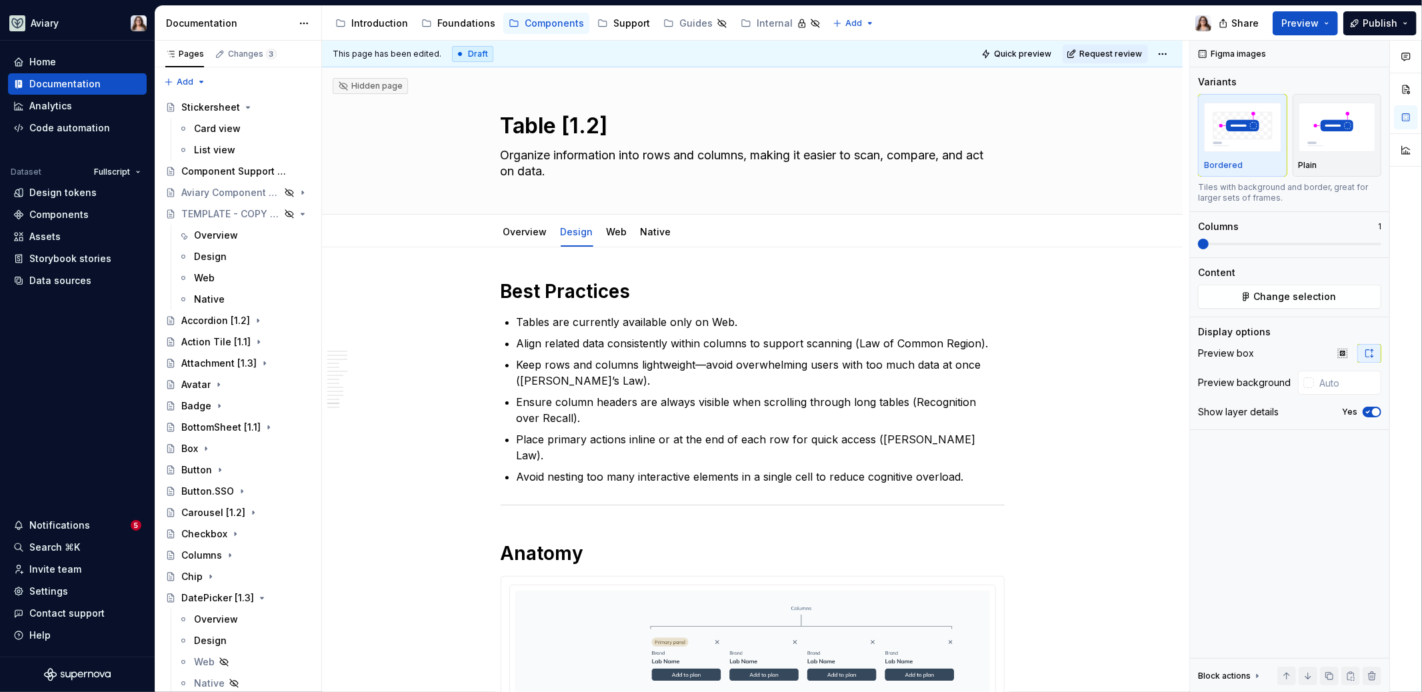
scroll to position [3097, 0]
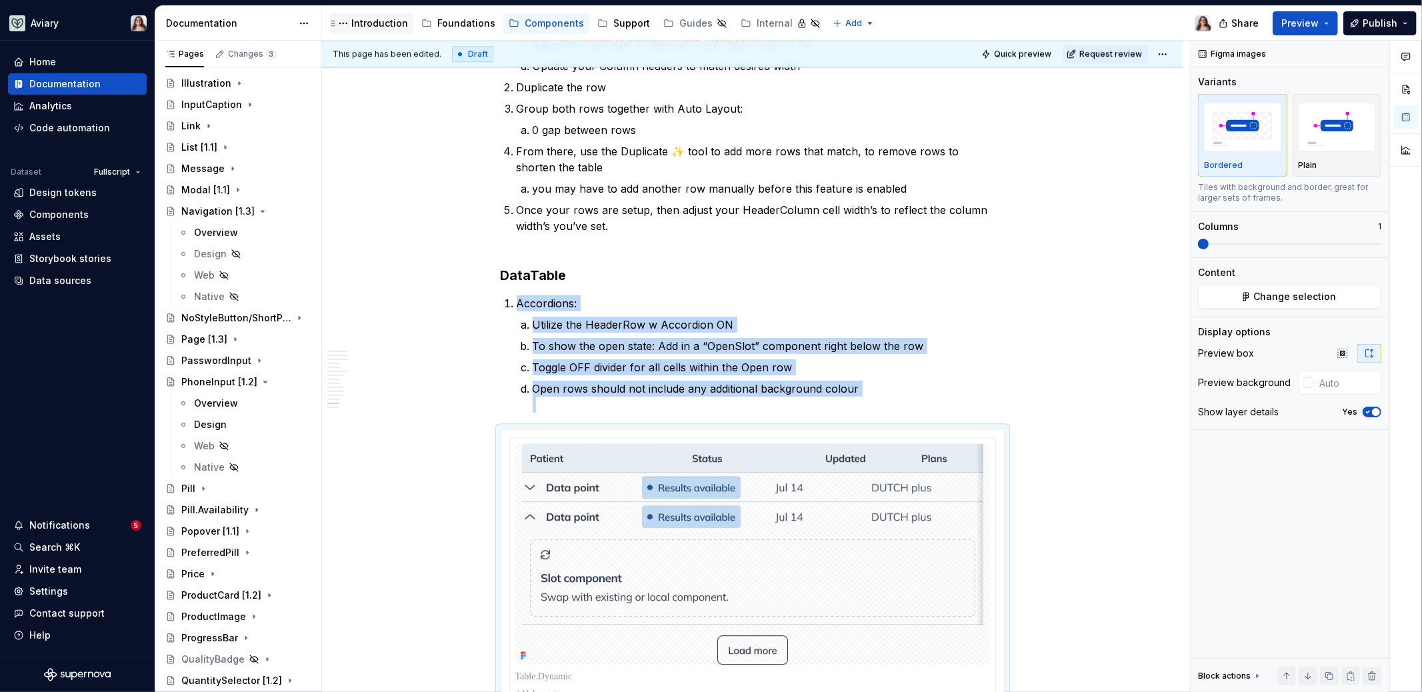
click at [361, 20] on div "Introduction" at bounding box center [379, 23] width 57 height 13
type textarea "*"
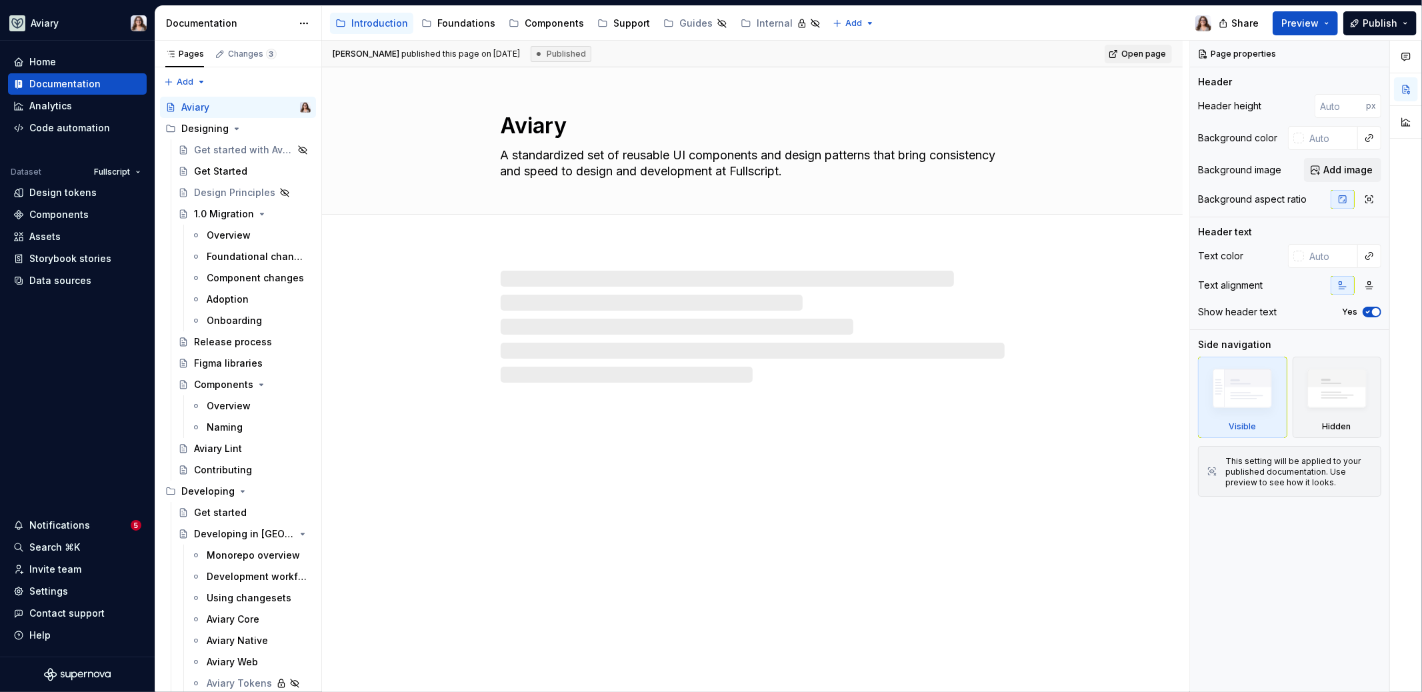
type textarea "*"
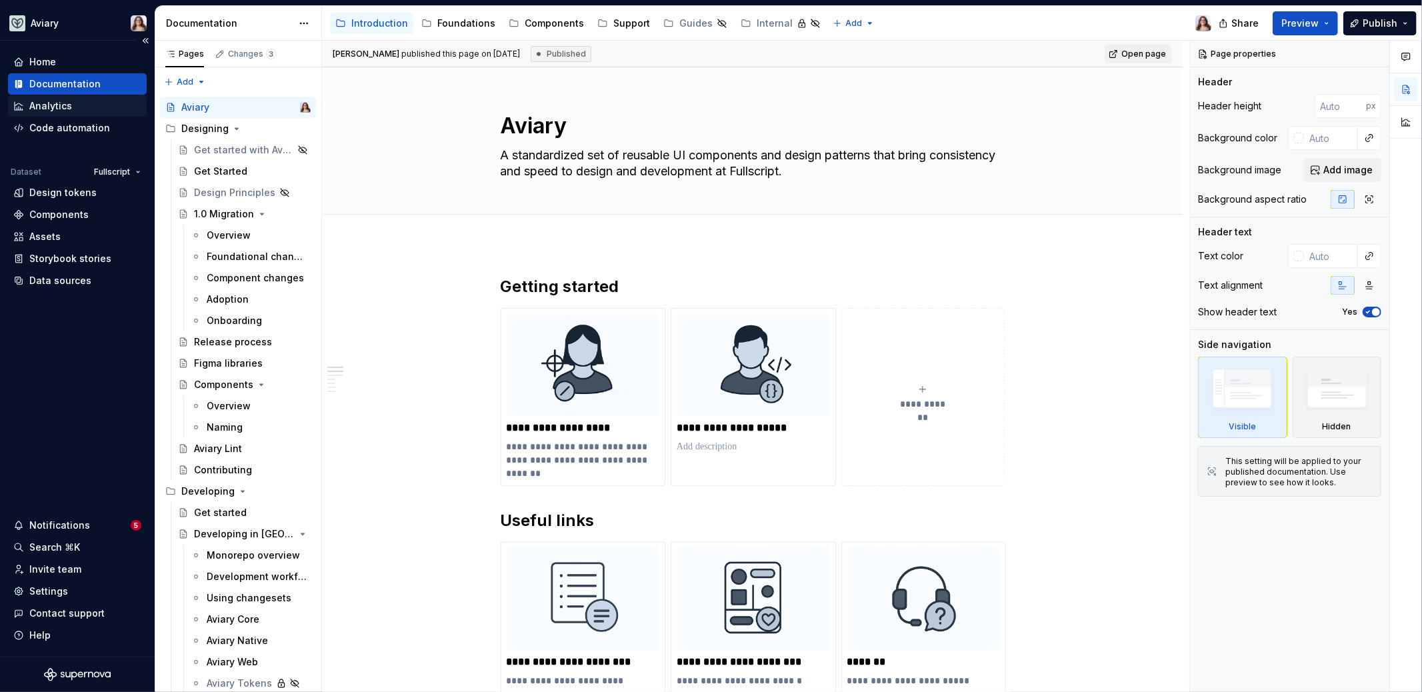
click at [53, 105] on div "Analytics" at bounding box center [50, 105] width 43 height 13
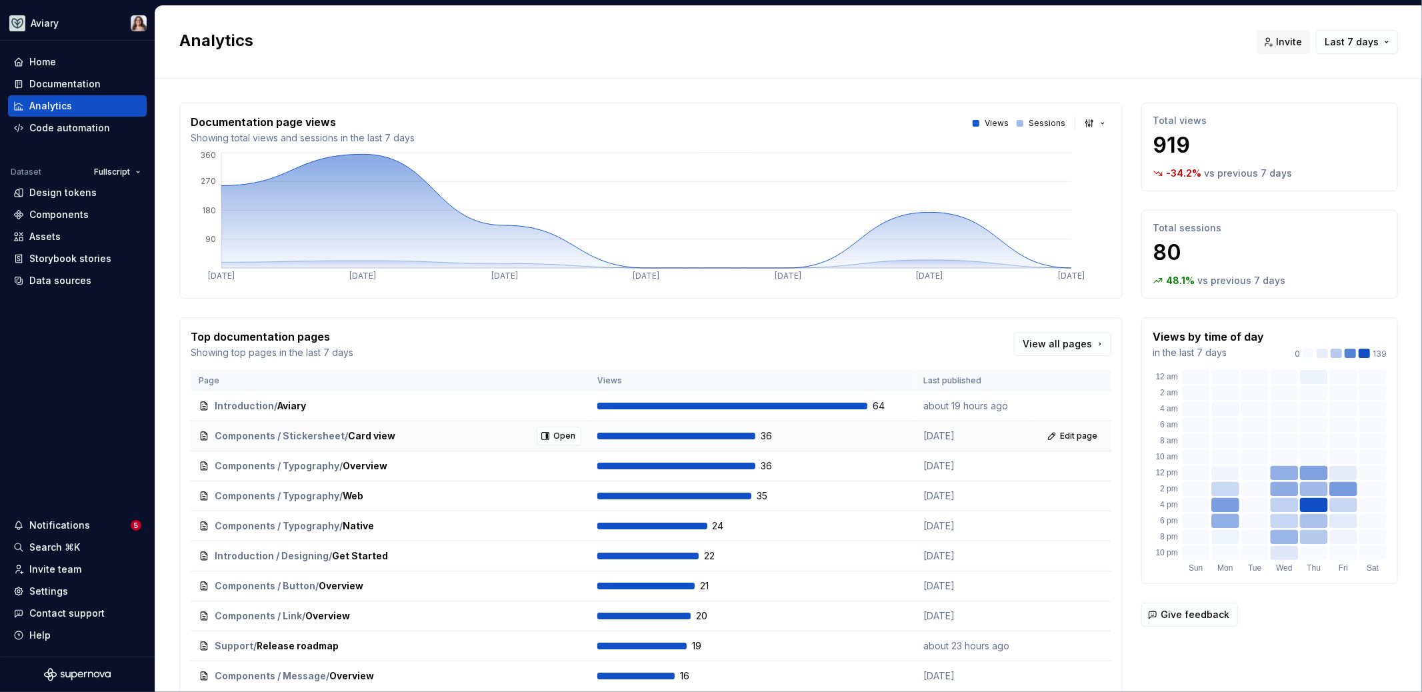
scroll to position [59, 0]
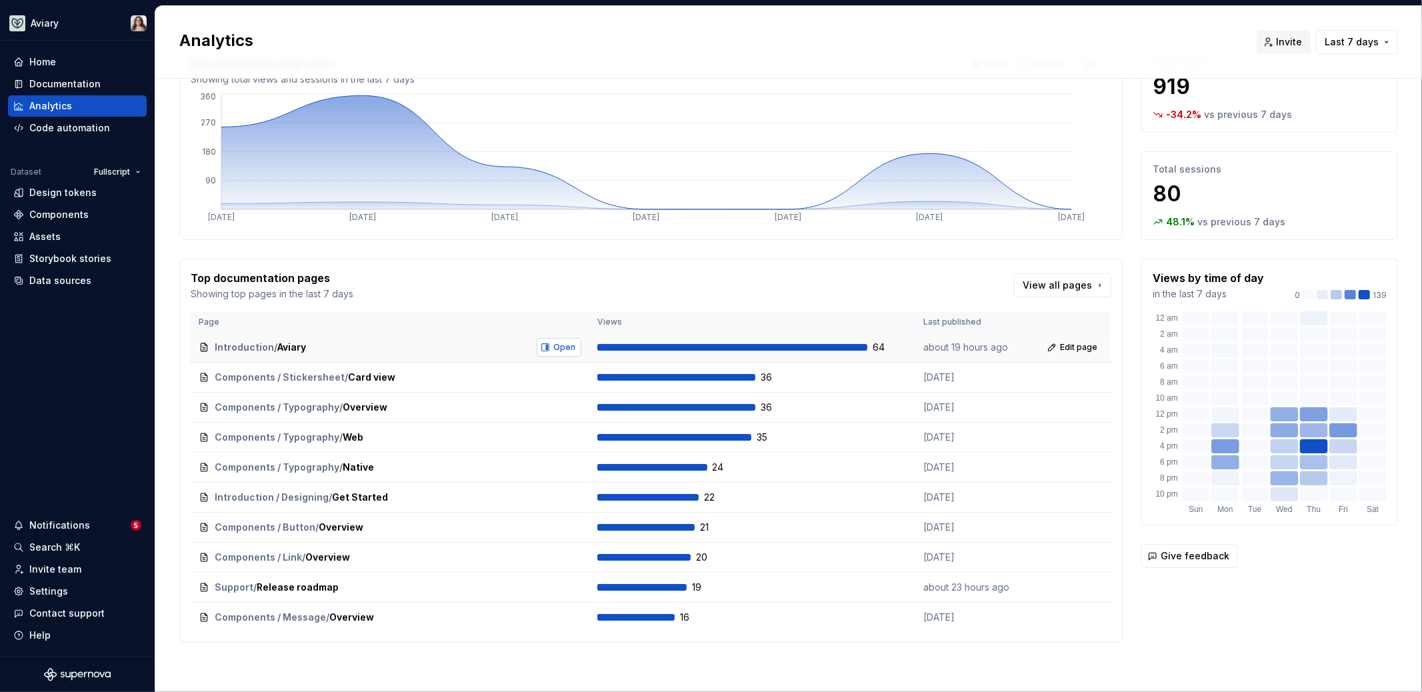
click at [557, 346] on span "Open" at bounding box center [564, 347] width 22 height 11
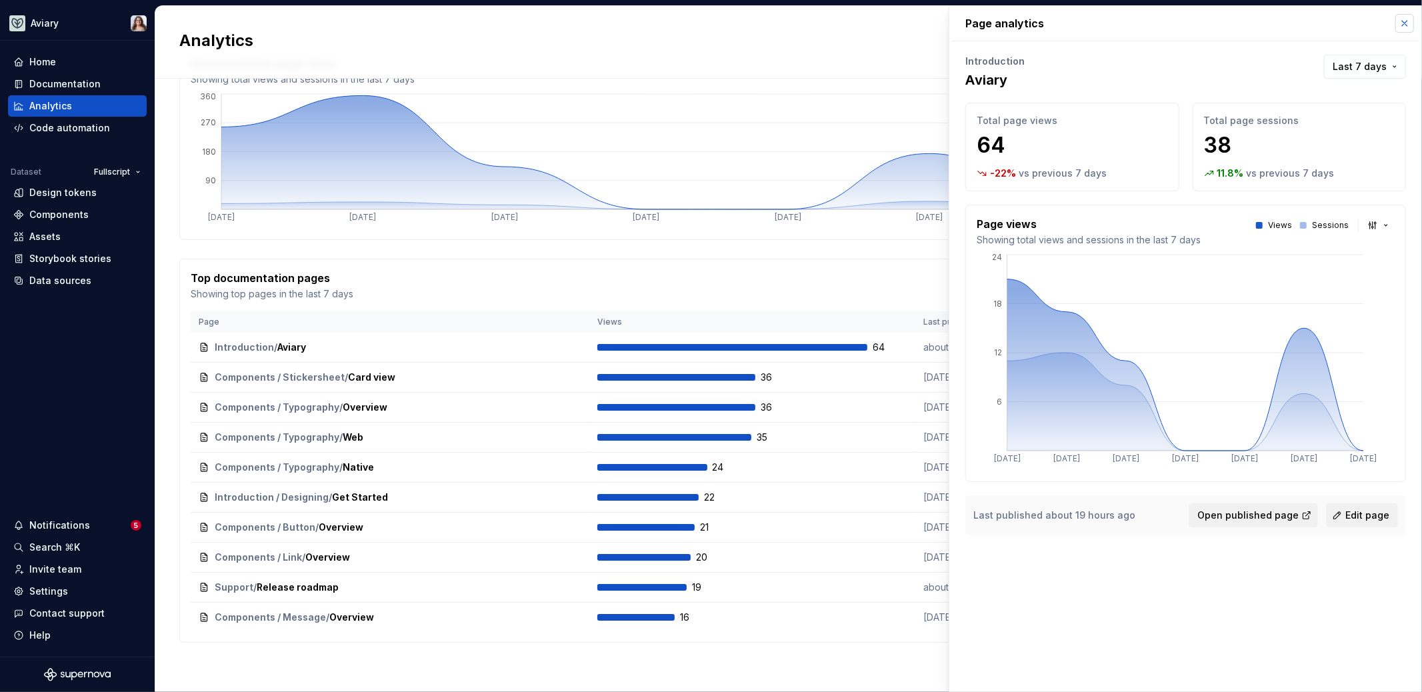
click at [1401, 21] on button "button" at bounding box center [1405, 23] width 19 height 19
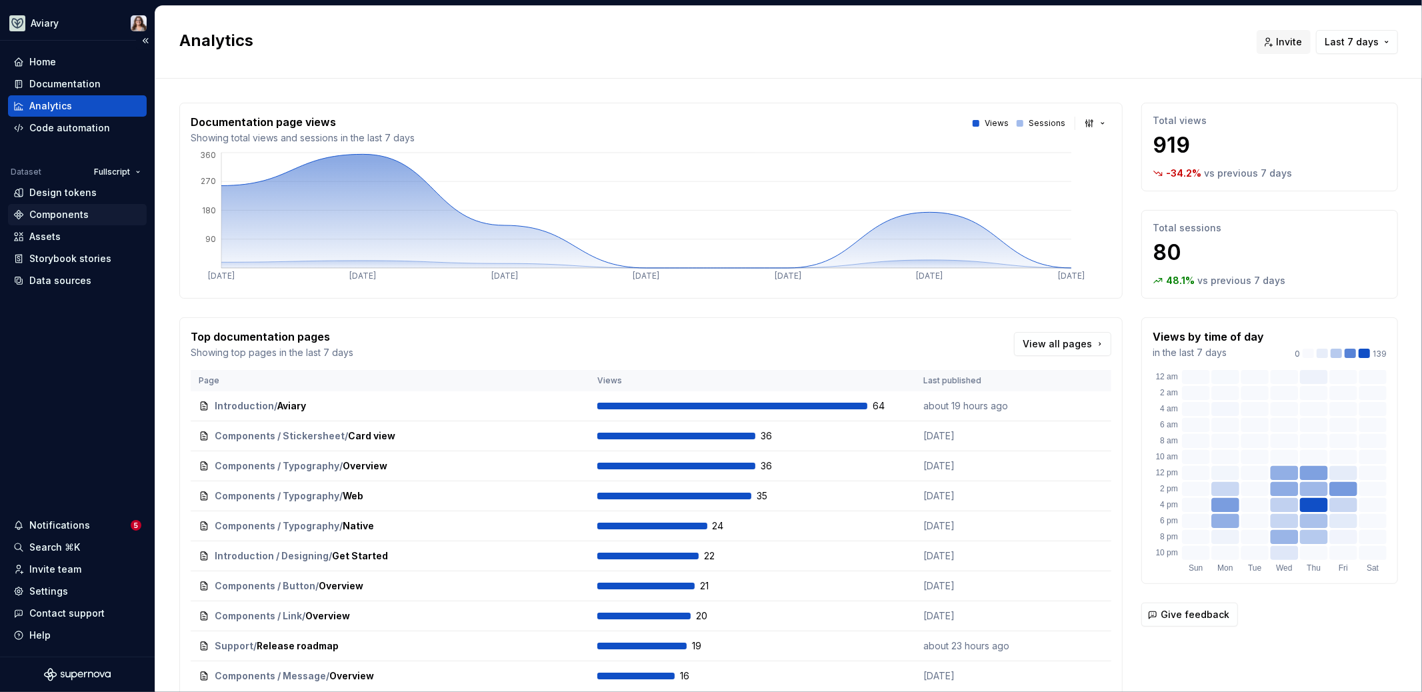
click at [63, 216] on div "Components" at bounding box center [58, 214] width 59 height 13
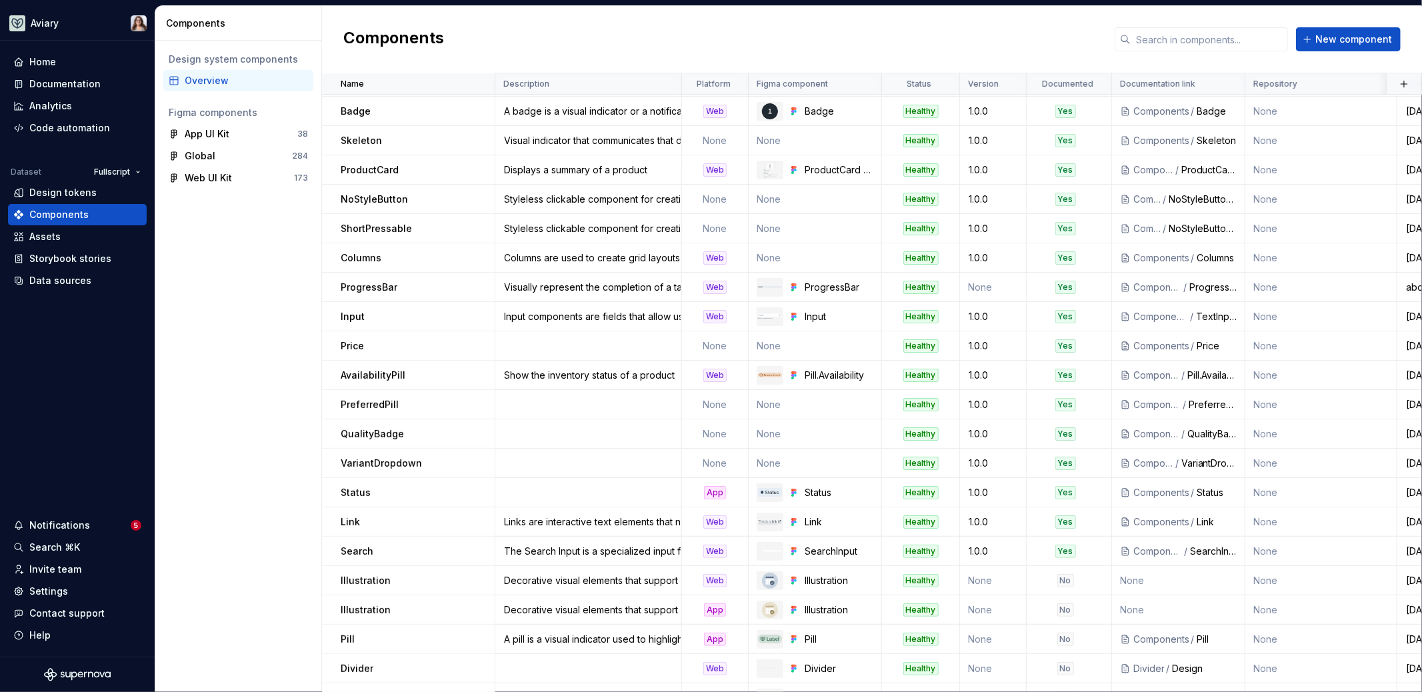
scroll to position [247, 0]
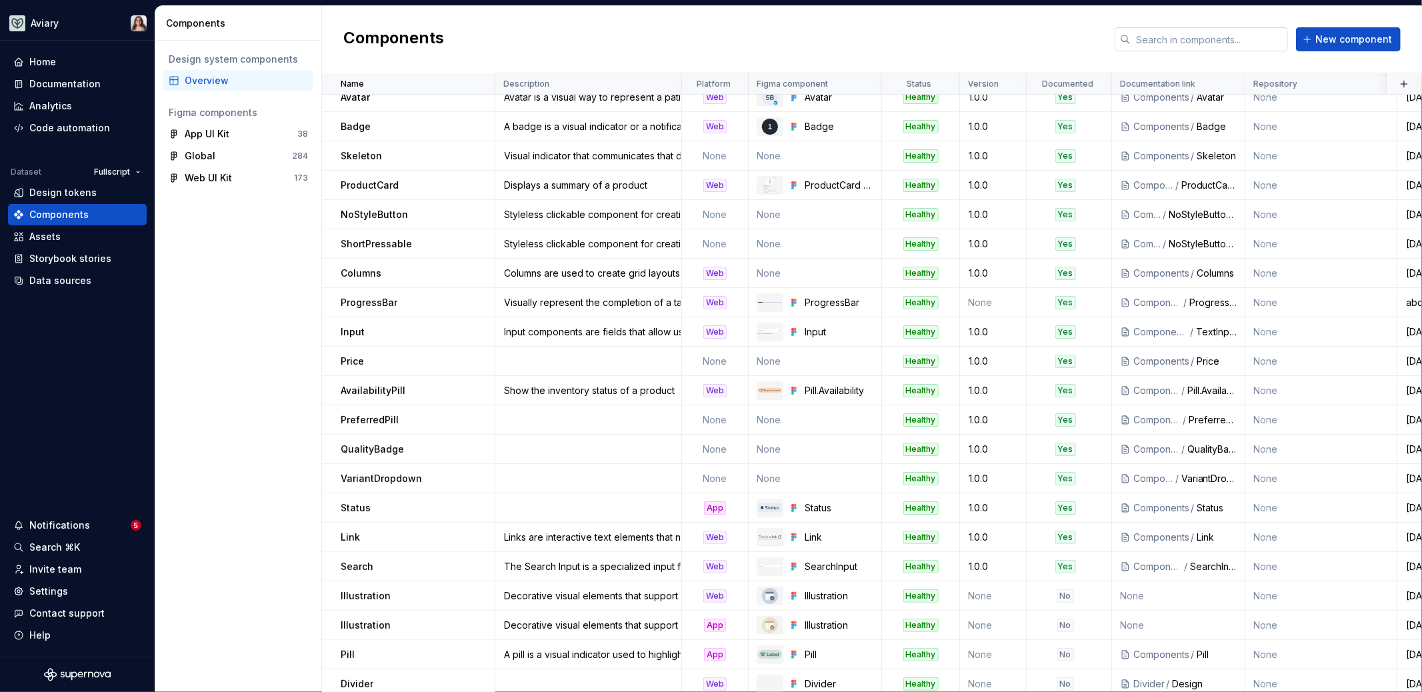
click at [1175, 37] on input "text" at bounding box center [1209, 39] width 157 height 24
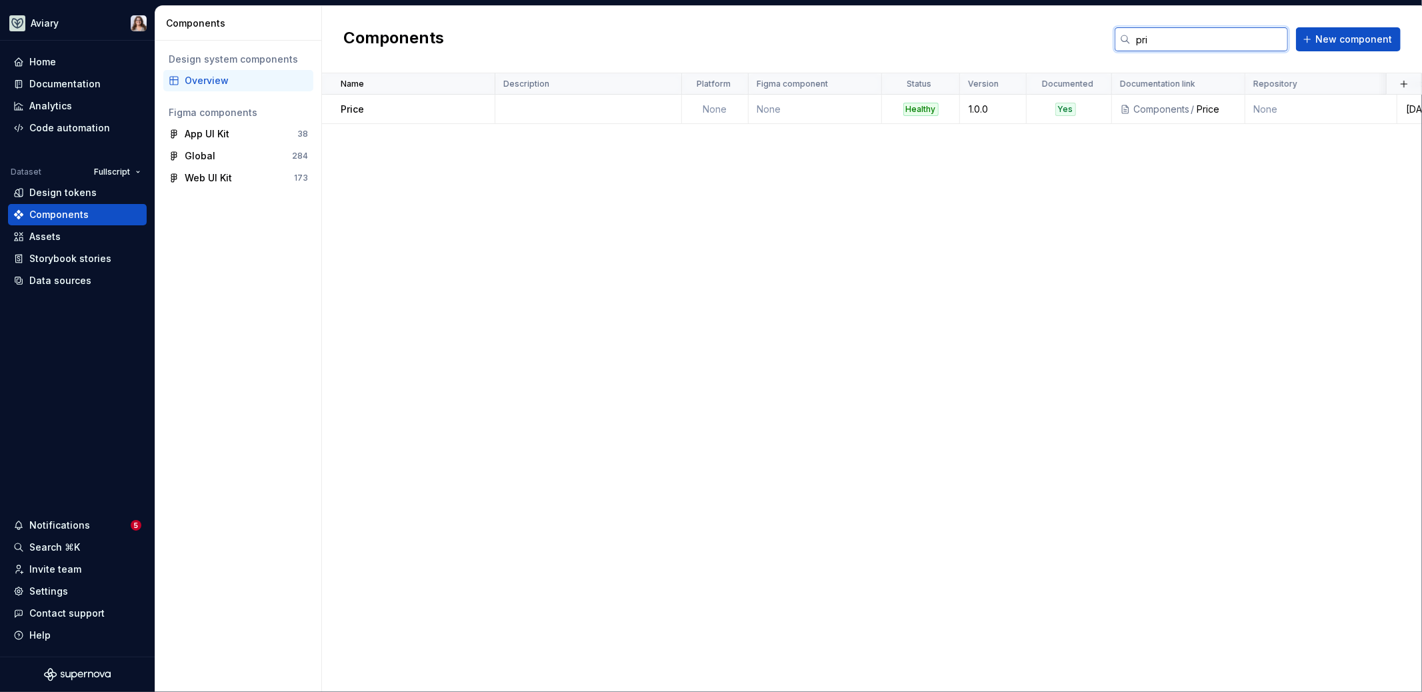
scroll to position [0, 0]
type input "price"
click at [521, 103] on td at bounding box center [588, 109] width 187 height 29
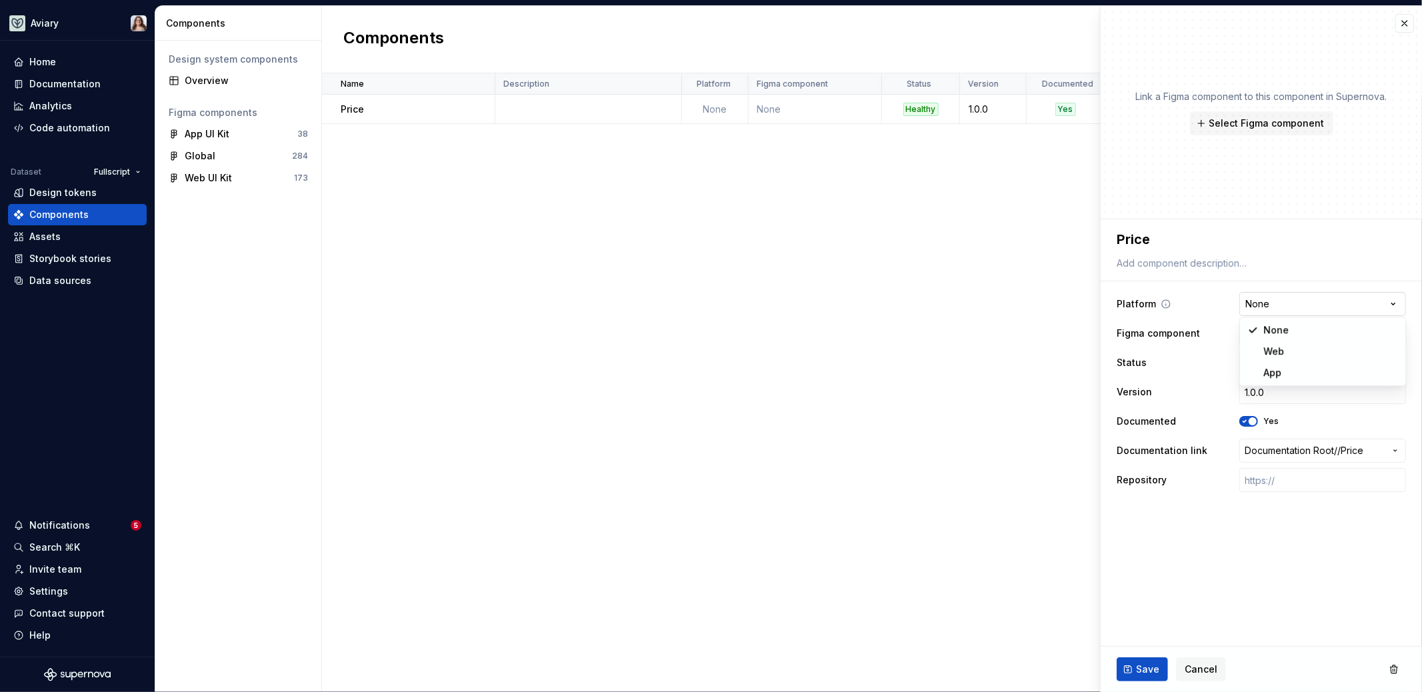
click at [1273, 307] on html "**********" at bounding box center [711, 346] width 1422 height 692
click at [1155, 337] on html "**********" at bounding box center [711, 346] width 1422 height 692
type textarea "*"
click at [1261, 334] on div "Select Figma component" at bounding box center [1299, 333] width 109 height 13
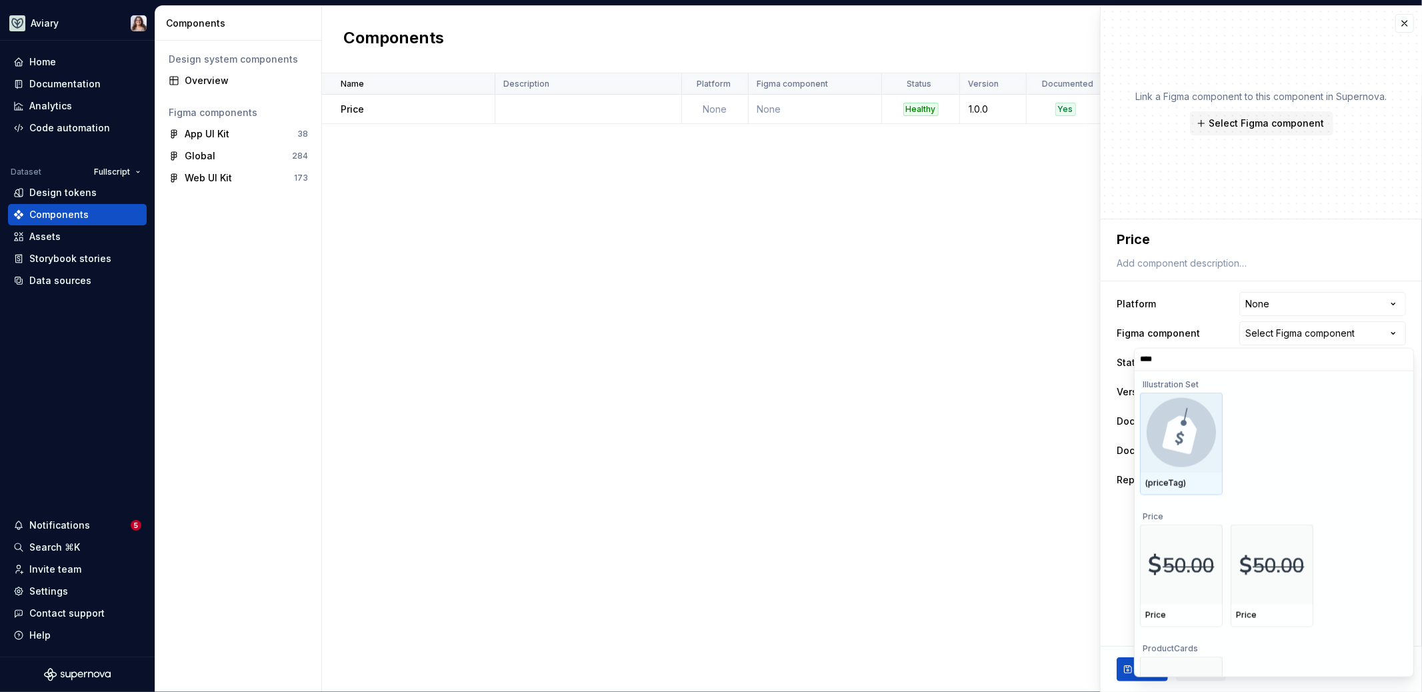
type input "*****"
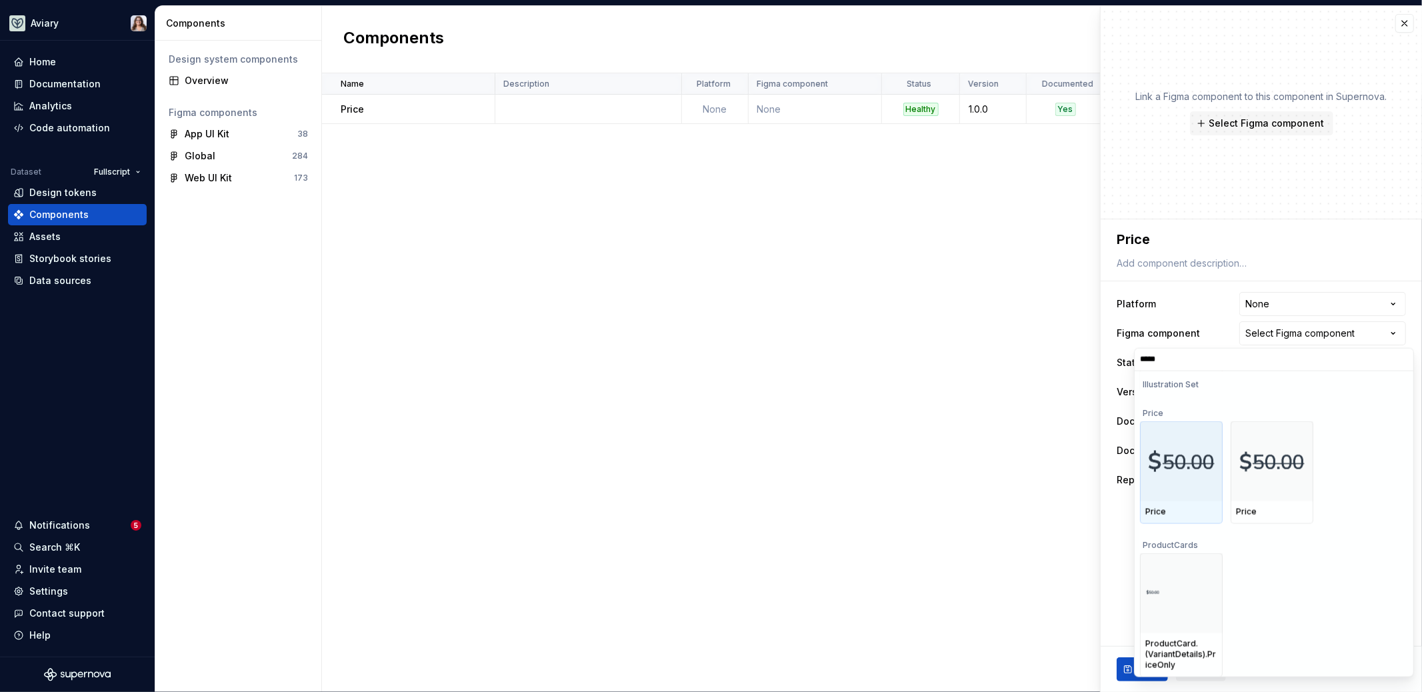
click at [1192, 467] on img at bounding box center [1181, 460] width 67 height 35
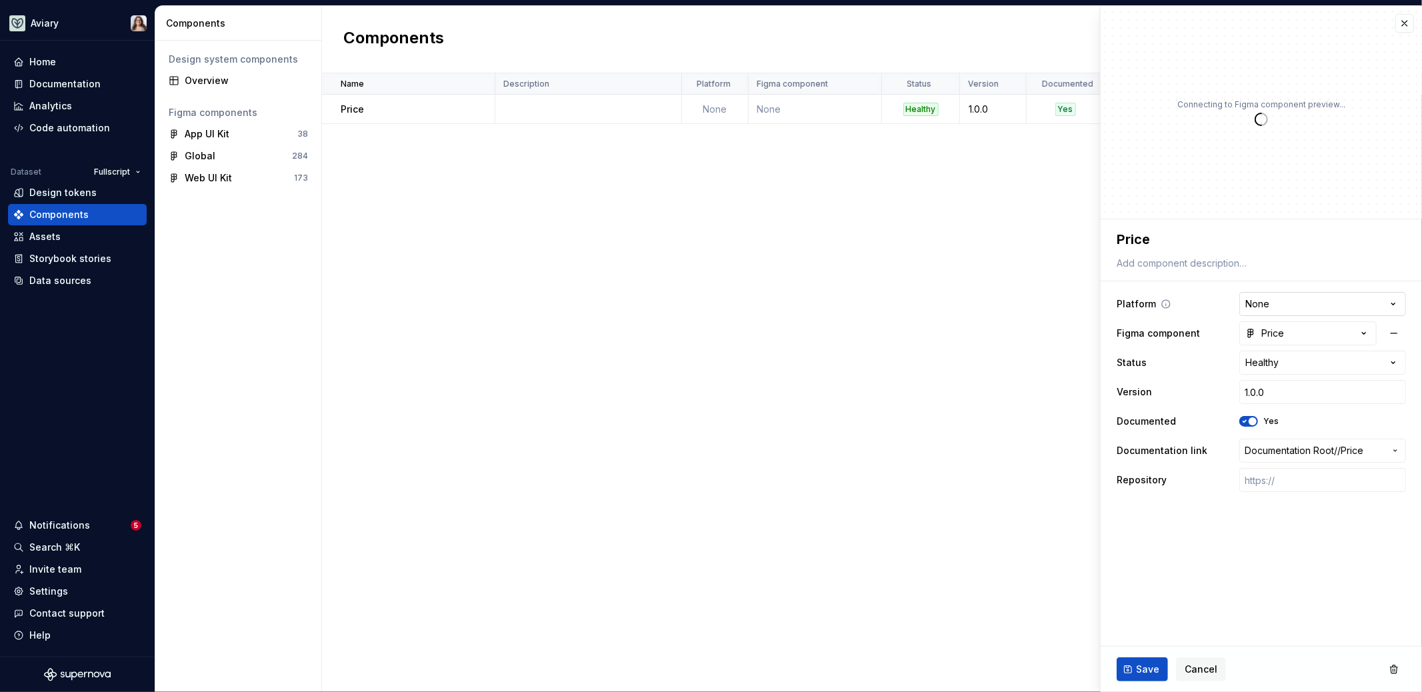
type textarea "*"
click at [1271, 303] on html "**********" at bounding box center [711, 346] width 1422 height 692
select select "**********"
click at [1148, 259] on textarea at bounding box center [1258, 263] width 289 height 19
paste textarea "Displays the cost of a product or service."
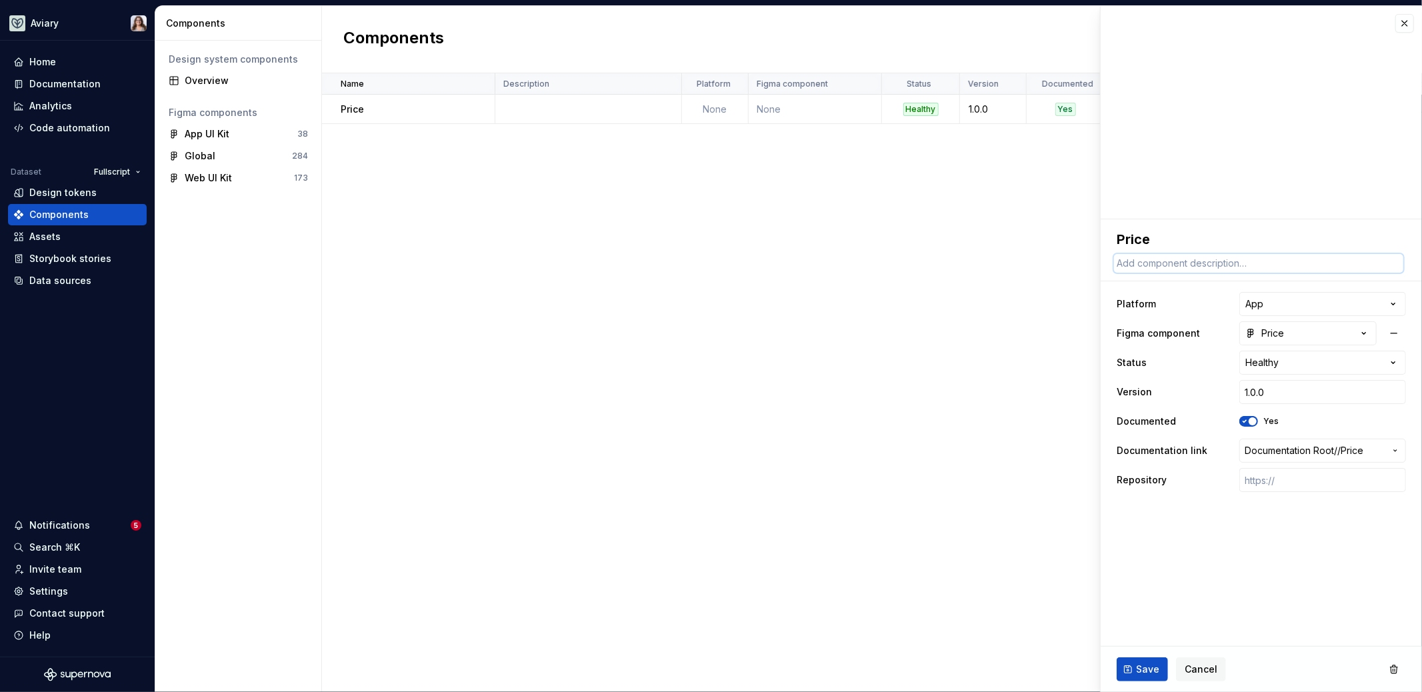
type textarea "*"
type textarea "Displays the cost of a product or service."
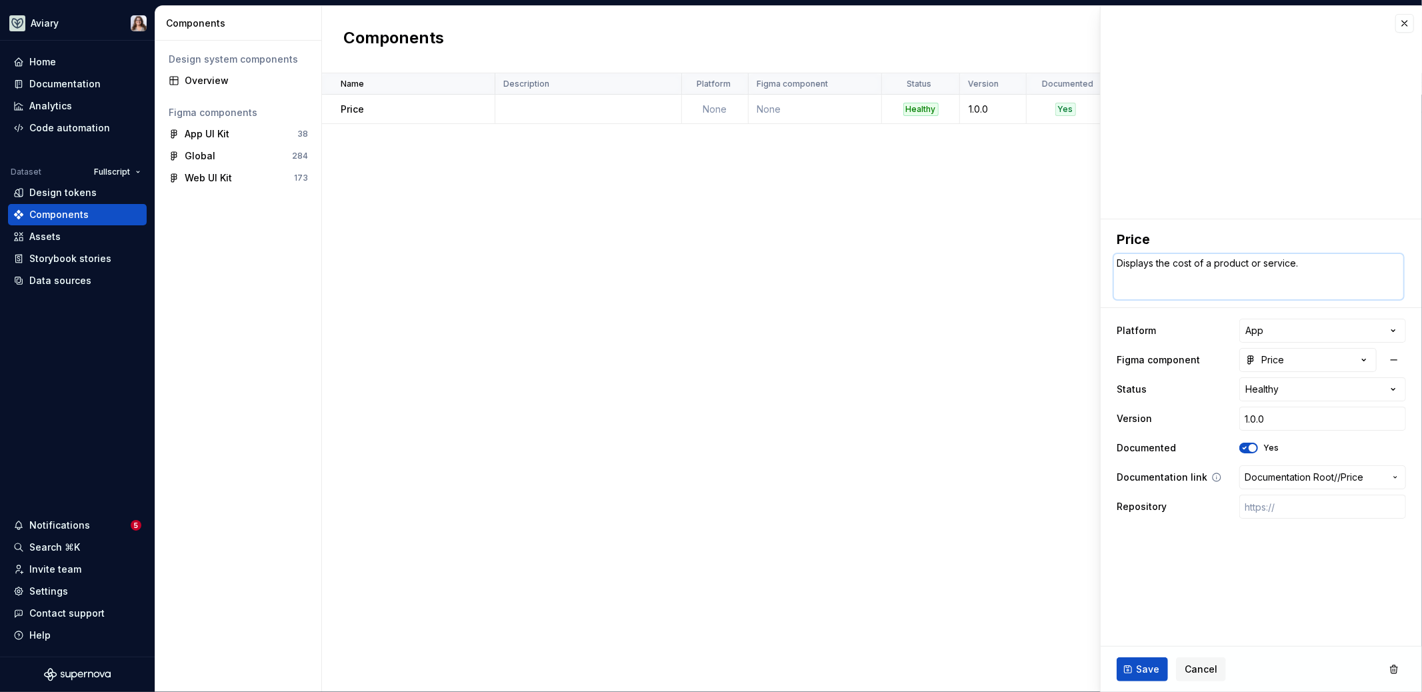
type textarea "*"
type textarea "Displays the cost of a product or service."
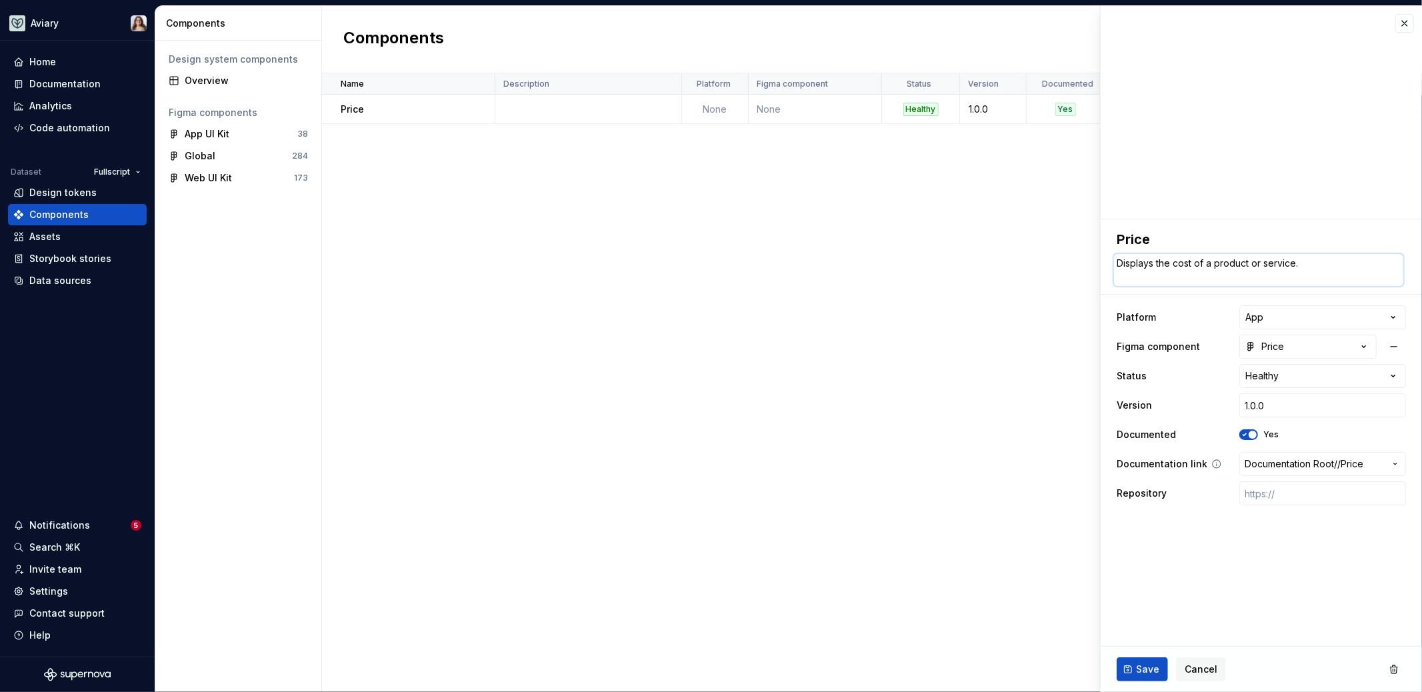
type textarea "*"
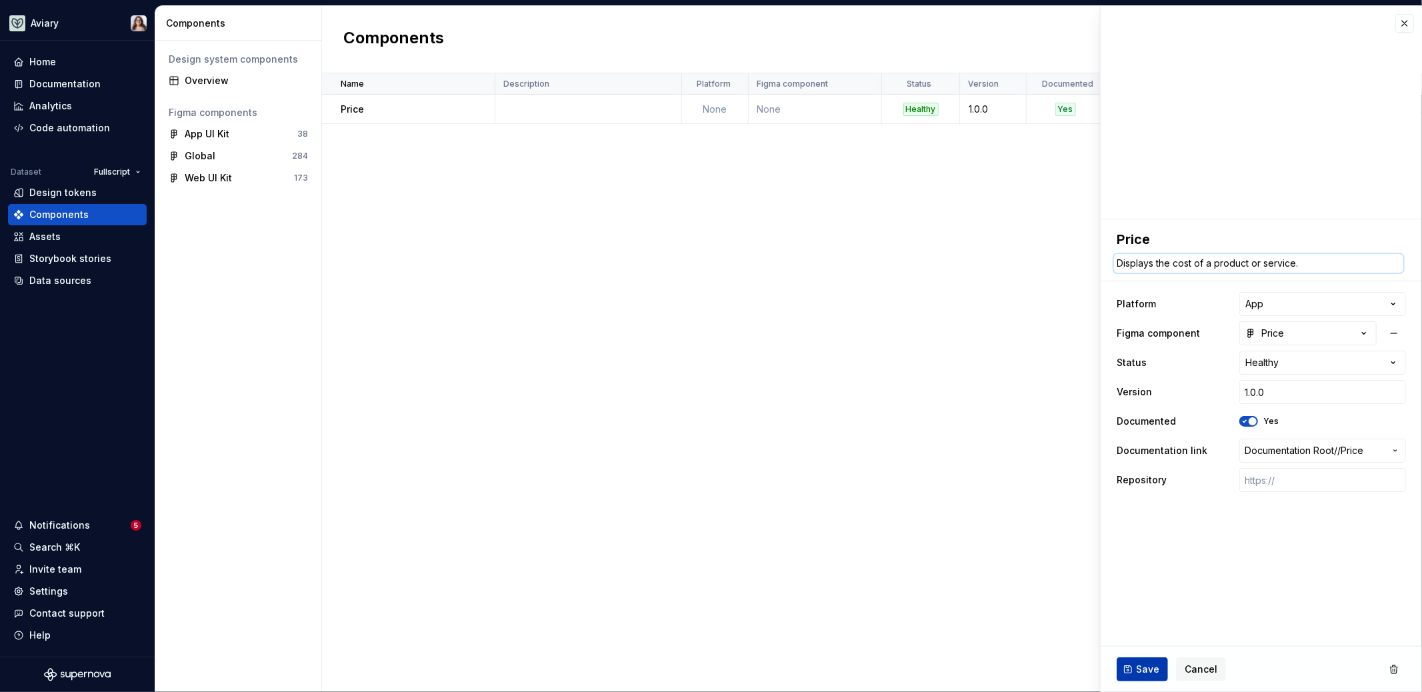
type textarea "Displays the cost of a product or service."
click at [1141, 669] on span "Save" at bounding box center [1147, 669] width 23 height 13
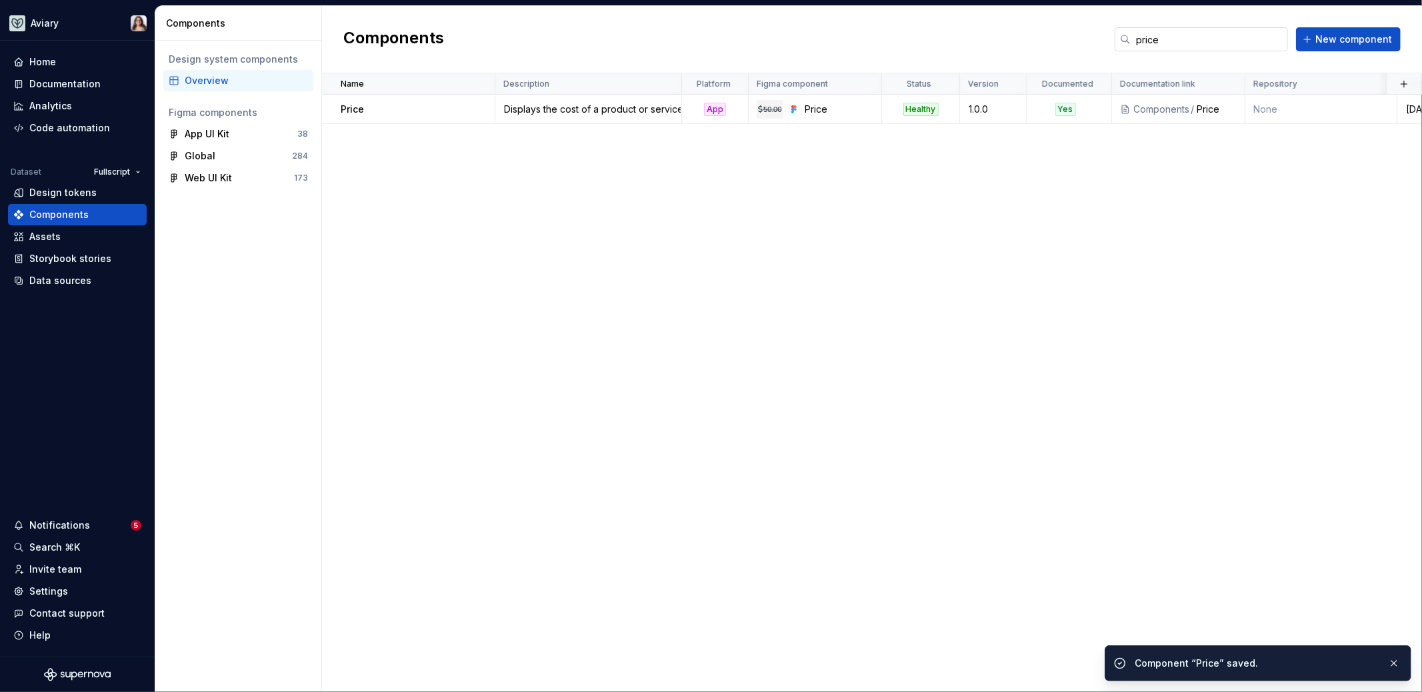
click at [1183, 39] on input "price" at bounding box center [1209, 39] width 157 height 24
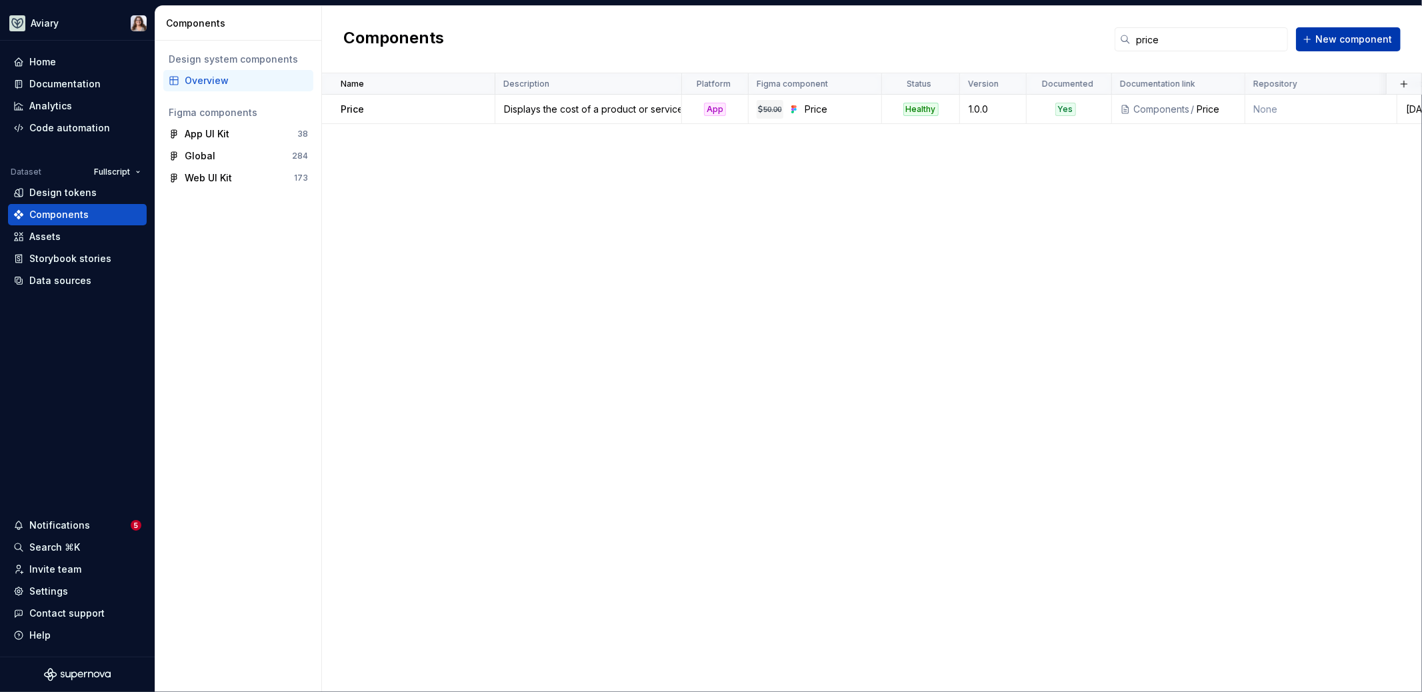
click at [1315, 47] on button "New component" at bounding box center [1348, 39] width 105 height 24
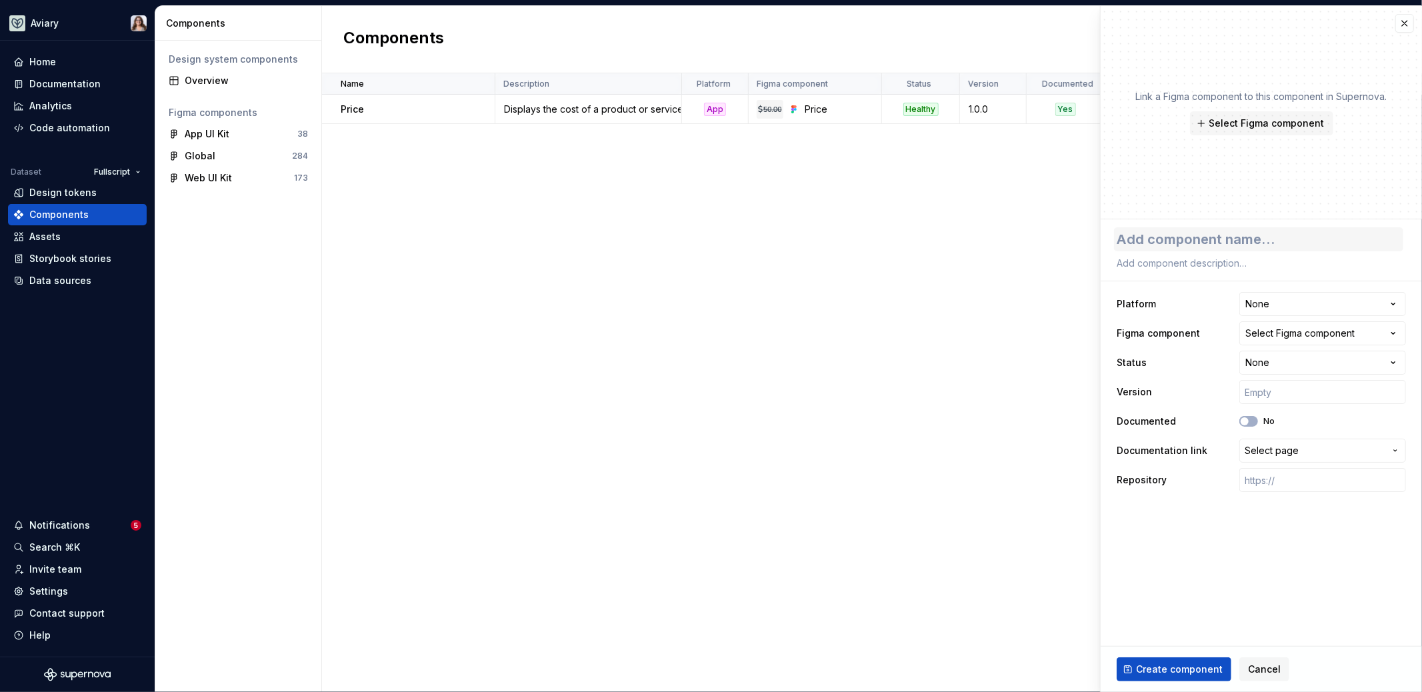
type textarea "*"
type textarea "P"
type textarea "*"
type textarea "Pr"
type textarea "*"
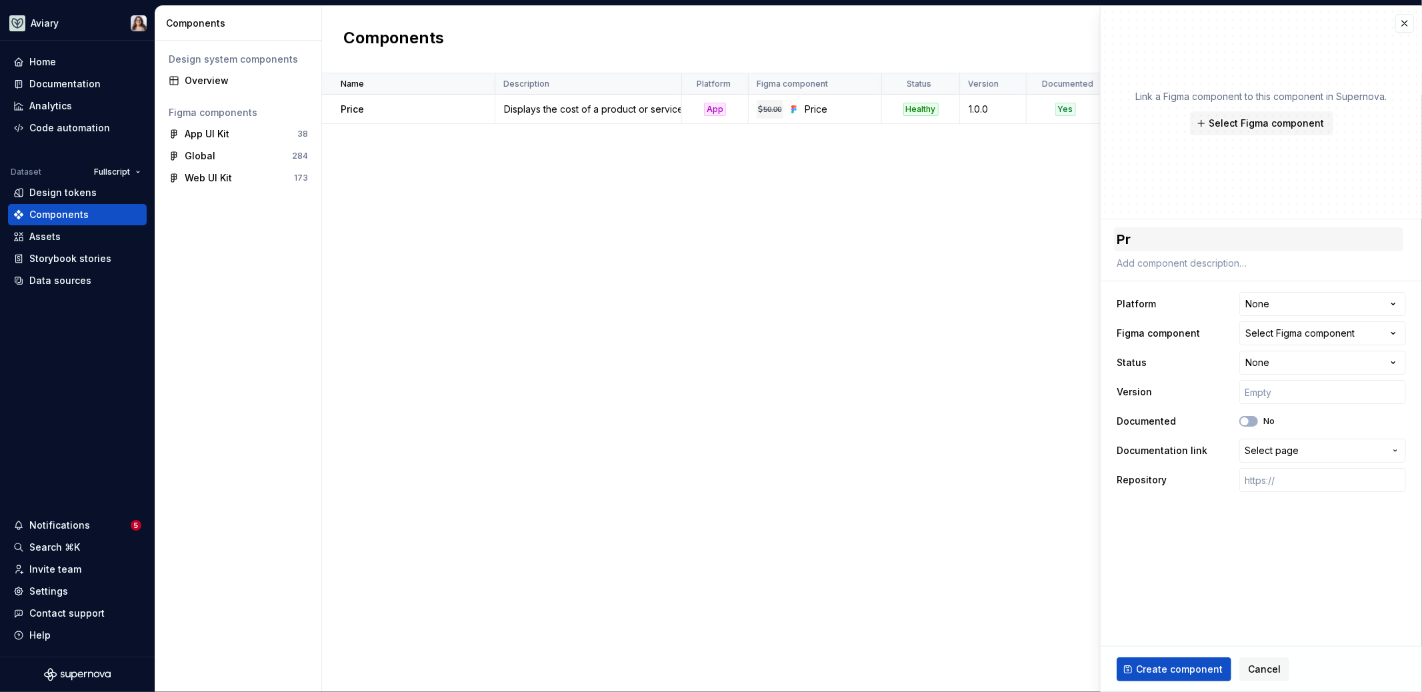
type textarea "Pri"
type textarea "*"
type textarea "Pric"
type textarea "*"
type textarea "Price"
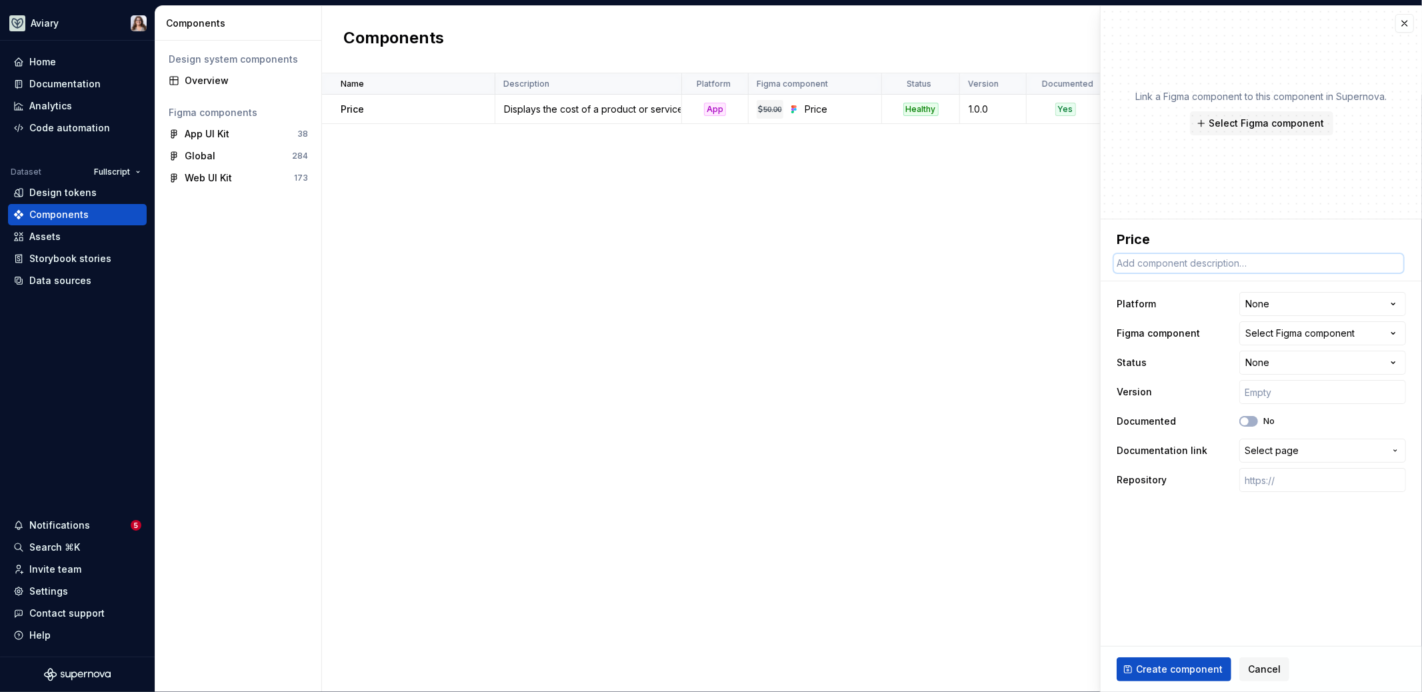
click at [1163, 263] on textarea at bounding box center [1258, 263] width 289 height 19
paste textarea "Displays the cost of a product or service."
type textarea "*"
type textarea "Displays the cost of a product or service."
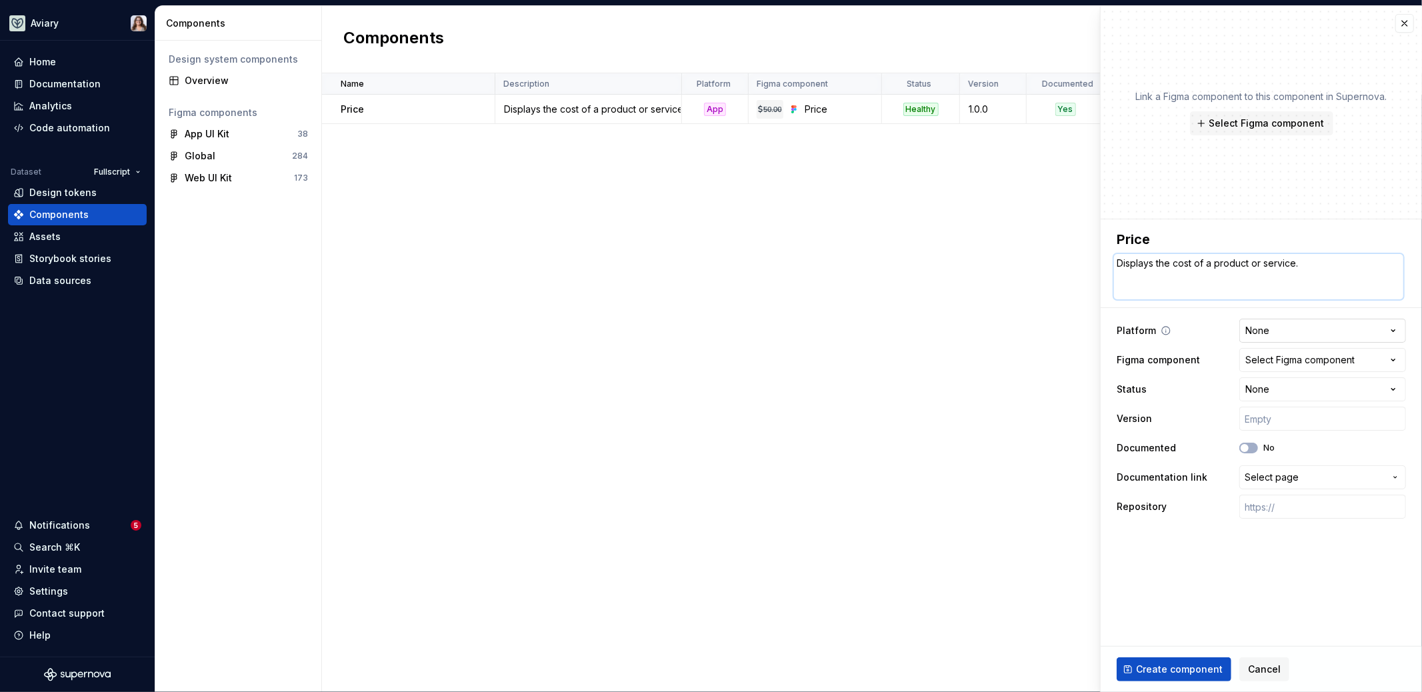
type textarea "*"
type textarea "Displays the cost of a product or service."
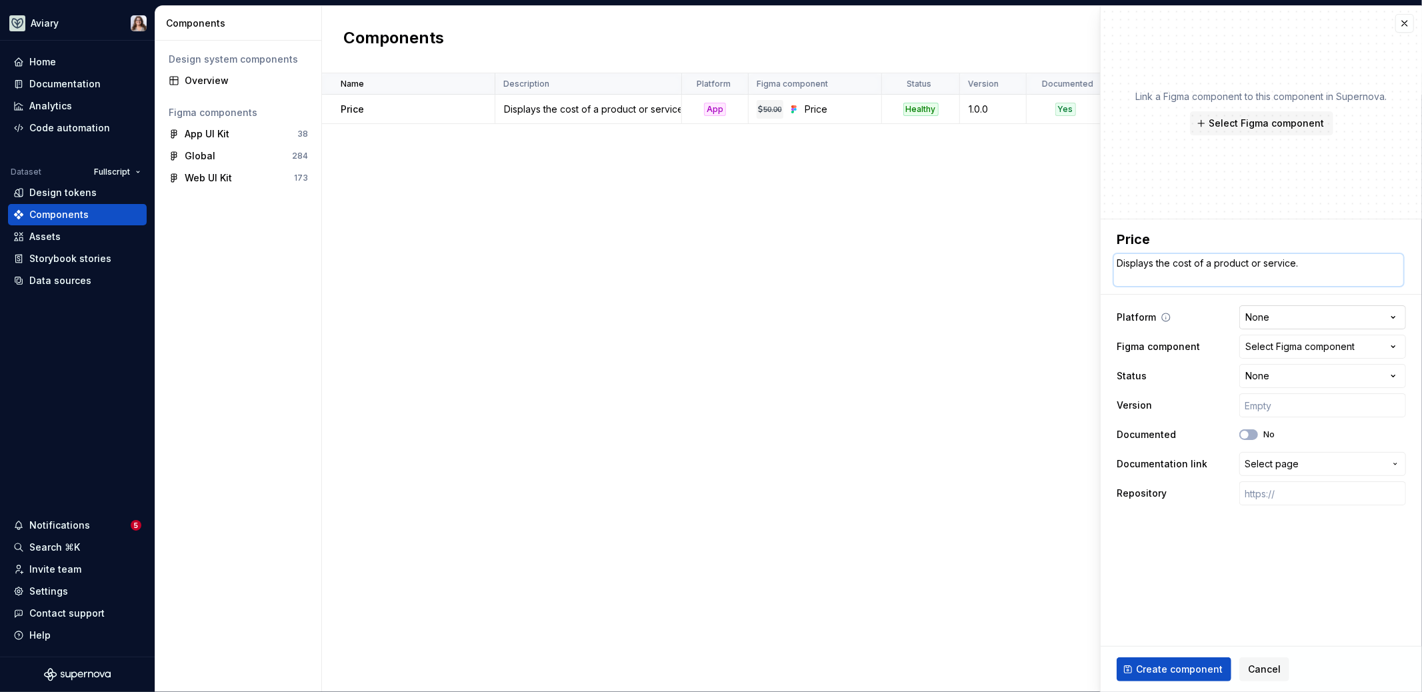
type textarea "*"
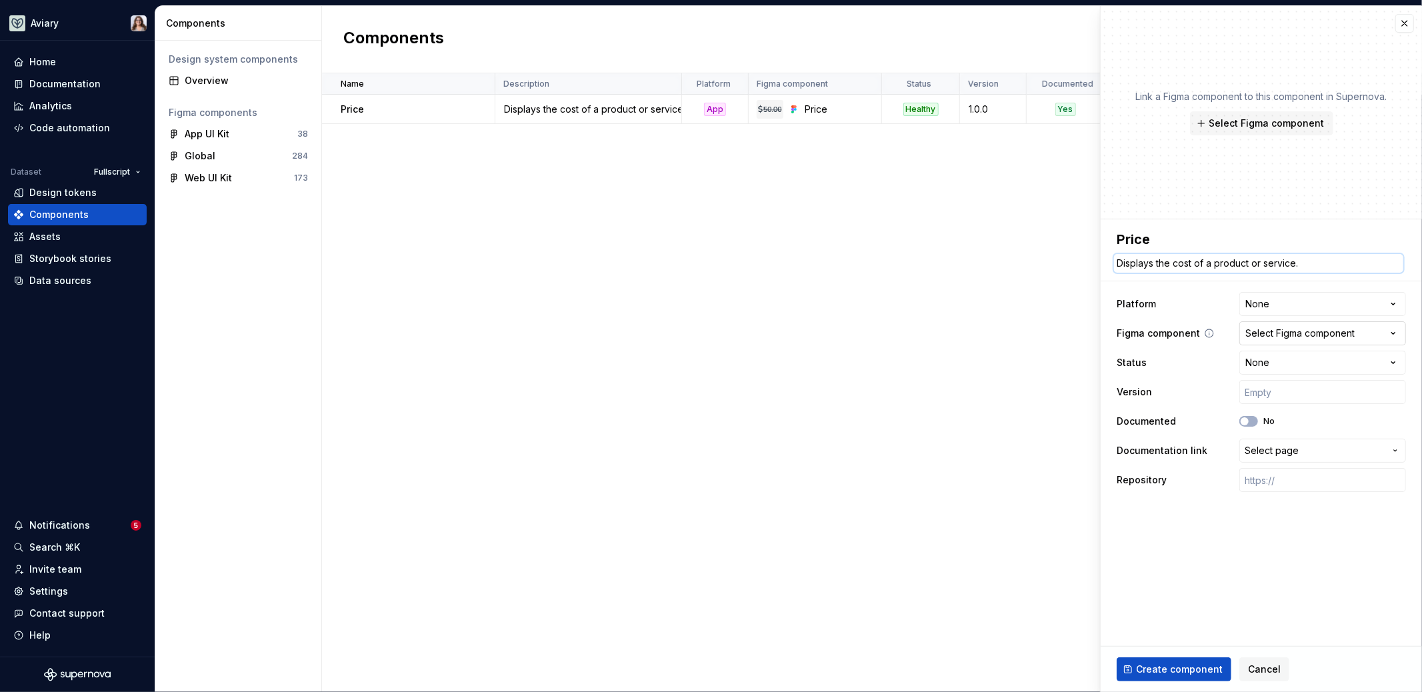
type textarea "Displays the cost of a product or service."
click at [1296, 334] on div "Select Figma component" at bounding box center [1299, 333] width 109 height 13
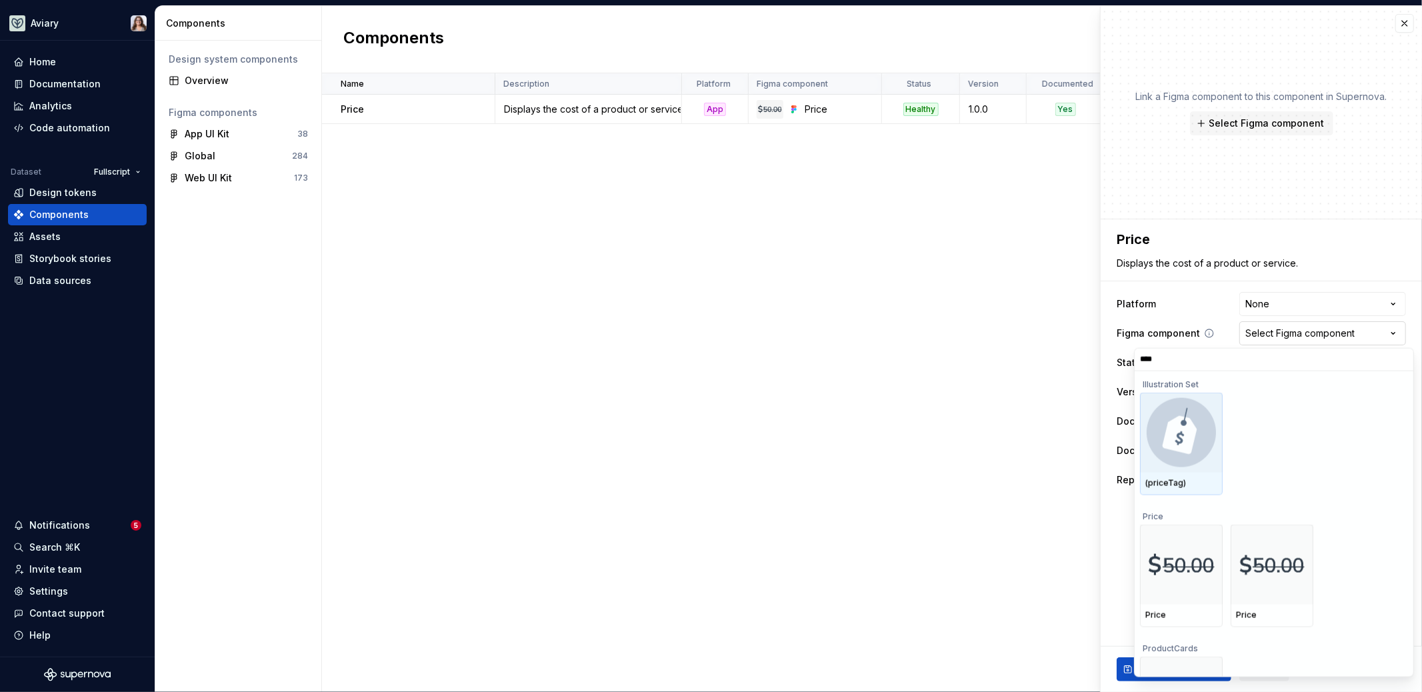
type input "*****"
click at [1175, 577] on img at bounding box center [1181, 564] width 67 height 35
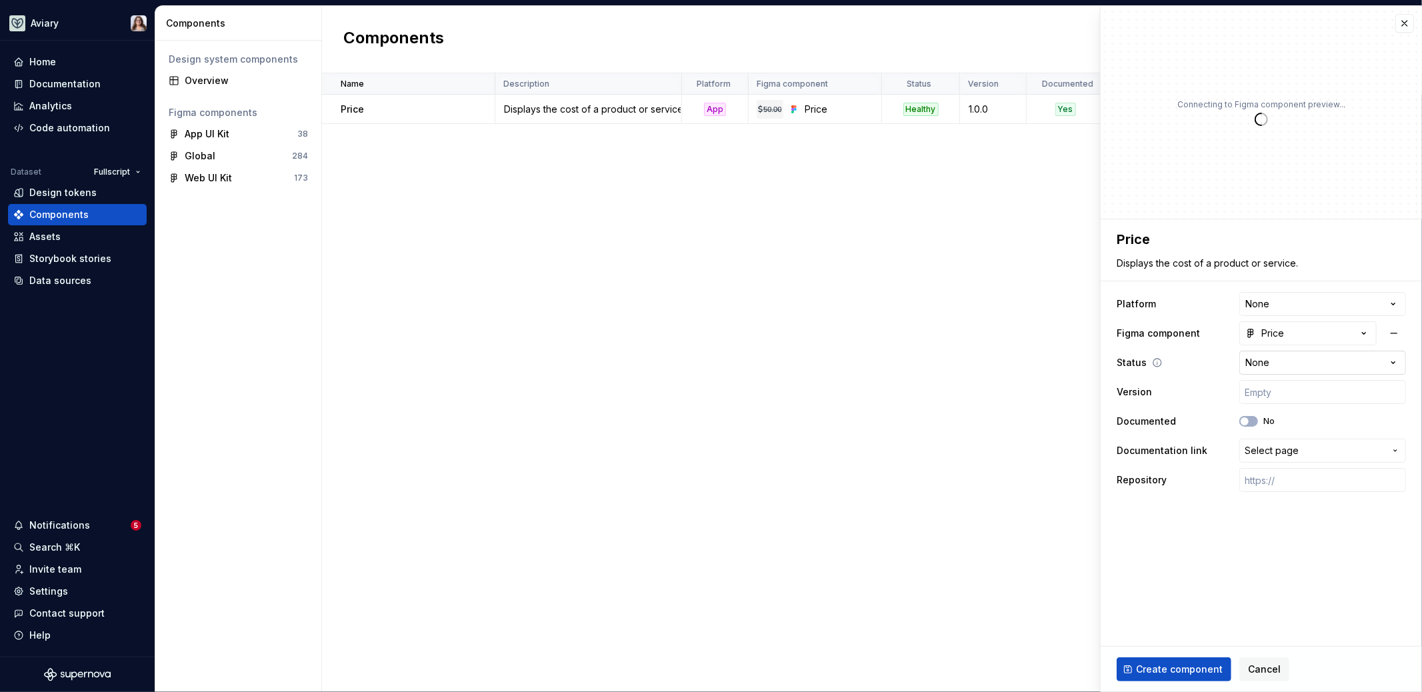
type textarea "*"
click at [1288, 358] on html "**********" at bounding box center [711, 346] width 1422 height 692
click at [1187, 421] on html "**********" at bounding box center [711, 346] width 1422 height 692
click at [1281, 309] on html "**********" at bounding box center [711, 346] width 1422 height 692
select select "**********"
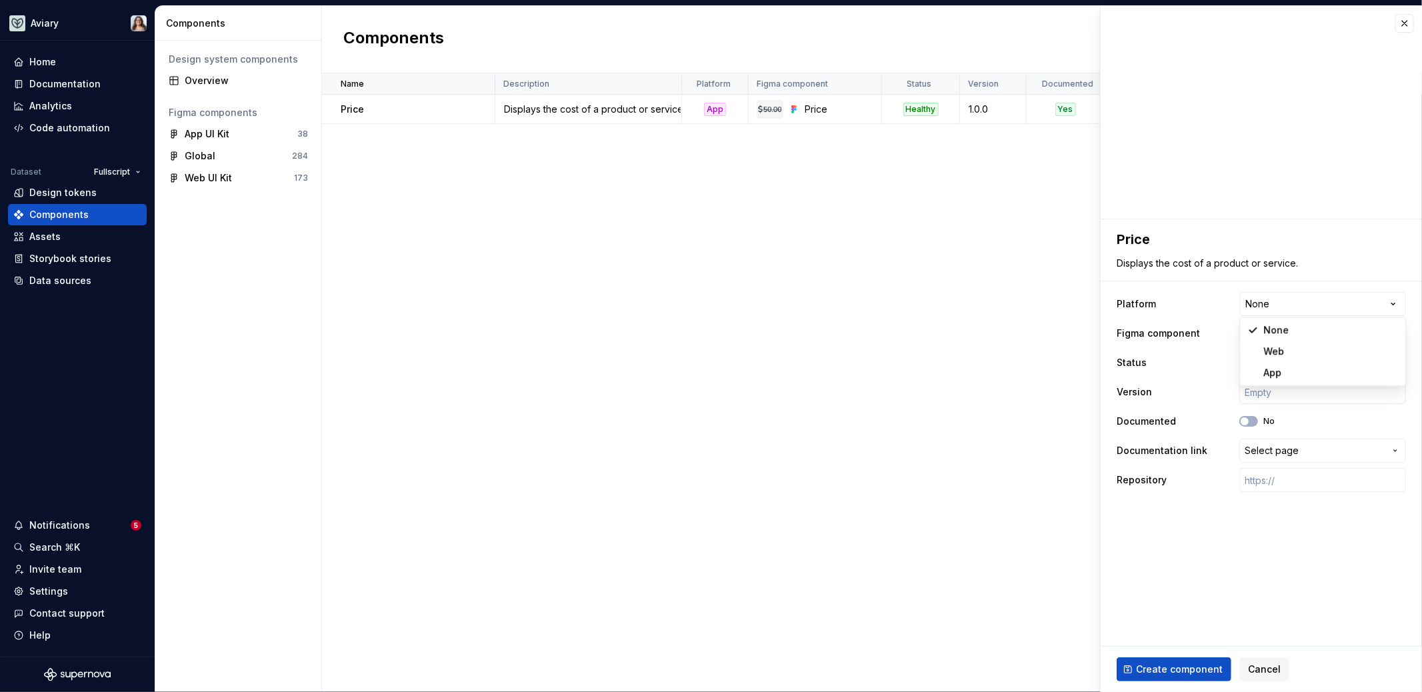
type textarea "*"
click at [1225, 537] on fieldset "**********" at bounding box center [1261, 455] width 321 height 473
click at [1273, 337] on div "Price" at bounding box center [1264, 333] width 39 height 13
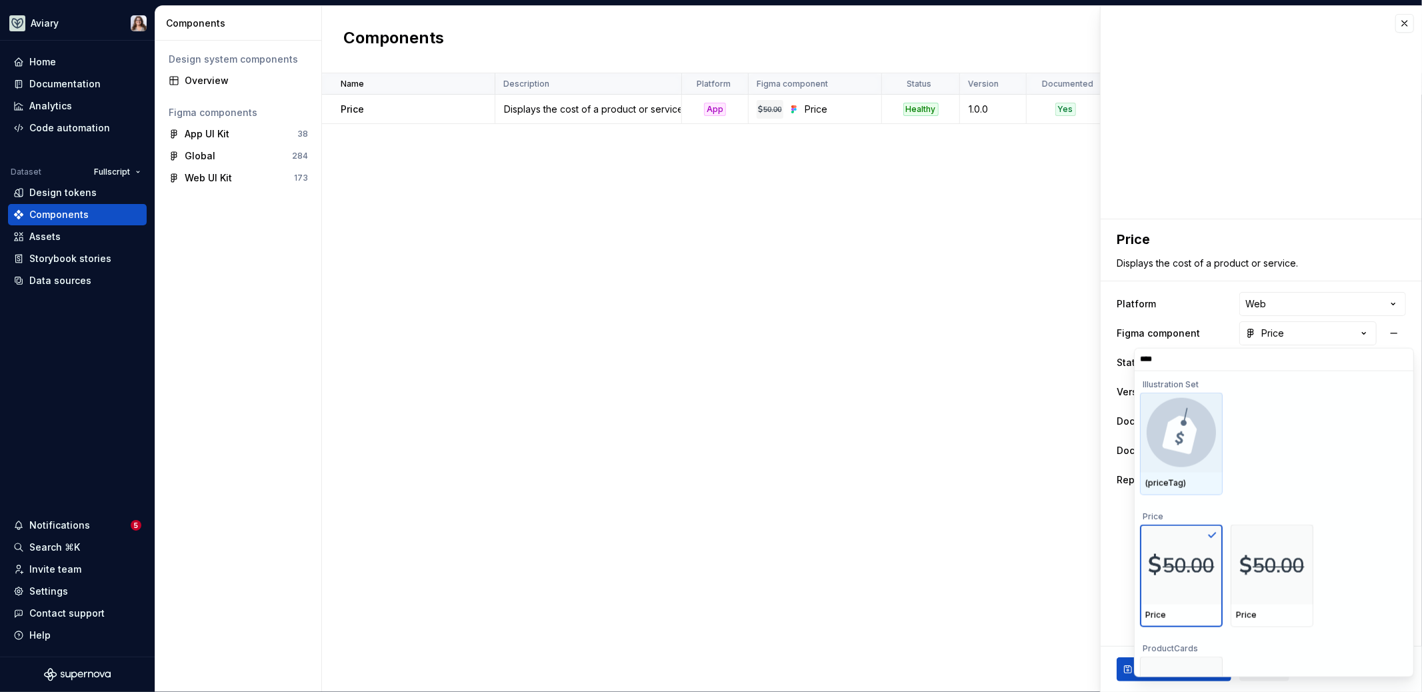
type input "*****"
click at [1262, 569] on img at bounding box center [1271, 564] width 65 height 32
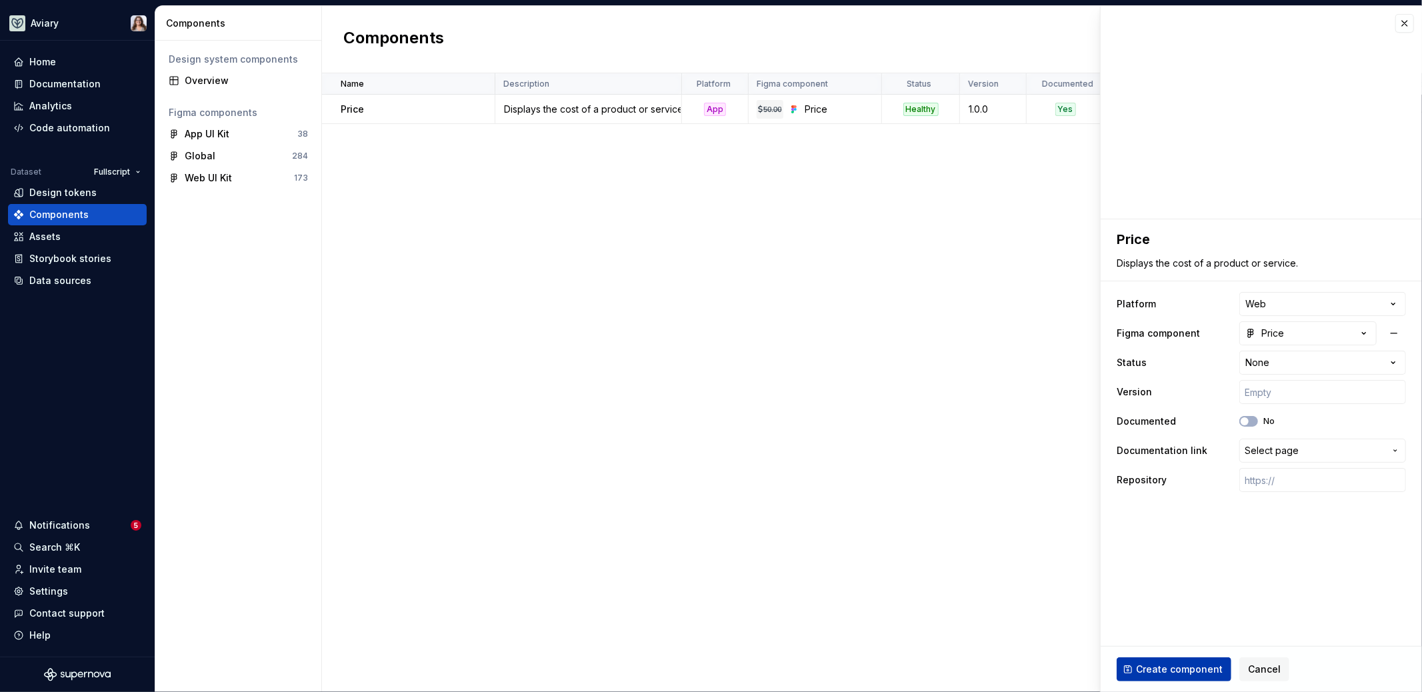
click at [1187, 666] on span "Create component" at bounding box center [1179, 669] width 87 height 13
type textarea "*"
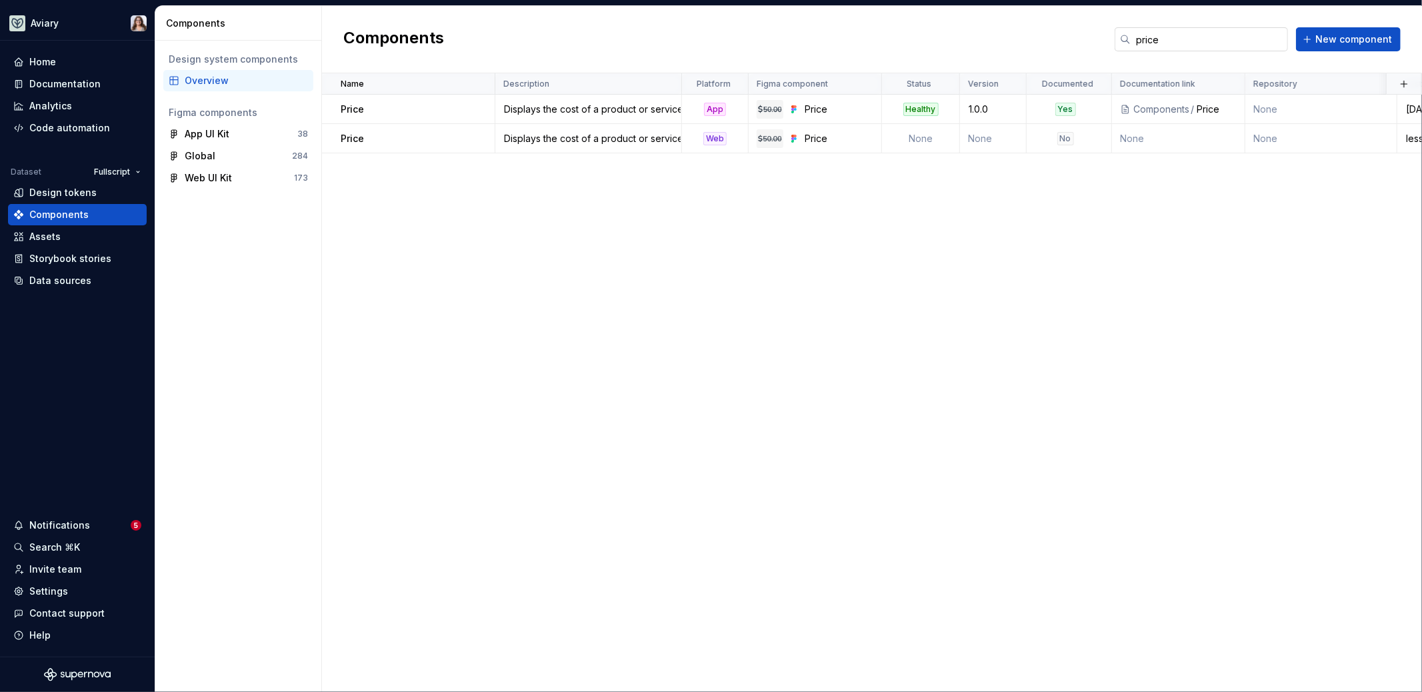
click at [1179, 39] on input "price" at bounding box center [1209, 39] width 157 height 24
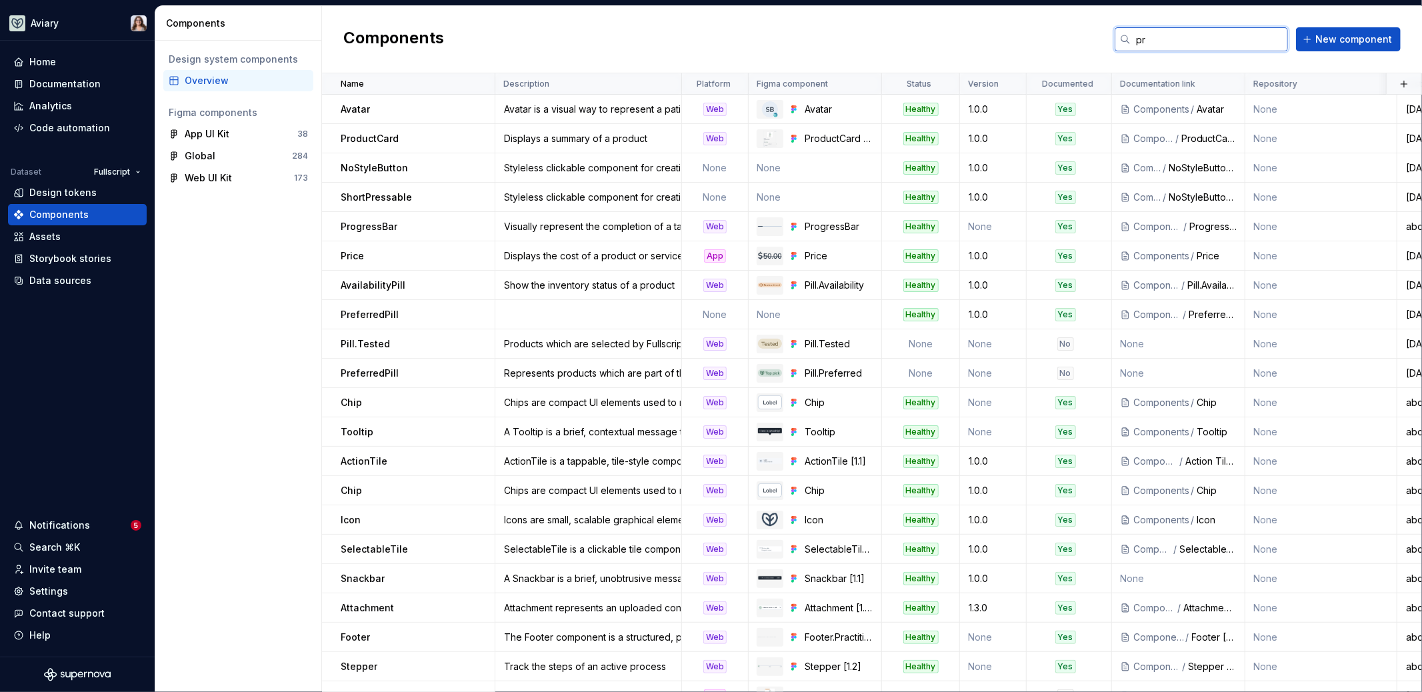
type input "p"
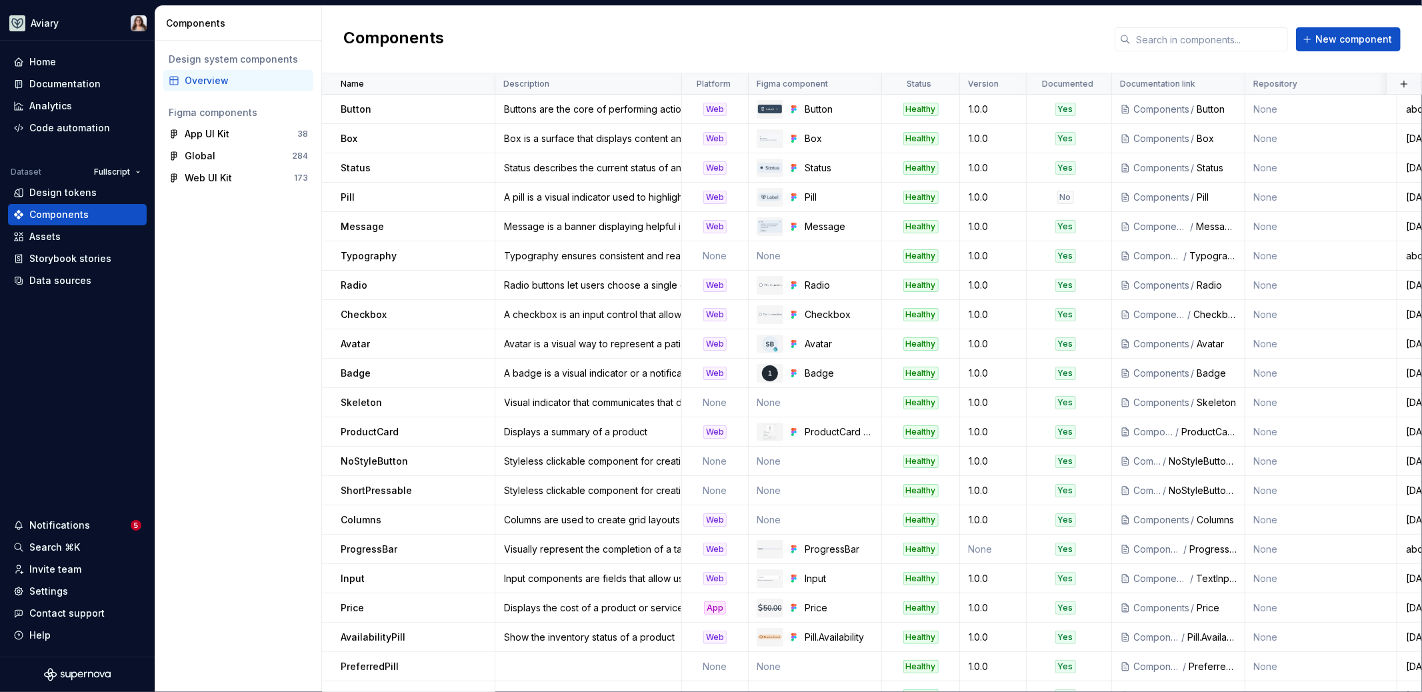
click at [826, 32] on div "Components New component" at bounding box center [872, 39] width 1100 height 67
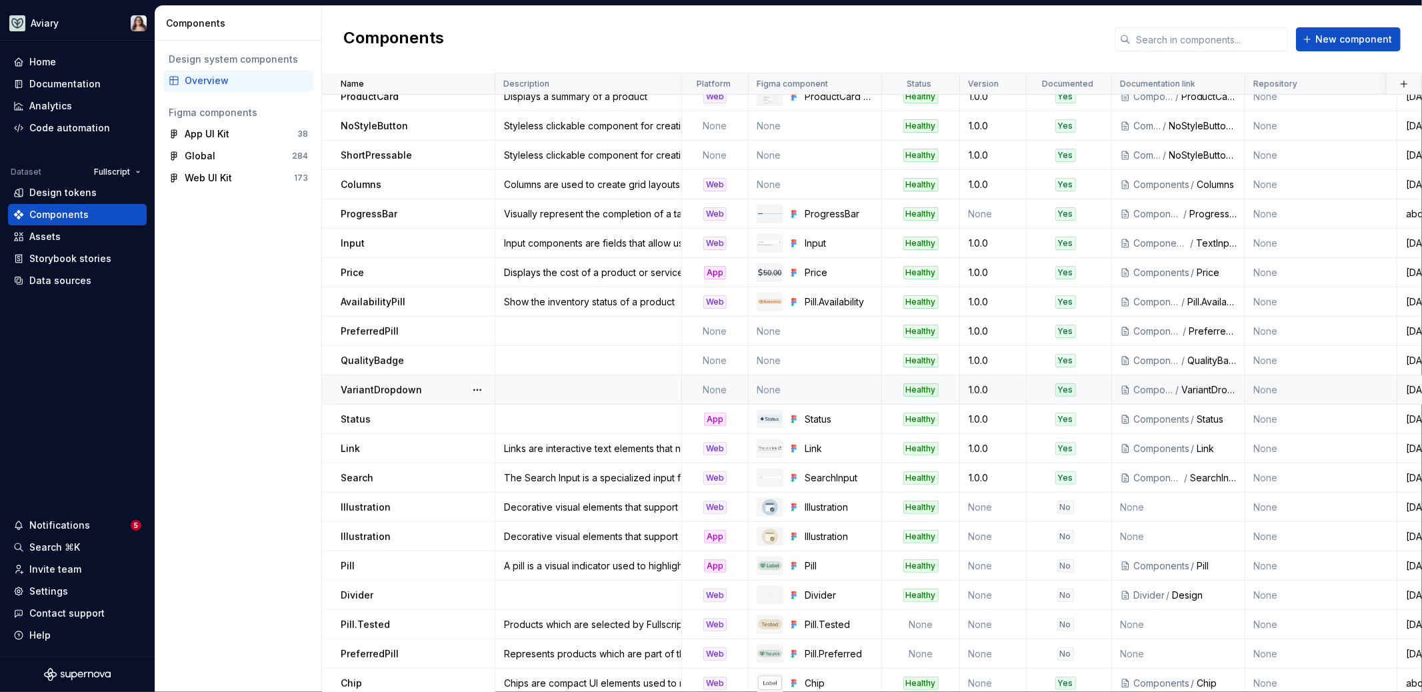
scroll to position [395, 0]
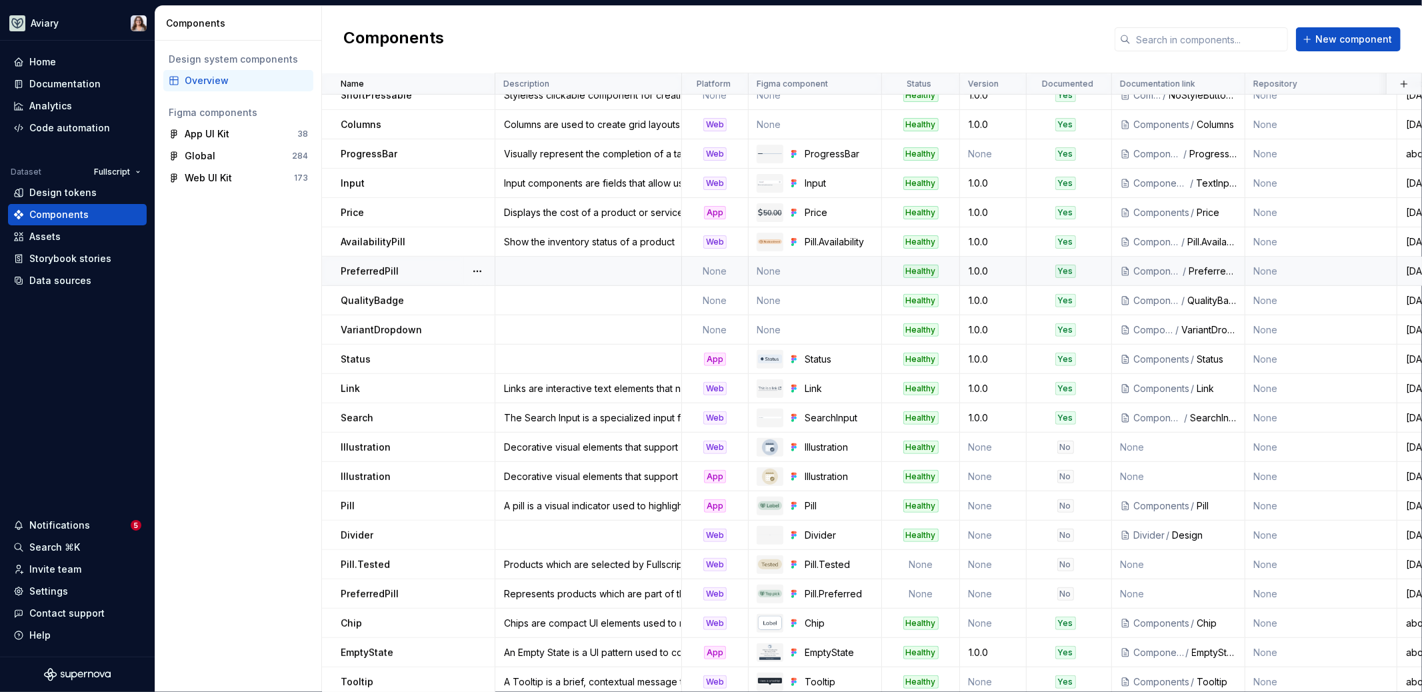
click at [570, 269] on td at bounding box center [588, 271] width 187 height 29
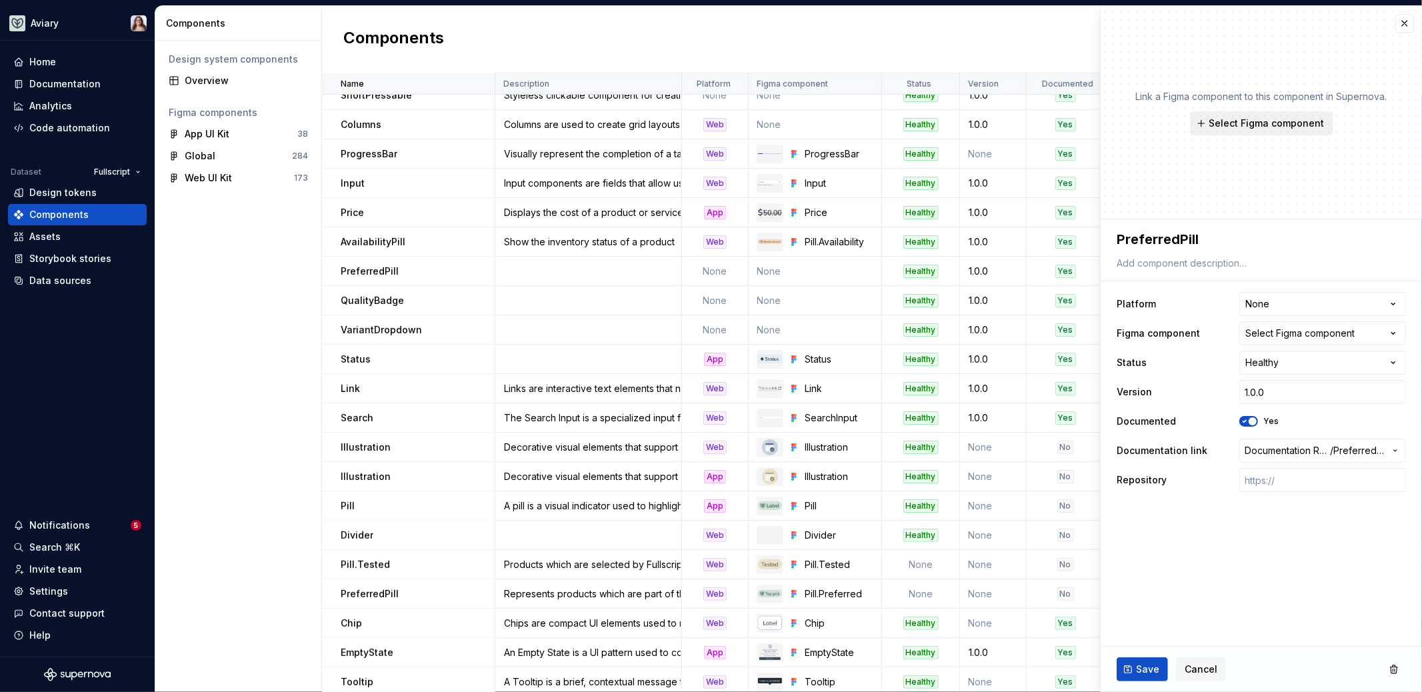
click at [1233, 124] on span "Select Figma component" at bounding box center [1266, 123] width 115 height 13
type textarea "*"
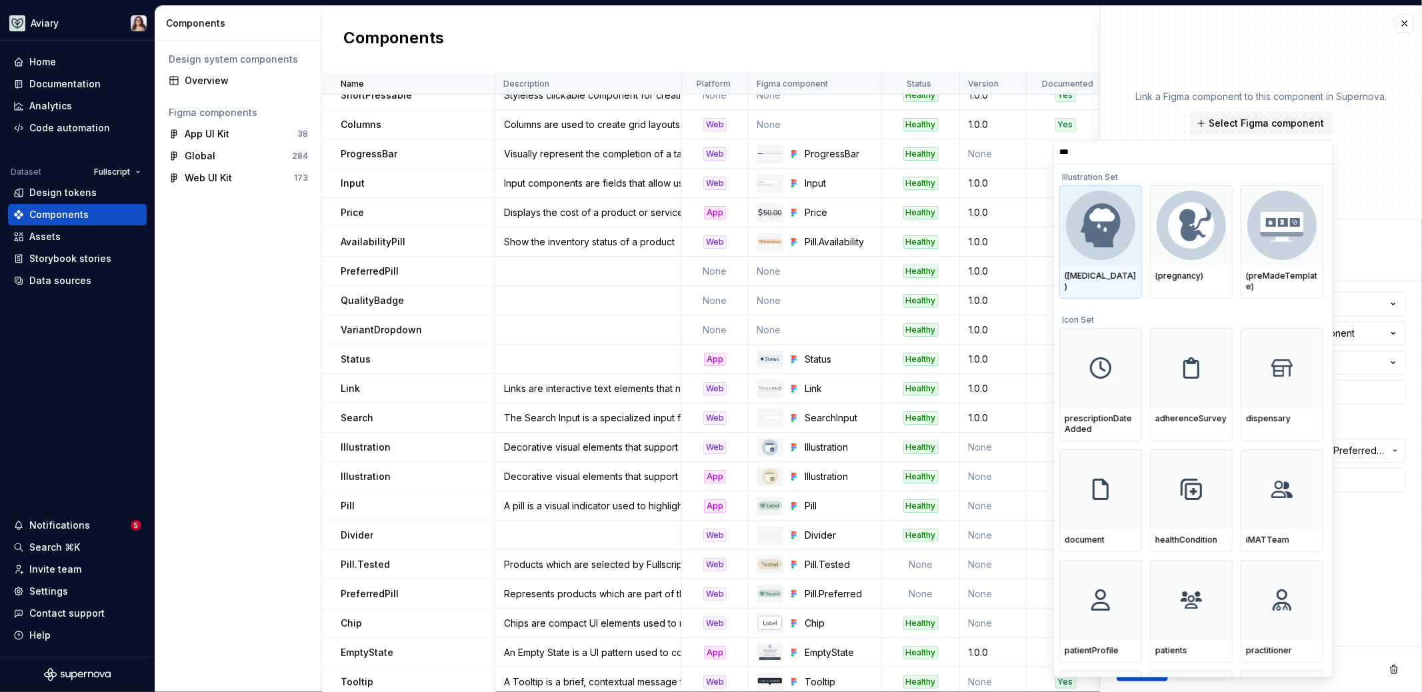
type input "****"
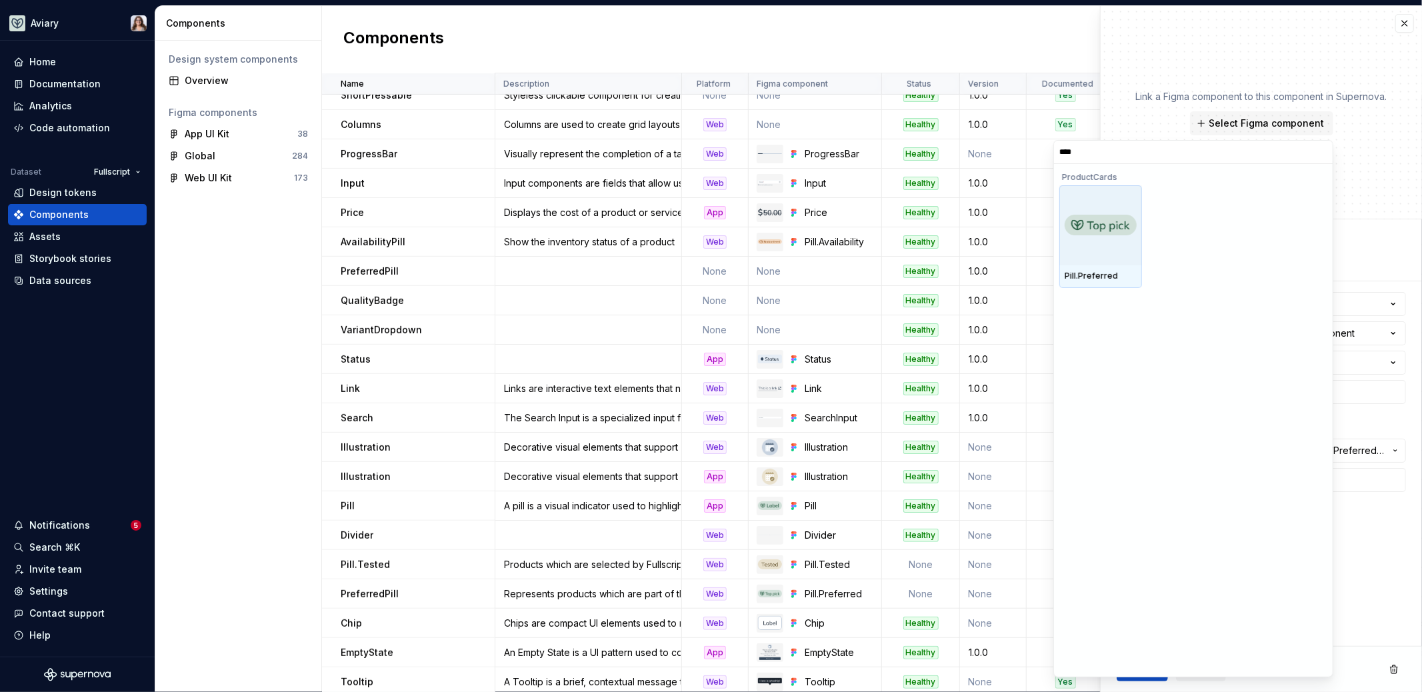
click at [1101, 213] on div at bounding box center [1100, 225] width 83 height 80
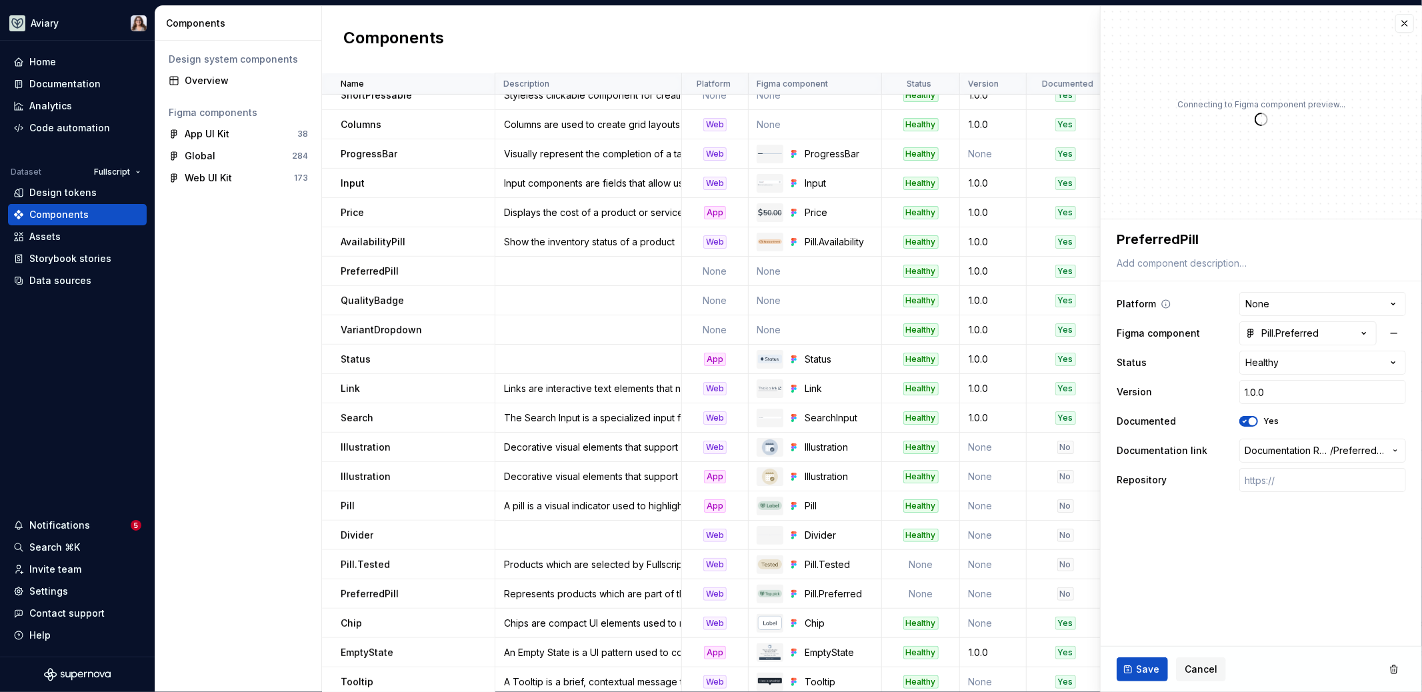
type textarea "*"
click at [1268, 300] on html "Aviary Home Documentation Analytics Code automation Dataset Fullscript Design t…" at bounding box center [711, 346] width 1422 height 692
select select "**********"
click at [1143, 258] on textarea at bounding box center [1258, 263] width 289 height 19
type textarea "*"
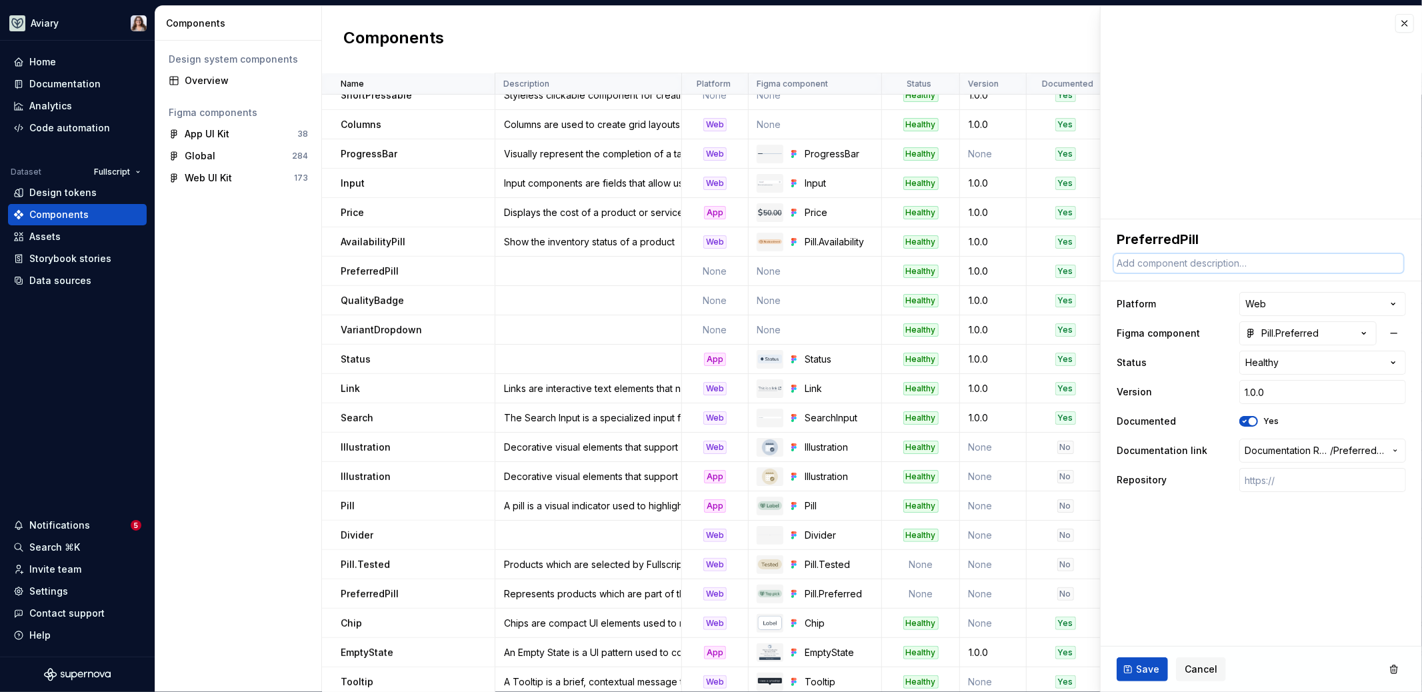
type textarea "W"
type textarea "*"
type textarea "We"
type textarea "*"
type textarea "W"
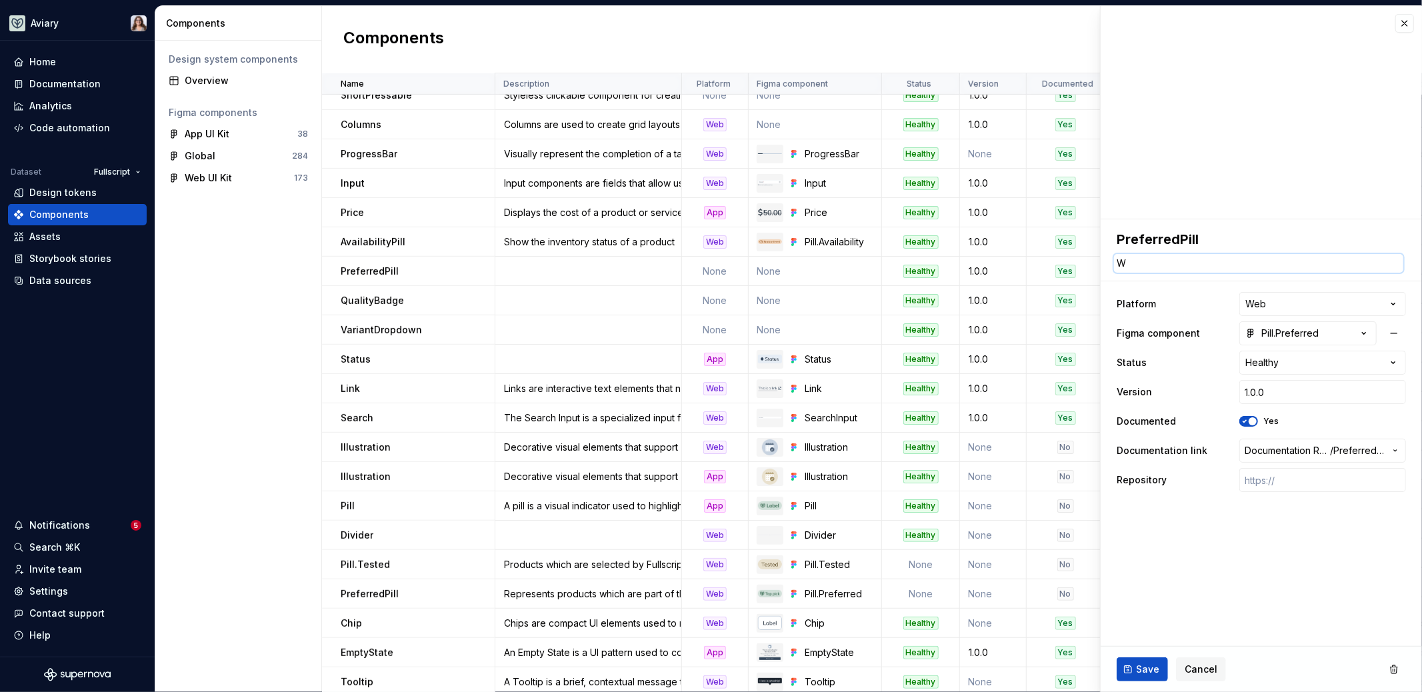
type textarea "*"
type textarea "P"
type textarea "*"
type textarea "Pr"
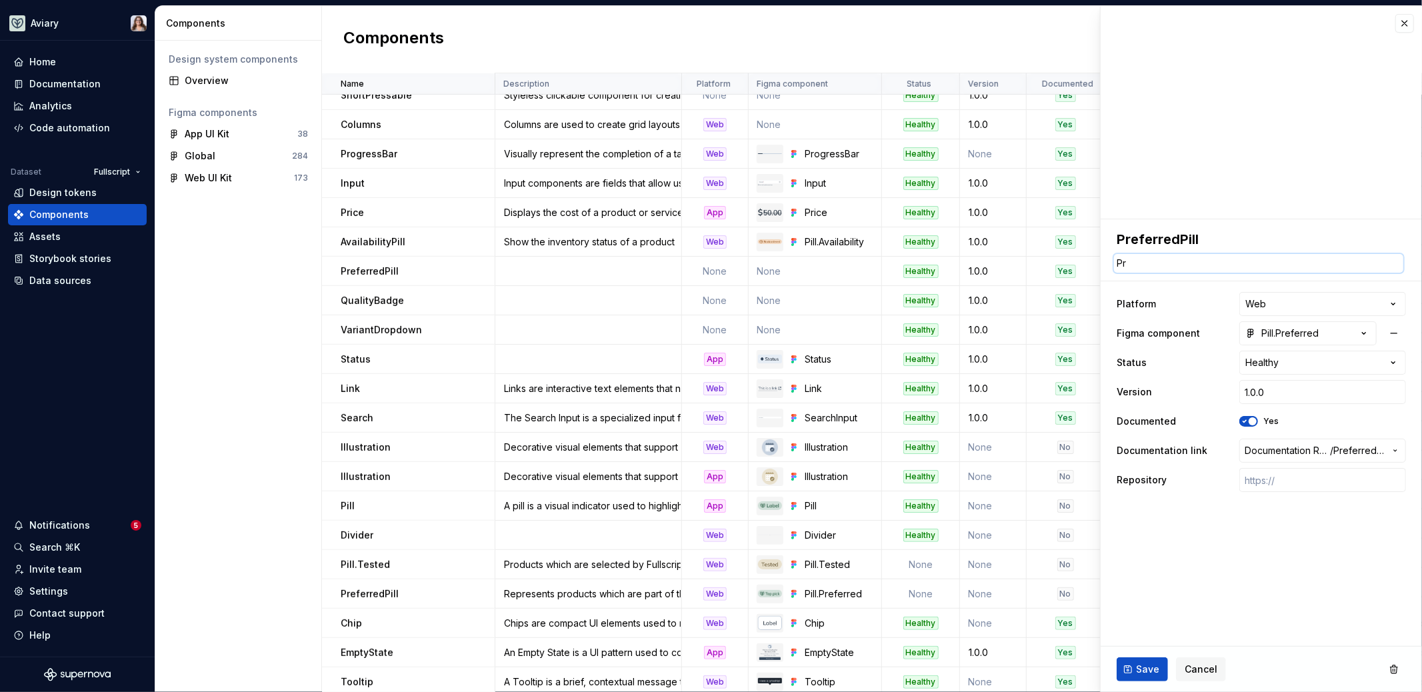
type textarea "*"
type textarea "Pra"
type textarea "*"
type textarea "Prac"
type textarea "*"
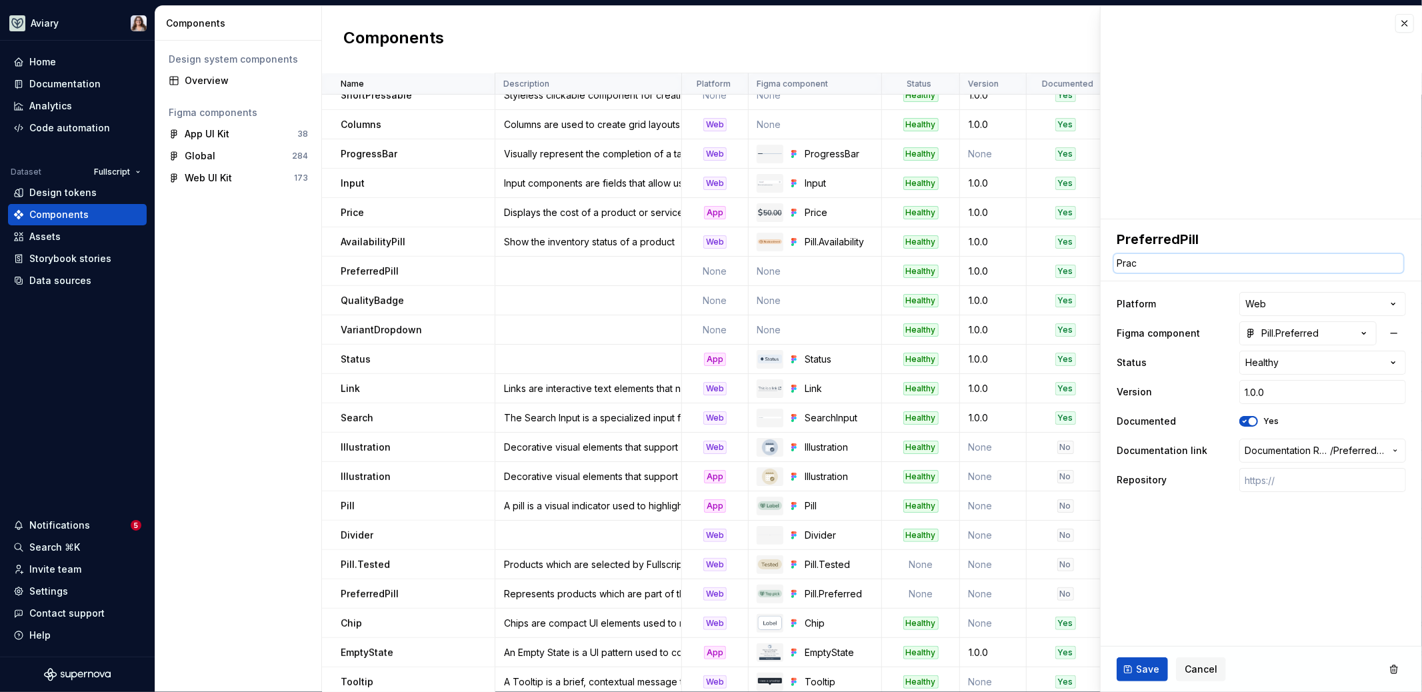
type textarea "Pract"
type textarea "*"
type textarea "Practi"
type textarea "*"
type textarea "Practiti"
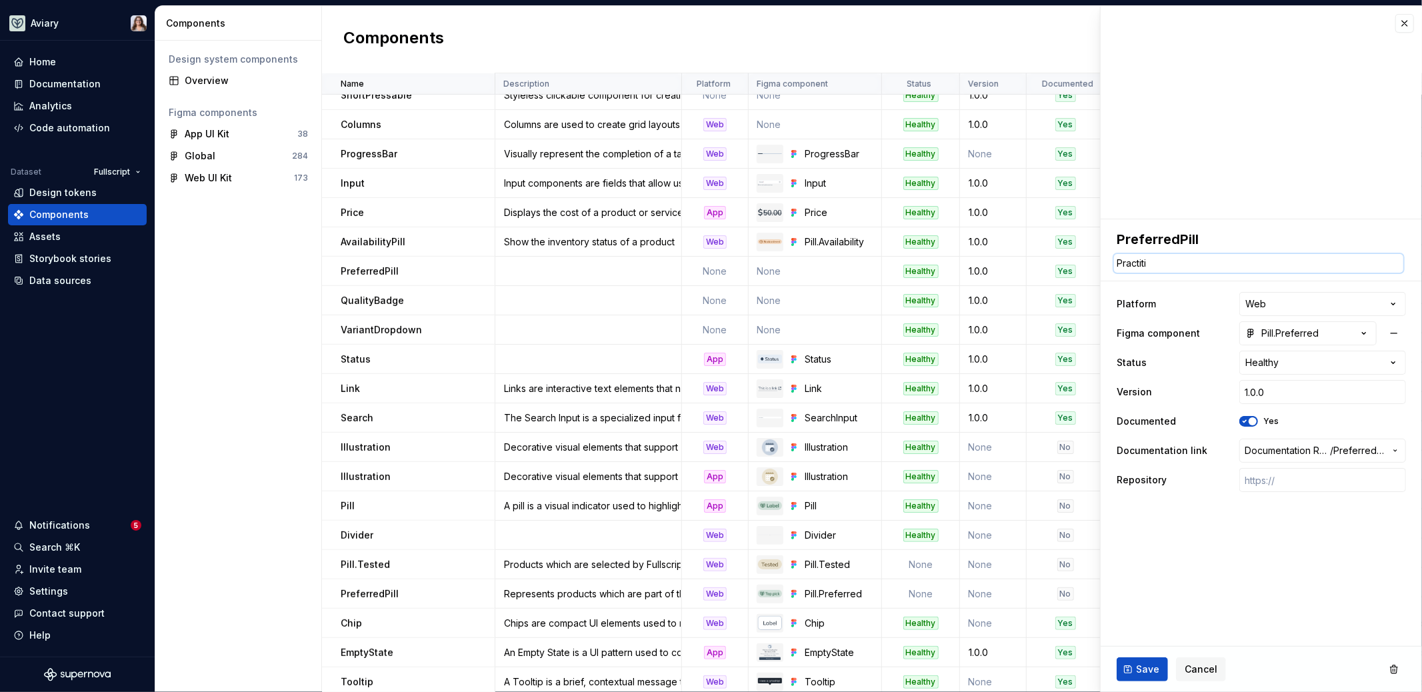
type textarea "*"
type textarea "Practitio"
type textarea "*"
type textarea "Practition"
type textarea "*"
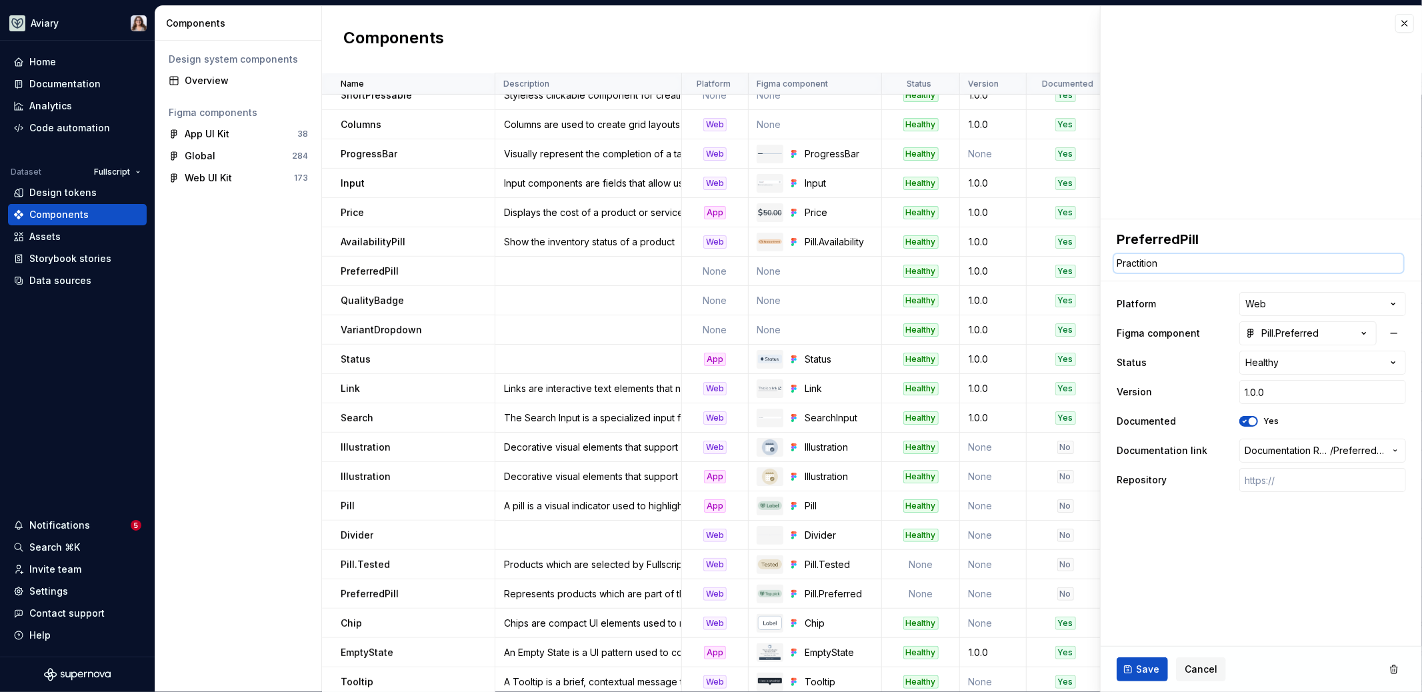
type textarea "Practitione"
type textarea "*"
type textarea "Practitioner"
type textarea "*"
type textarea "Practitioner"
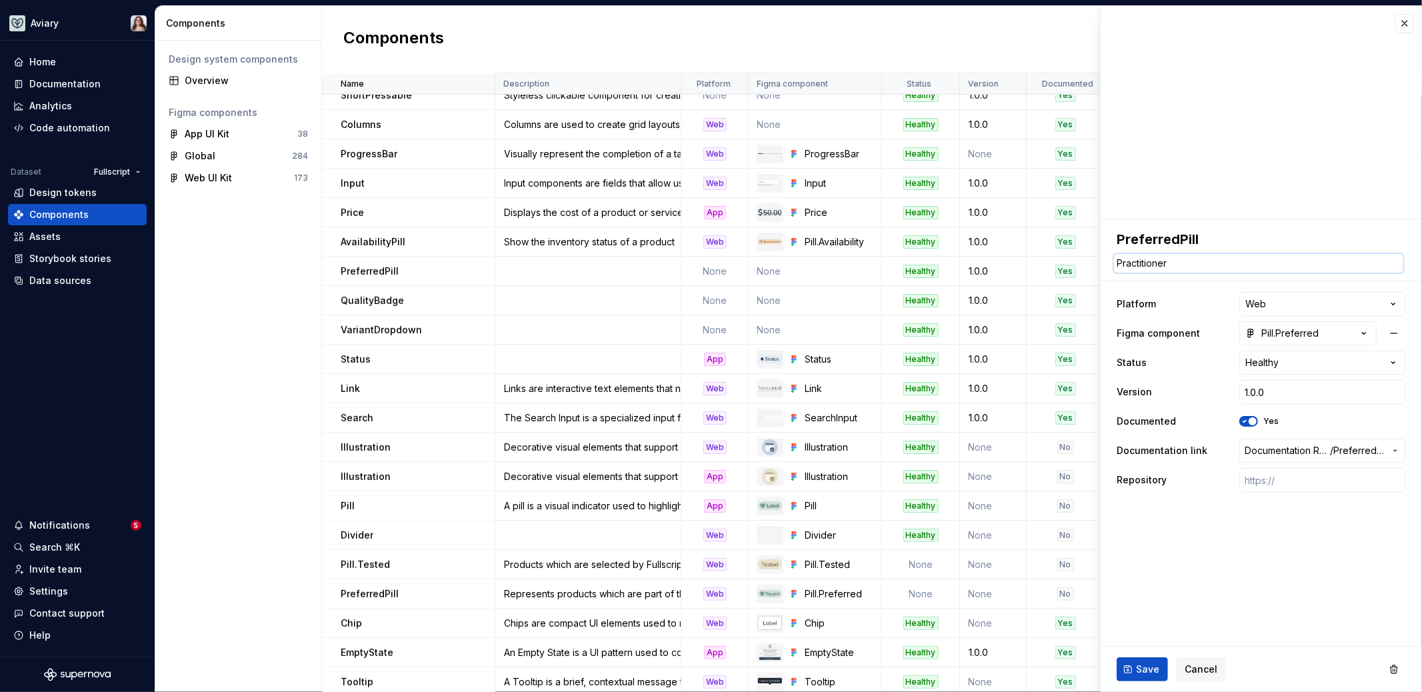
type textarea "*"
type textarea "Practitioner o"
type textarea "*"
type textarea "Practitioner on"
type textarea "*"
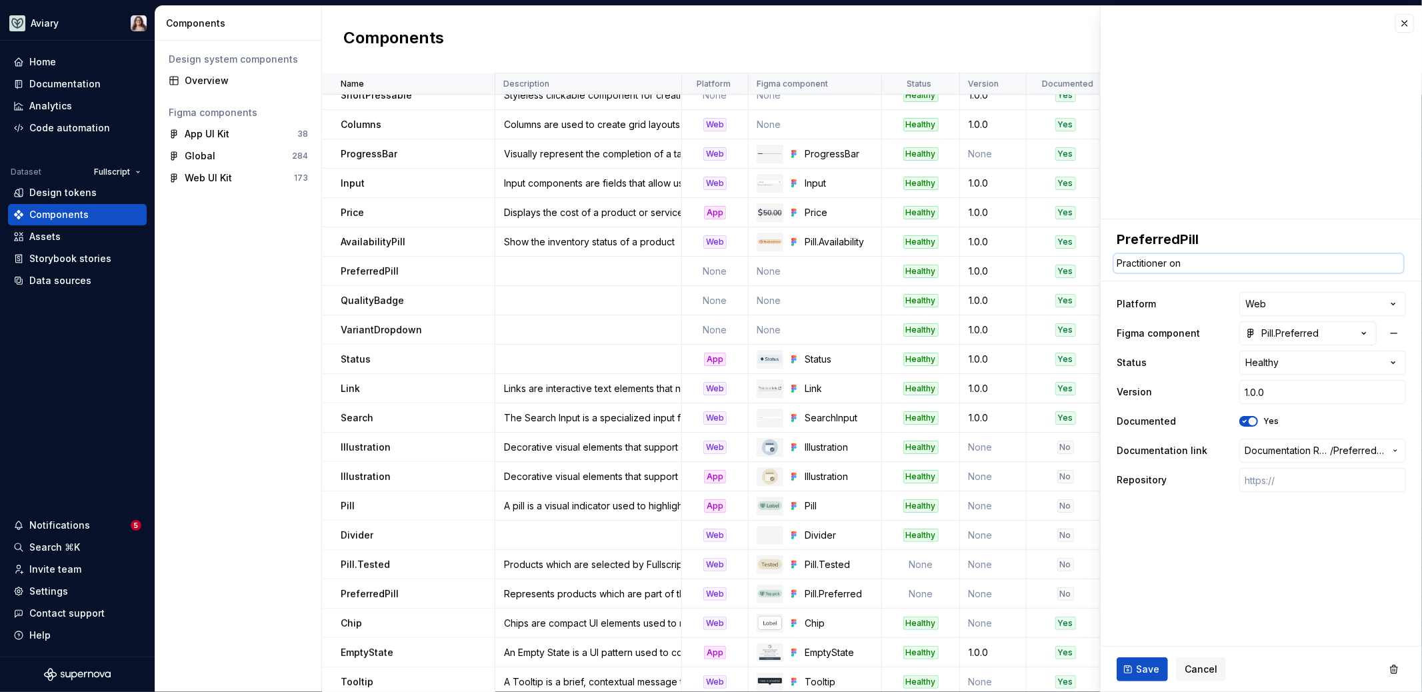
type textarea "Practitioner onl"
type textarea "*"
type textarea "Practitioner only"
type textarea "*"
type textarea "Practitioner only"
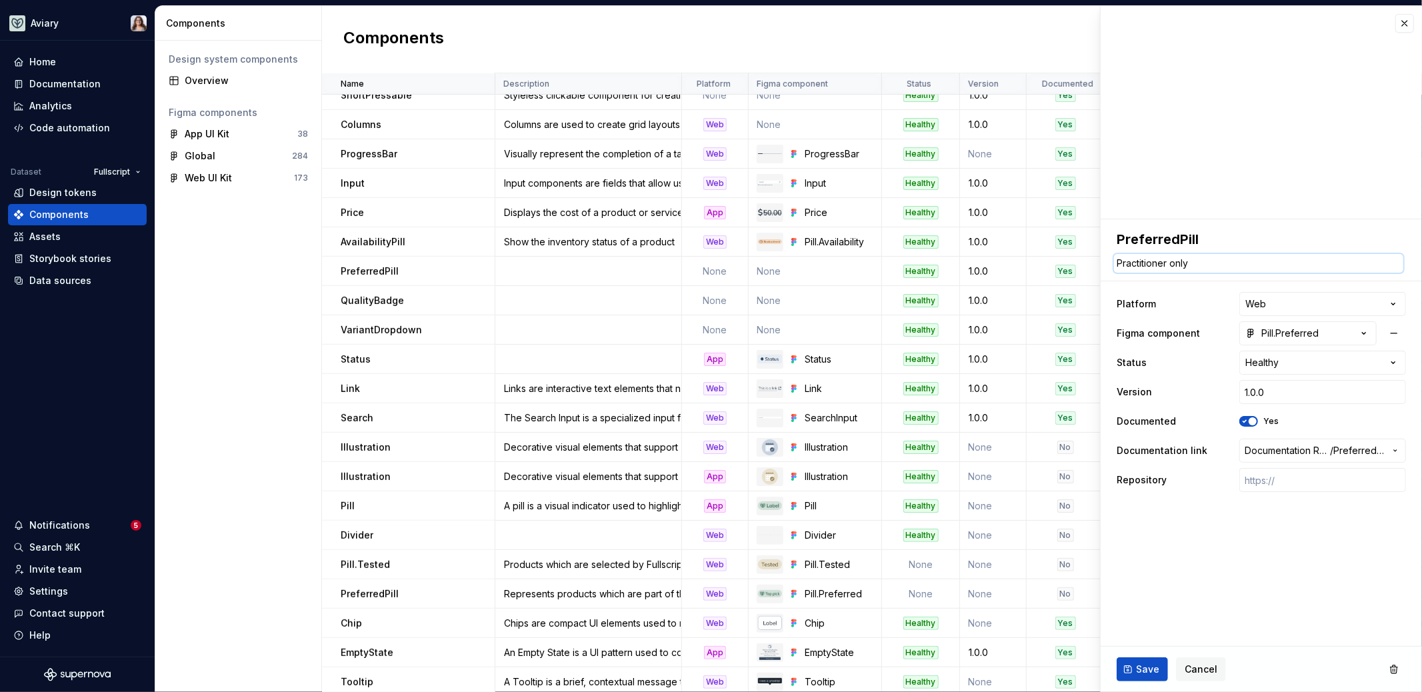
type textarea "*"
type textarea "Practitioner only p"
type textarea "*"
type textarea "Practitioner only pi"
type textarea "*"
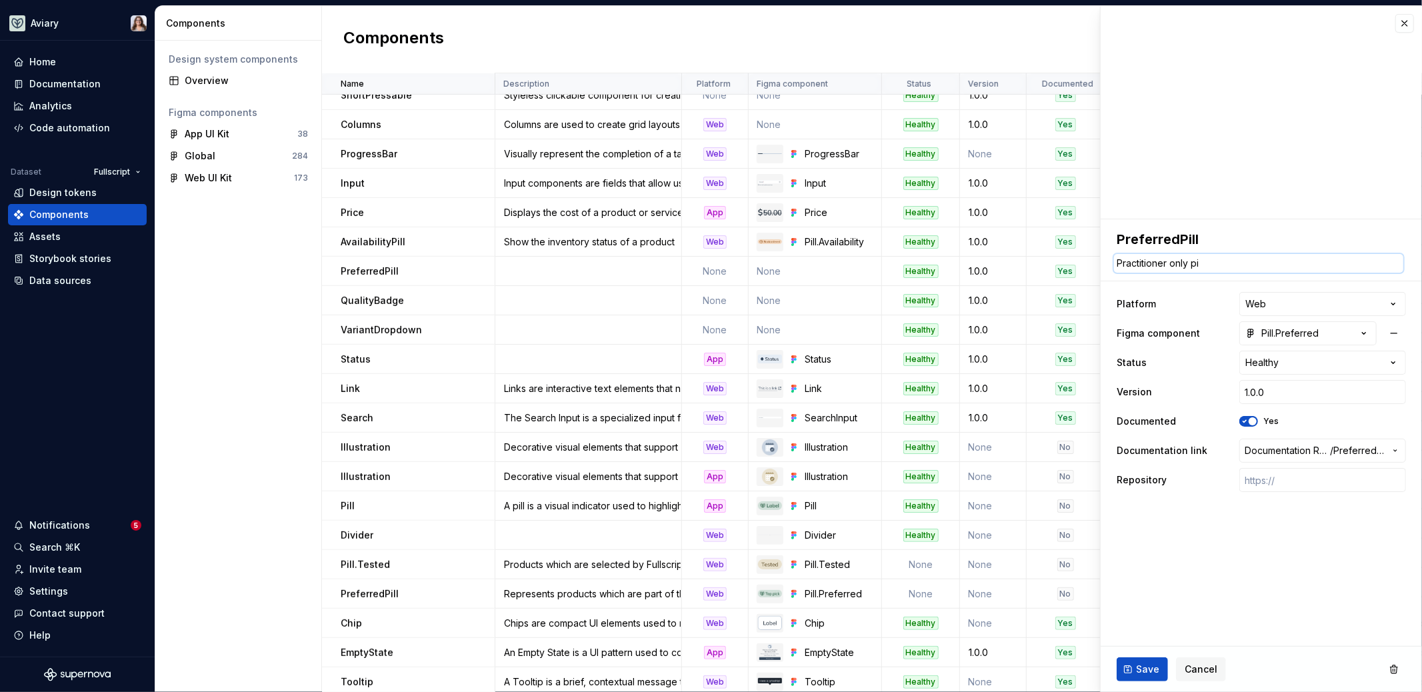
type textarea "Practitioner only pil"
type textarea "*"
type textarea "Practitioner only pill"
type textarea "*"
type textarea "Practitioner only pill"
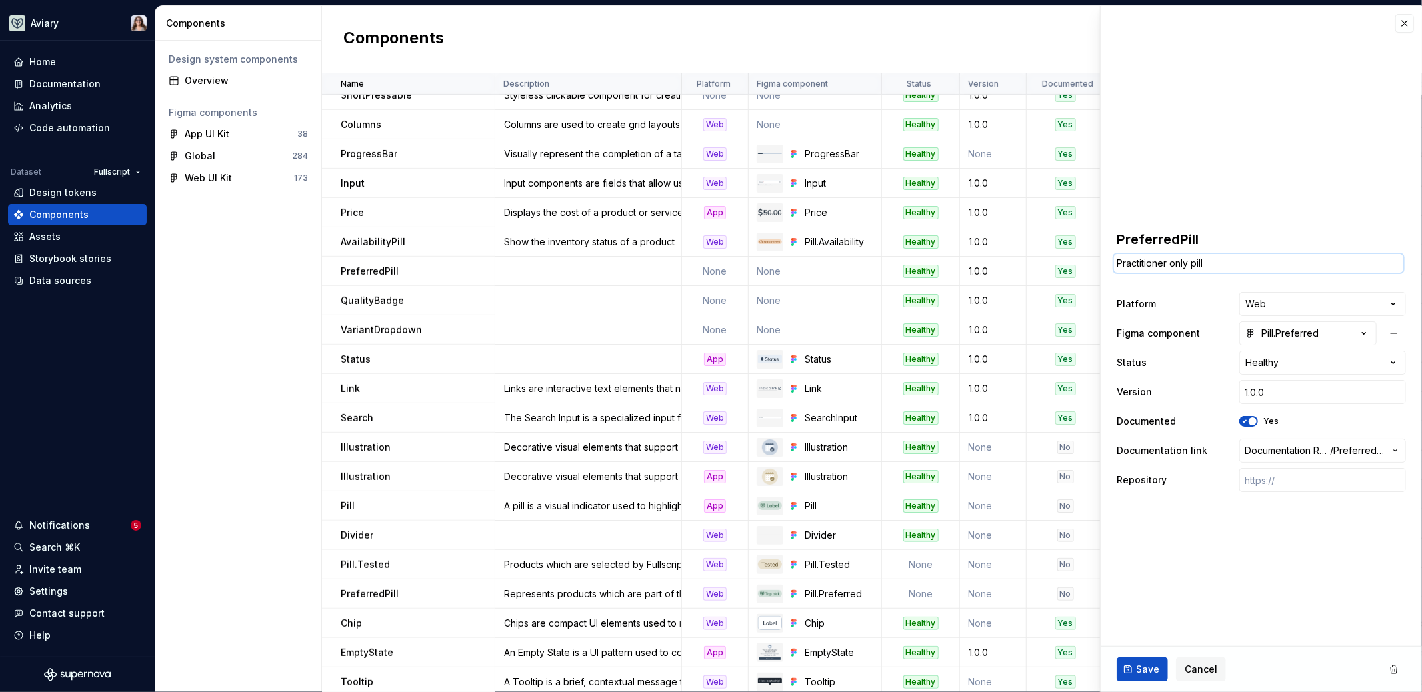
type textarea "*"
type textarea "Practitioner only pill t"
type textarea "*"
type textarea "Practitioner only pill to"
type textarea "*"
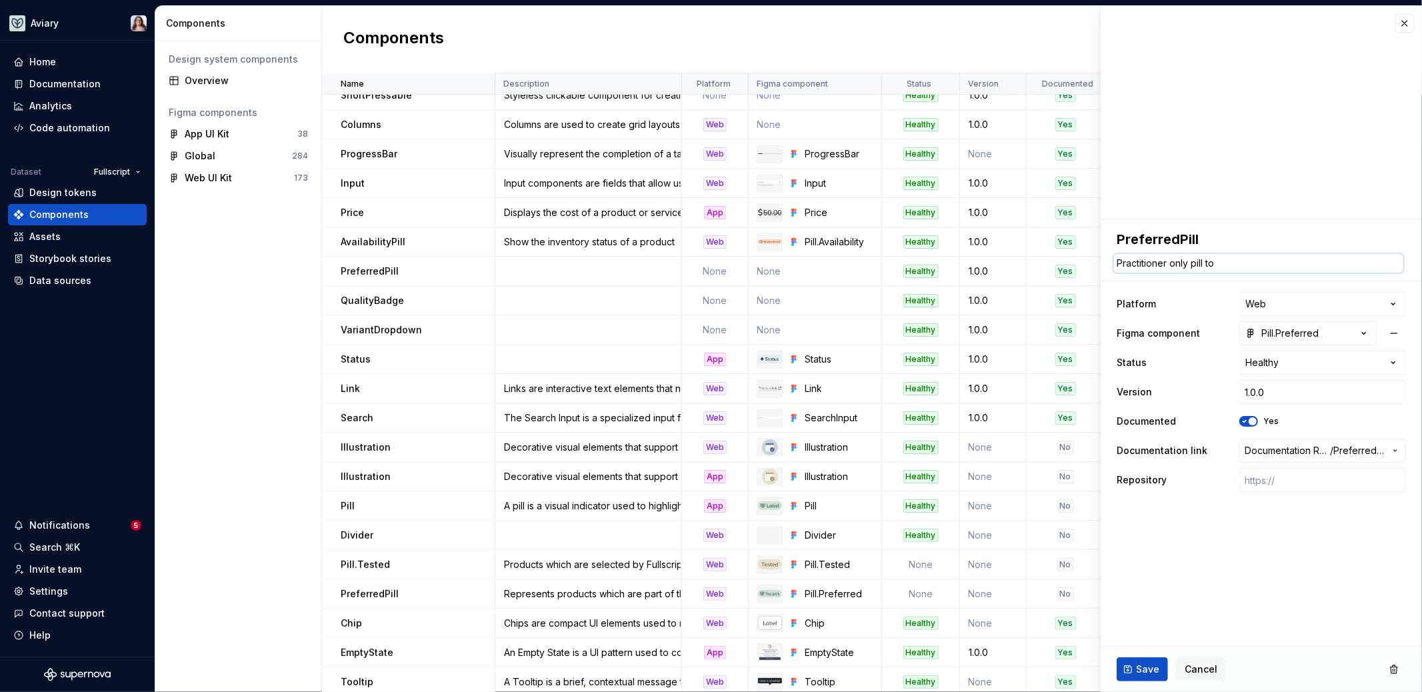
type textarea "Practitioner only pill to"
type textarea "*"
type textarea "Practitioner only pill to d"
type textarea "*"
type textarea "Practitioner only pill to di"
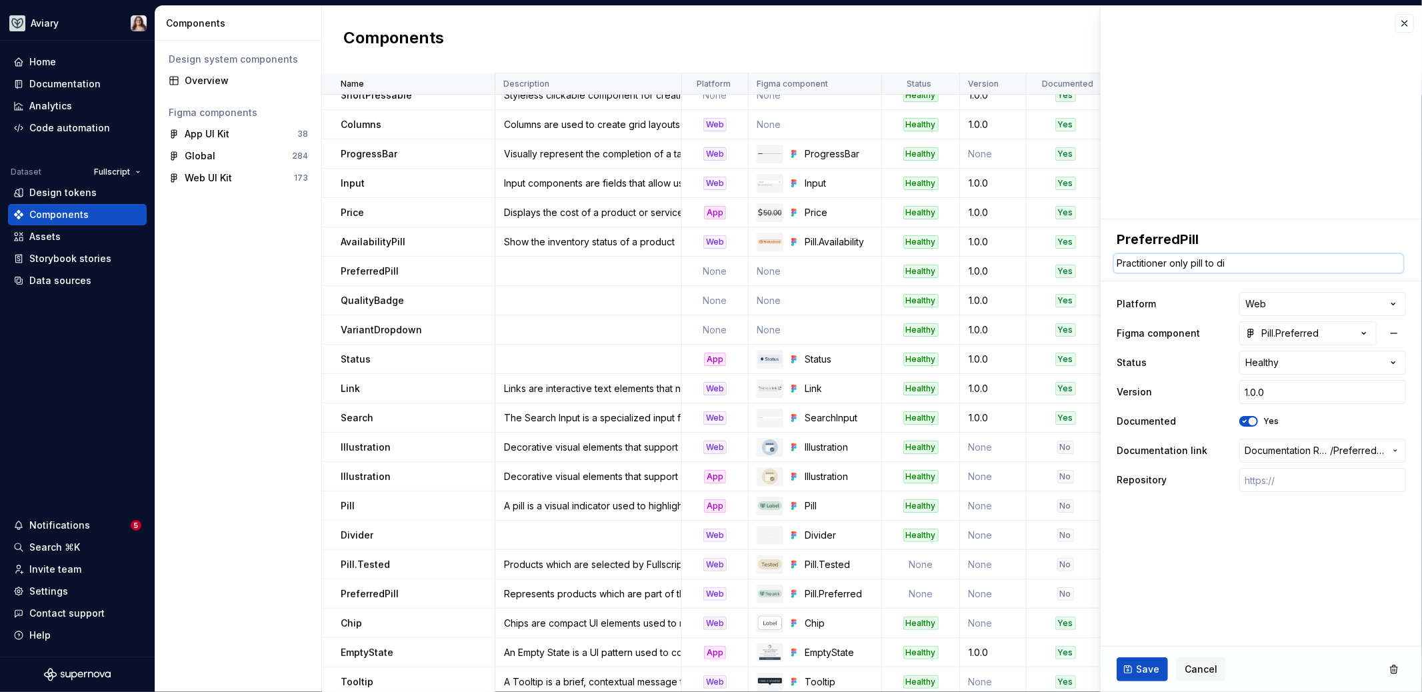
type textarea "*"
type textarea "Practitioner only pill to dis"
type textarea "*"
type textarea "Practitioner only pill to disp"
type textarea "*"
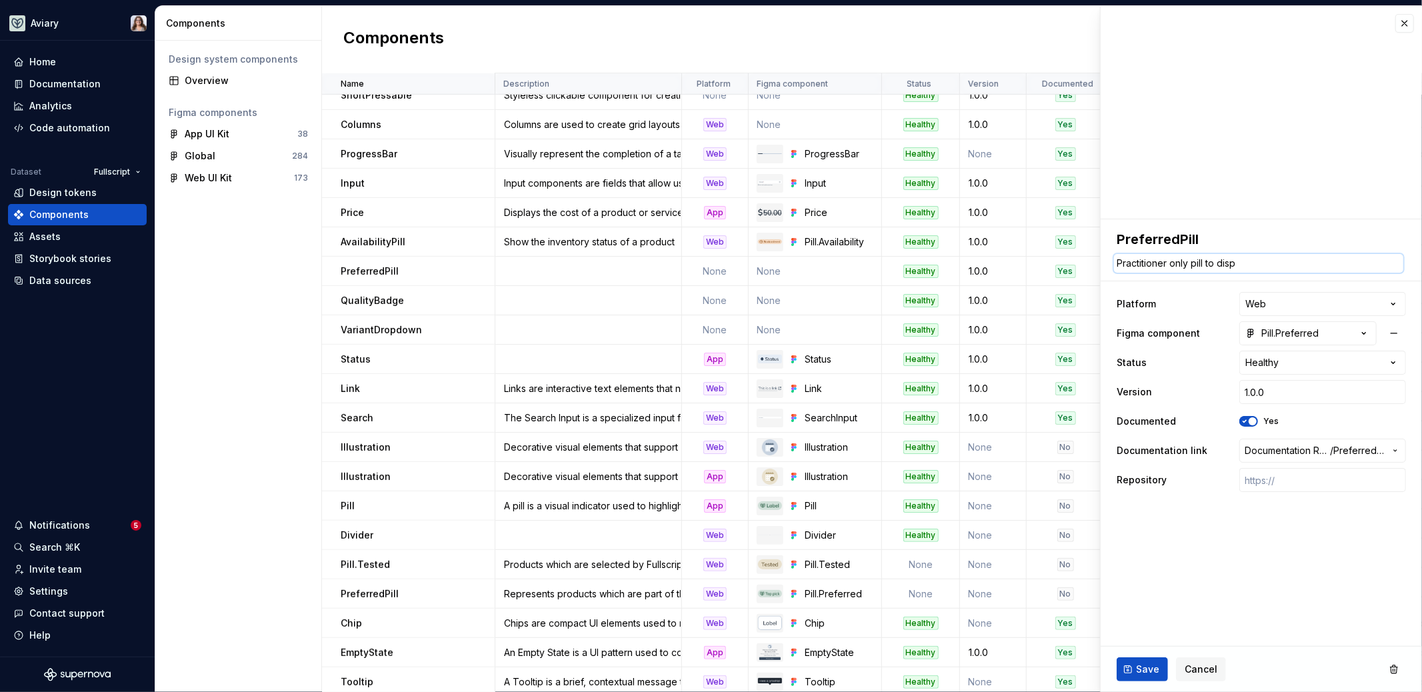
type textarea "Practitioner only pill to displ"
type textarea "*"
type textarea "Practitioner only pill to displa"
type textarea "*"
type textarea "Practitioner only pill to display"
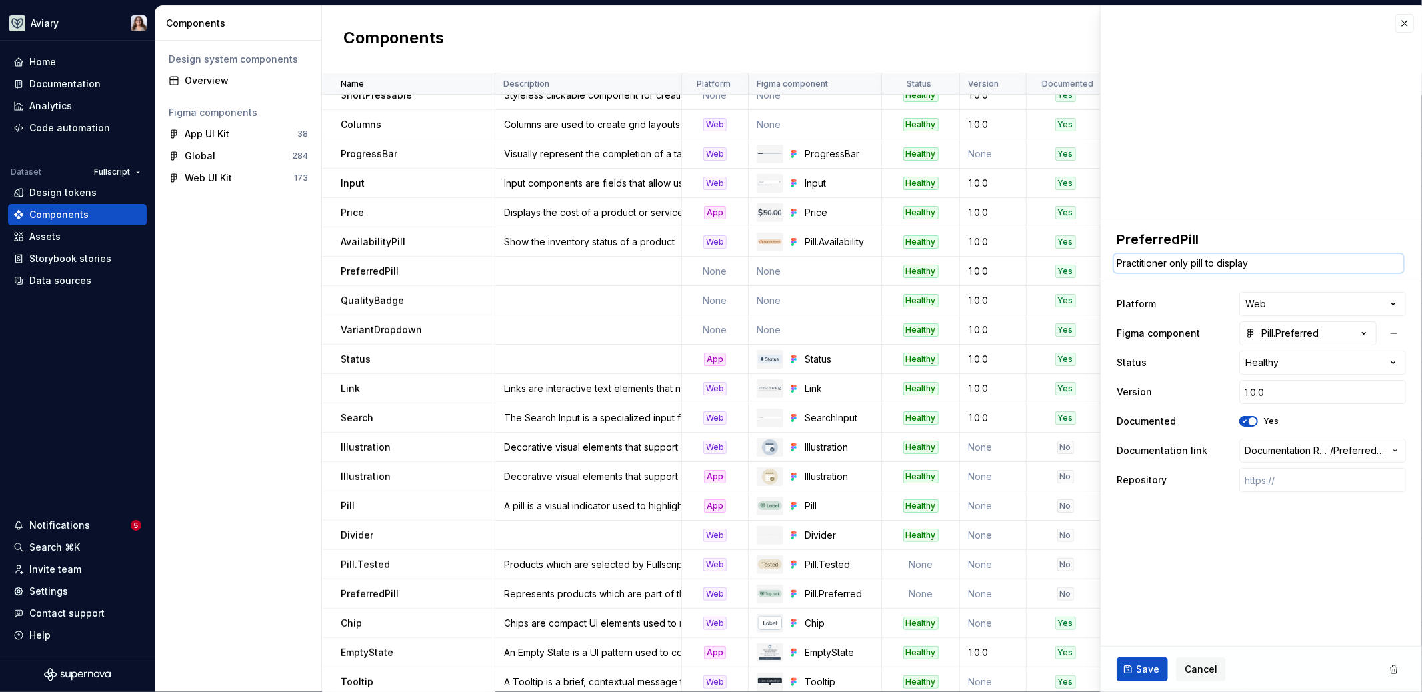
type textarea "*"
type textarea "Practitioner only pill to display"
type textarea "*"
type textarea "Practitioner only pill to display F"
type textarea "*"
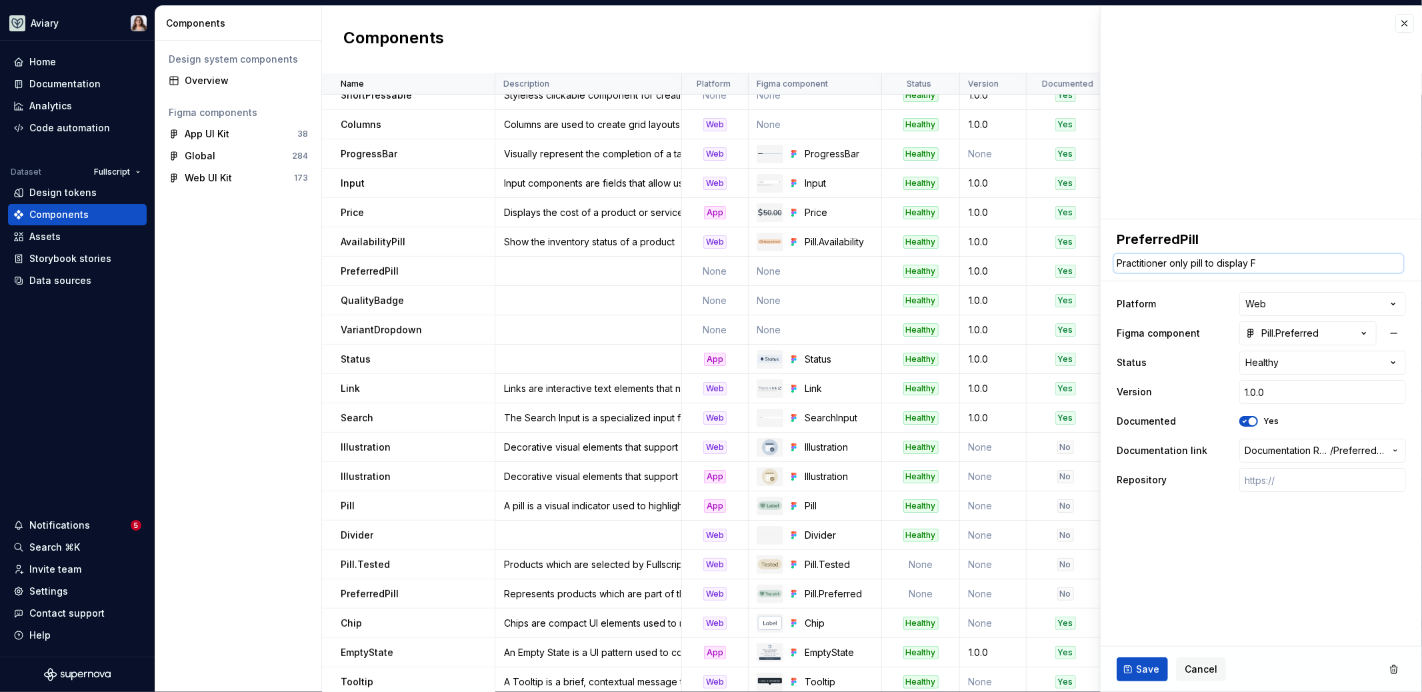
type textarea "Practitioner only pill to display FS"
type textarea "*"
type textarea "Practitioner only pill to display FS"
type textarea "*"
type textarea "Practitioner only pill to display FS fa"
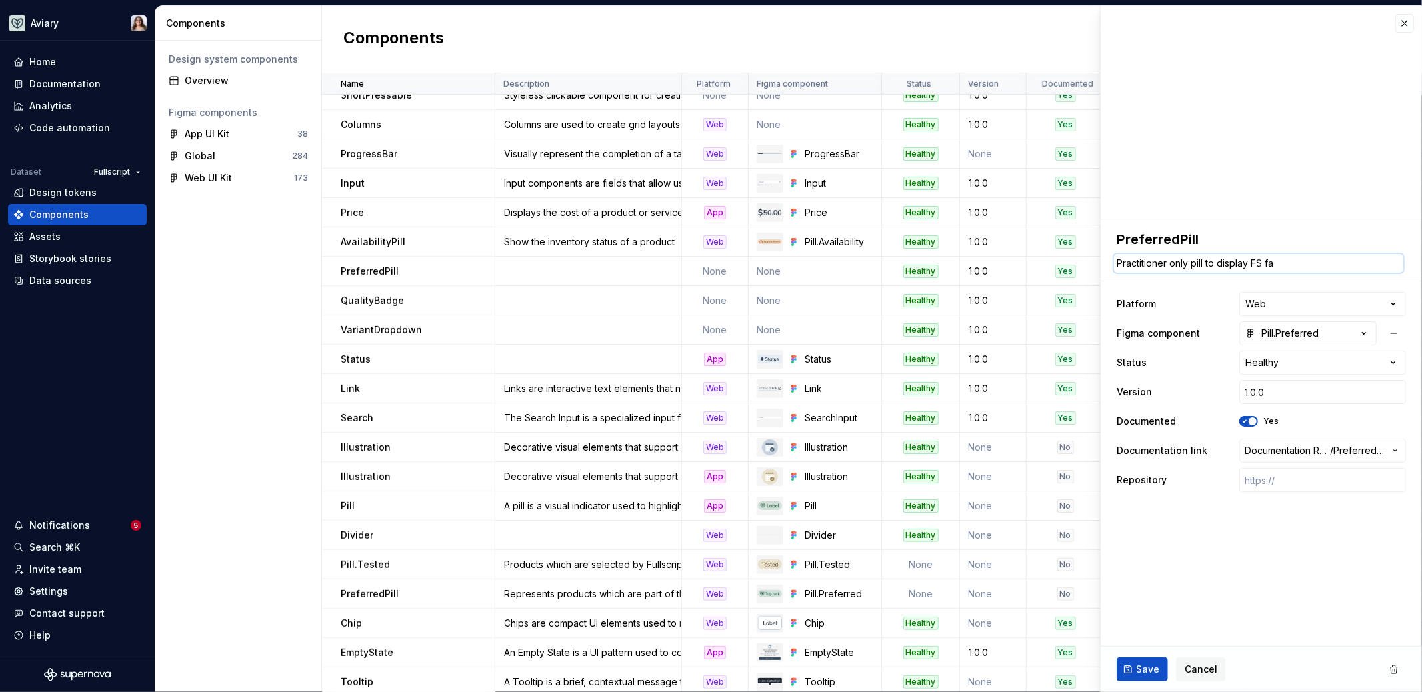
type textarea "*"
type textarea "Practitioner only pill to display FS fav"
type textarea "*"
type textarea "Practitioner only pill to display FS favo"
type textarea "*"
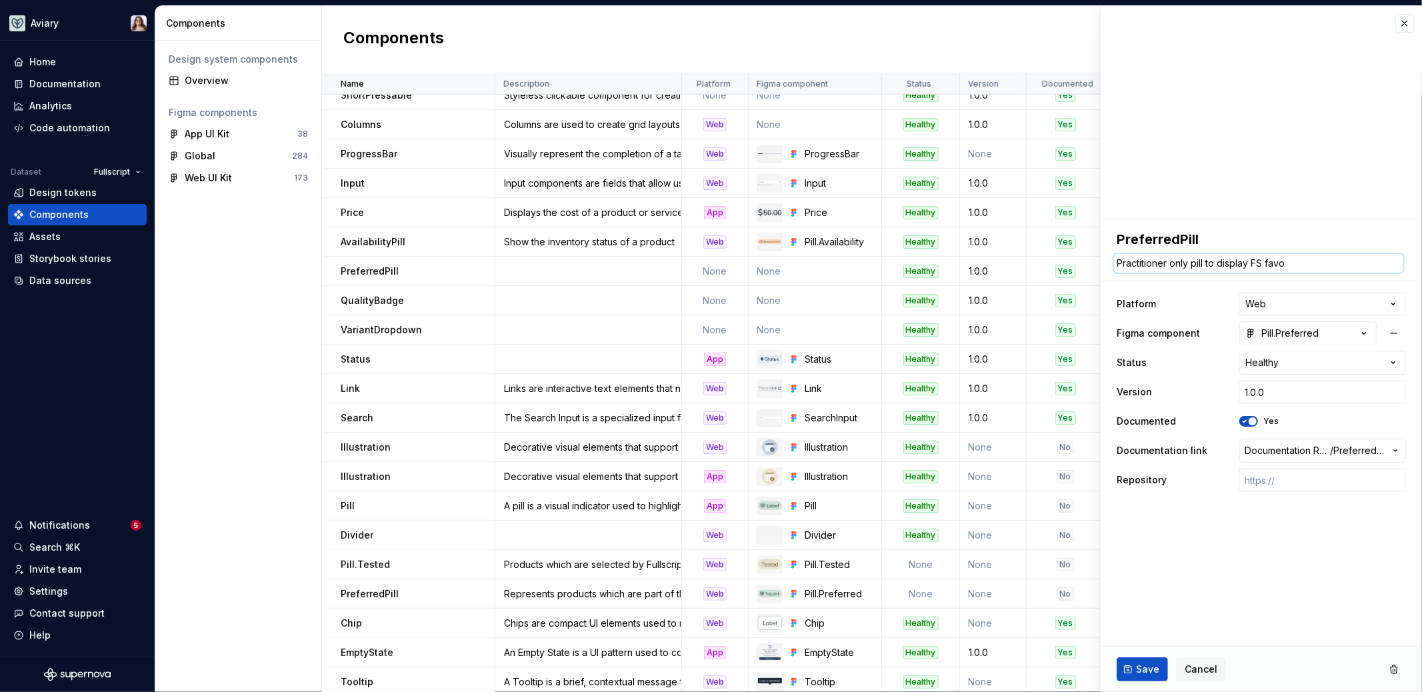
type textarea "Practitioner only pill to display FS fav"
type textarea "*"
type textarea "Practitioner only pill to display FS fa"
type textarea "*"
type textarea "Practitioner only pill to display FS f"
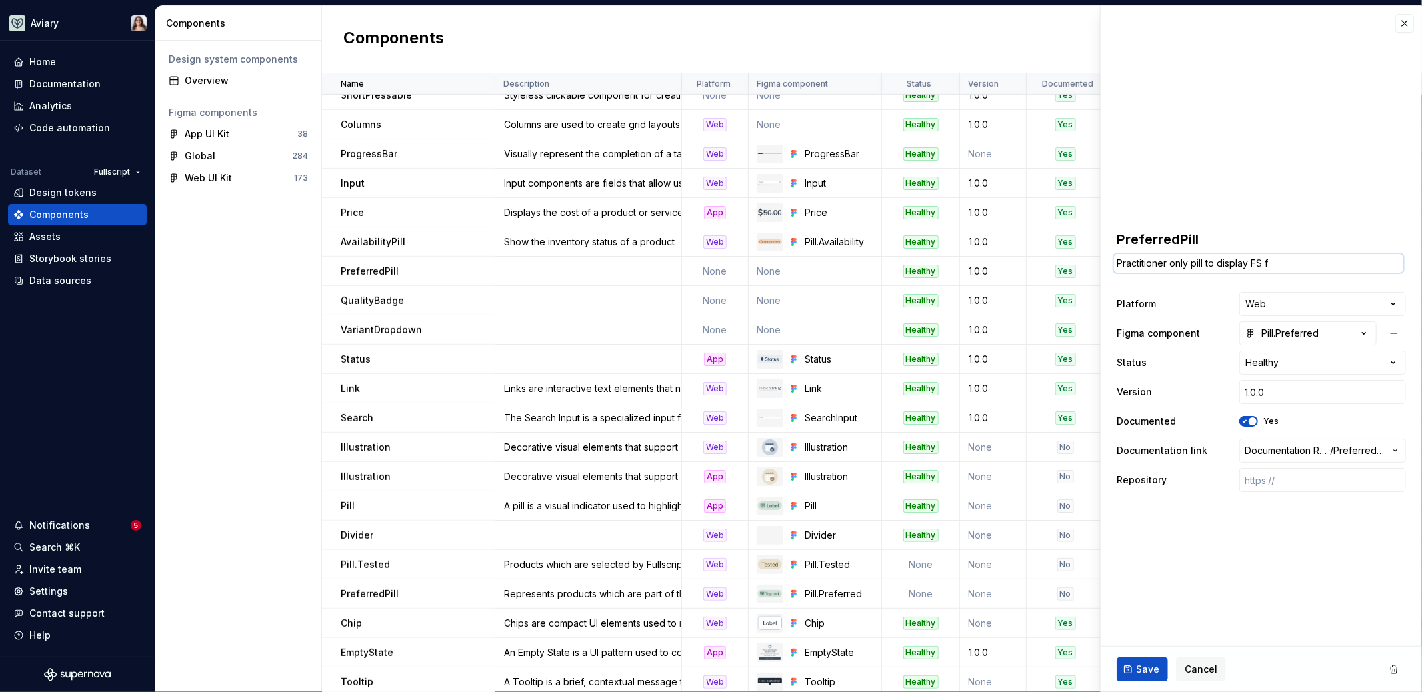
type textarea "*"
type textarea "Practitioner only pill to display FS"
type textarea "*"
type textarea "Practitioner only pill to display FS"
type textarea "*"
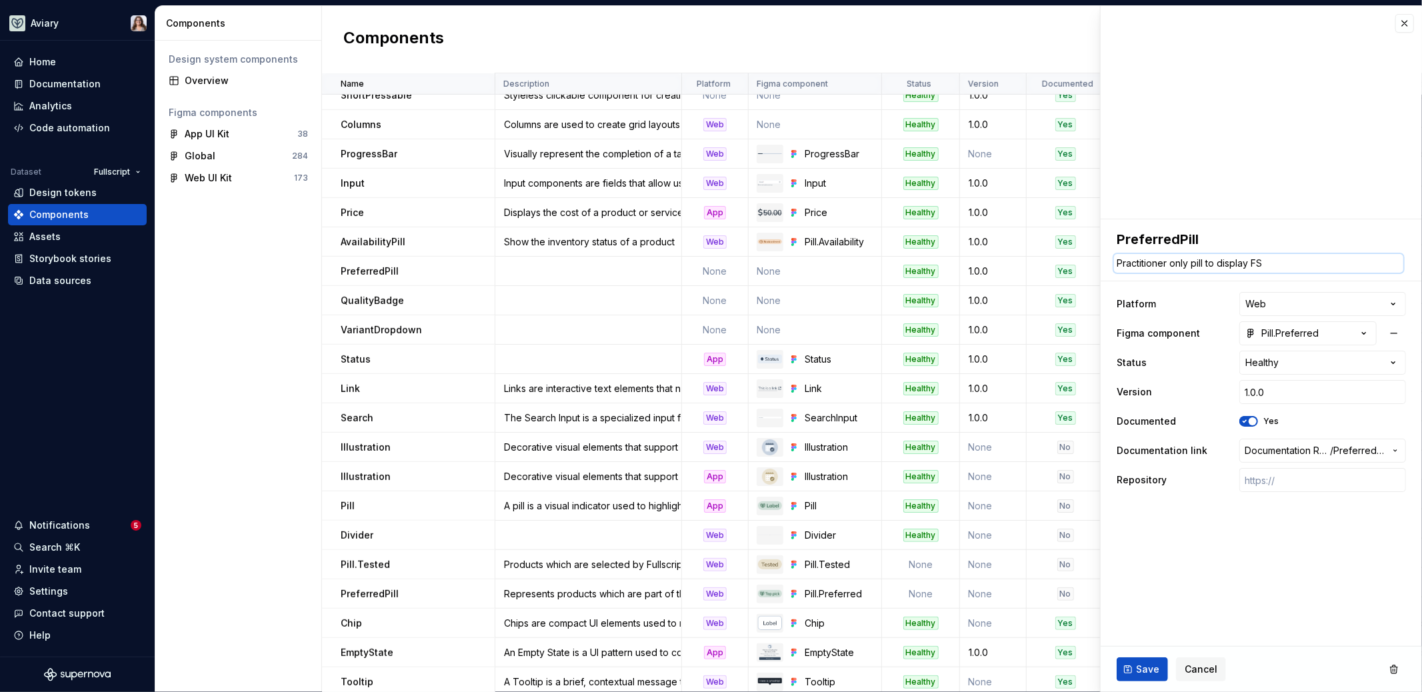
type textarea "Practitioner only pill to display FSu"
type textarea "*"
type textarea "Practitioner only pill to display FS"
type textarea "*"
type textarea "Practitioner only pill to display F"
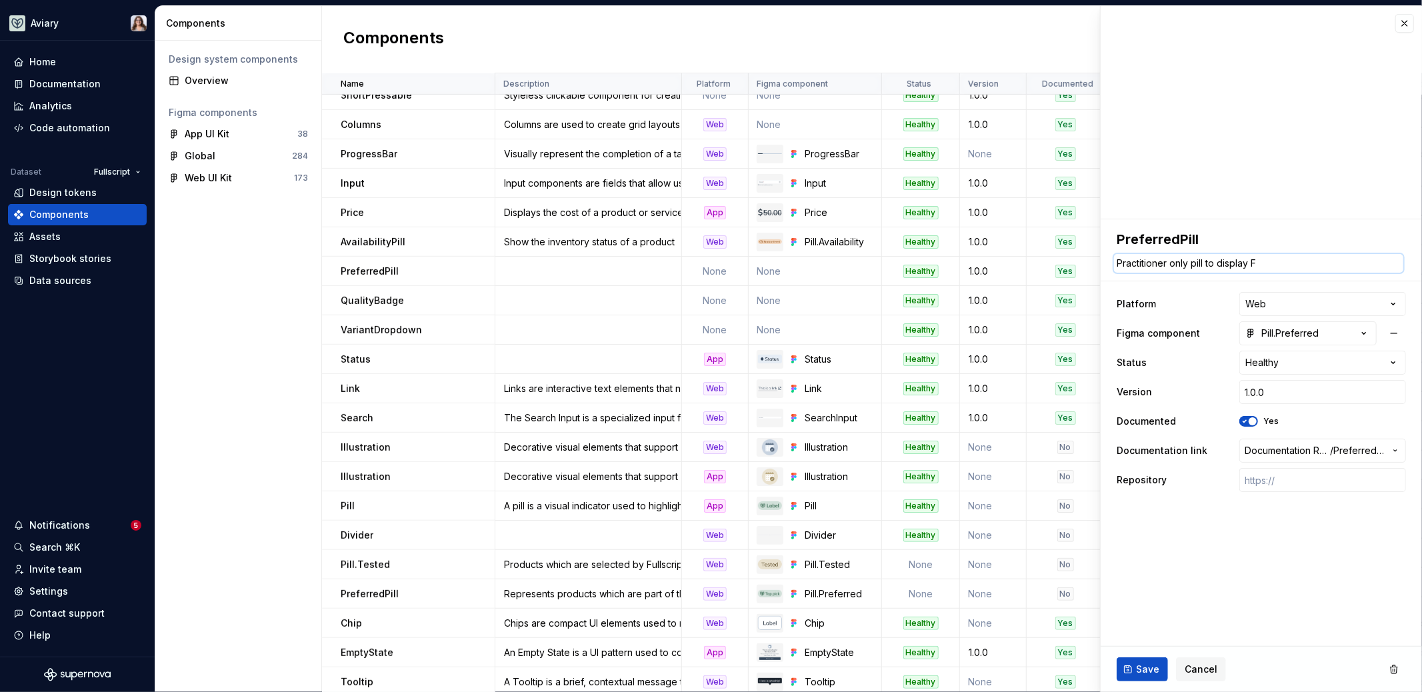
type textarea "*"
type textarea "Practitioner only pill to display Fu"
type textarea "*"
type textarea "Practitioner only pill to display Ful"
type textarea "*"
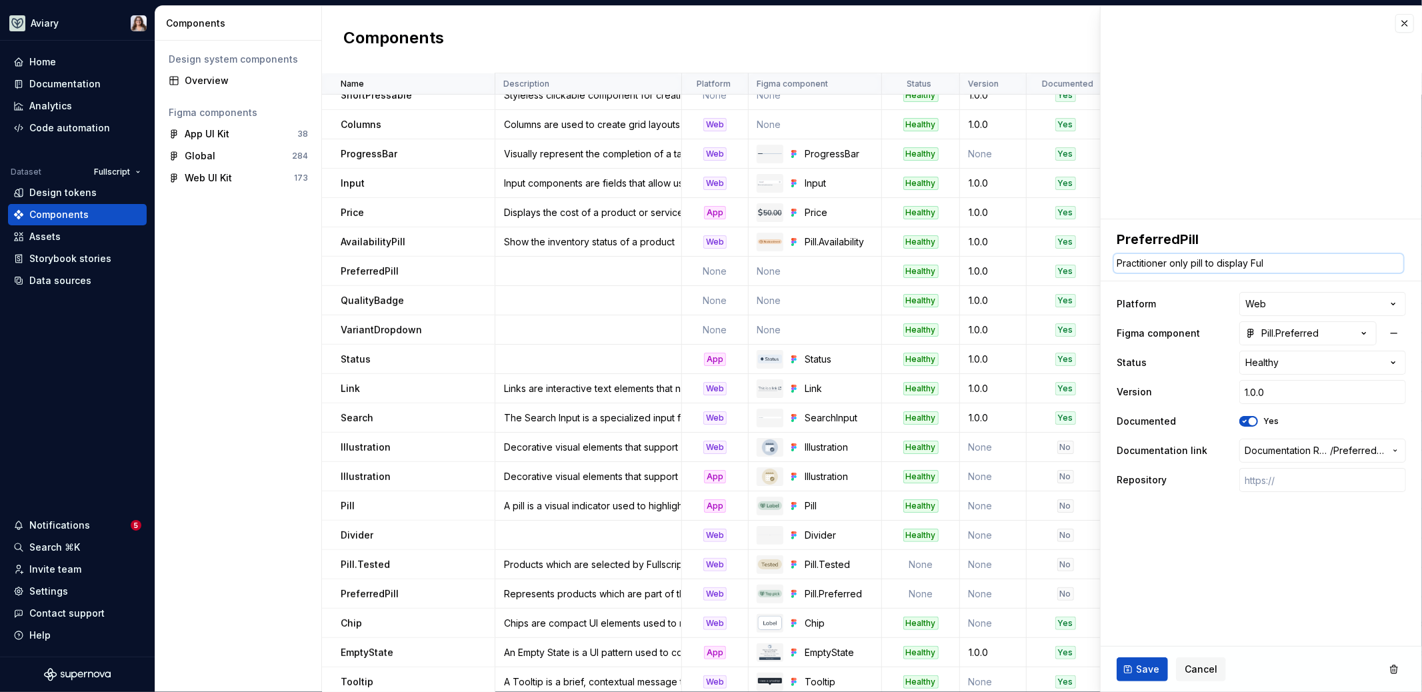
type textarea "Practitioner only pill to display Full"
type textarea "*"
type textarea "Practitioner only pill to display Fulls"
type textarea "*"
type textarea "Practitioner only pill to display Fullsc"
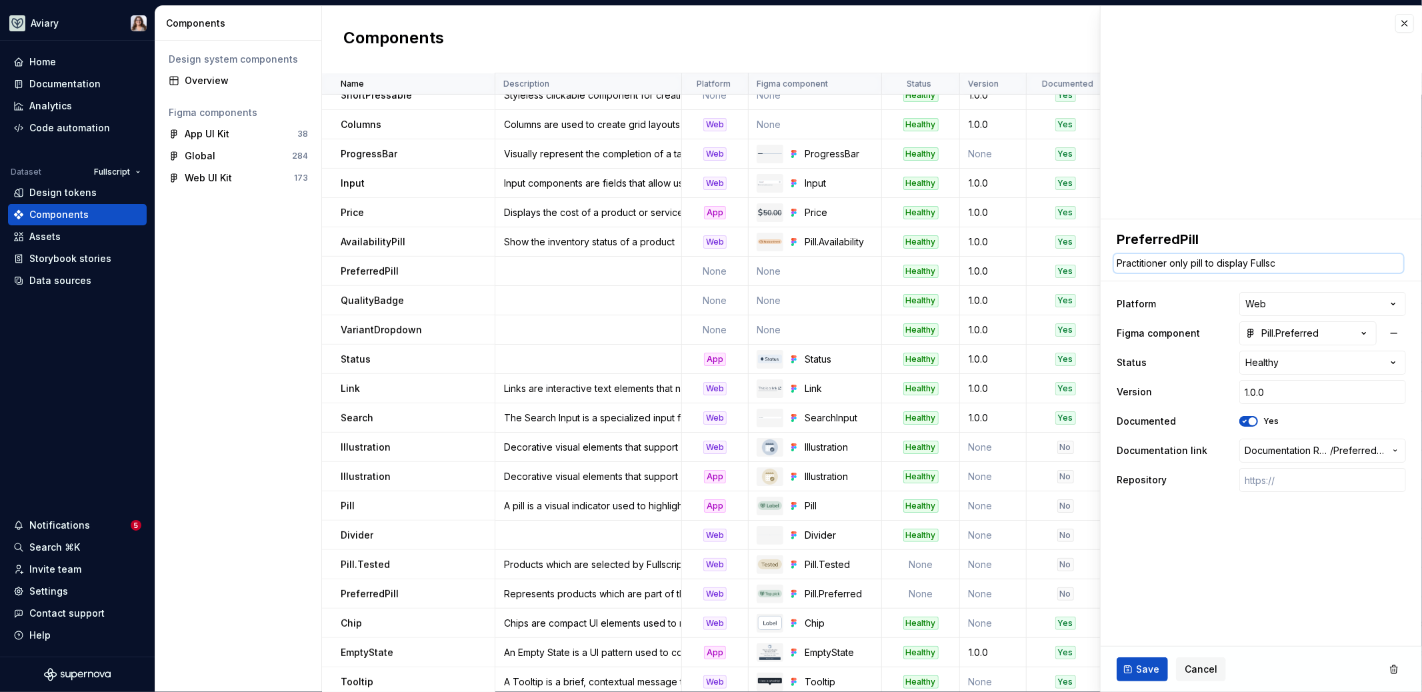
type textarea "*"
type textarea "Practitioner only pill to display Fullscr"
type textarea "*"
type textarea "Practitioner only pill to display Fullscri"
type textarea "*"
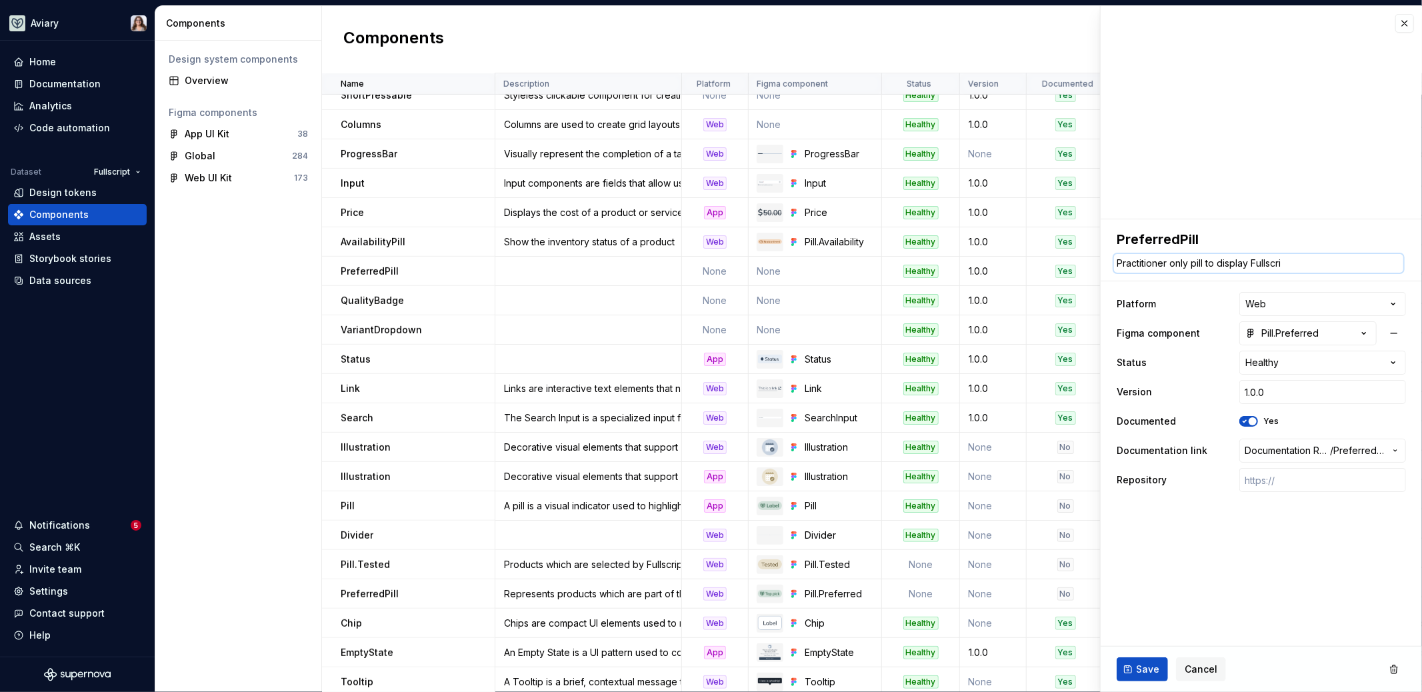
type textarea "Practitioner only pill to display Fullscrit"
type textarea "*"
type textarea "Practitioner only pill to display Fullscritp"
type textarea "*"
type textarea "Practitioner only pill to display Fullscritp f"
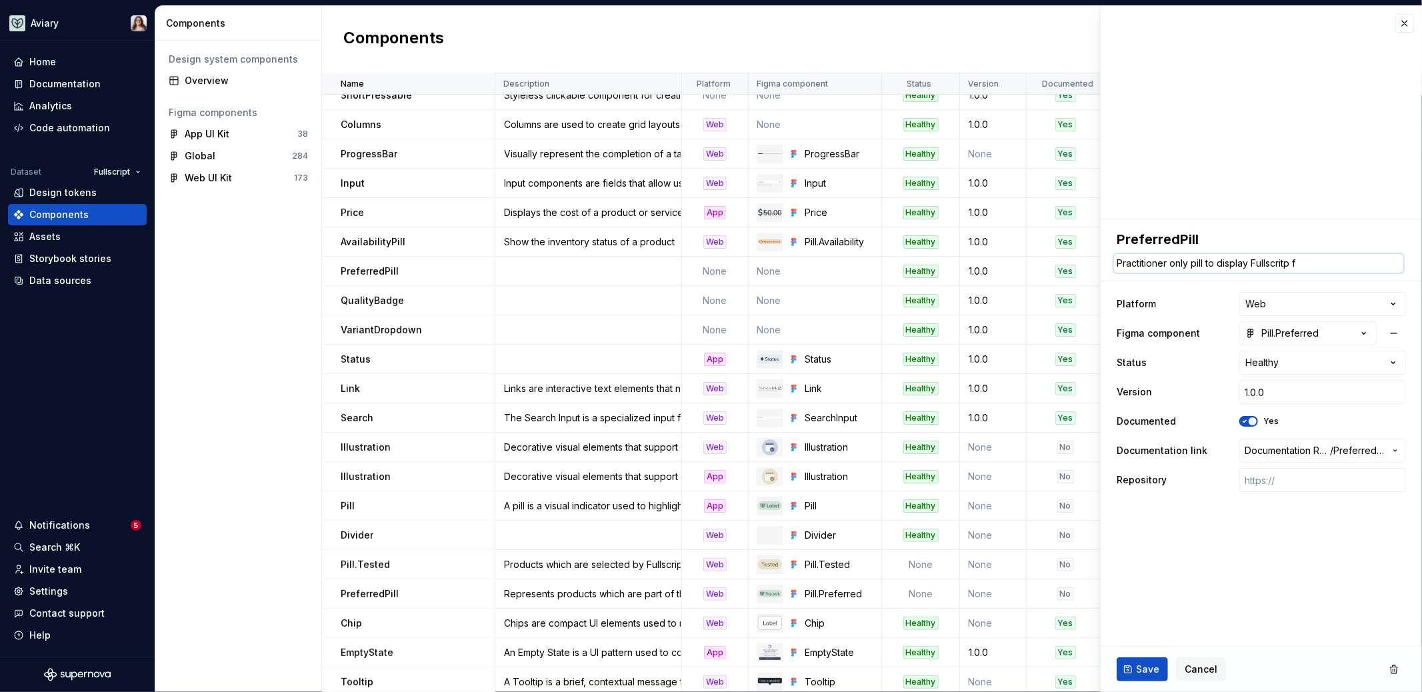
type textarea "*"
type textarea "Practitioner only pill to display Fullscritp fa"
type textarea "*"
type textarea "Practitioner only pill to display Fullscritp f"
type textarea "*"
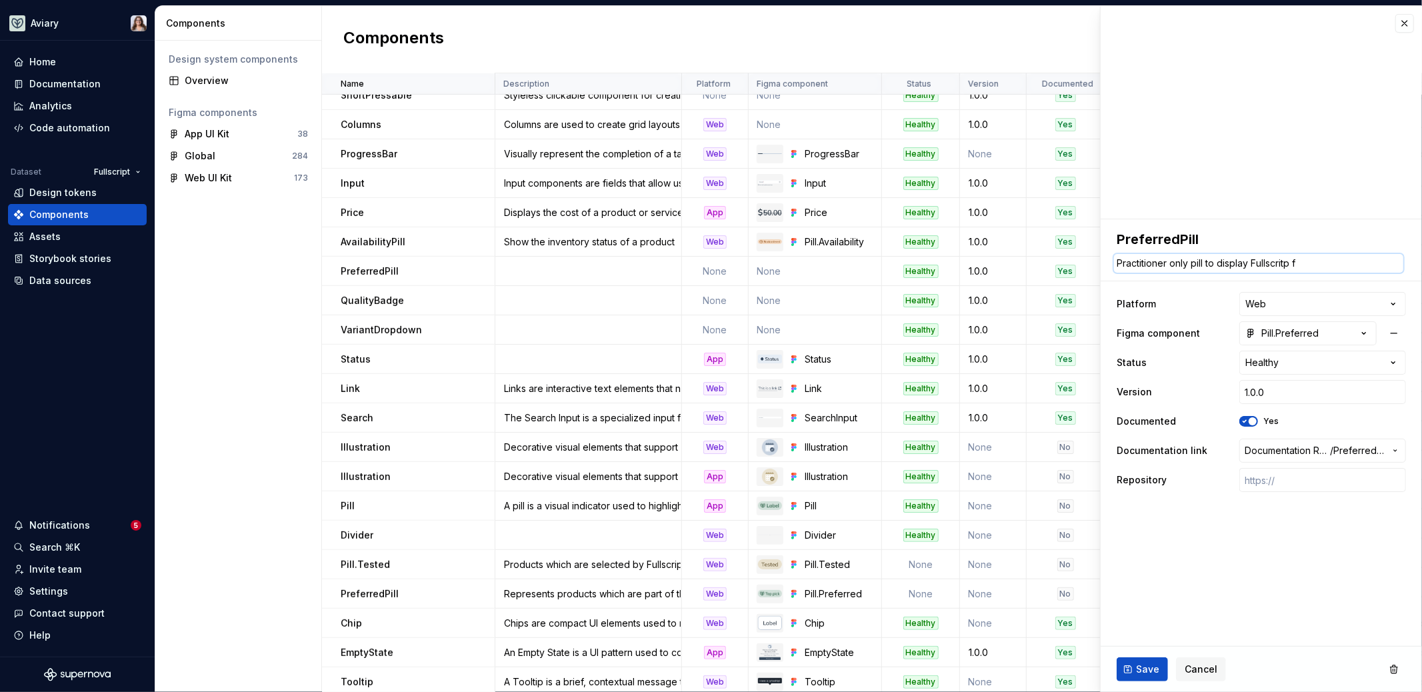
type textarea "Practitioner only pill to display Fullscritp"
type textarea "*"
type textarea "Practitioner only pill to display Fullscritp"
type textarea "*"
type textarea "Practitioner only pill to display Fullscrit"
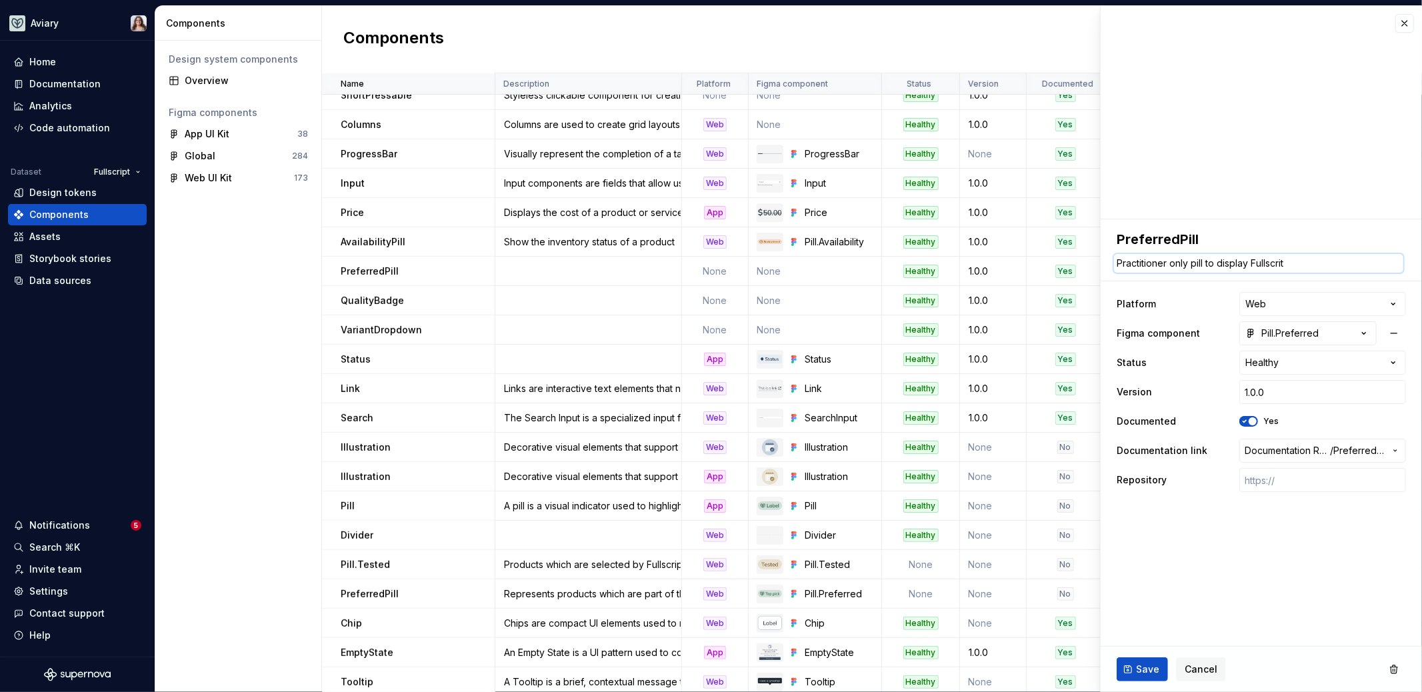
type textarea "*"
type textarea "Practitioner only pill to display Fullscri"
type textarea "*"
type textarea "Practitioner only pill to display Fullscrip"
type textarea "*"
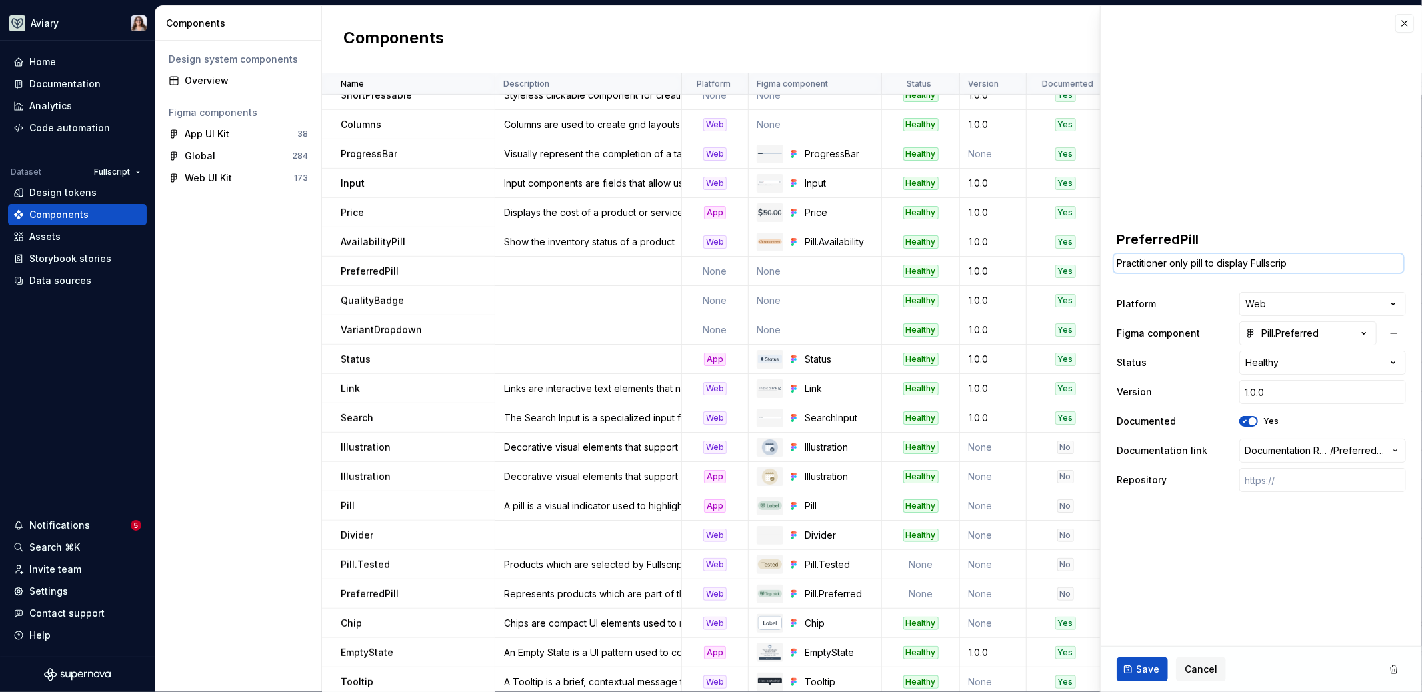
type textarea "Practitioner only pill to display Fullscript"
type textarea "*"
type textarea "Practitioner only pill to display Fullscript"
type textarea "*"
type textarea "Practitioner only pill to display Fullscript f"
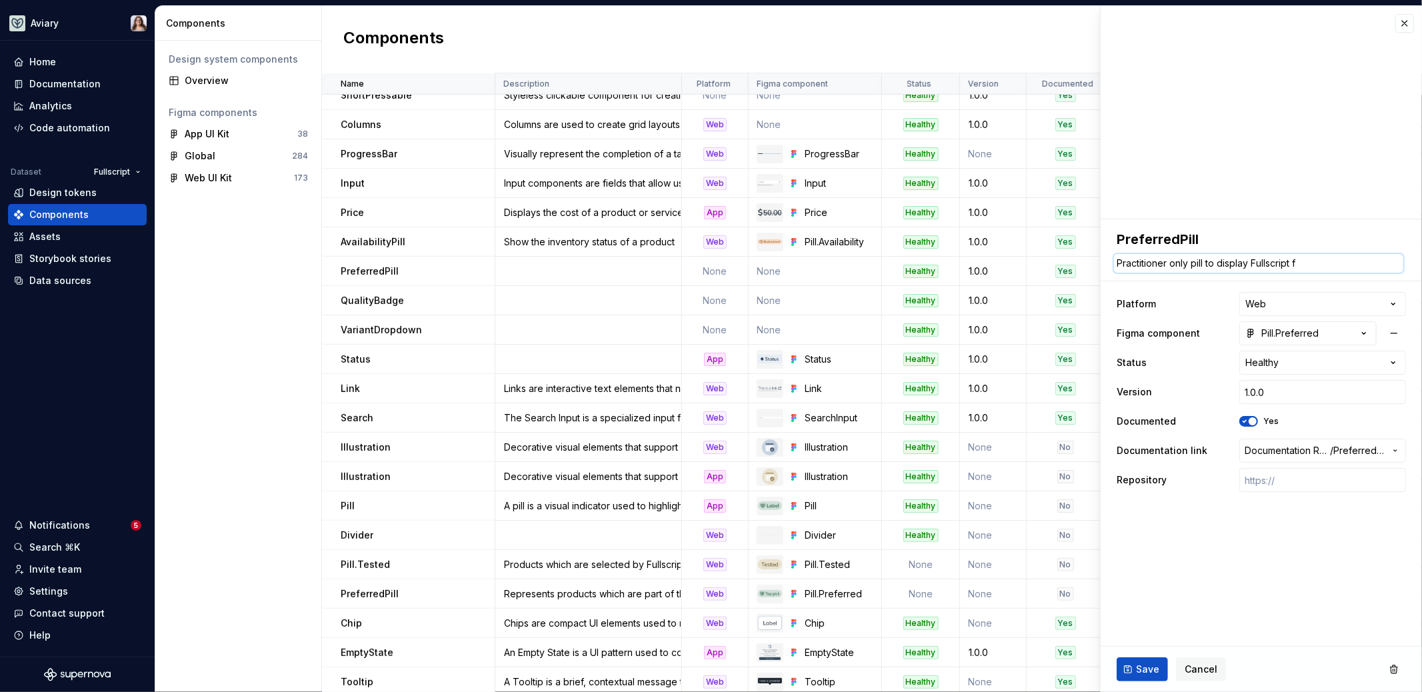
type textarea "*"
type textarea "Practitioner only pill to display Fullscript fa"
type textarea "*"
type textarea "Practitioner only pill to display Fullscript fav"
type textarea "*"
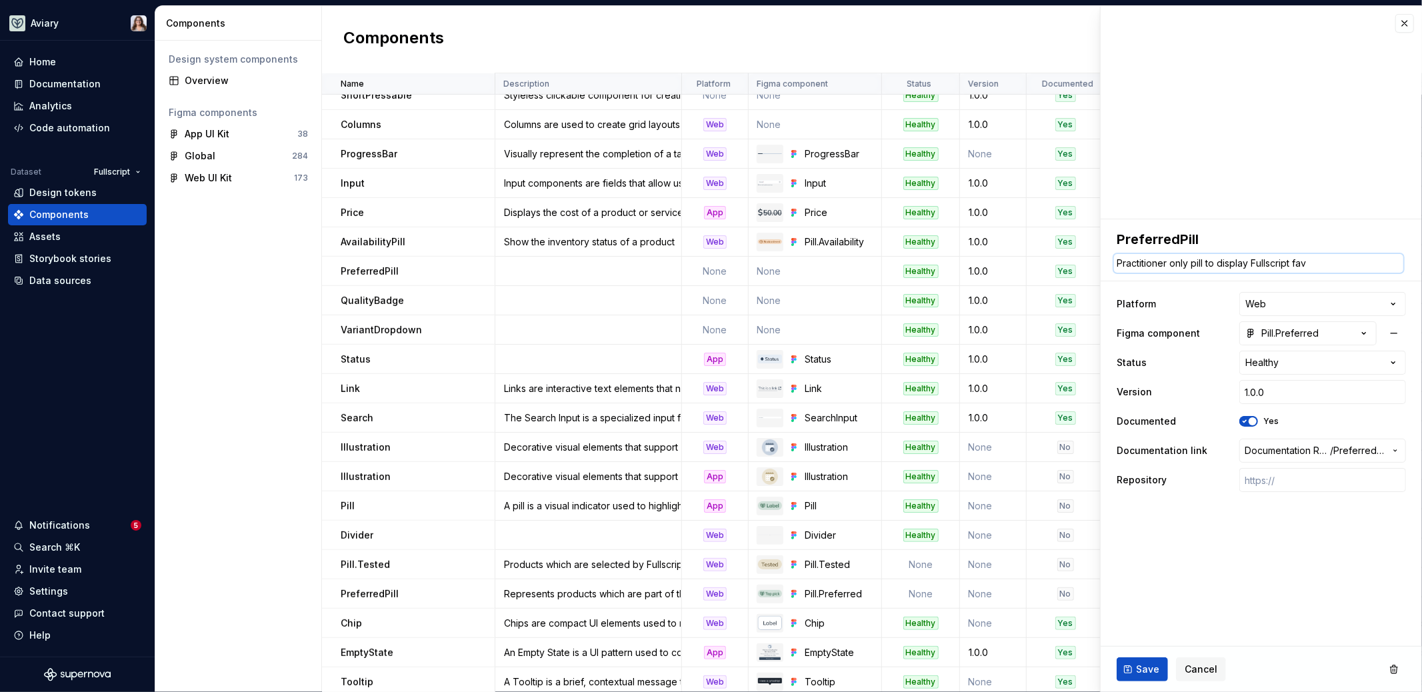
type textarea "Practitioner only pill to display Fullscript favo"
type textarea "*"
type textarea "Practitioner only pill to display Fullscript favou"
type textarea "*"
type textarea "Practitioner only pill to display Fullscript favour"
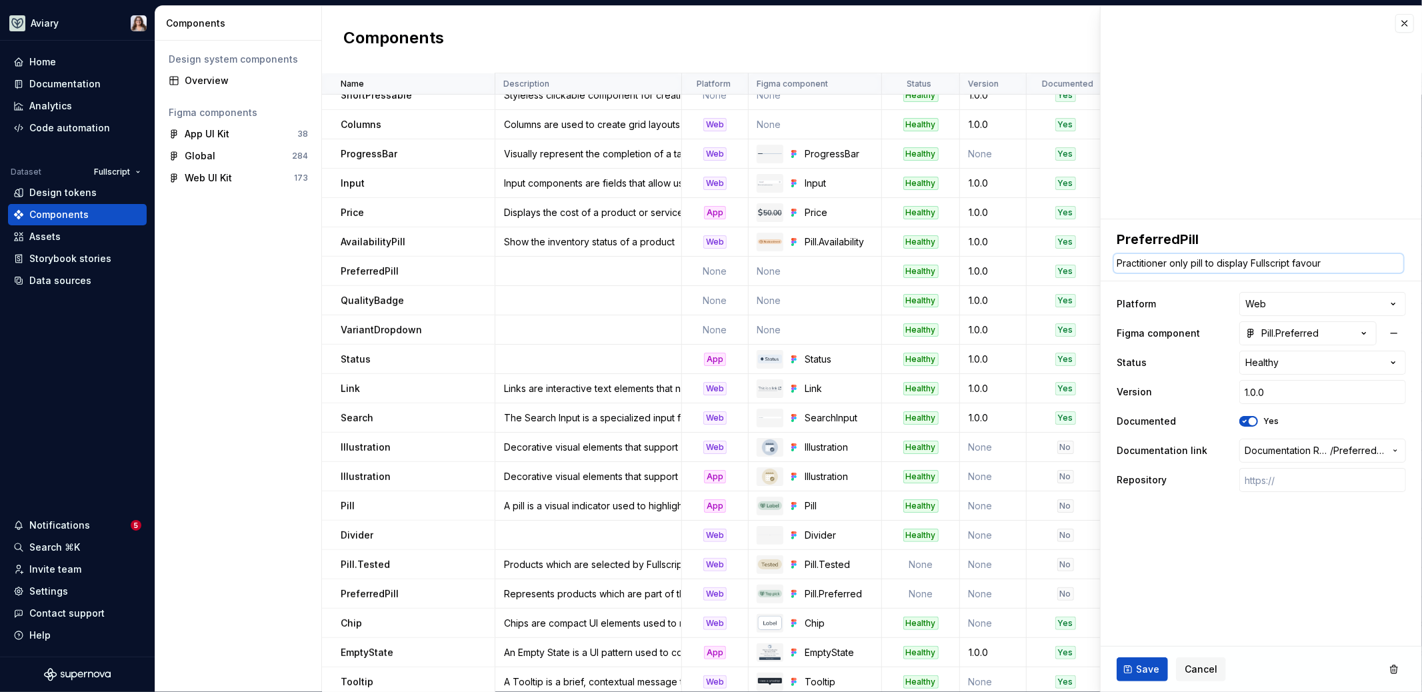
type textarea "*"
type textarea "Practitioner only pill to display Fullscript favoure"
type textarea "*"
type textarea "Practitioner only pill to display Fullscript favoured"
type textarea "*"
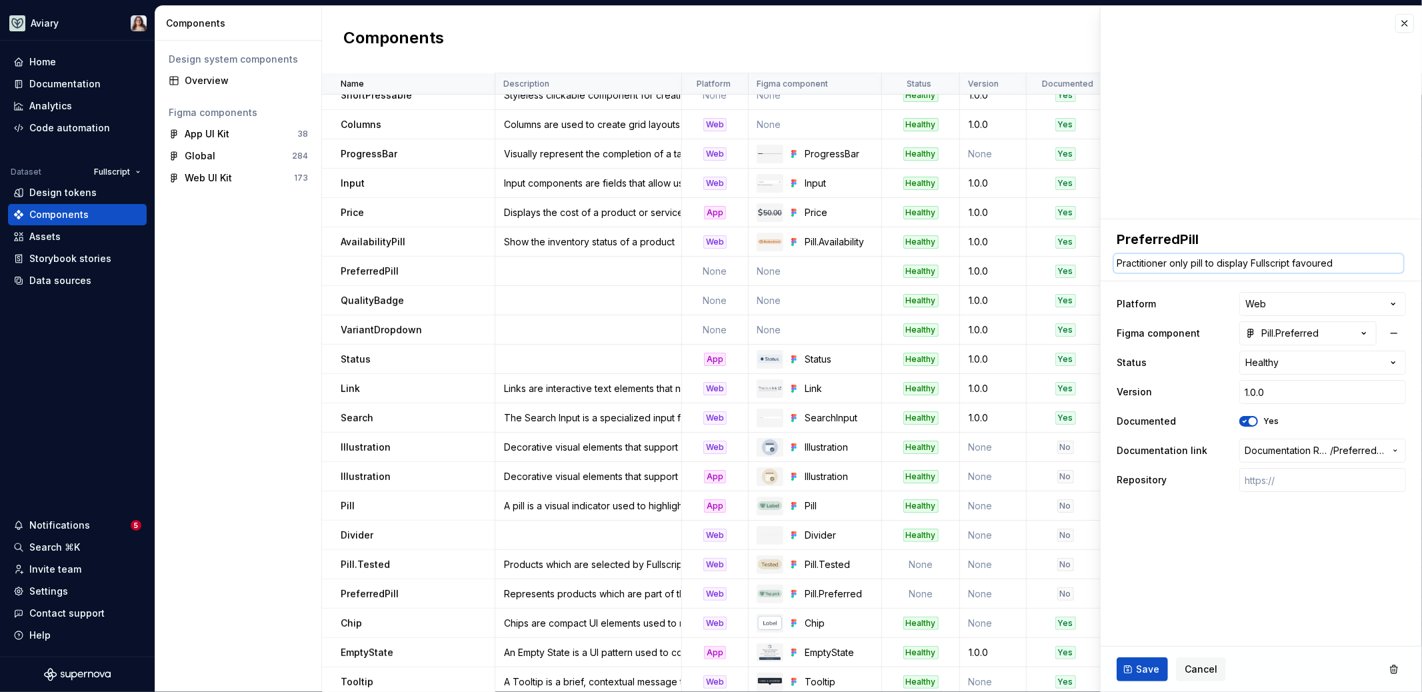
type textarea "Practitioner only pill to display Fullscript favoured"
click at [1239, 571] on fieldset "**********" at bounding box center [1261, 455] width 321 height 473
click at [1139, 665] on span "Save" at bounding box center [1147, 669] width 23 height 13
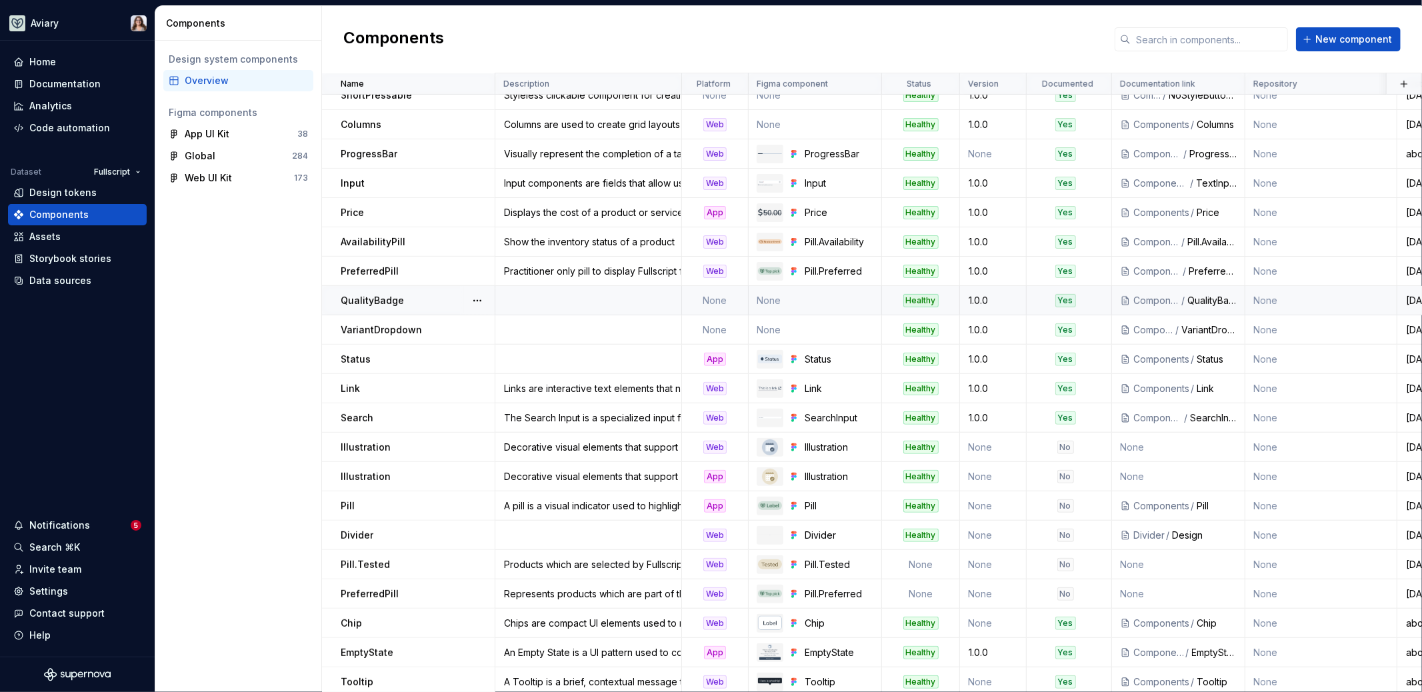
click at [571, 301] on td at bounding box center [588, 300] width 187 height 29
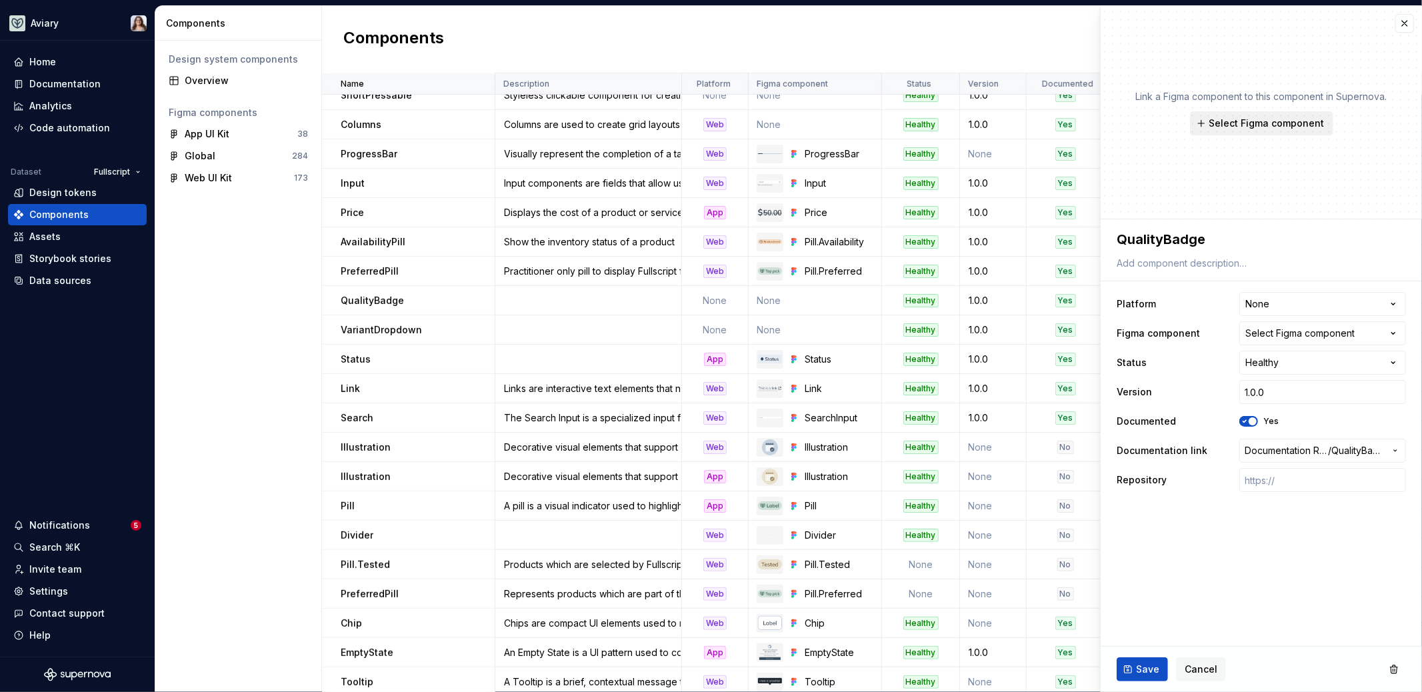
click at [1254, 120] on span "Select Figma component" at bounding box center [1266, 123] width 115 height 13
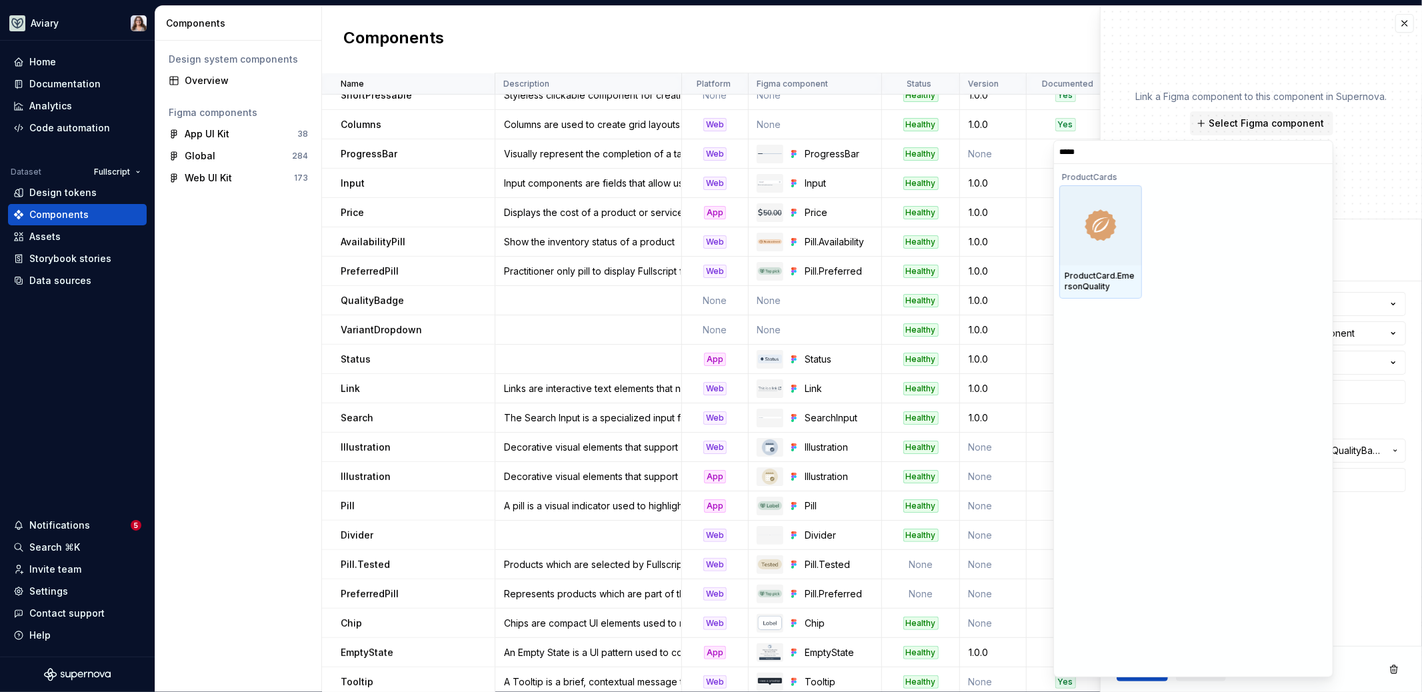
click at [1094, 285] on div "ProductCard.EmersonQuality" at bounding box center [1101, 281] width 72 height 21
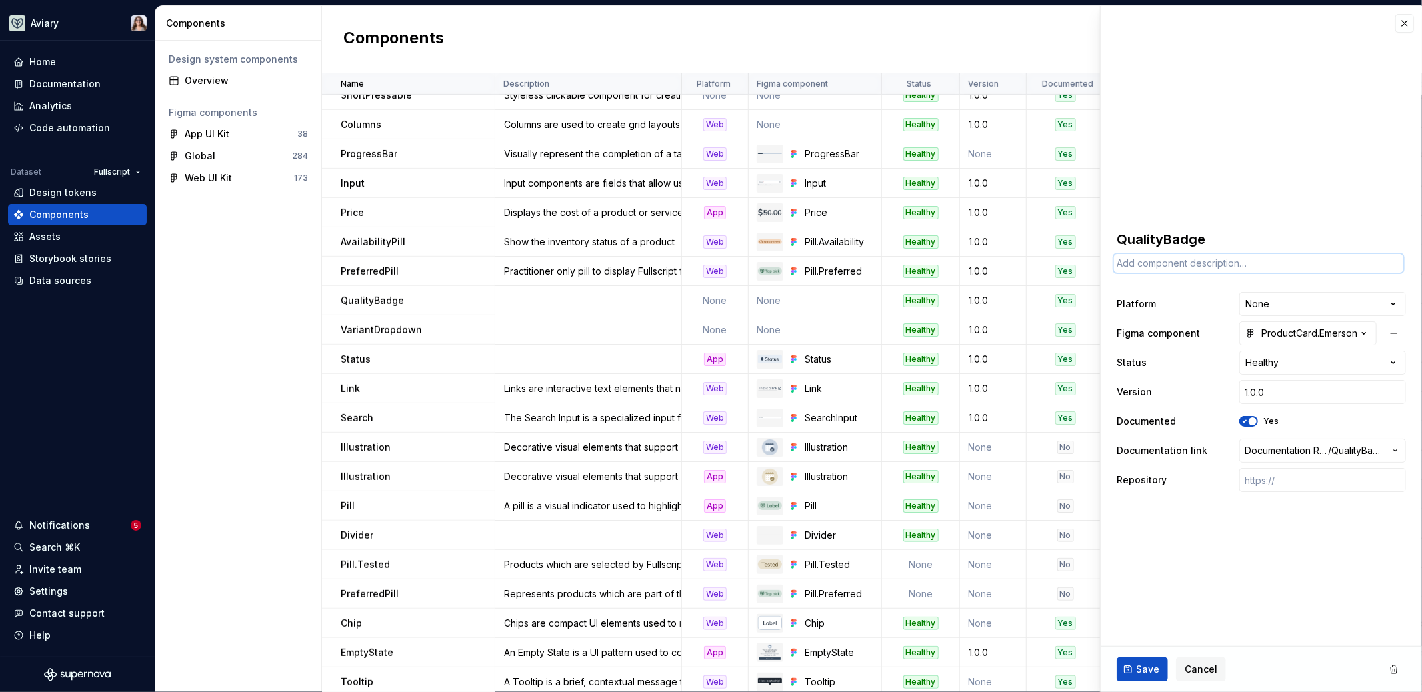
click at [1173, 267] on textarea at bounding box center [1258, 263] width 289 height 19
click at [1269, 307] on html "Aviary Home Documentation Analytics Code automation Dataset Fullscript Design t…" at bounding box center [711, 346] width 1422 height 692
click at [1223, 529] on fieldset "**********" at bounding box center [1261, 455] width 321 height 473
click at [1137, 664] on span "Save" at bounding box center [1147, 669] width 23 height 13
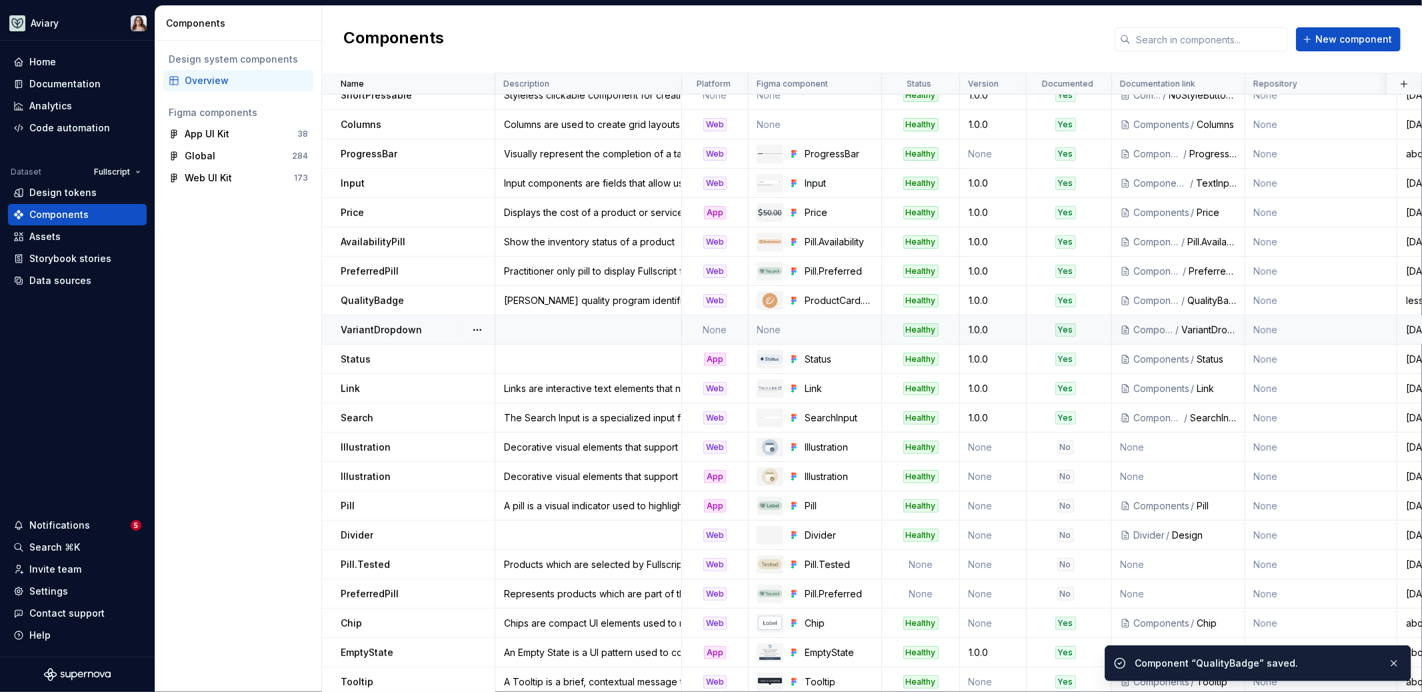
click at [418, 325] on div "VariantDropdown" at bounding box center [417, 329] width 153 height 13
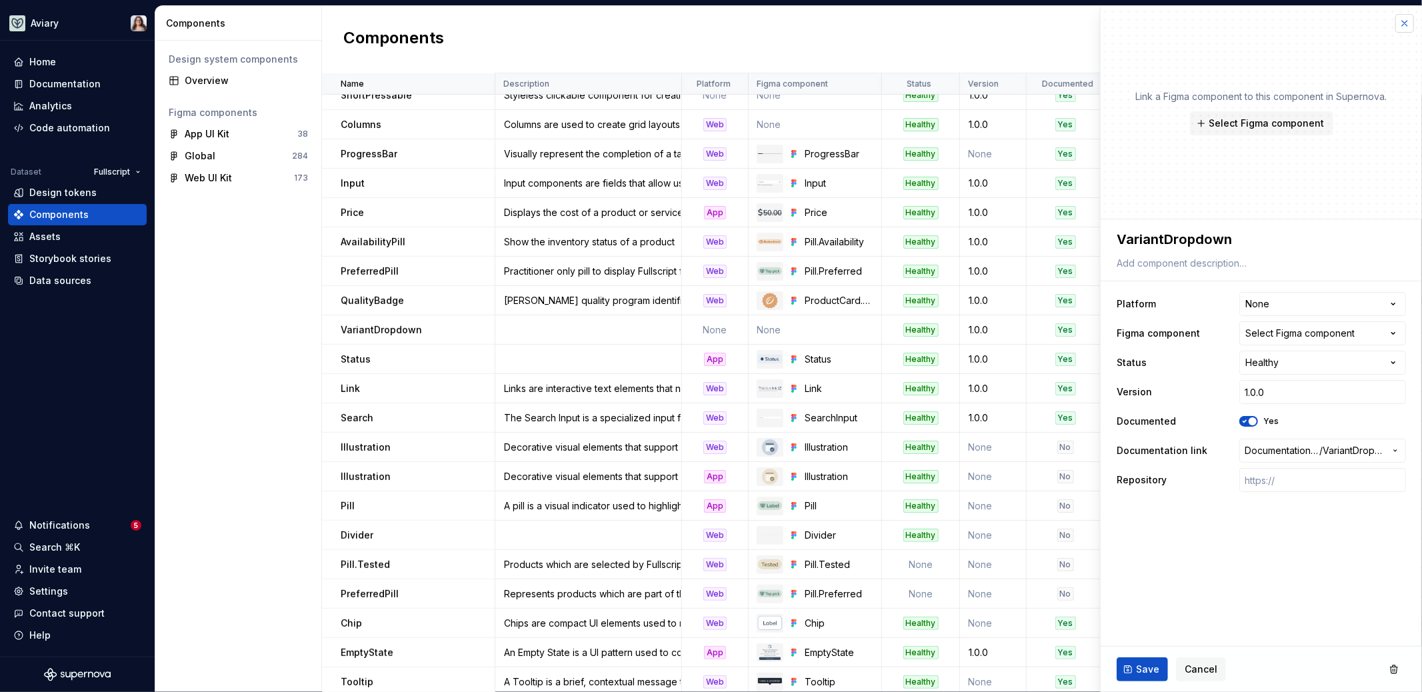
click at [1404, 24] on button "button" at bounding box center [1405, 23] width 19 height 19
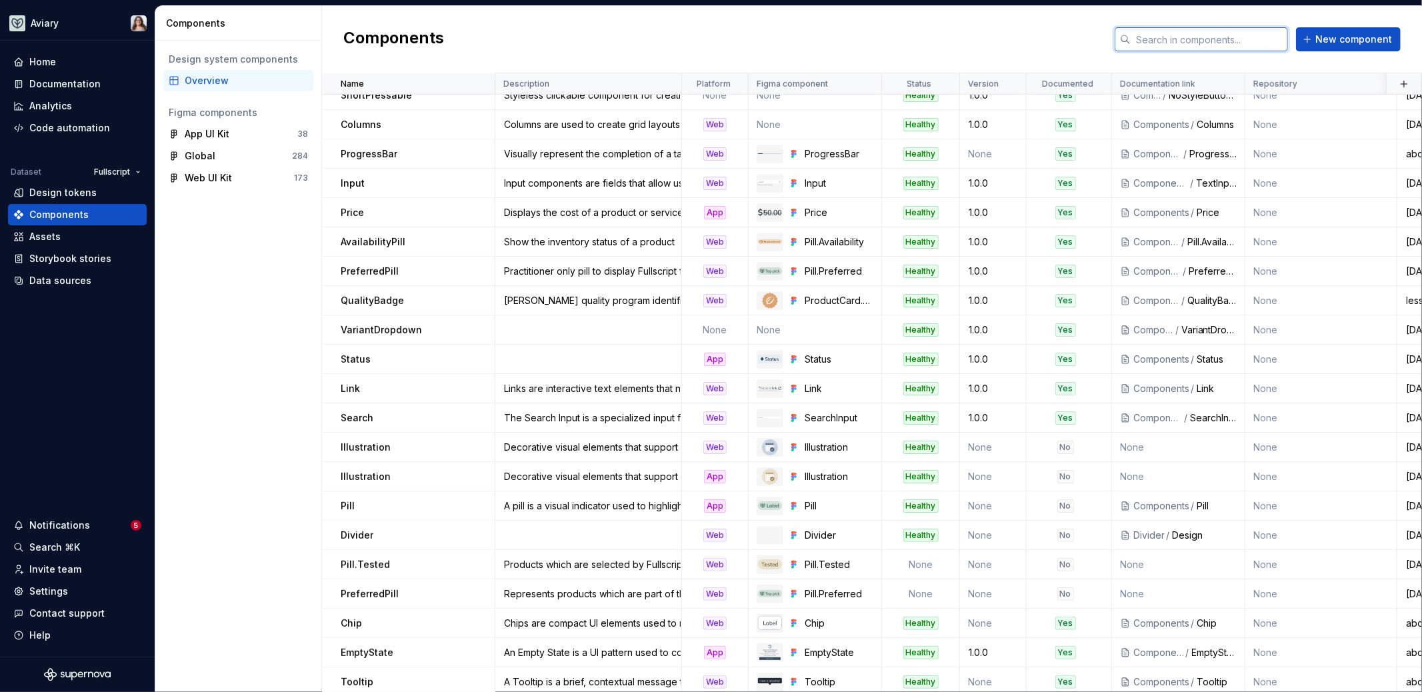
click at [1248, 38] on input "text" at bounding box center [1209, 39] width 157 height 24
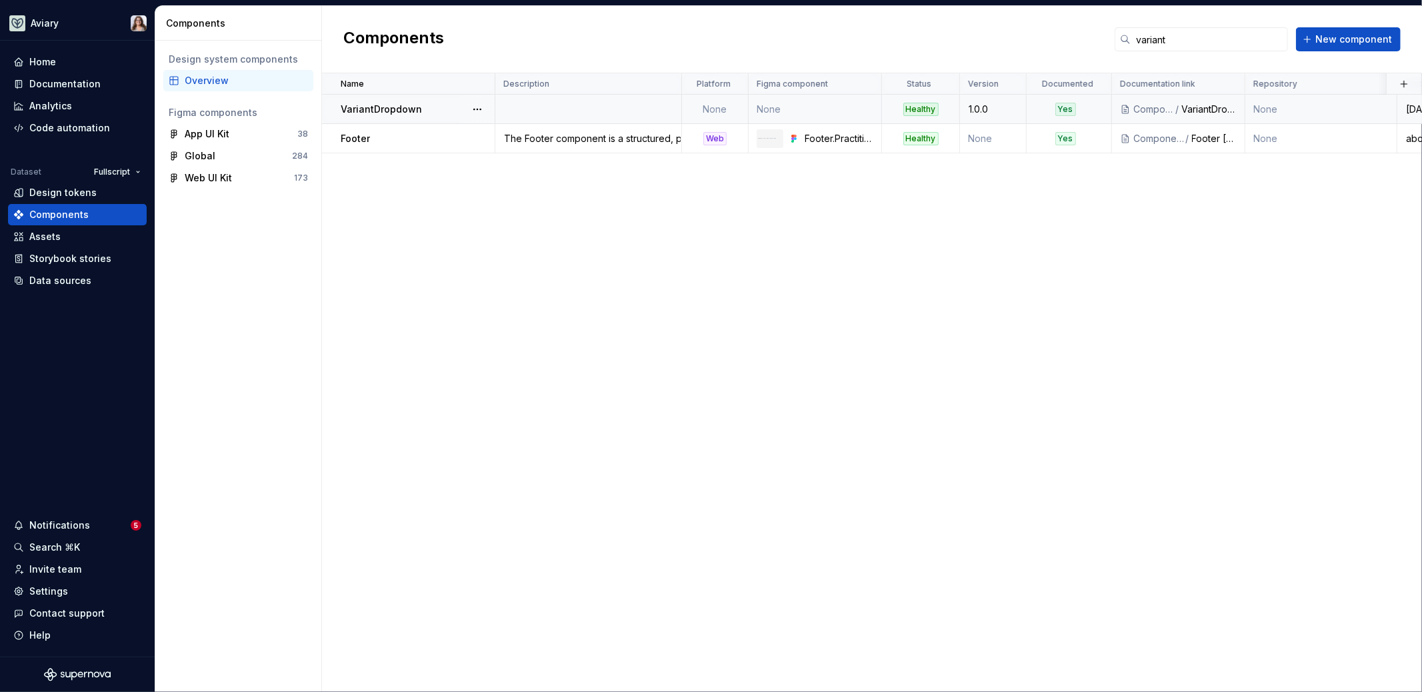
click at [598, 105] on td at bounding box center [588, 109] width 187 height 29
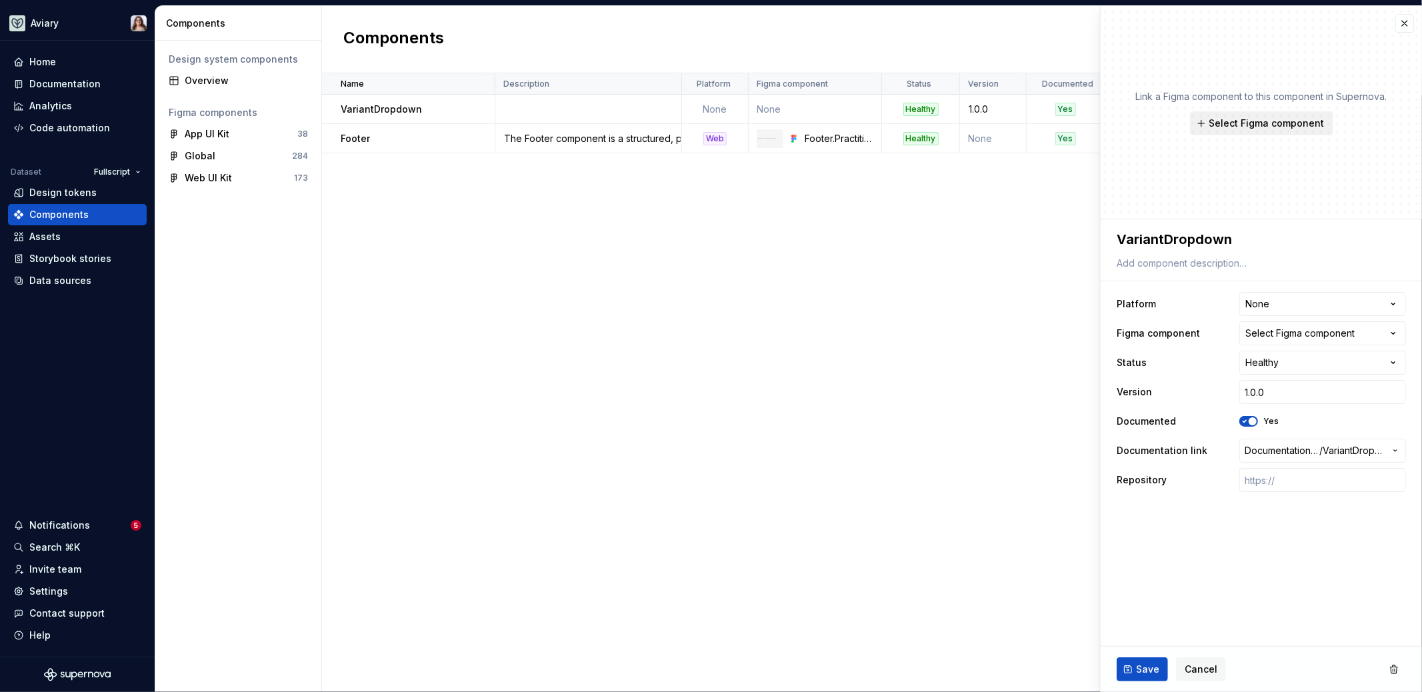
click at [1243, 121] on span "Select Figma component" at bounding box center [1266, 123] width 115 height 13
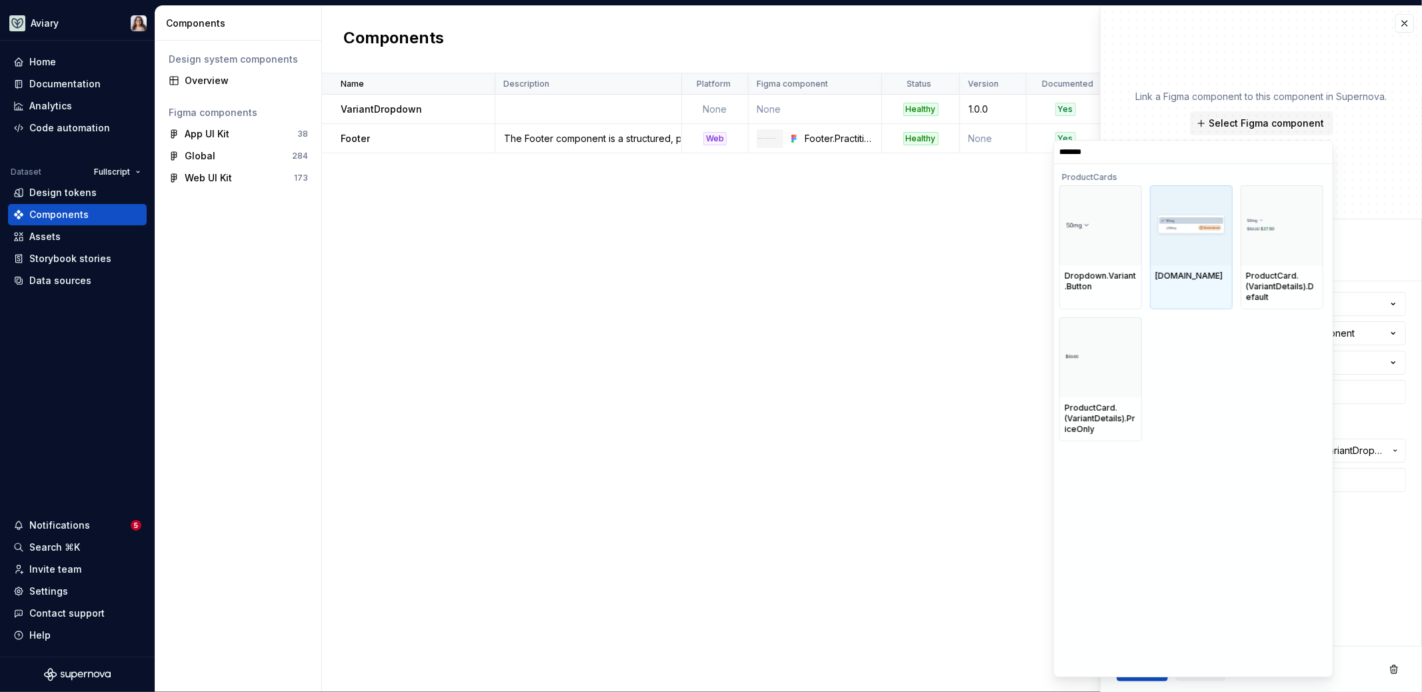
click at [1189, 281] on div "[DOMAIN_NAME]" at bounding box center [1191, 276] width 72 height 11
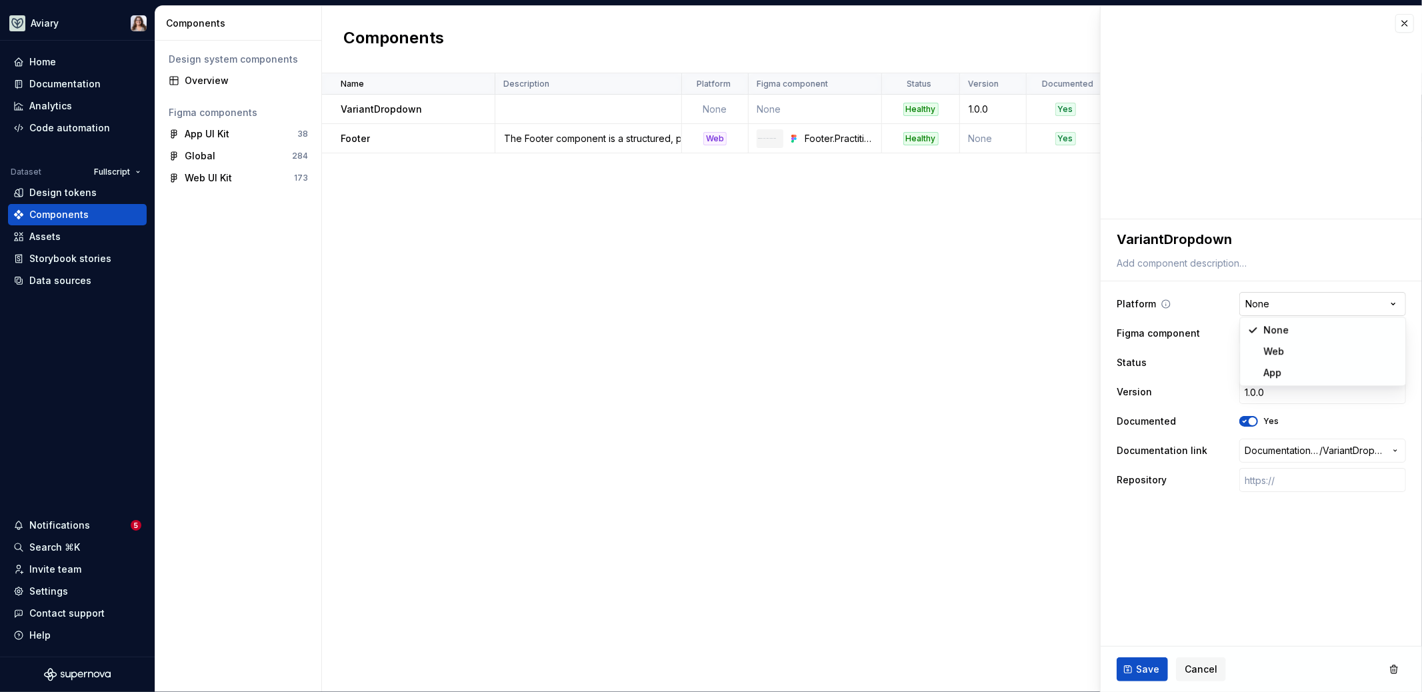
click at [1276, 300] on html "Aviary Home Documentation Analytics Code automation Dataset Fullscript Design t…" at bounding box center [711, 346] width 1422 height 692
click at [1145, 664] on span "Save" at bounding box center [1147, 669] width 23 height 13
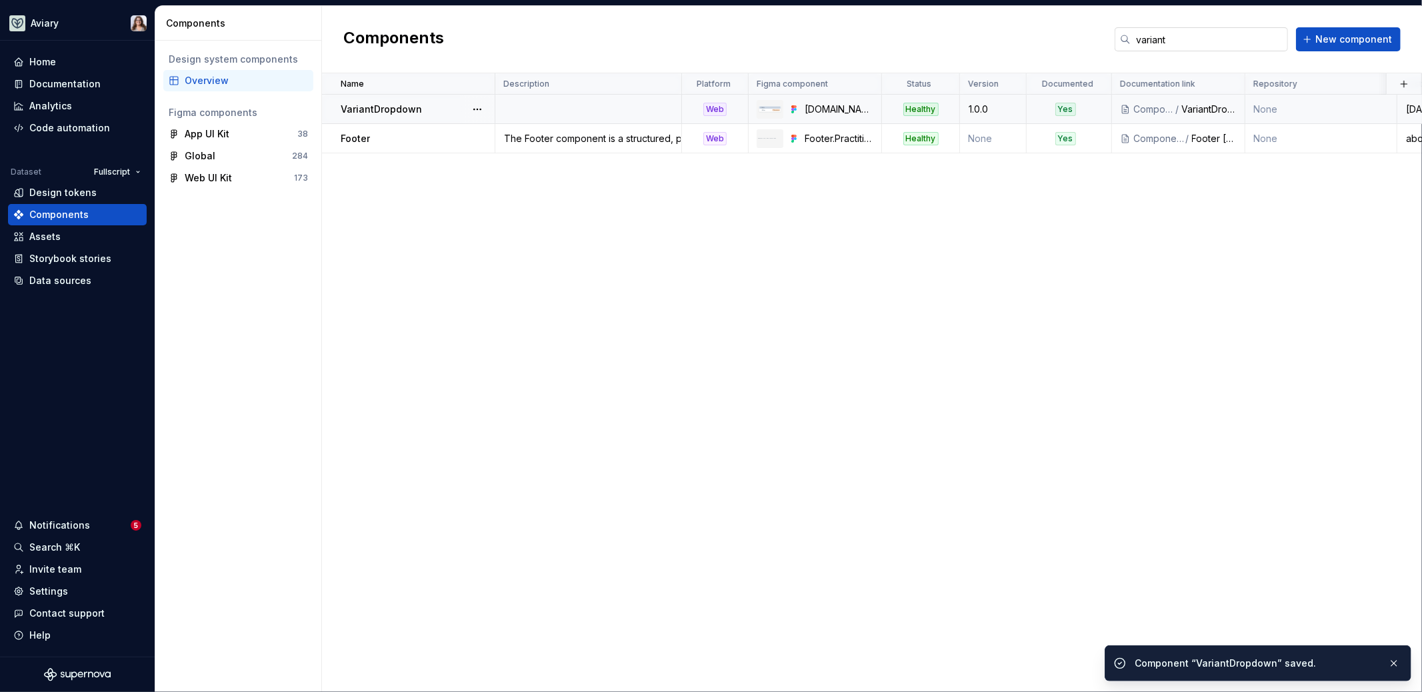
click at [1197, 31] on input "variant" at bounding box center [1209, 39] width 157 height 24
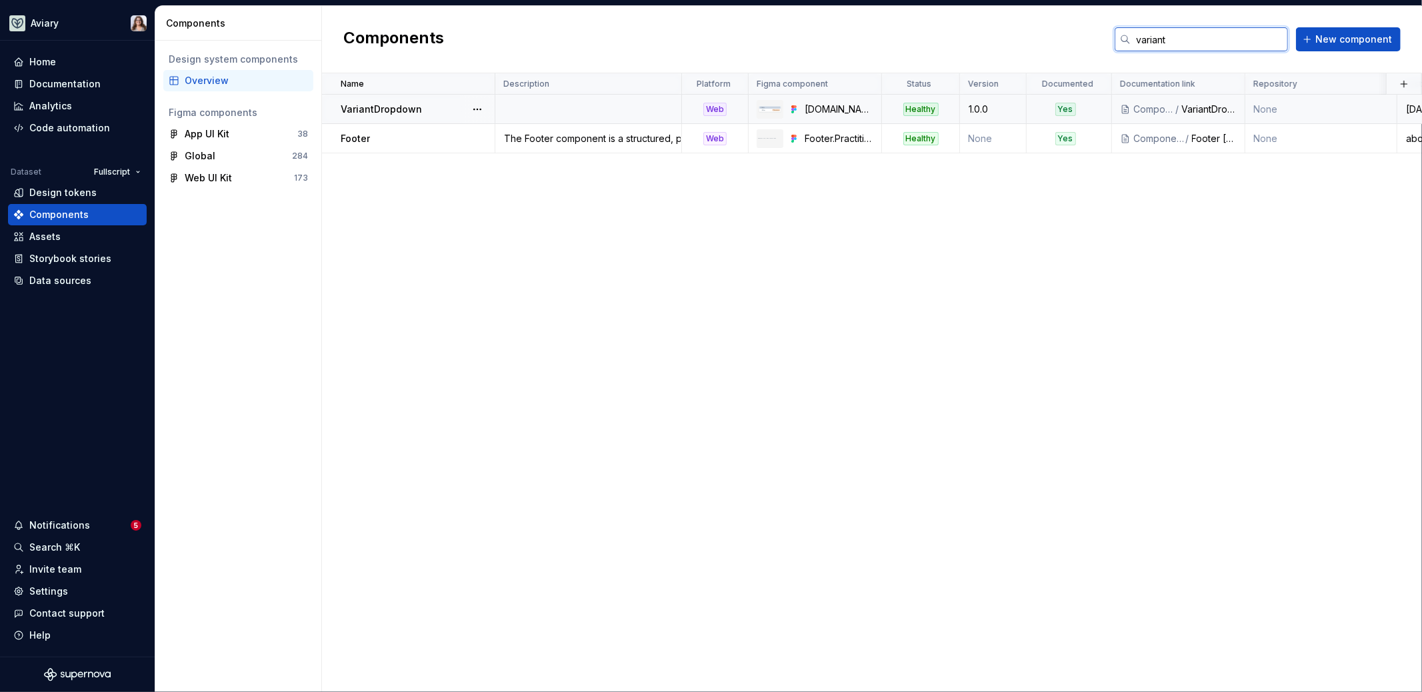
drag, startPoint x: 1194, startPoint y: 35, endPoint x: 1093, endPoint y: 37, distance: 100.7
click at [1093, 37] on div "Components variant New component" at bounding box center [872, 39] width 1100 height 67
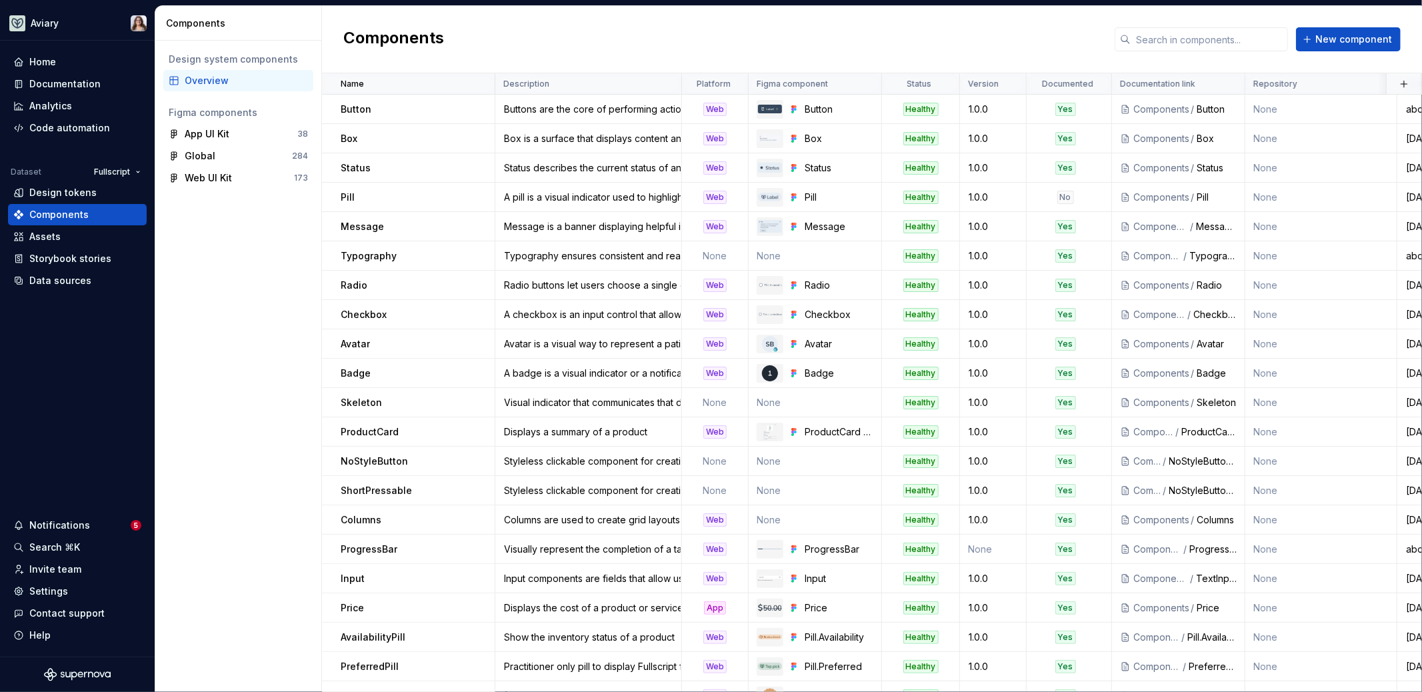
click at [691, 38] on div "Components New component" at bounding box center [872, 39] width 1100 height 67
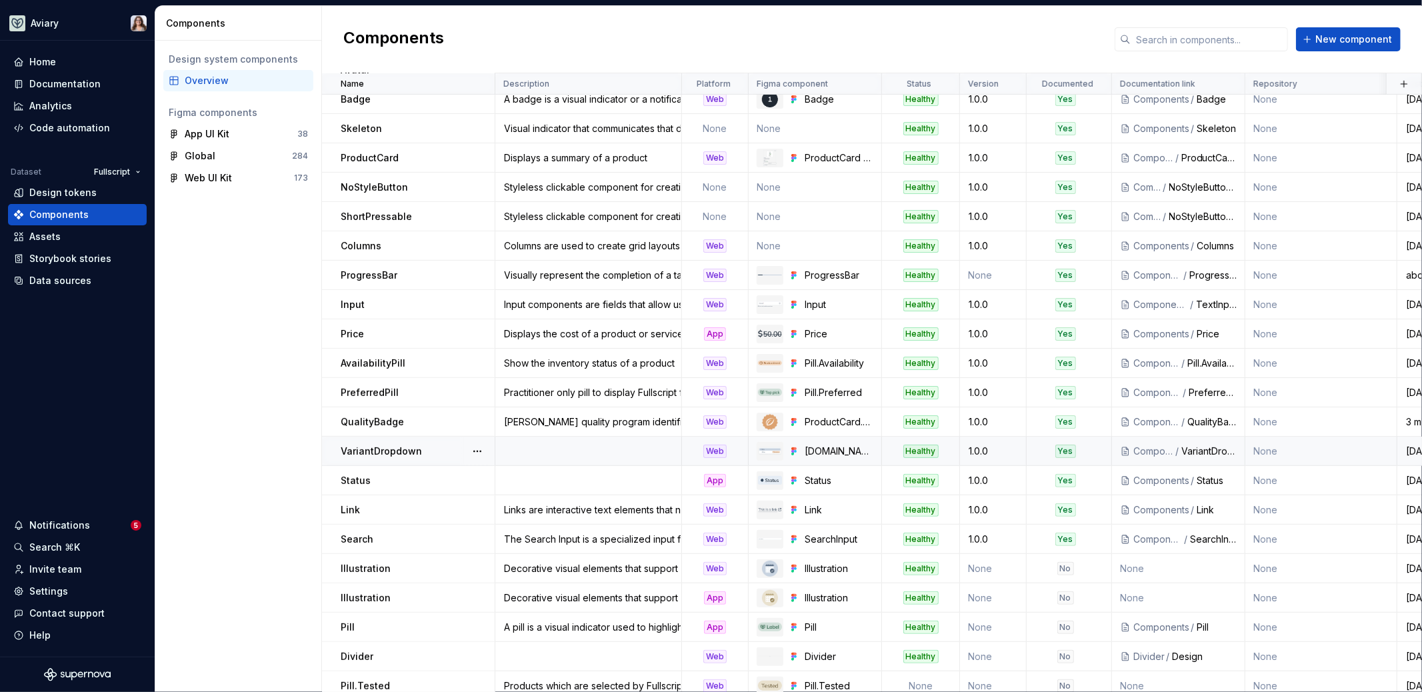
scroll to position [380, 0]
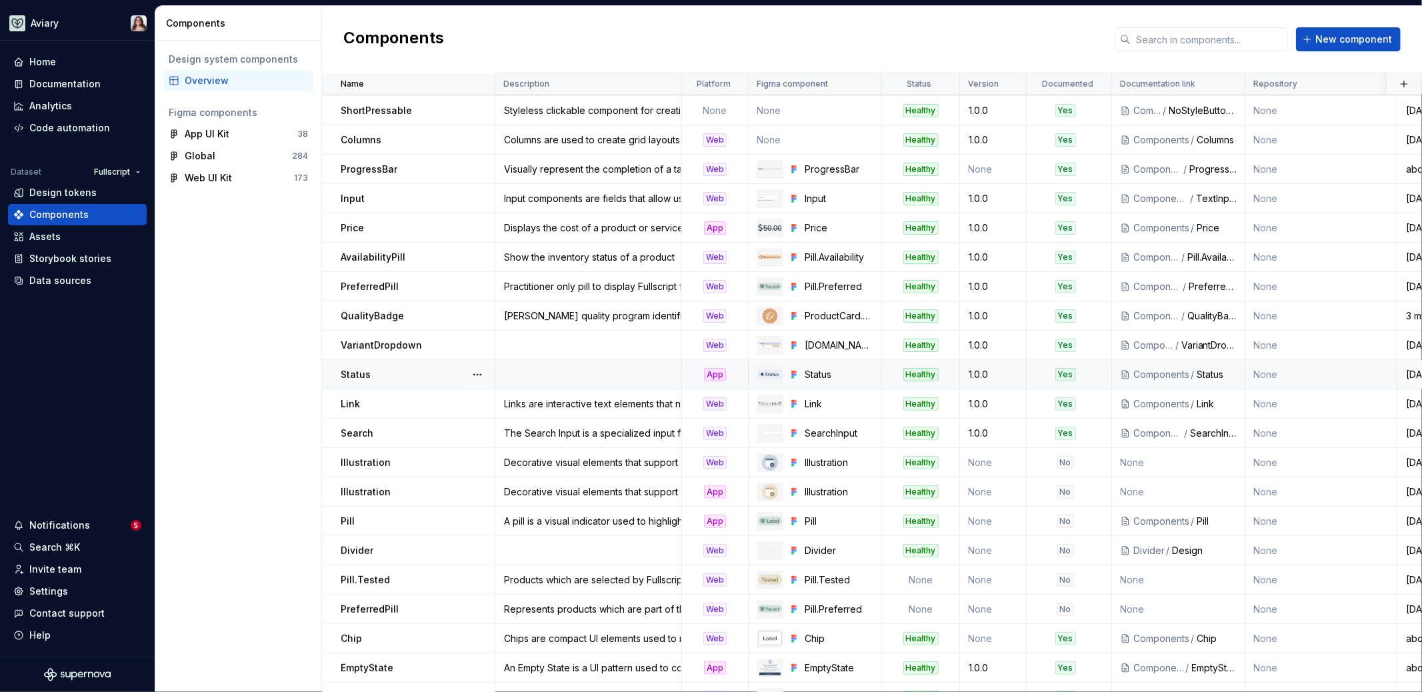
click at [434, 375] on div "Status" at bounding box center [417, 374] width 153 height 13
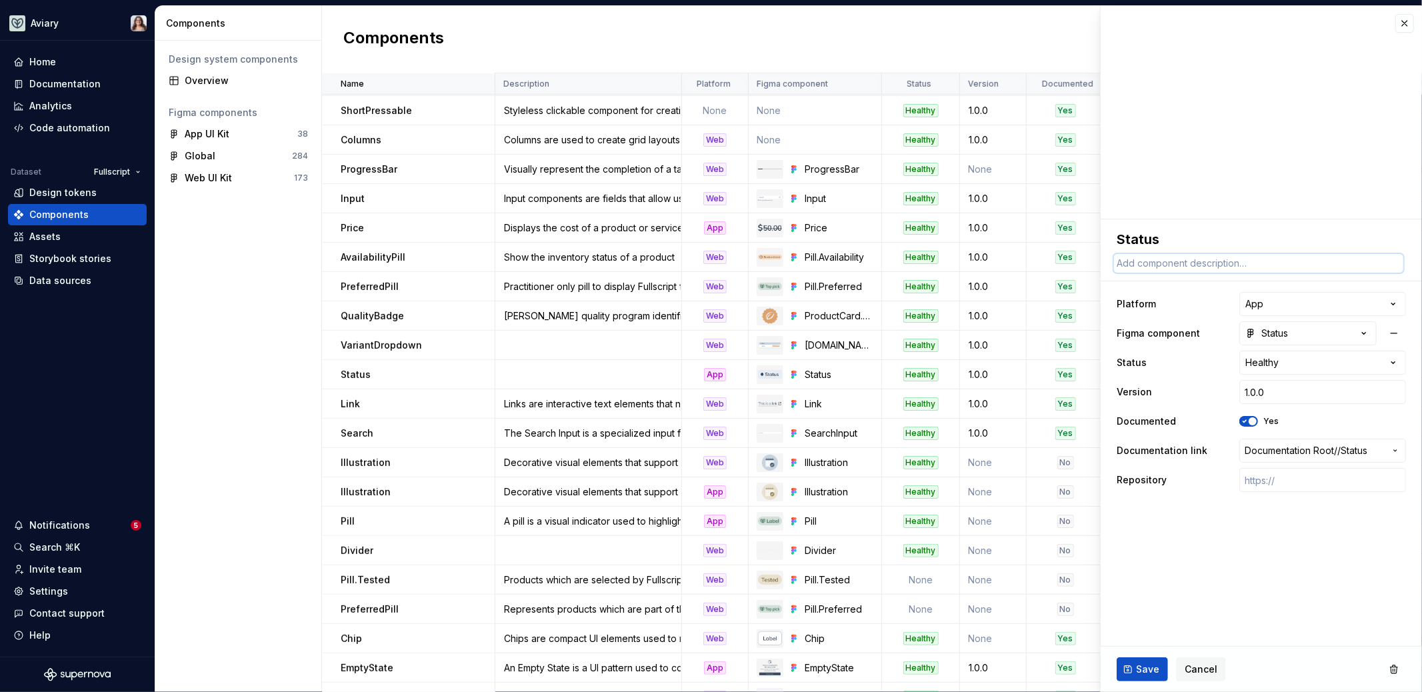
click at [1162, 267] on textarea at bounding box center [1258, 263] width 289 height 19
paste textarea "Status indicates the current status of an object. It's used to enable users to …"
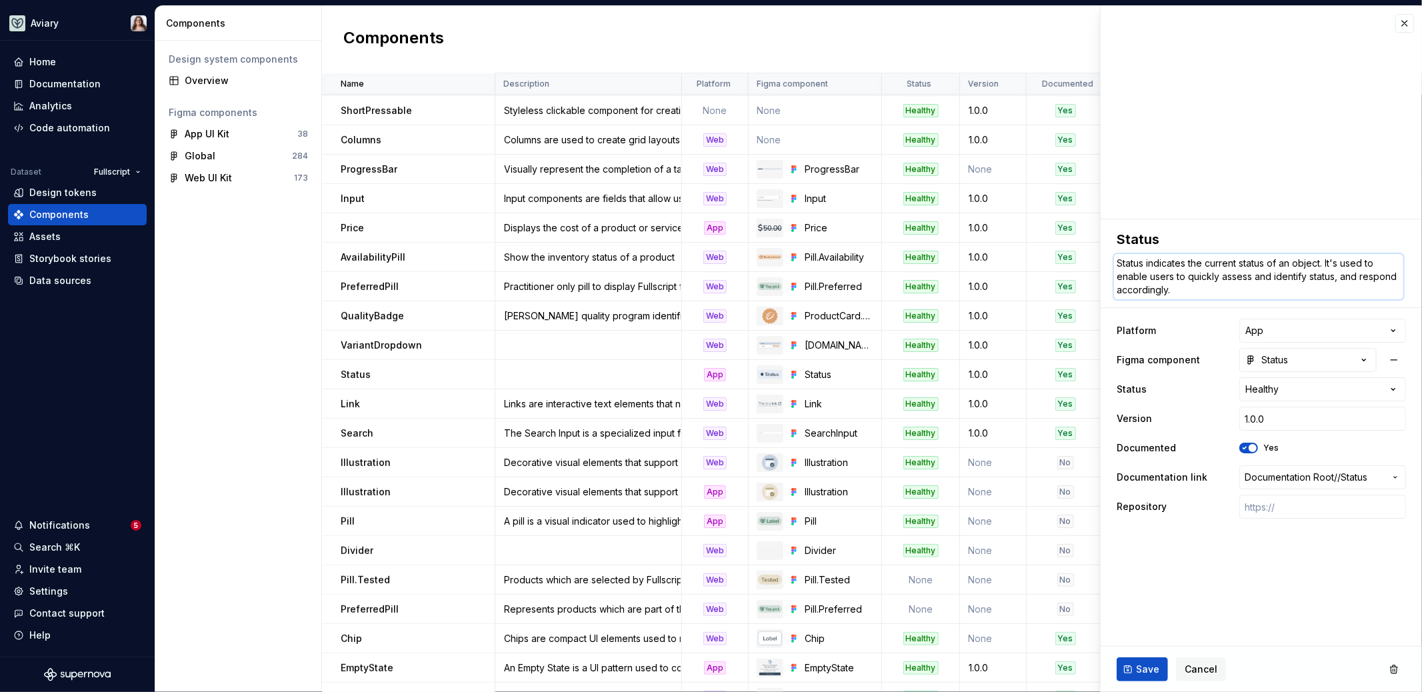
drag, startPoint x: 1150, startPoint y: 261, endPoint x: 1101, endPoint y: 261, distance: 49.3
click at [1101, 261] on div "**********" at bounding box center [1261, 374] width 321 height 310
click at [1255, 264] on textarea "Indicates the current status of an object. It's used to enable users to quickly…" at bounding box center [1258, 276] width 289 height 45
drag, startPoint x: 1293, startPoint y: 263, endPoint x: 1360, endPoint y: 317, distance: 85.4
click at [1360, 317] on div "**********" at bounding box center [1261, 374] width 321 height 310
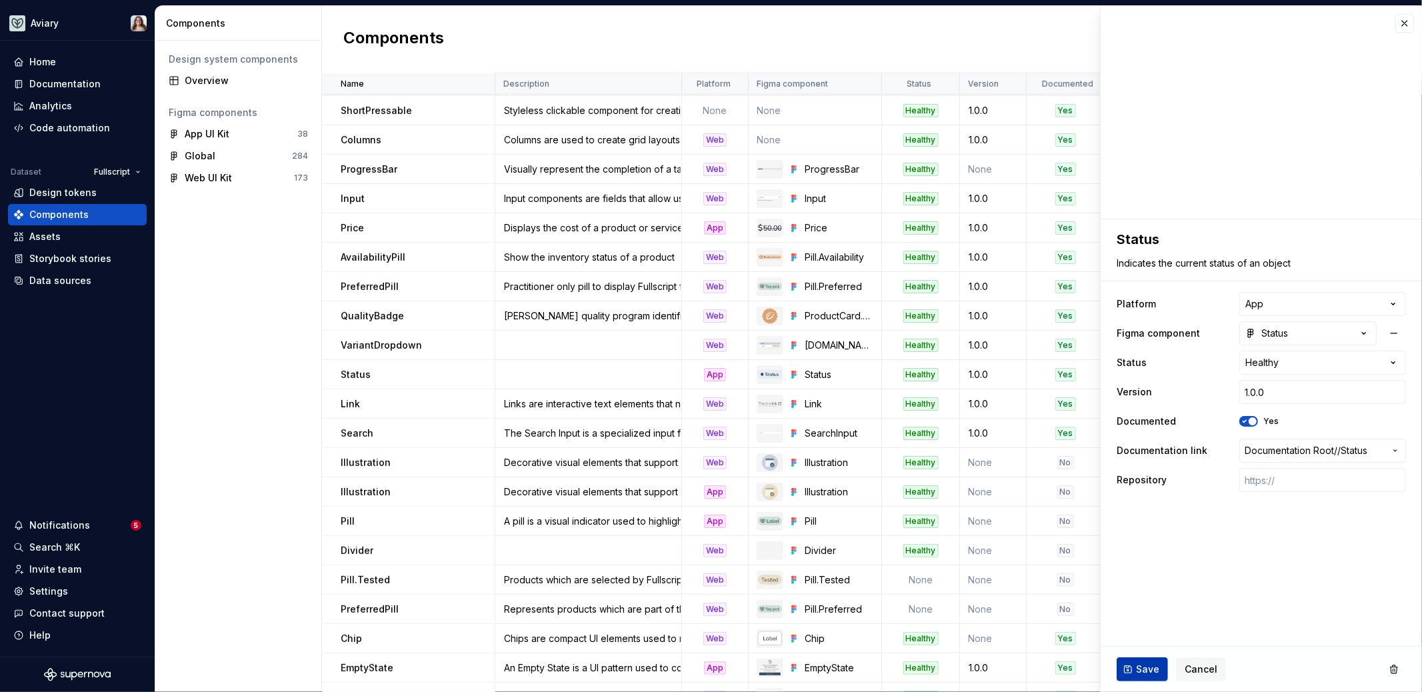
click at [1153, 669] on span "Save" at bounding box center [1147, 669] width 23 height 13
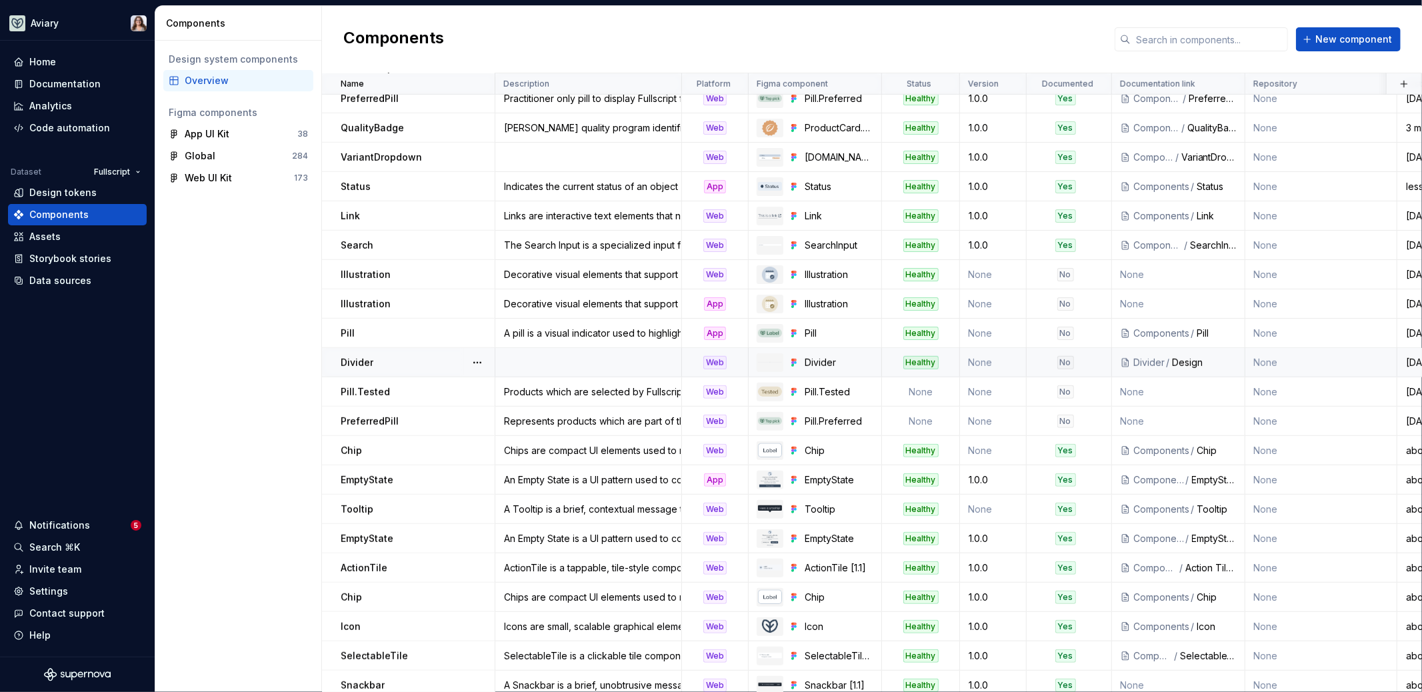
scroll to position [571, 0]
click at [457, 355] on div "Divider" at bounding box center [417, 359] width 153 height 13
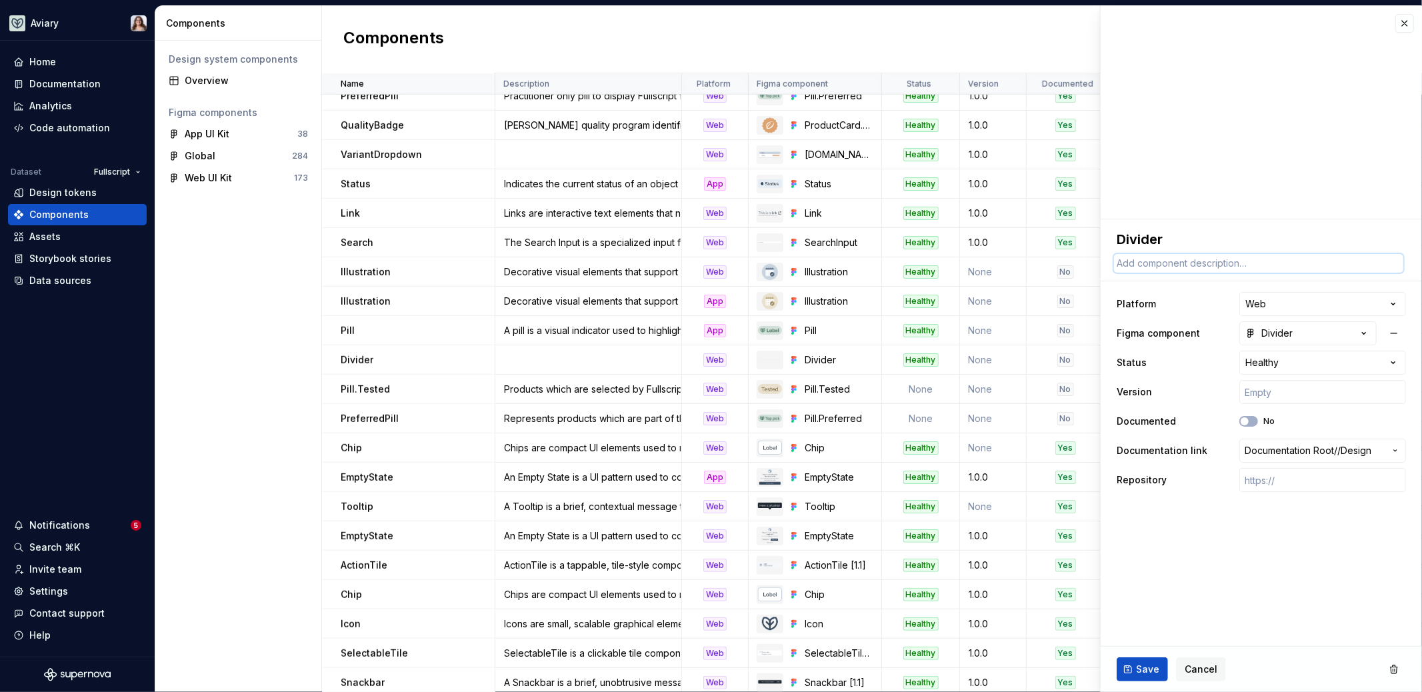
click at [1225, 265] on textarea at bounding box center [1258, 263] width 289 height 19
paste textarea "non-interactive, visual element used to separate and group content."
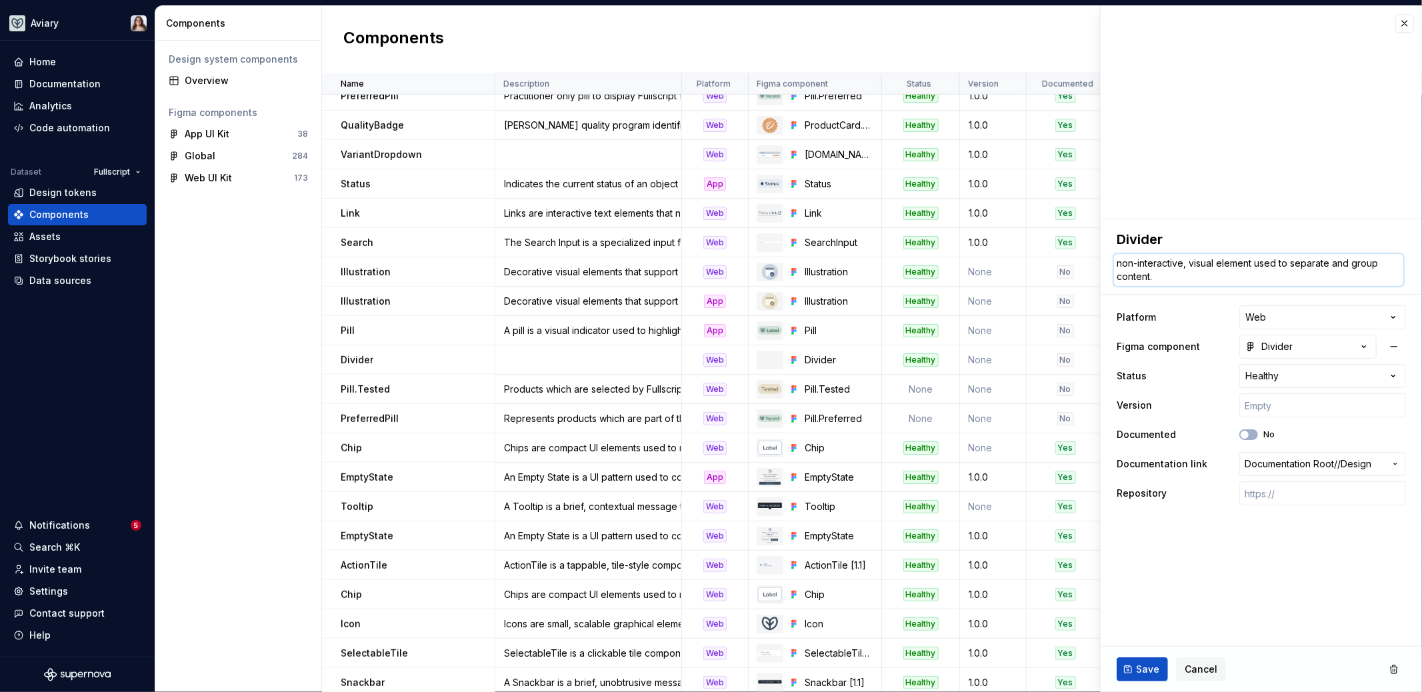
click at [1121, 261] on textarea "non-interactive, visual element used to separate and group content." at bounding box center [1258, 270] width 289 height 32
click at [1165, 595] on fieldset "**********" at bounding box center [1261, 455] width 321 height 473
click at [1136, 670] on span "Save" at bounding box center [1147, 669] width 23 height 13
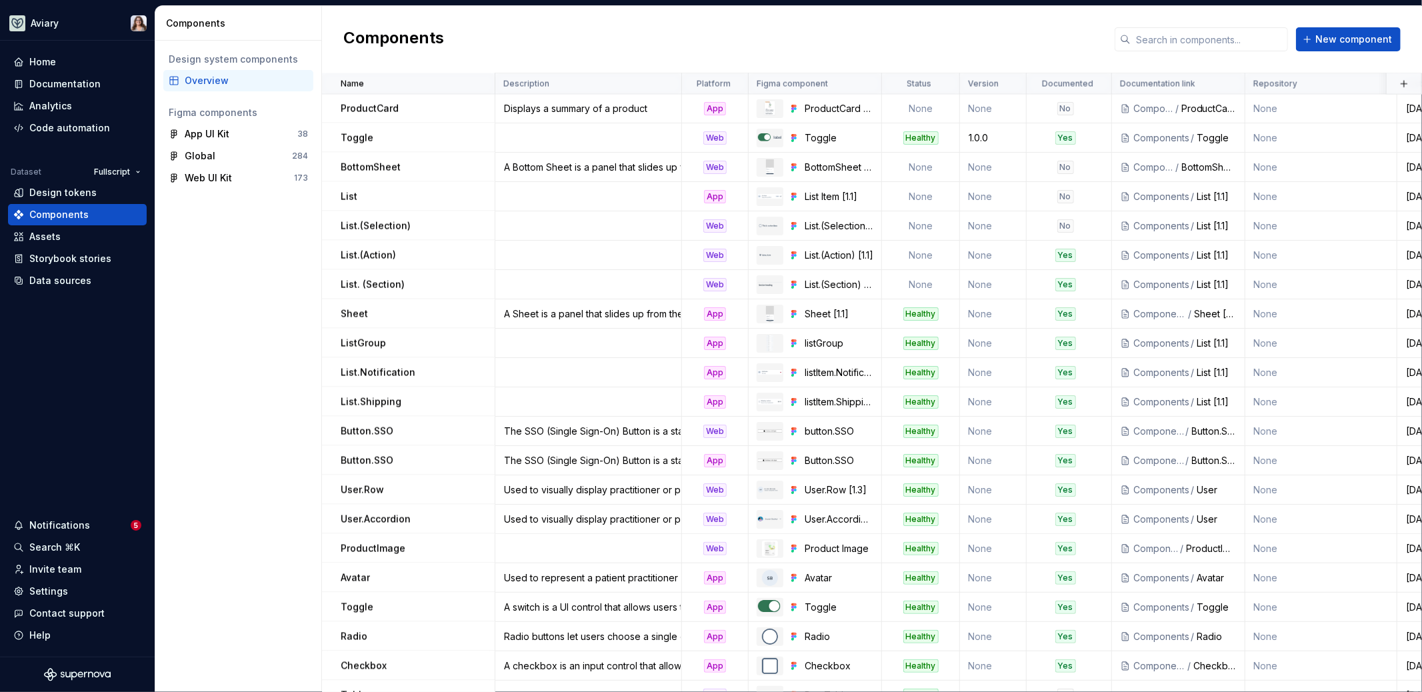
scroll to position [1698, 0]
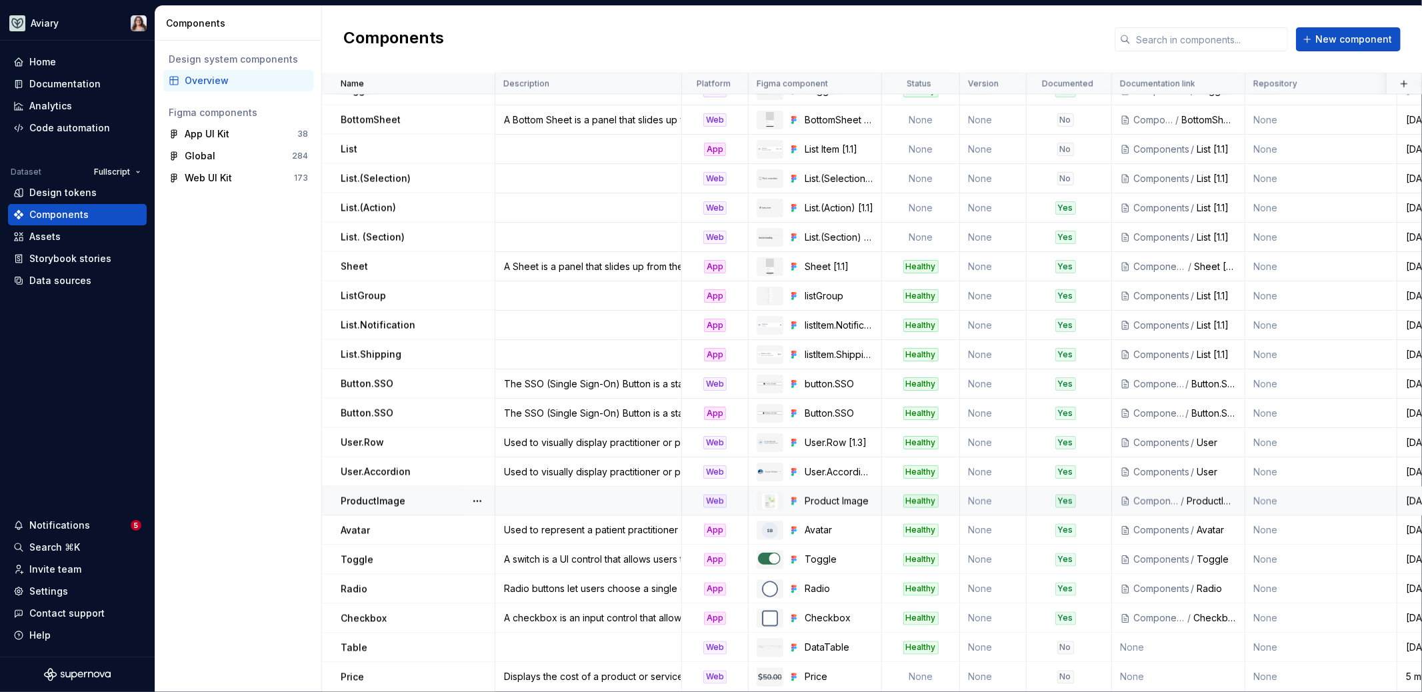
click at [564, 489] on td at bounding box center [588, 501] width 187 height 29
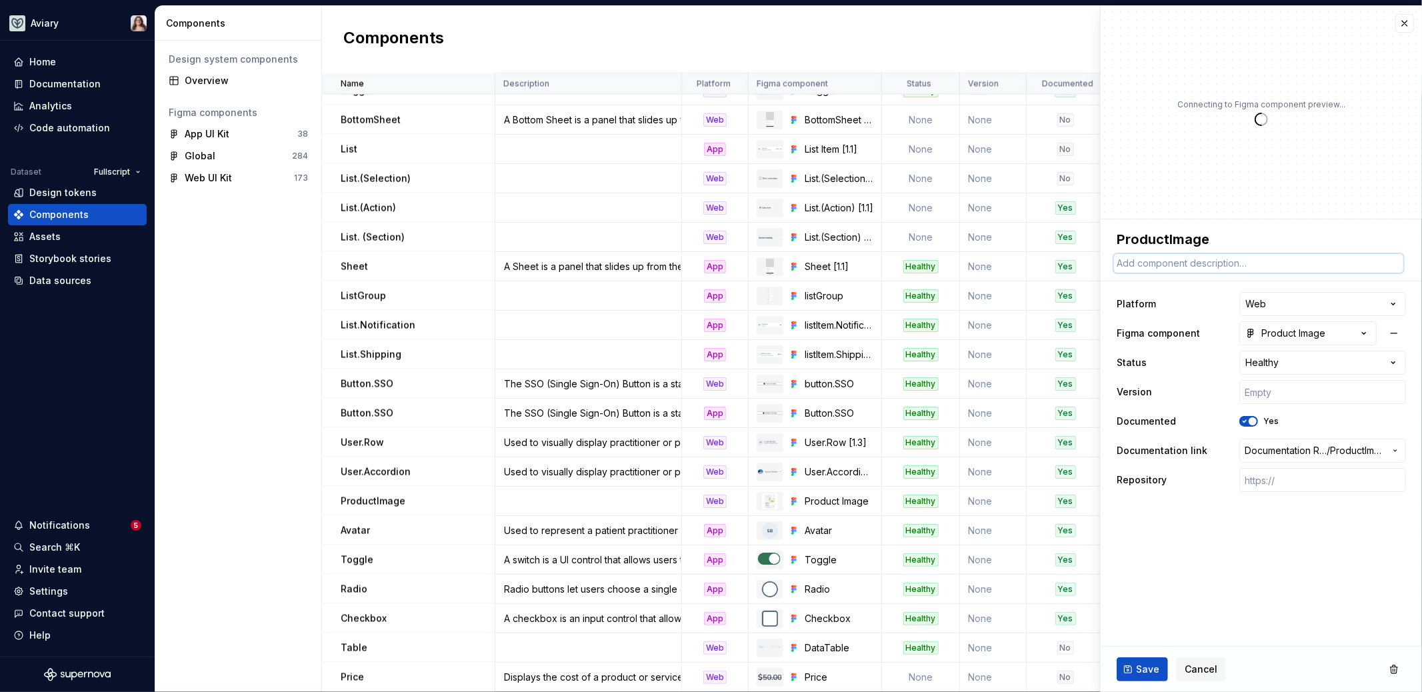
click at [1176, 264] on textarea at bounding box center [1258, 263] width 289 height 19
paste textarea "A visual component used to display product images in product cards, cart, and a…"
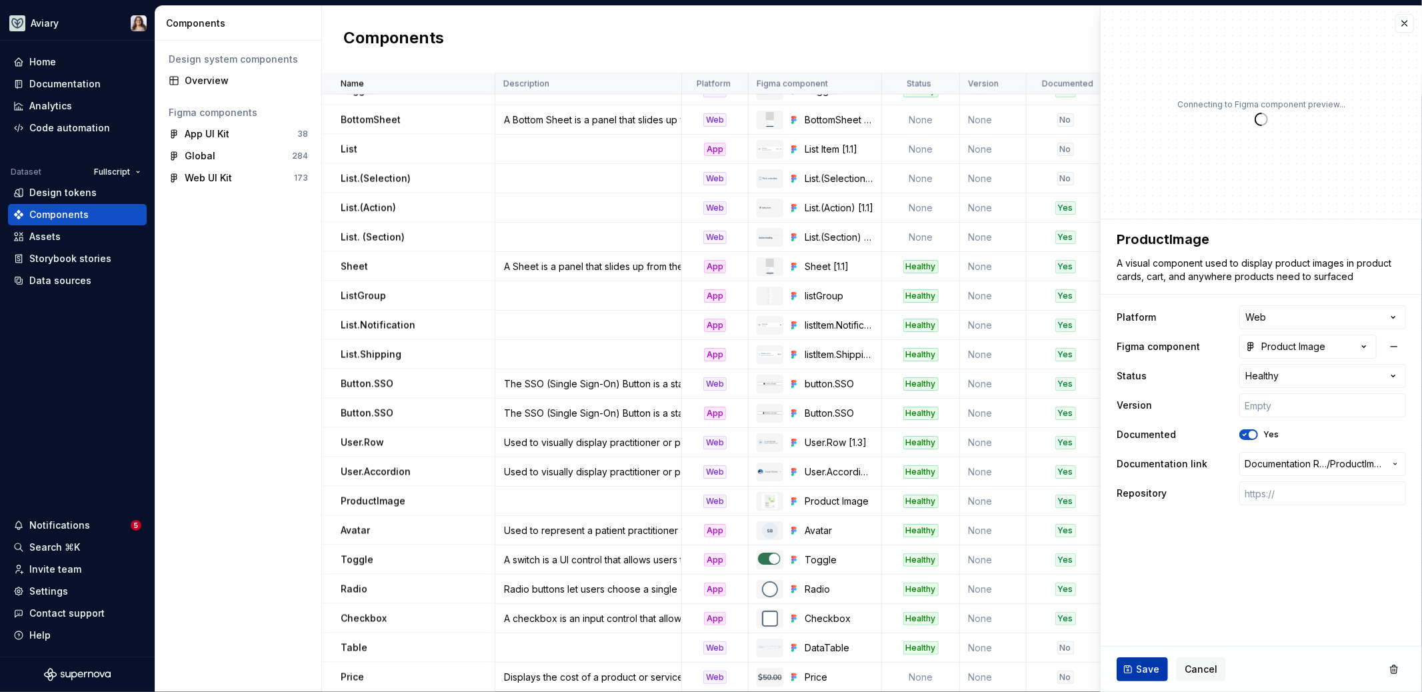
click at [1147, 666] on span "Save" at bounding box center [1147, 669] width 23 height 13
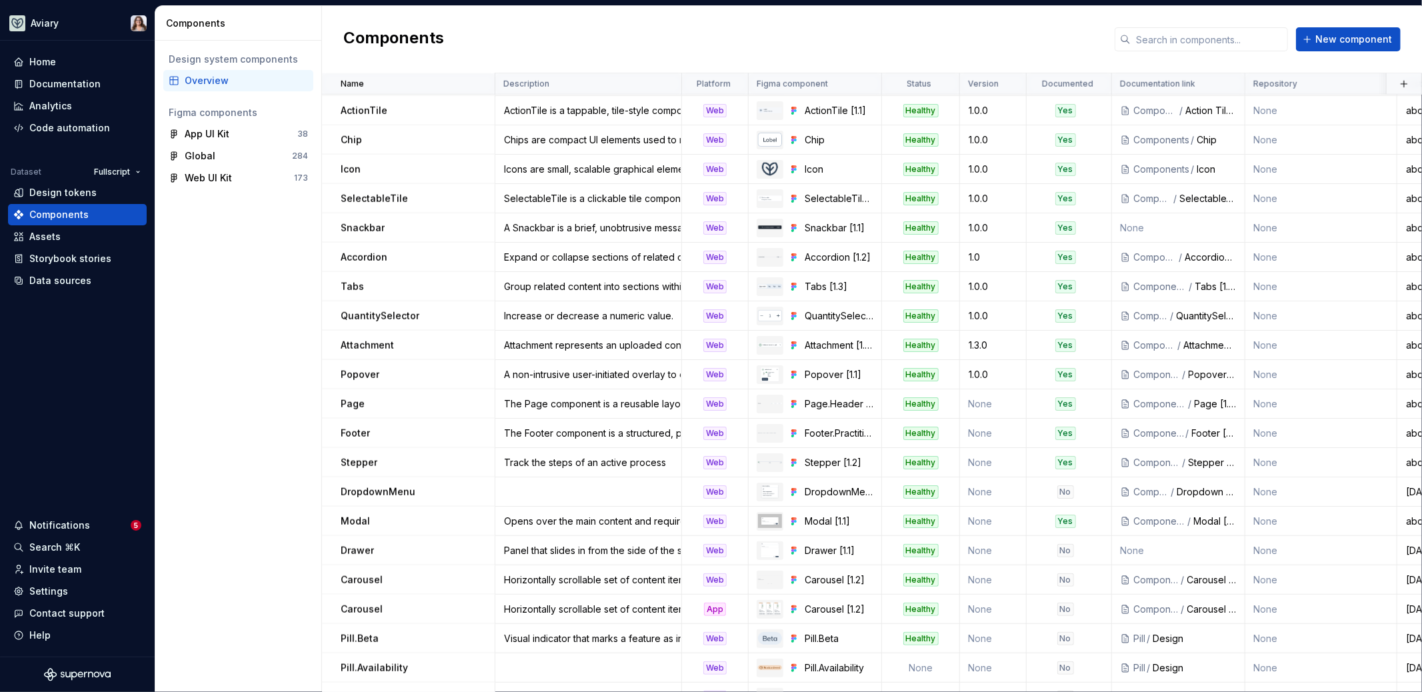
scroll to position [1698, 0]
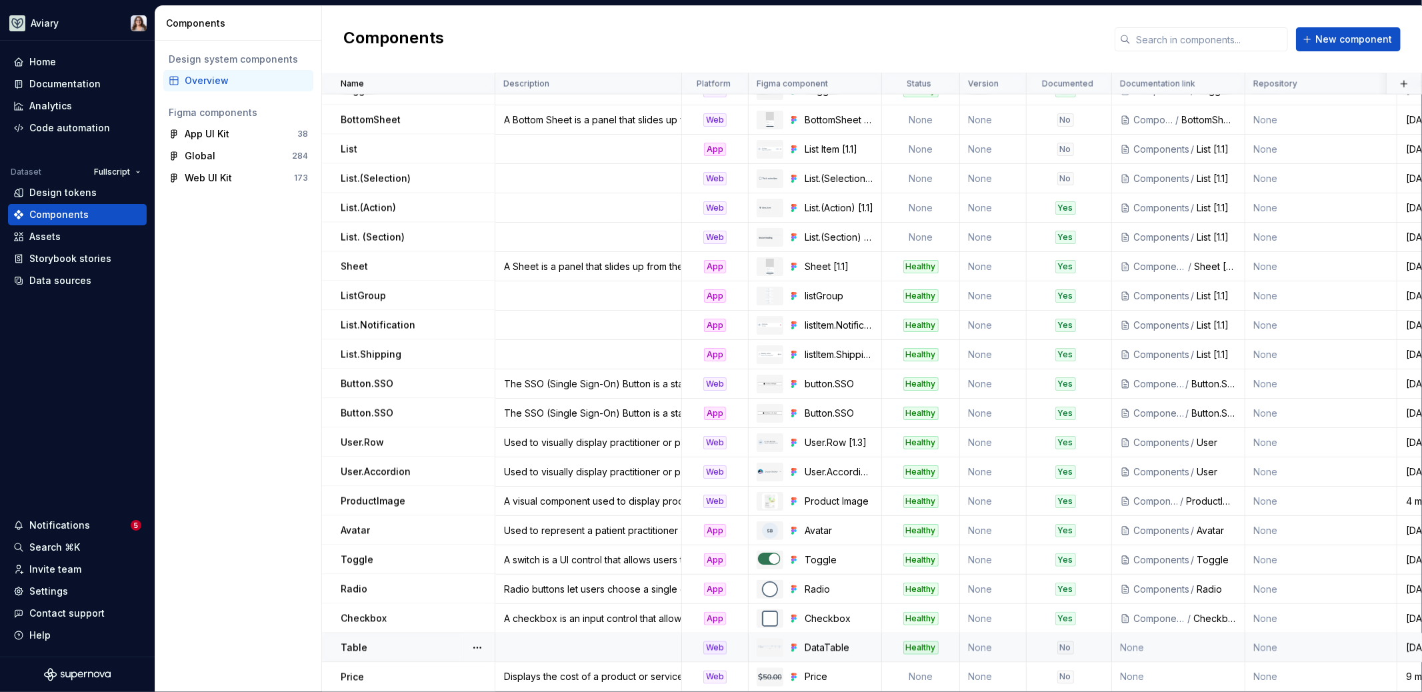
click at [561, 642] on td at bounding box center [588, 647] width 187 height 29
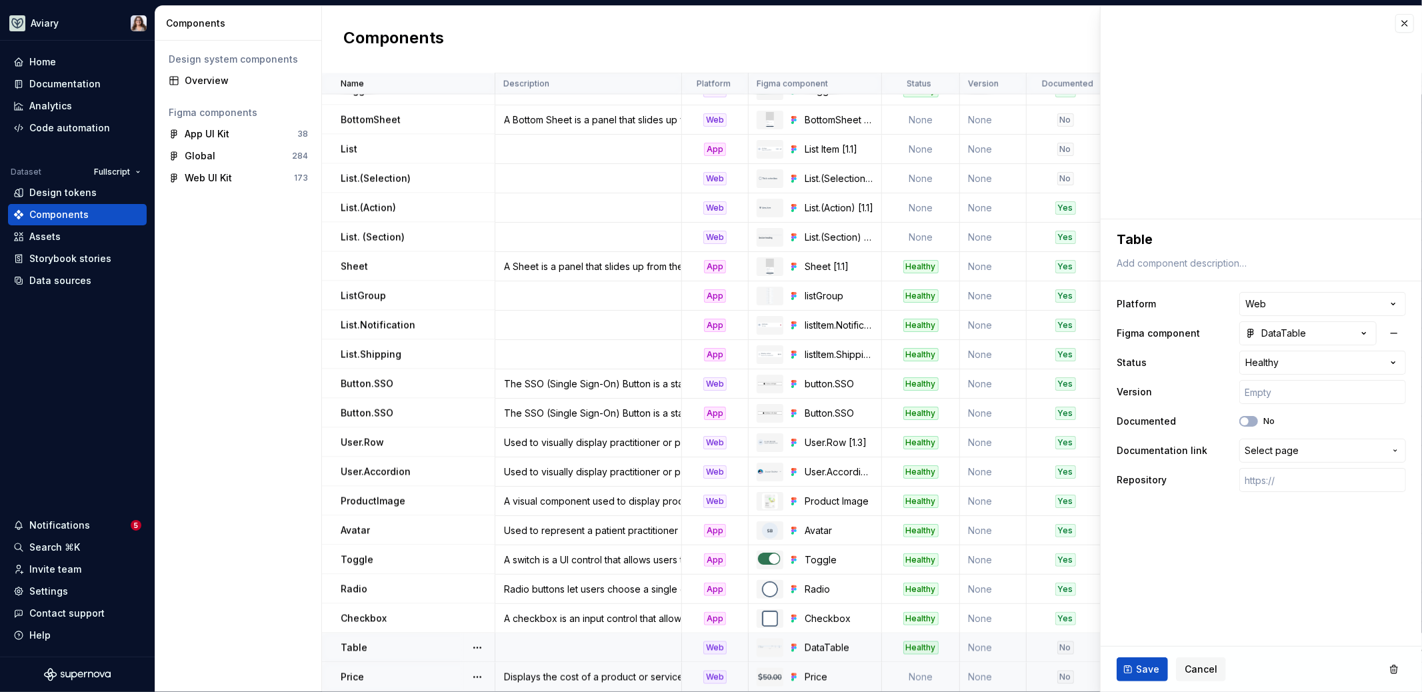
click at [575, 637] on td at bounding box center [588, 647] width 187 height 29
click at [1151, 259] on textarea at bounding box center [1258, 263] width 289 height 19
paste textarea "organize information into rows and columns, making it easier to scan, compare, …"
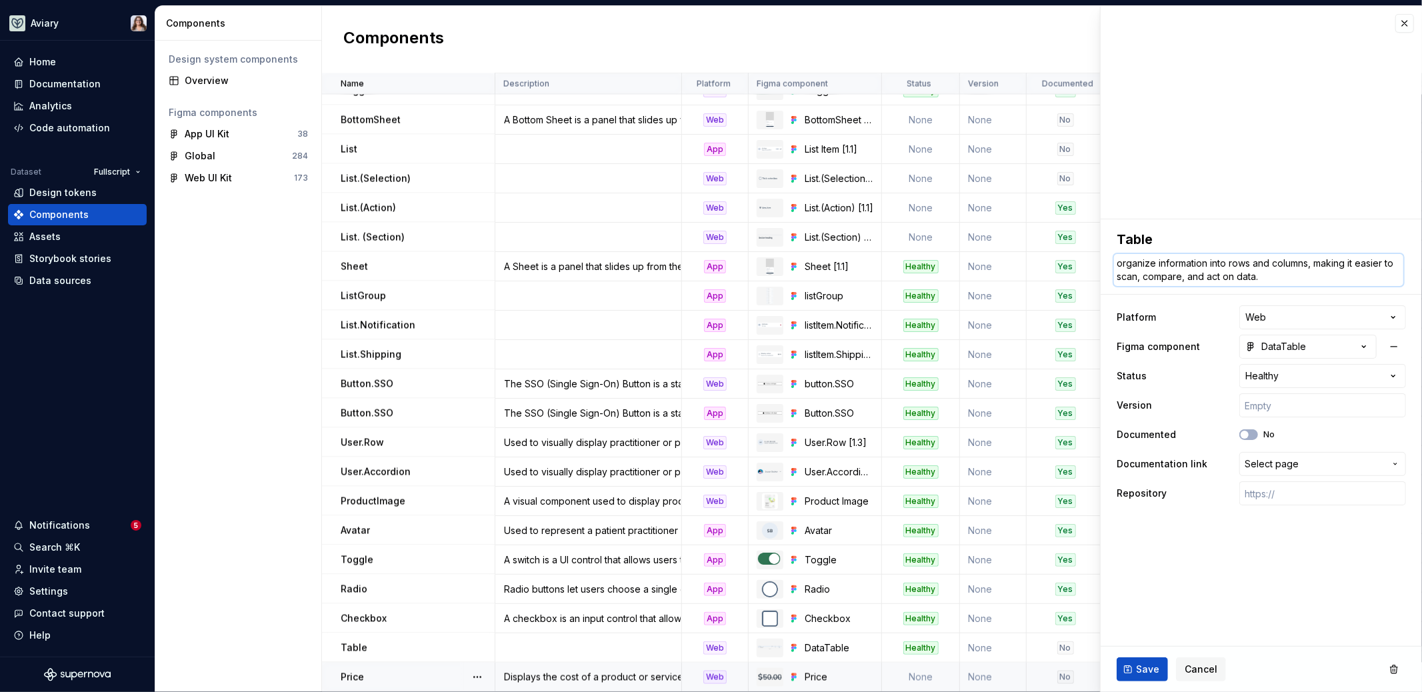
click at [1119, 265] on textarea "organize information into rows and columns, making it easier to scan, compare, …" at bounding box center [1258, 270] width 289 height 32
click at [1149, 663] on span "Save" at bounding box center [1147, 669] width 23 height 13
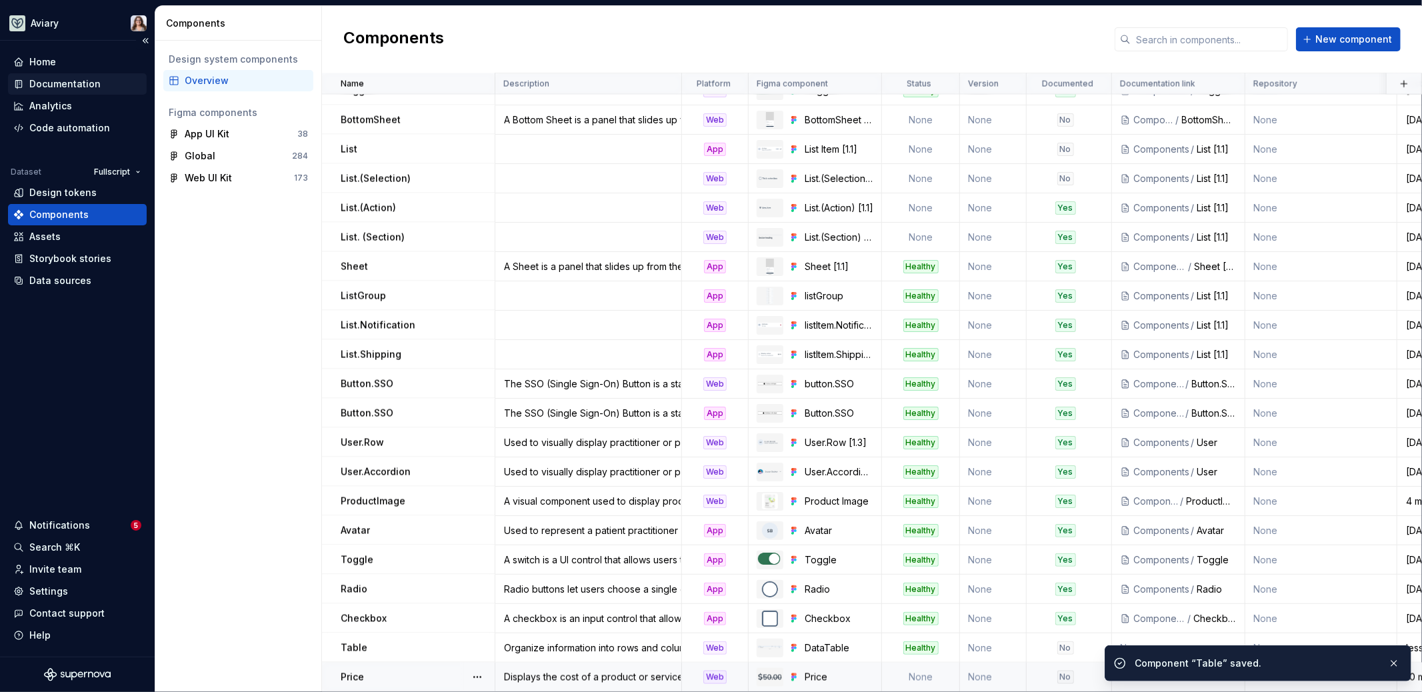
click at [76, 83] on div "Documentation" at bounding box center [64, 83] width 71 height 13
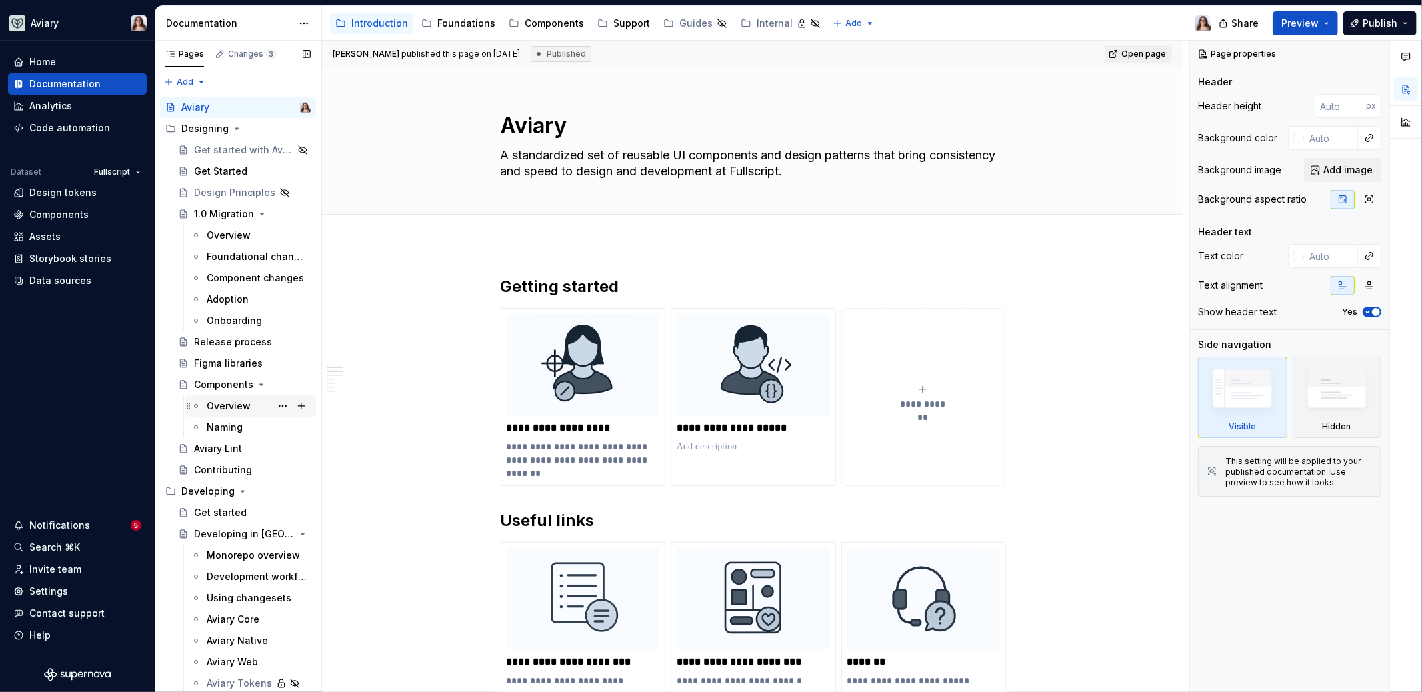
scroll to position [319, 0]
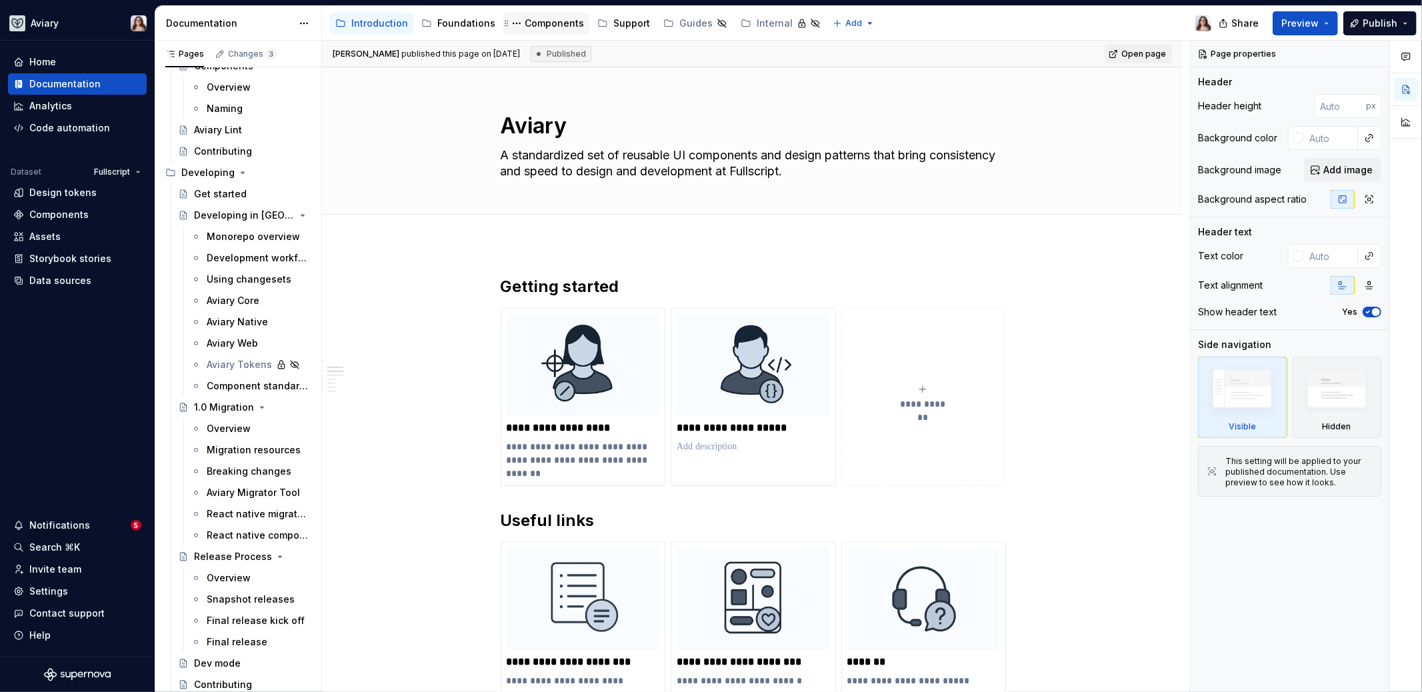
click at [549, 21] on div "Components" at bounding box center [554, 23] width 59 height 13
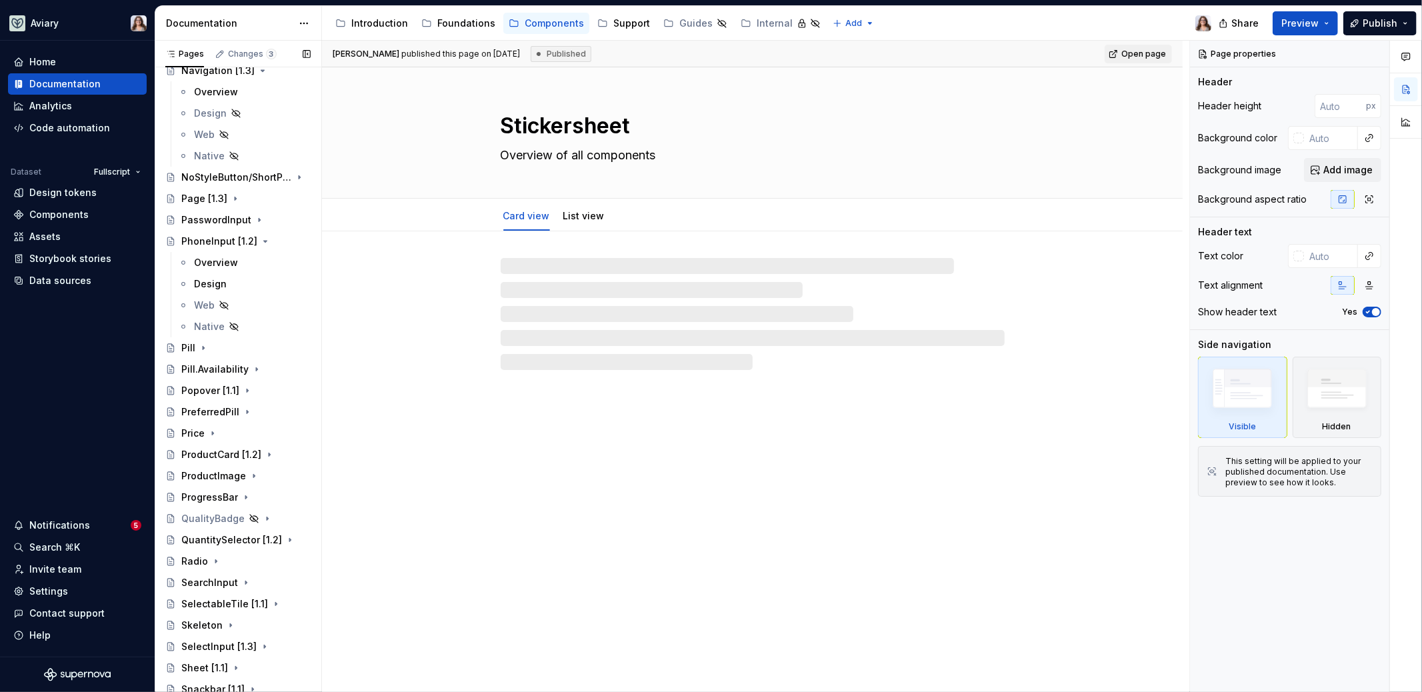
scroll to position [1257, 0]
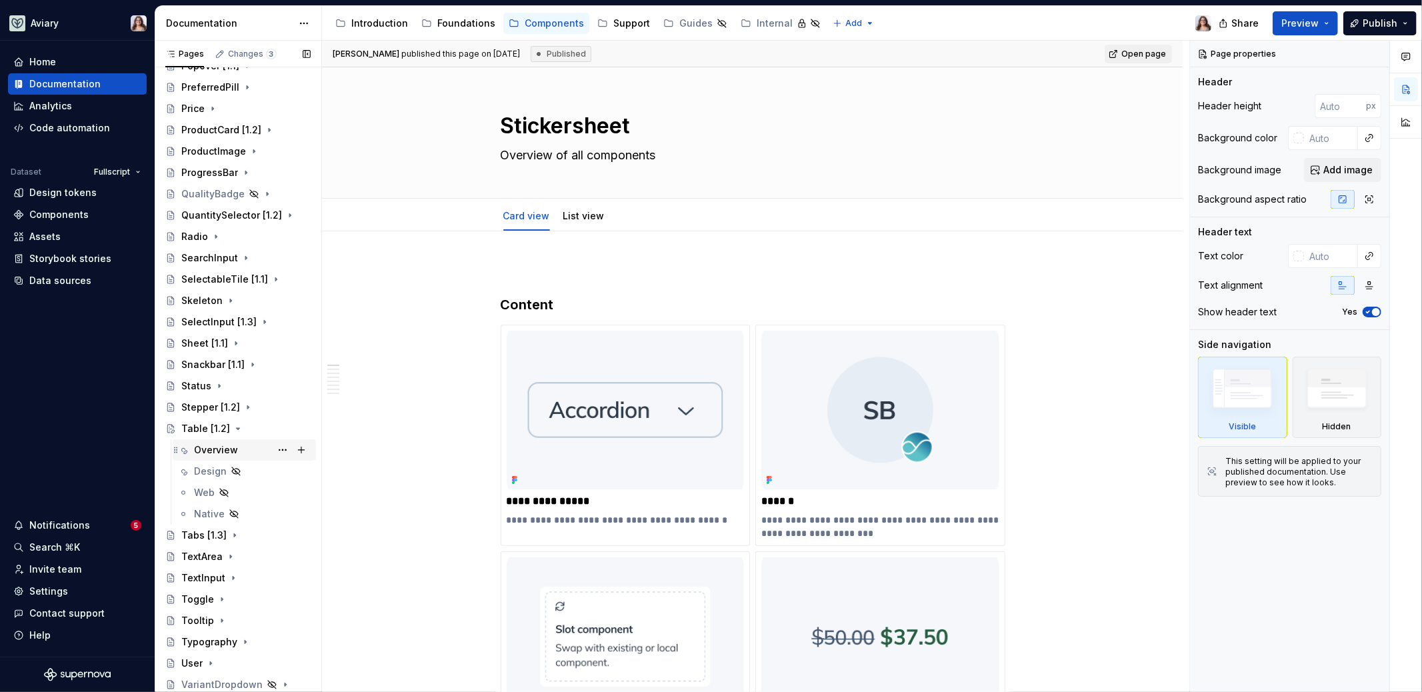
click at [243, 443] on div "Overview" at bounding box center [252, 450] width 117 height 19
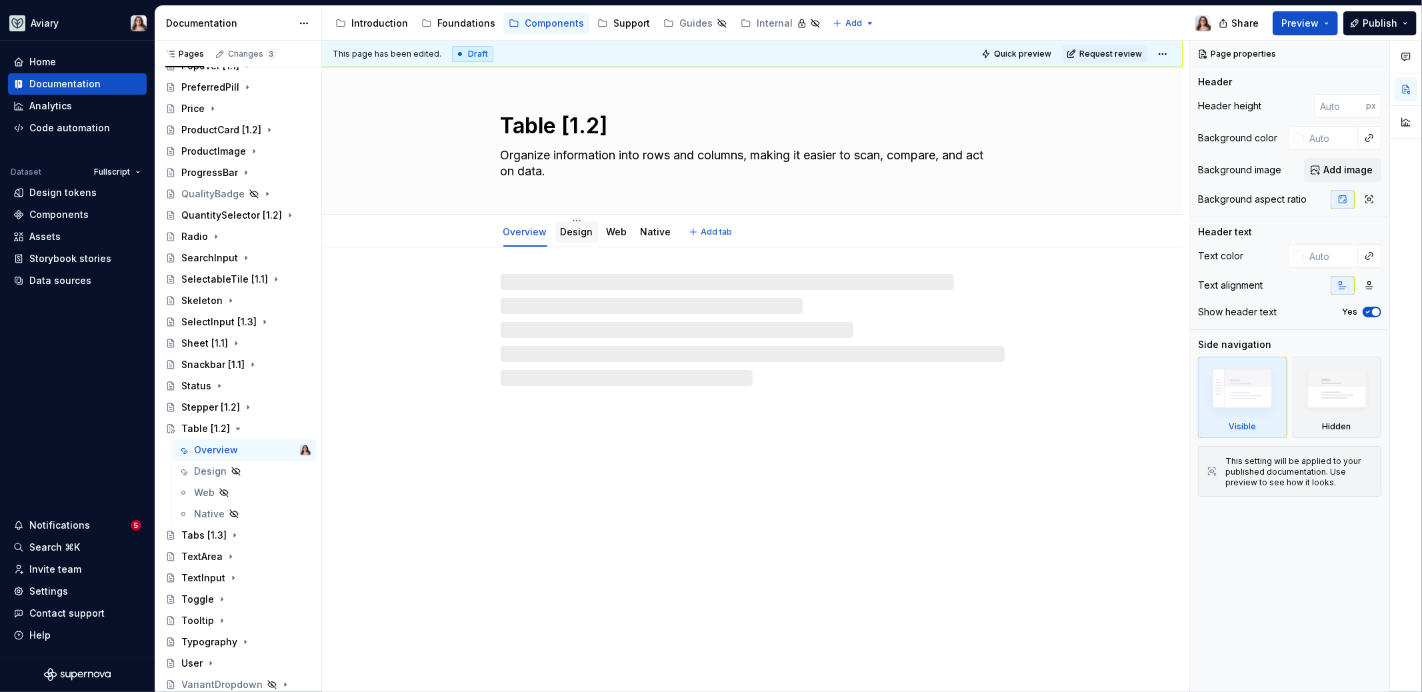
click at [573, 232] on link "Design" at bounding box center [577, 231] width 33 height 11
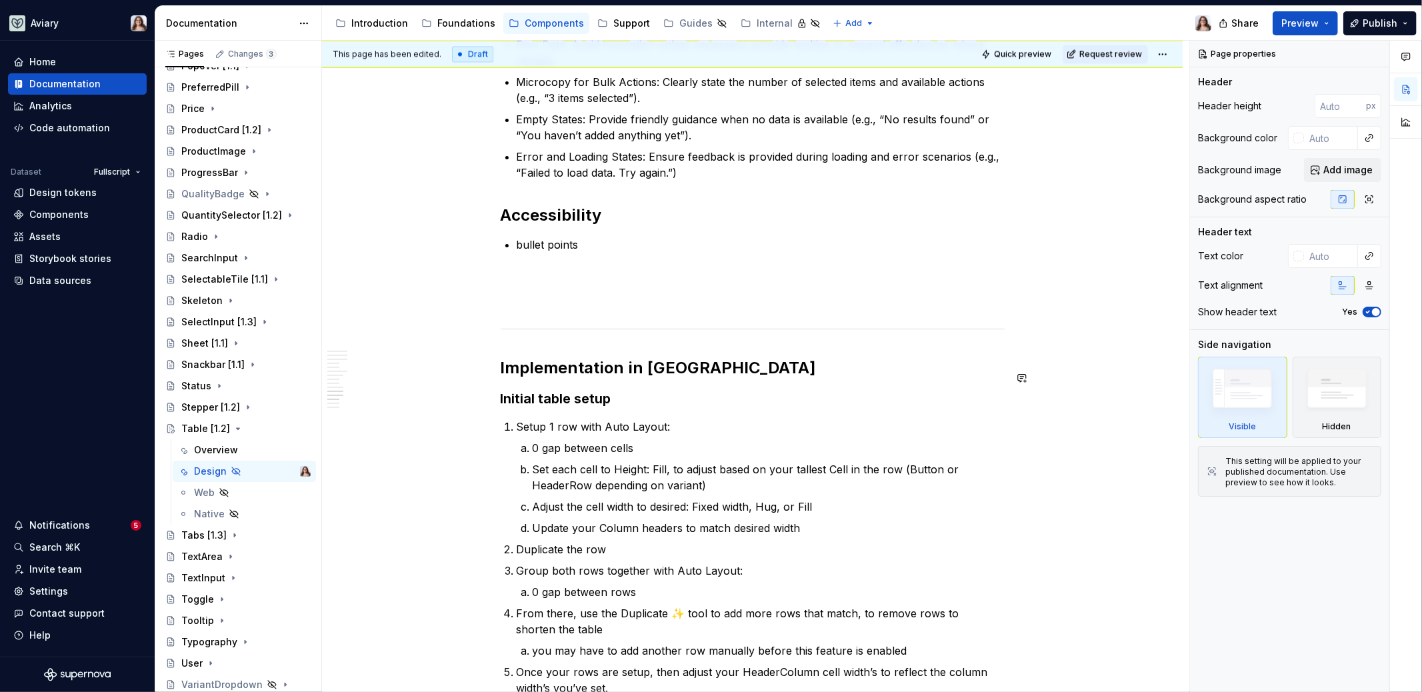
scroll to position [2645, 0]
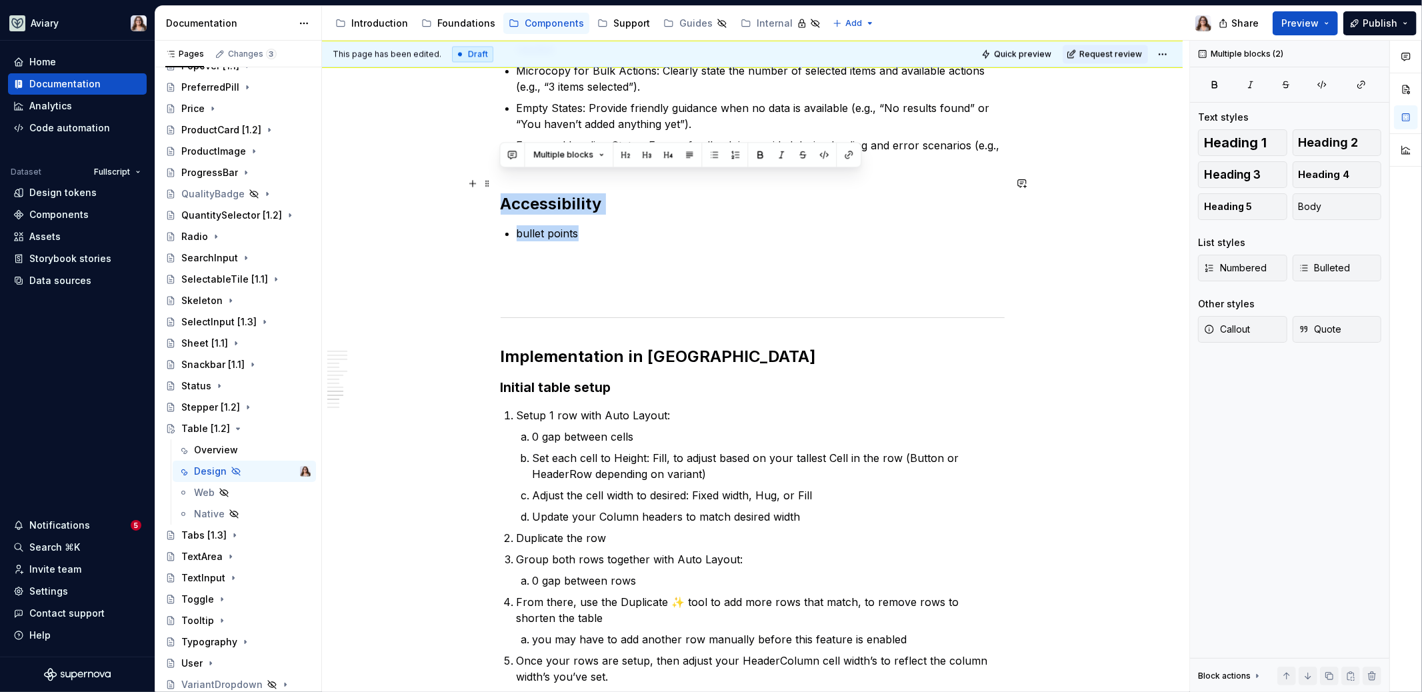
drag, startPoint x: 587, startPoint y: 213, endPoint x: 495, endPoint y: 177, distance: 99.1
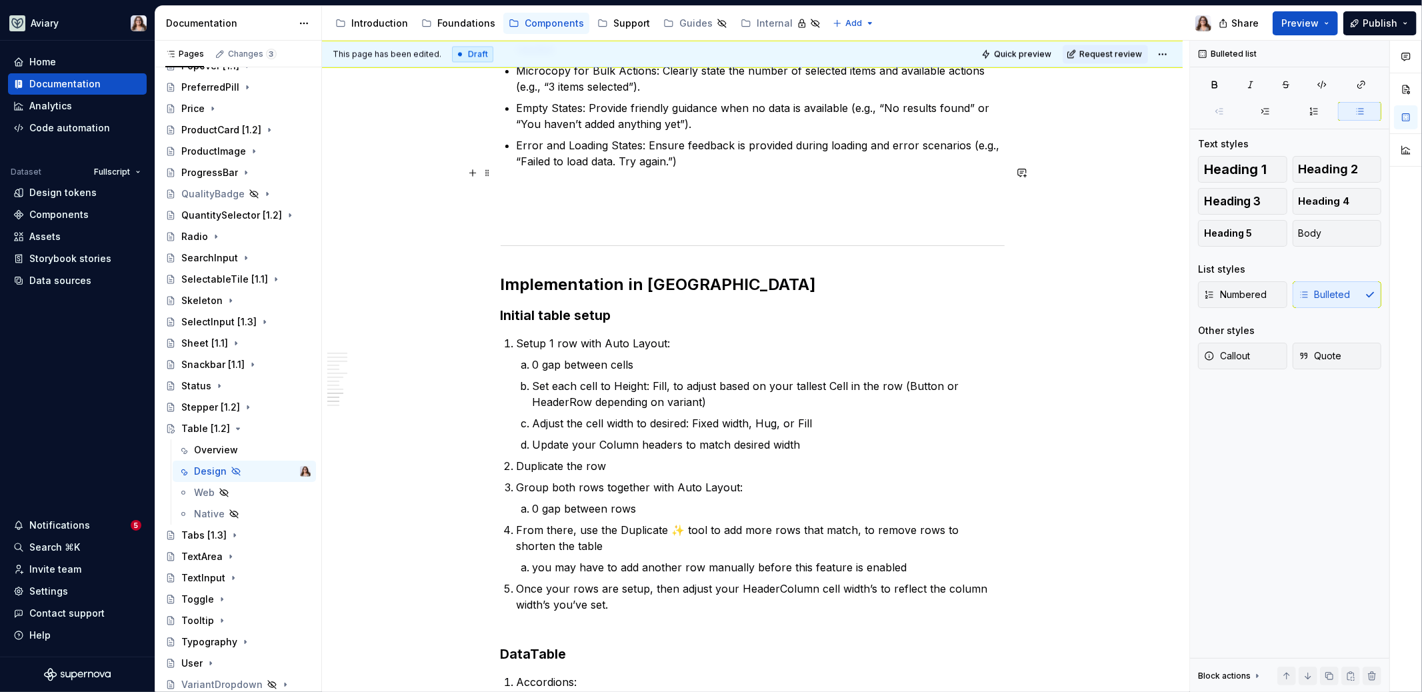
click at [512, 185] on p at bounding box center [753, 193] width 504 height 16
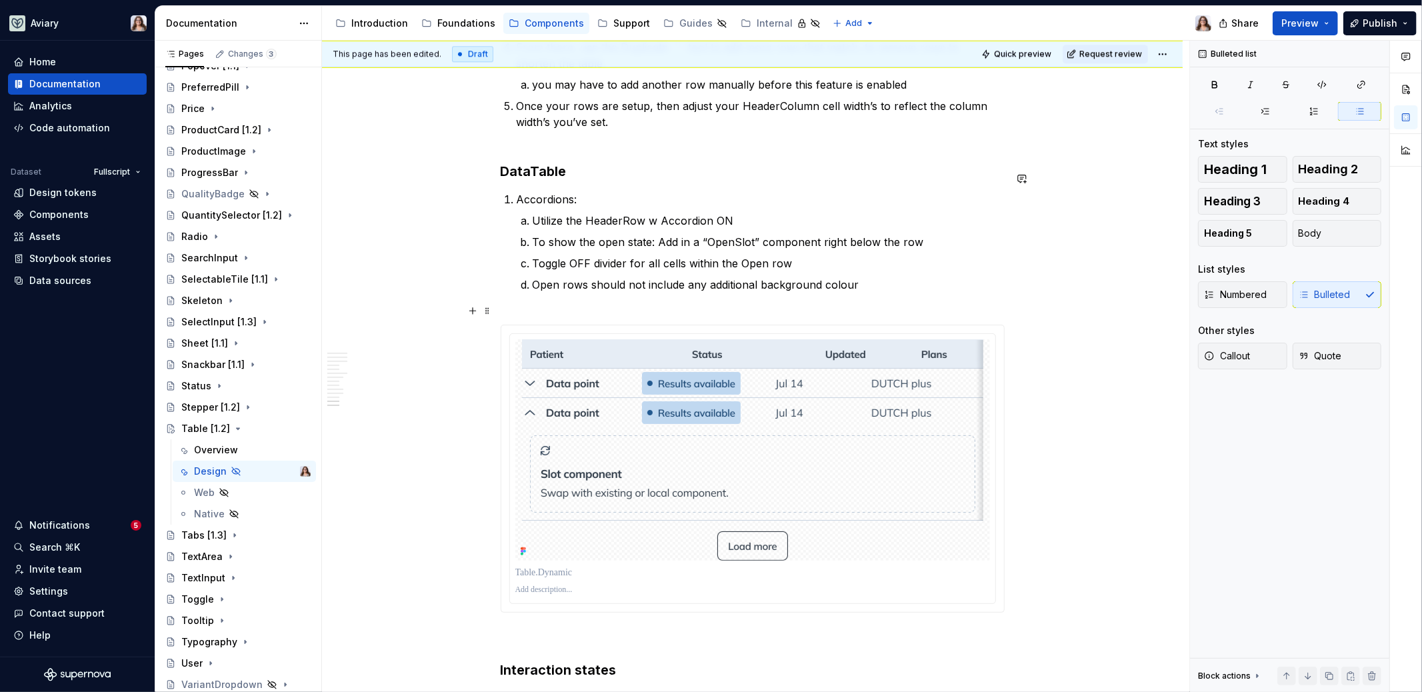
scroll to position [3339, 0]
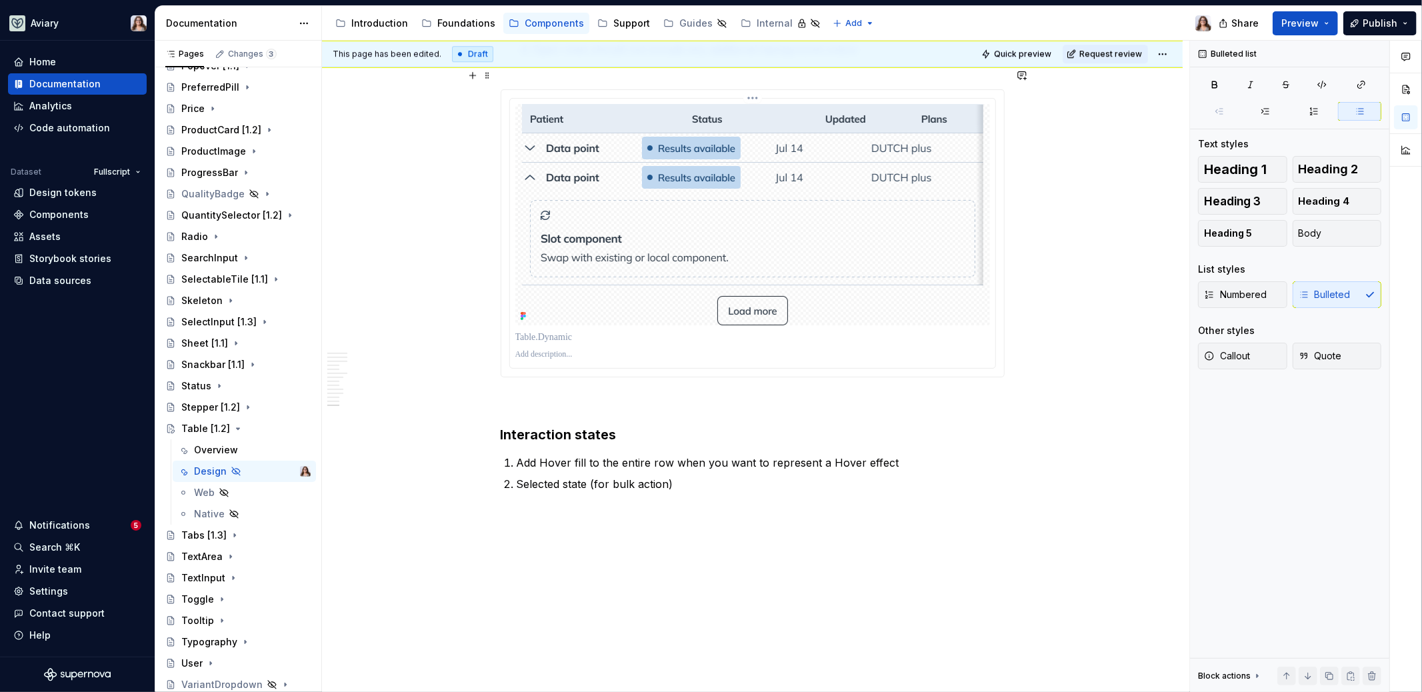
click at [687, 244] on img at bounding box center [752, 214] width 461 height 221
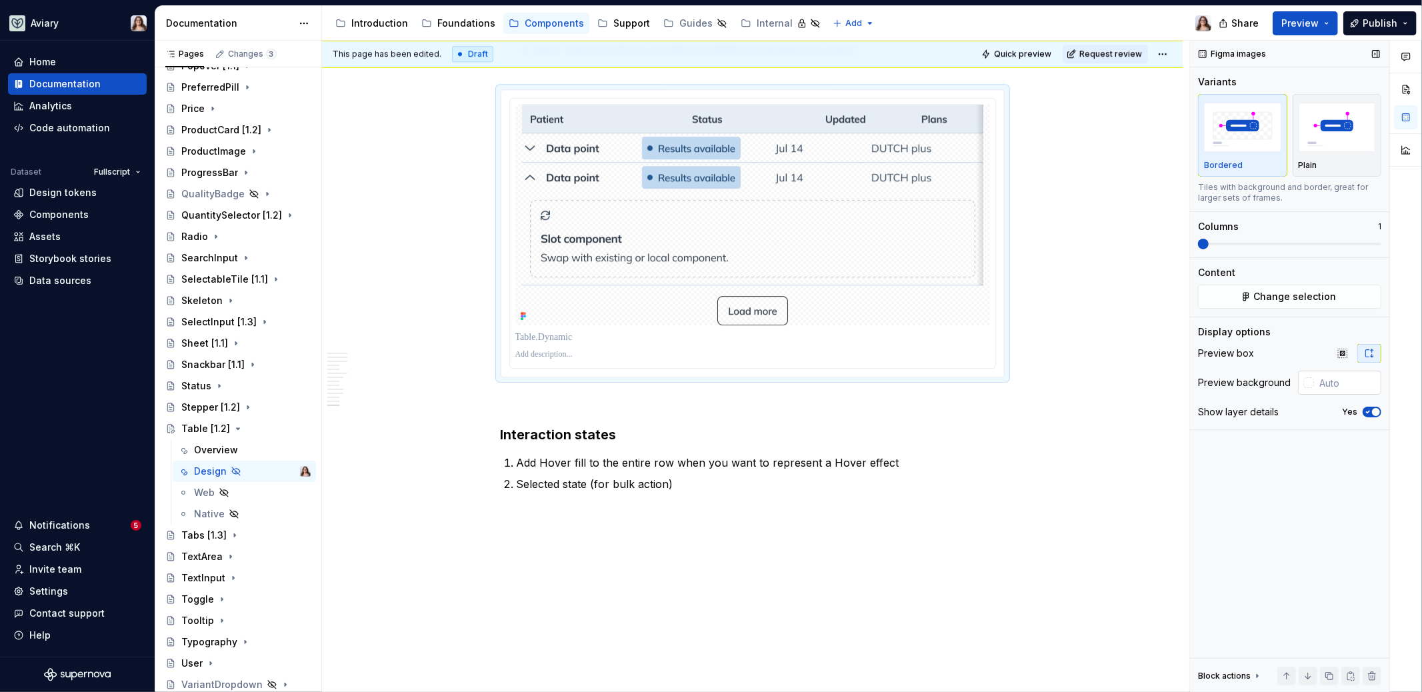
click at [1336, 386] on input "text" at bounding box center [1347, 383] width 67 height 24
click at [683, 476] on p "Selected state (for bulk action)" at bounding box center [761, 484] width 488 height 16
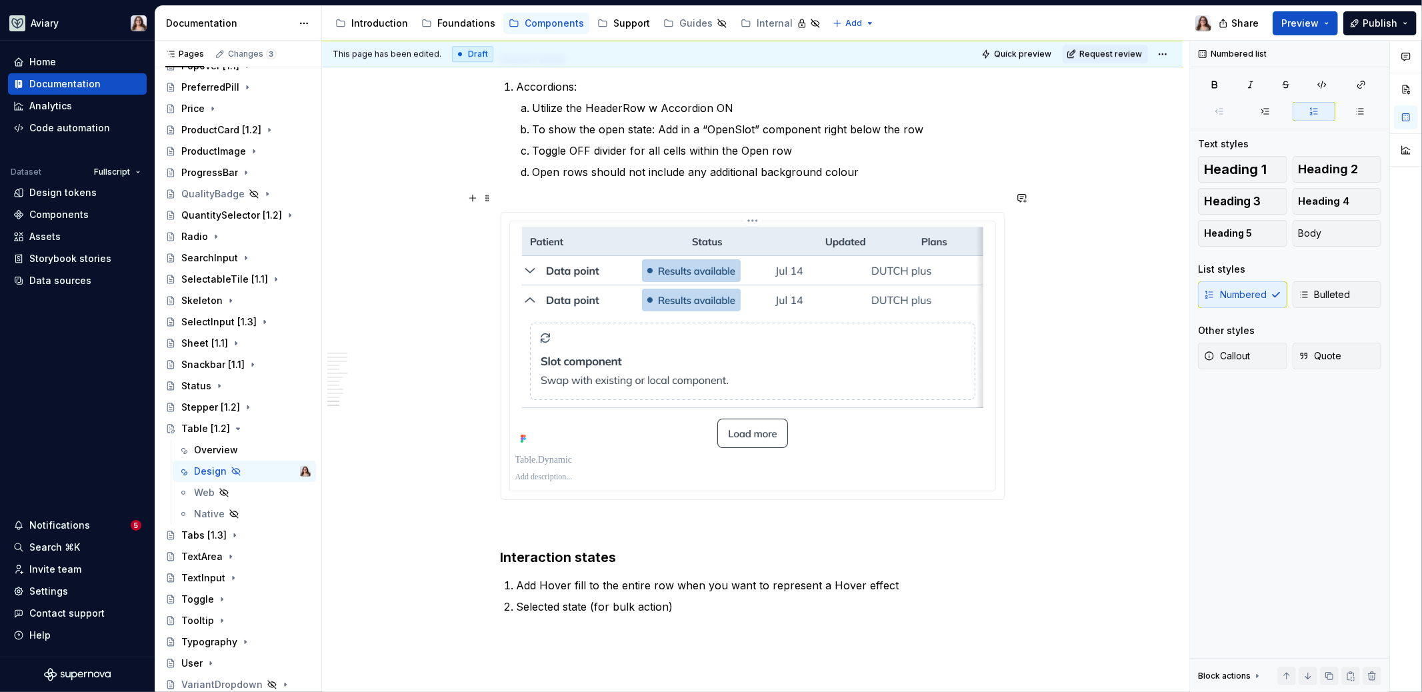
scroll to position [3203, 0]
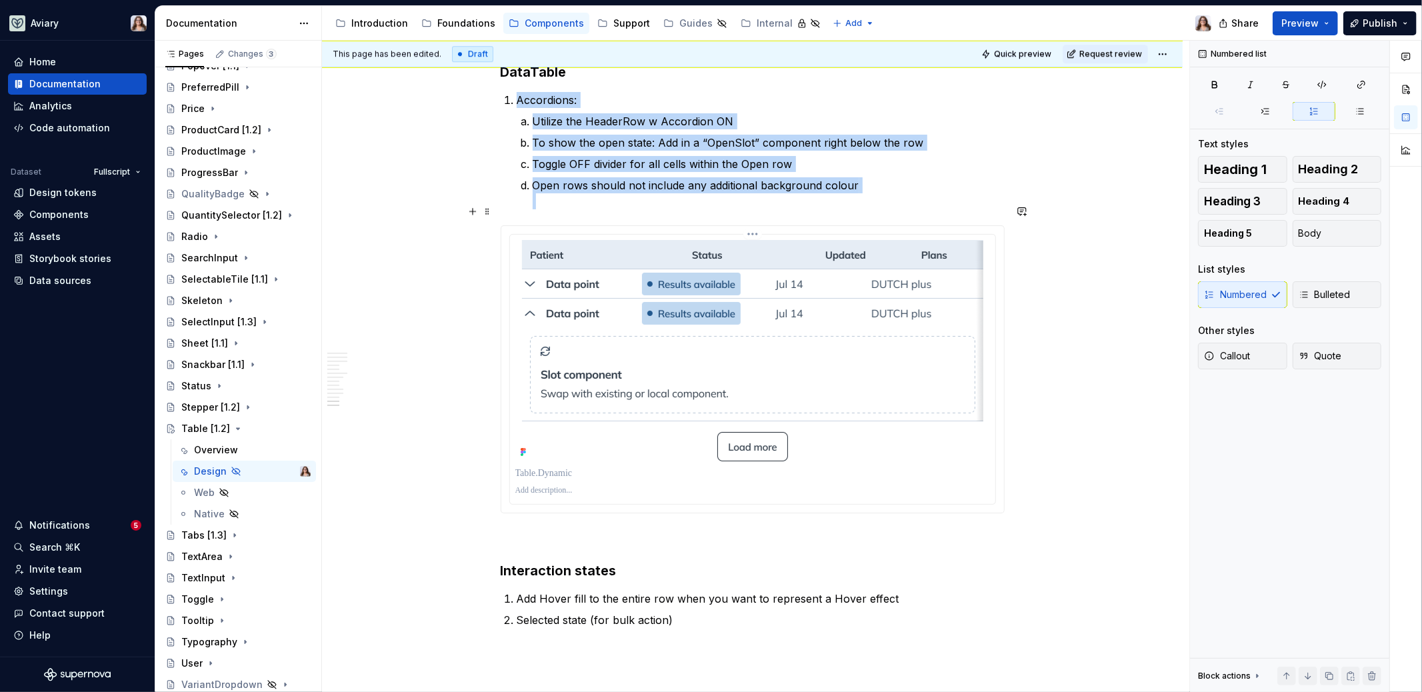
click at [721, 355] on img at bounding box center [752, 350] width 461 height 221
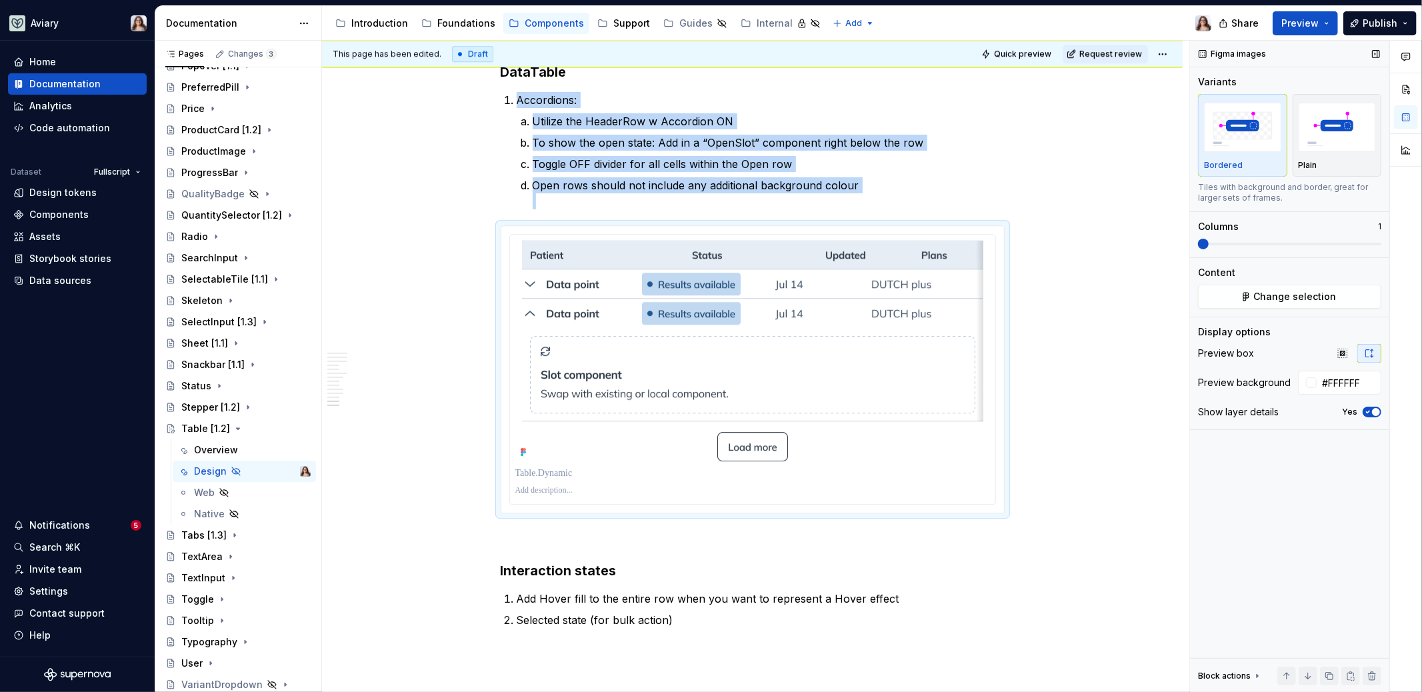
click at [1375, 409] on span "button" at bounding box center [1376, 412] width 8 height 8
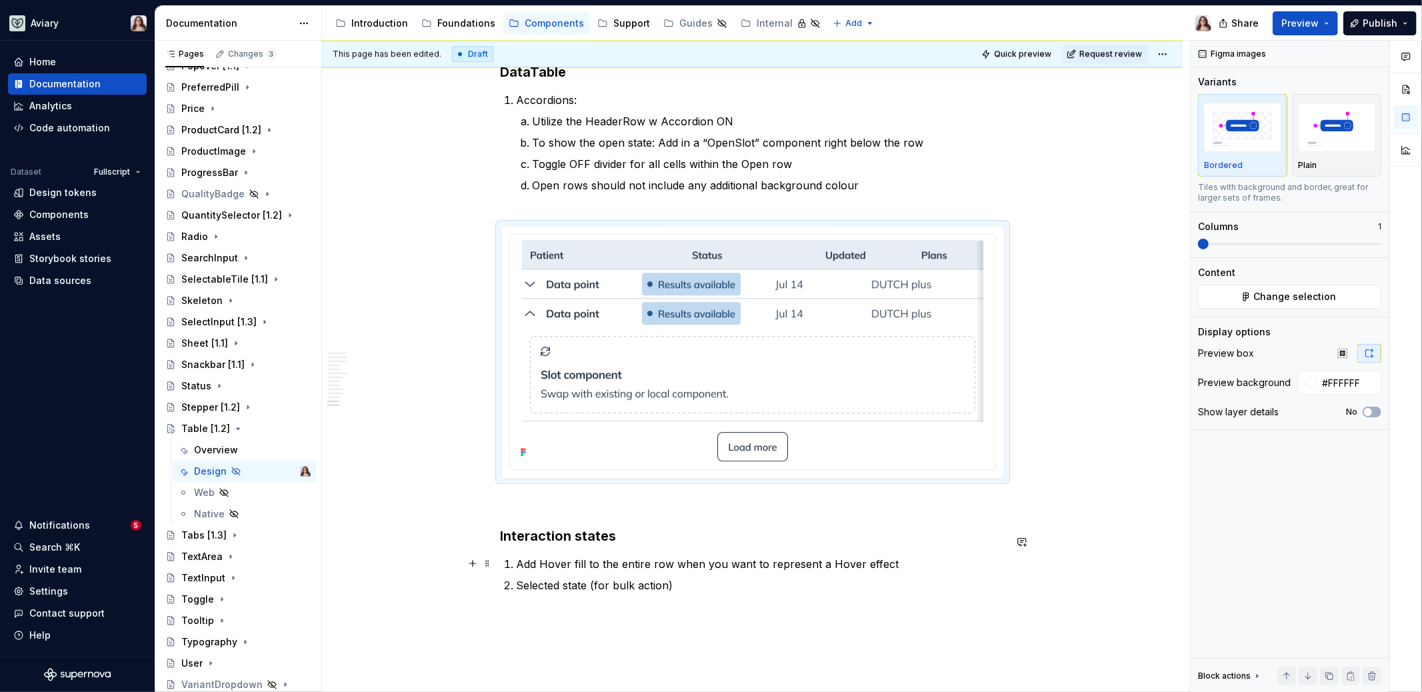
click at [689, 577] on p "Selected state (for bulk action)" at bounding box center [761, 585] width 488 height 16
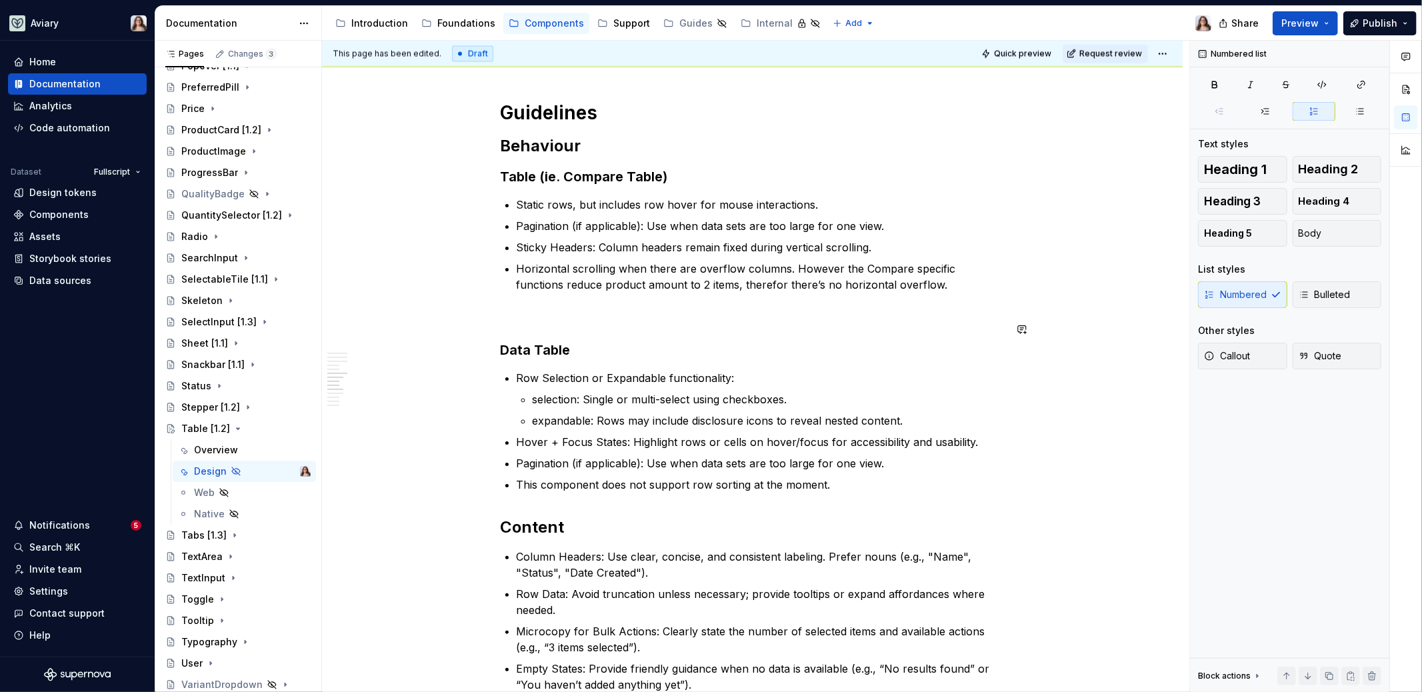
scroll to position [2103, 0]
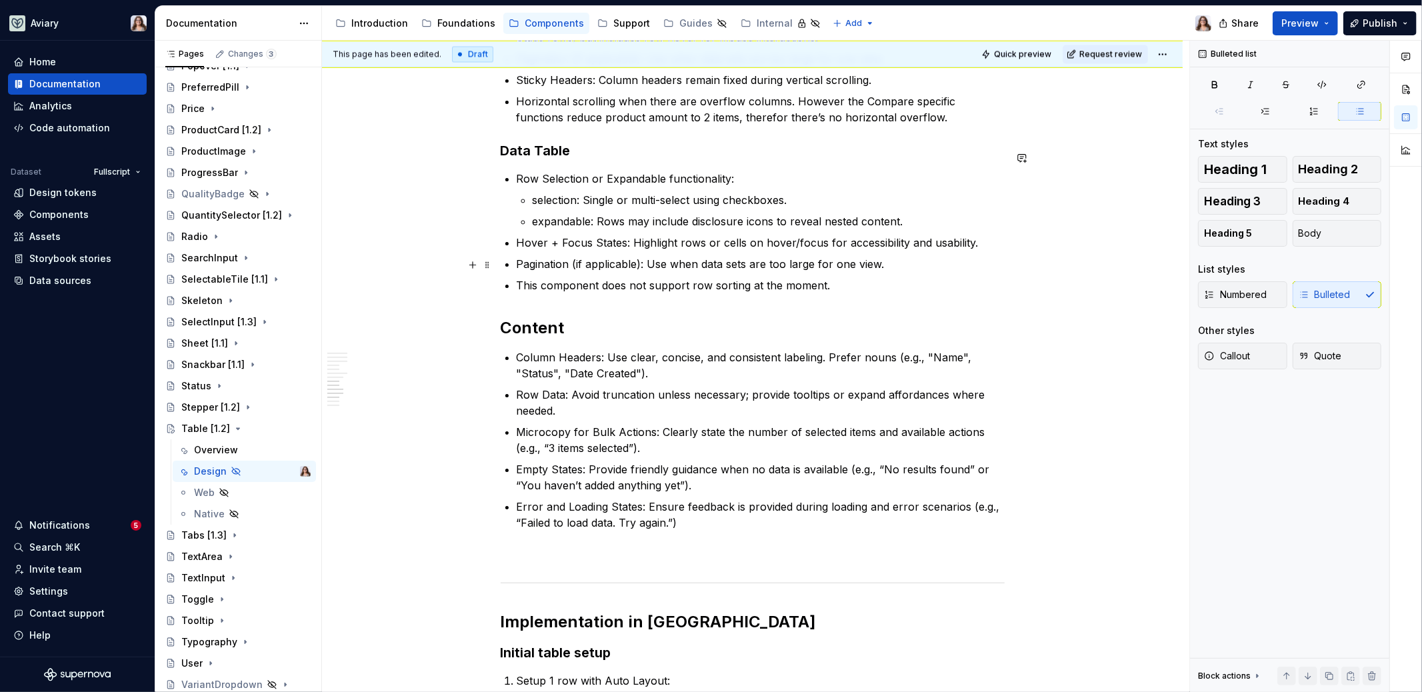
scroll to position [2260, 0]
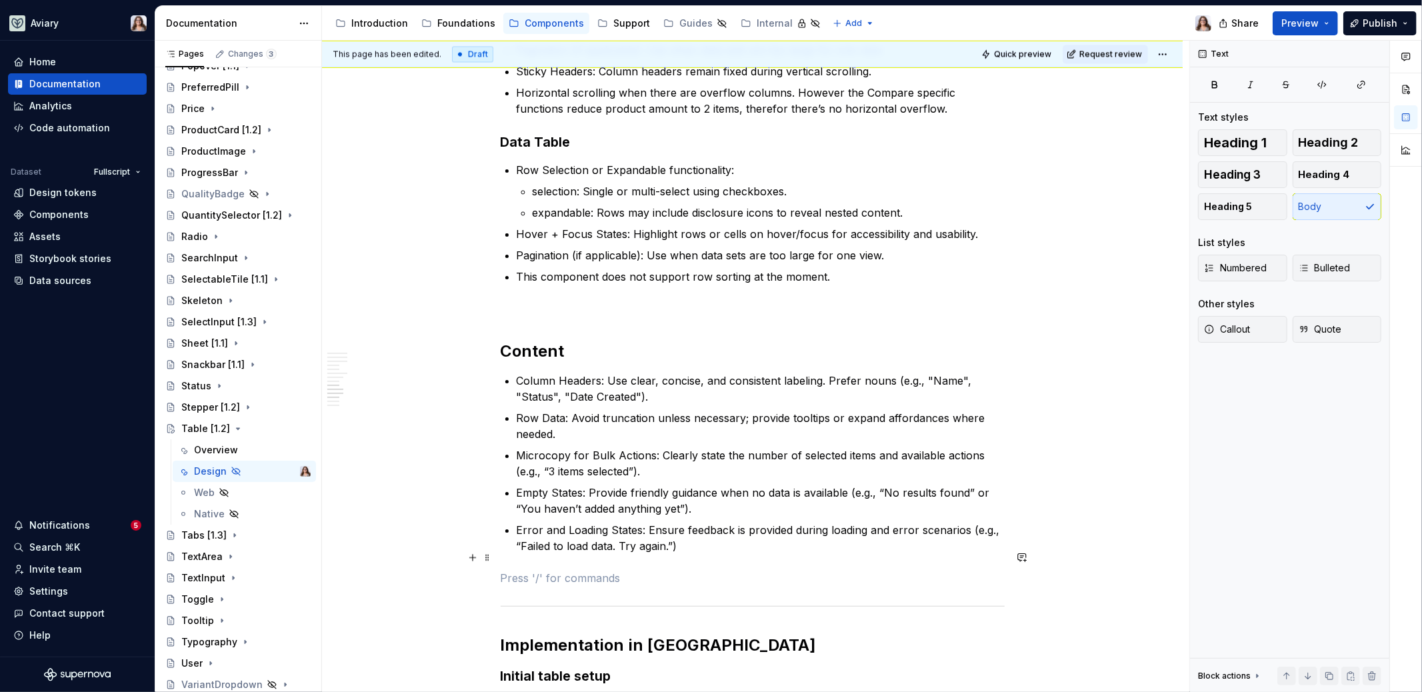
click at [546, 570] on p at bounding box center [753, 578] width 504 height 16
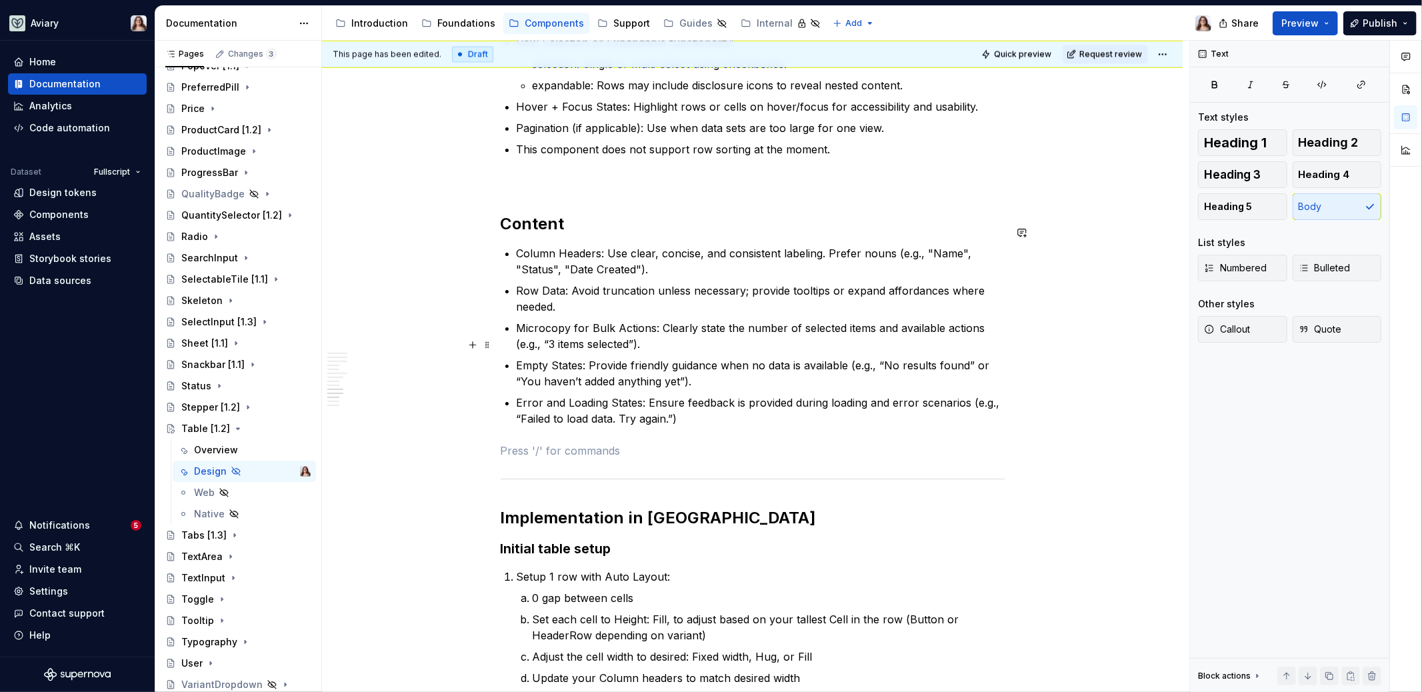
scroll to position [2390, 0]
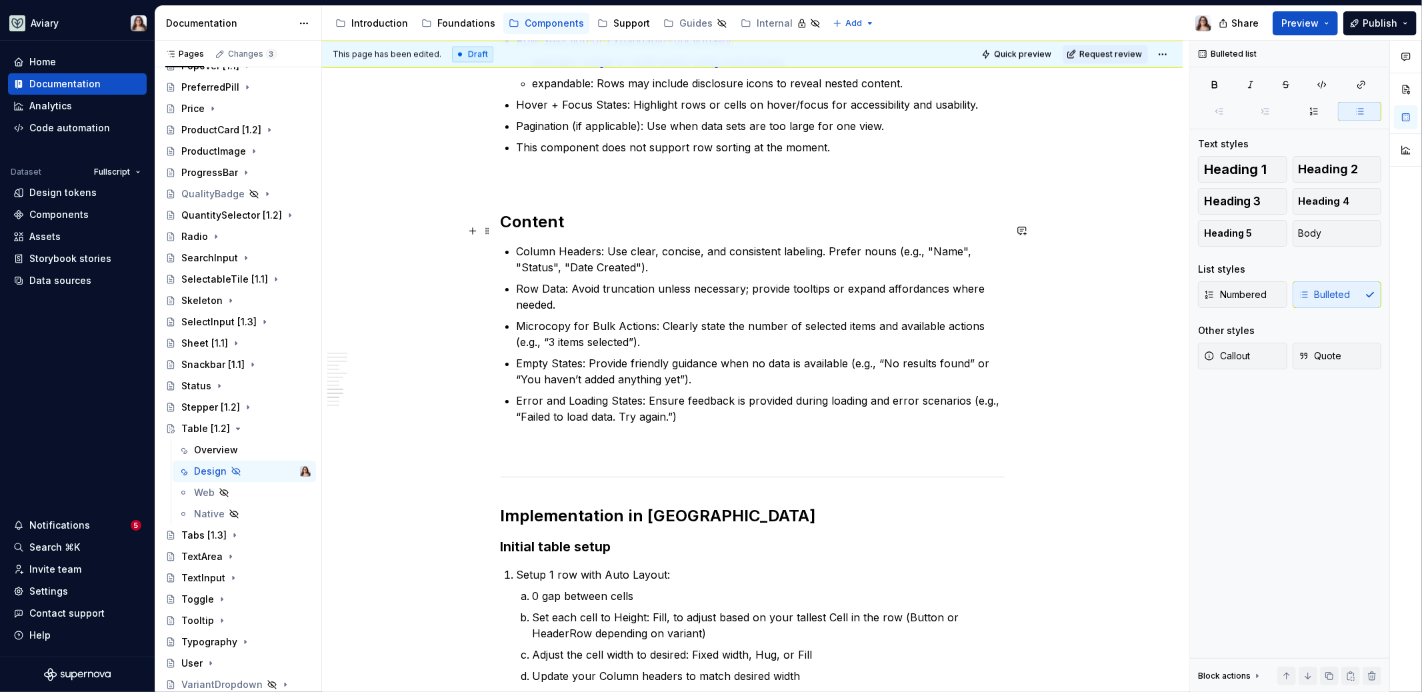
click at [658, 243] on p "Column Headers: Use clear, concise, and consistent labeling. Prefer nouns (e.g.…" at bounding box center [761, 259] width 488 height 32
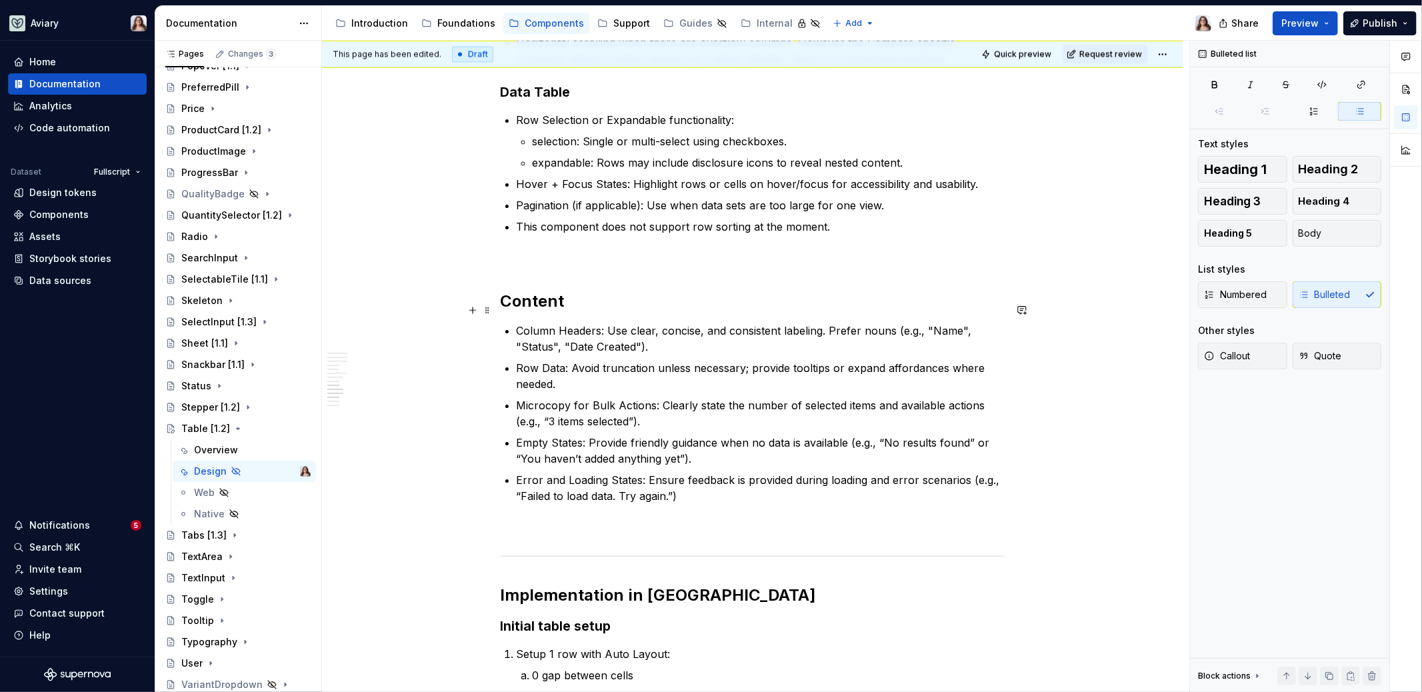
scroll to position [2330, 0]
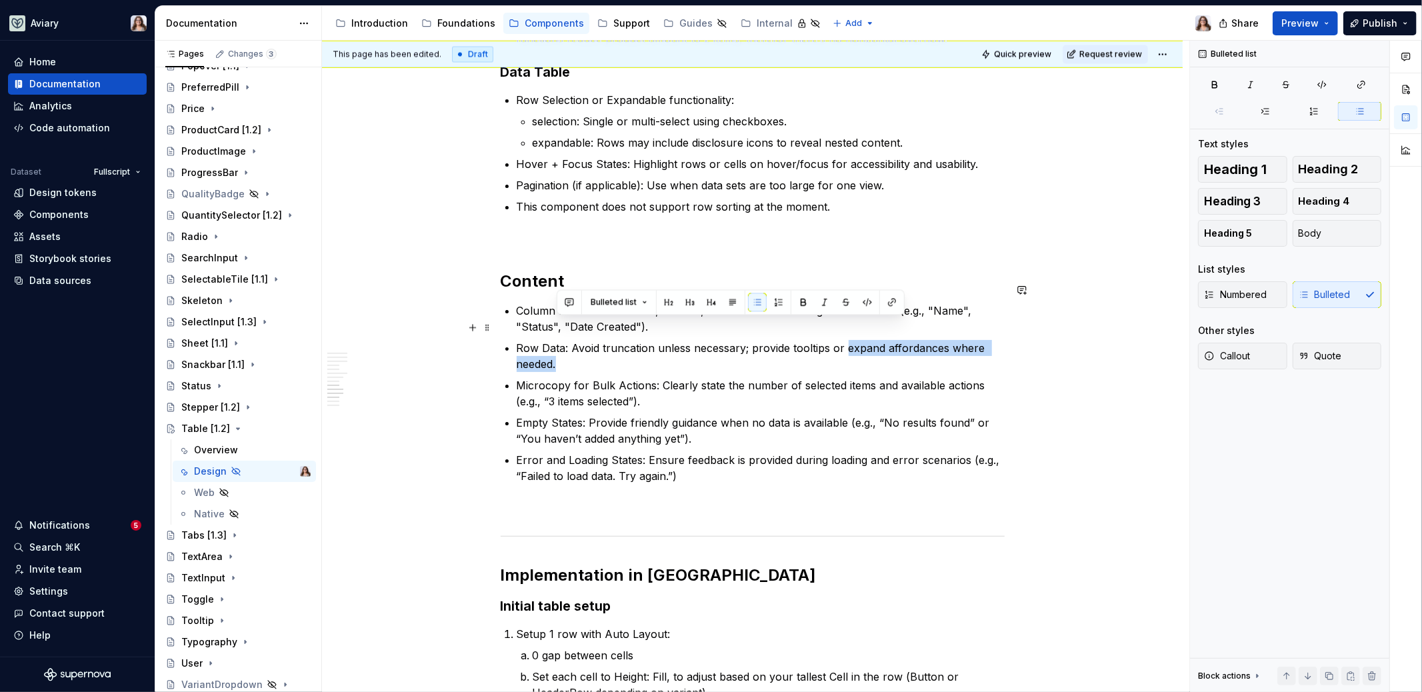
drag, startPoint x: 559, startPoint y: 343, endPoint x: 842, endPoint y: 323, distance: 283.5
click at [842, 340] on p "Row Data: Avoid truncation unless necessary; provide tooltips or expand afforda…" at bounding box center [761, 356] width 488 height 32
click at [864, 340] on p "Row Data: Avoid truncation unless necessary; provide tooltips or expand afforda…" at bounding box center [761, 356] width 488 height 32
drag, startPoint x: 830, startPoint y: 328, endPoint x: 947, endPoint y: 324, distance: 116.8
click at [947, 340] on p "Row Data: Avoid truncation unless necessary; provide tooltips or expand afforda…" at bounding box center [761, 356] width 488 height 32
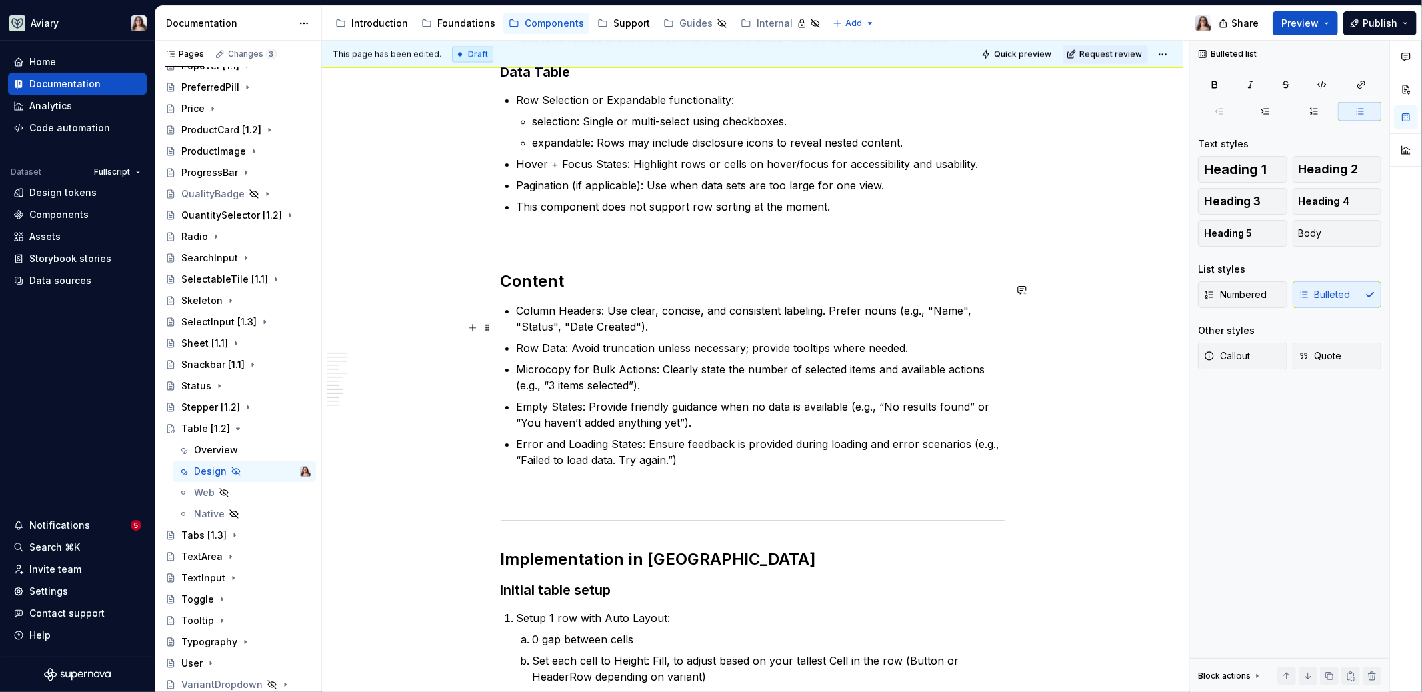
click at [905, 340] on p "Row Data: Avoid truncation unless necessary; provide tooltips where needed." at bounding box center [761, 348] width 488 height 16
drag, startPoint x: 906, startPoint y: 325, endPoint x: 749, endPoint y: 325, distance: 156.7
click at [749, 340] on p "Row Data: Avoid truncation unless necessary; provide tooltips where needed." at bounding box center [761, 348] width 488 height 16
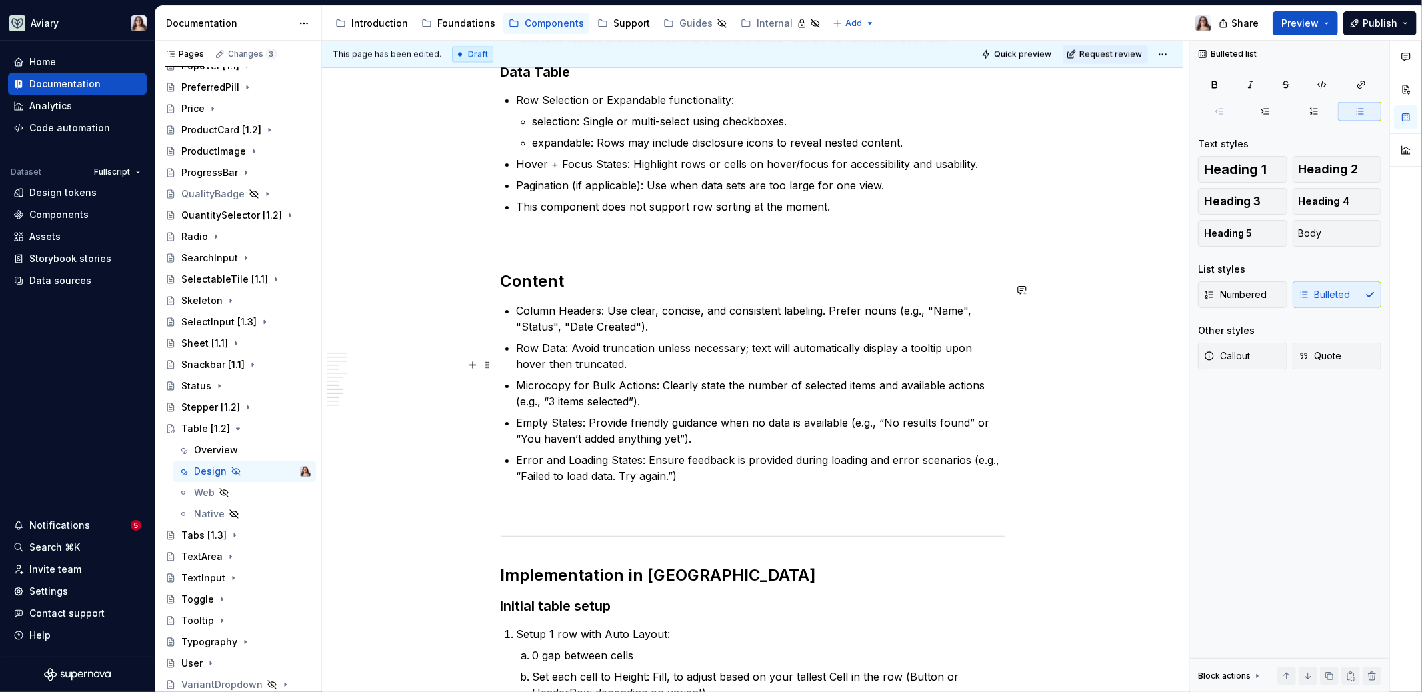
click at [657, 380] on p "Microcopy for Bulk Actions: Clearly state the number of selected items and avai…" at bounding box center [761, 393] width 488 height 32
click at [692, 419] on p "Empty States: Provide friendly guidance when no data is available (e.g., “No re…" at bounding box center [761, 431] width 488 height 32
click at [681, 453] on p "Error and Loading States: Ensure feedback is provided during loading and error …" at bounding box center [761, 468] width 488 height 32
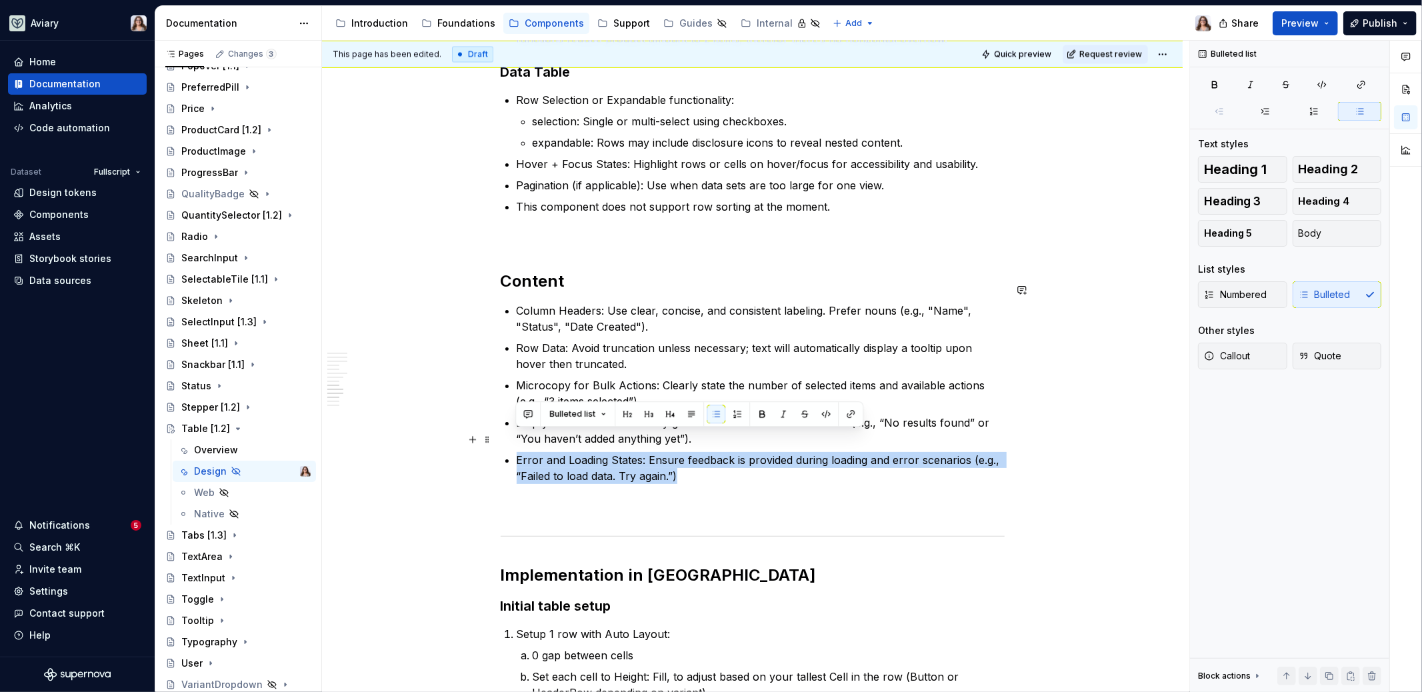
drag, startPoint x: 687, startPoint y: 455, endPoint x: 509, endPoint y: 436, distance: 179.1
click at [517, 452] on li "Error and Loading States: Ensure feedback is provided during loading and error …" at bounding box center [761, 468] width 488 height 32
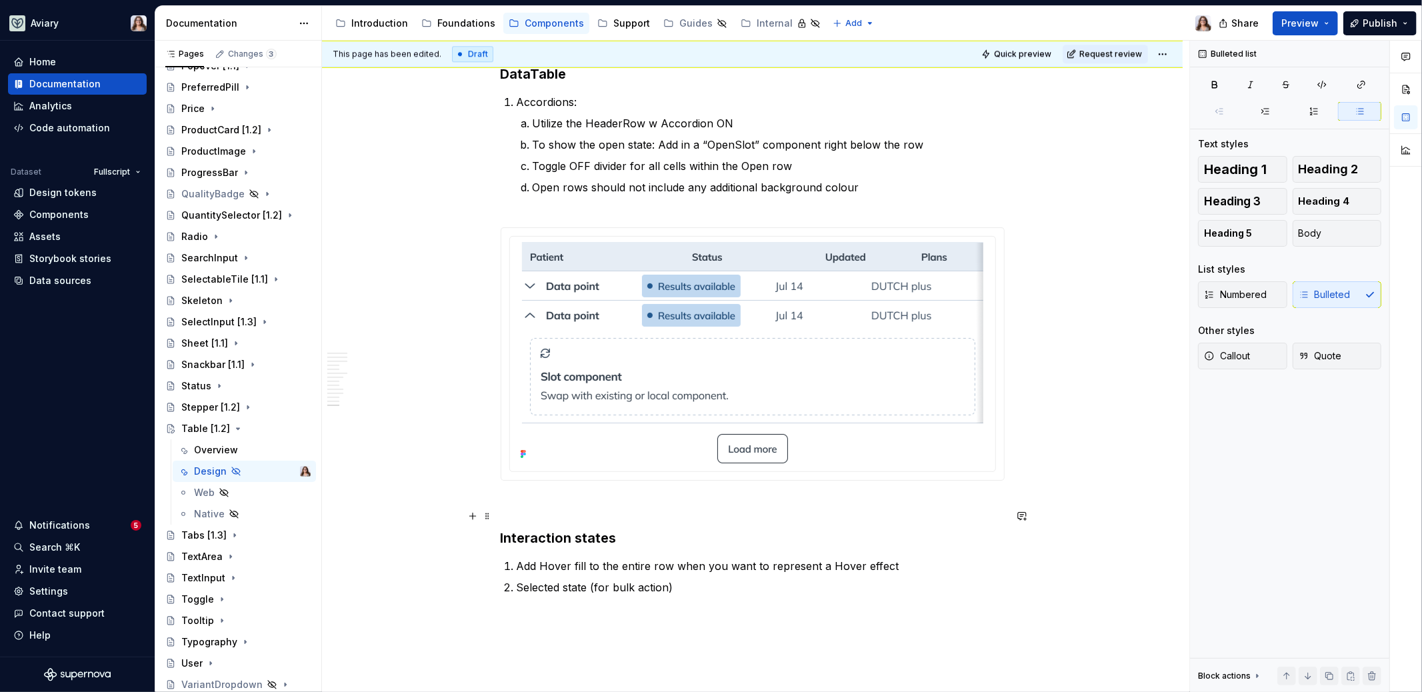
scroll to position [3268, 0]
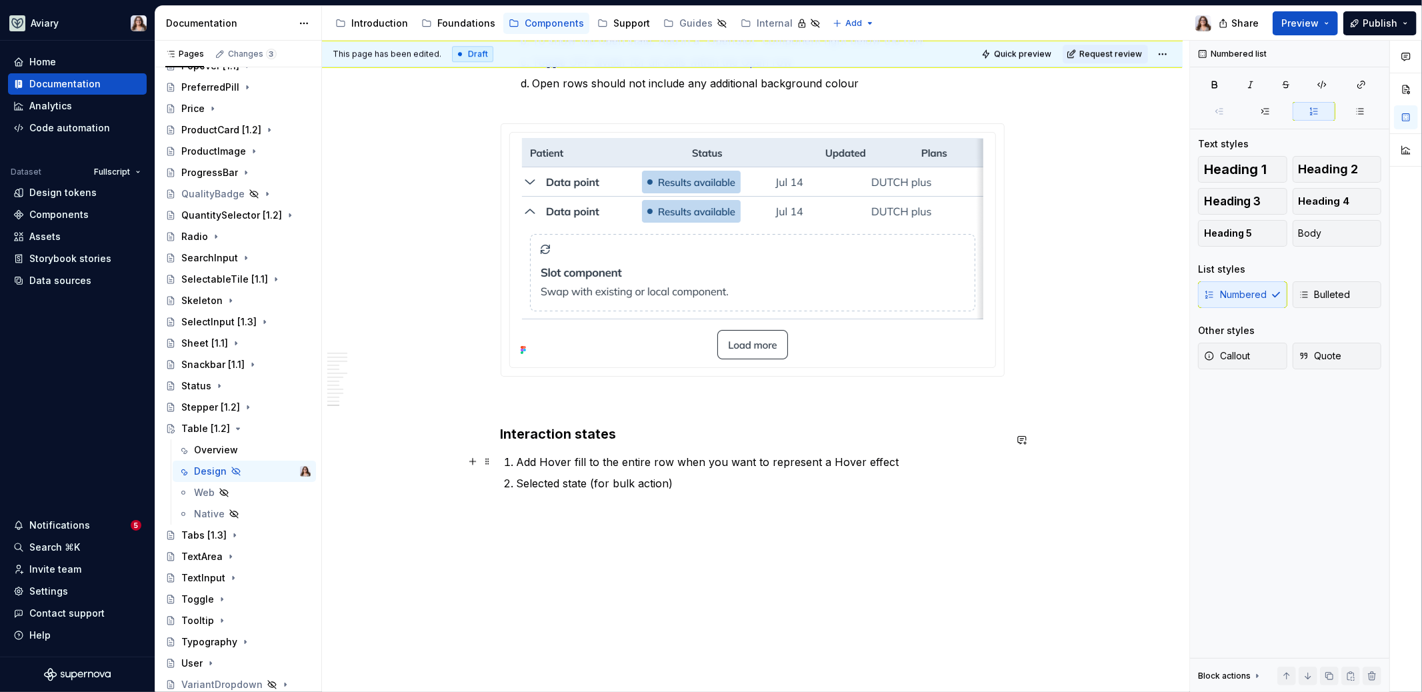
click at [681, 475] on p "Selected state (for bulk action)" at bounding box center [761, 483] width 488 height 16
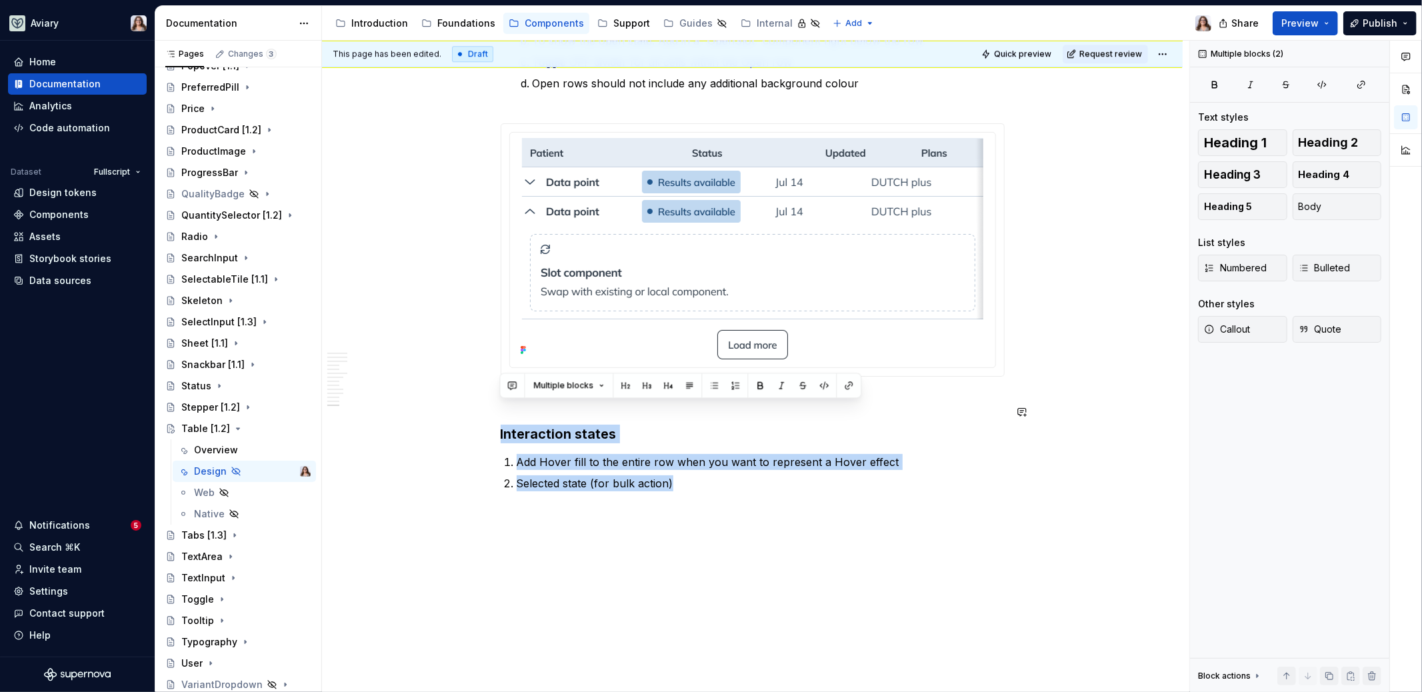
drag, startPoint x: 679, startPoint y: 462, endPoint x: 479, endPoint y: 393, distance: 211.5
click at [672, 475] on p "Selected state (for bulk action)" at bounding box center [761, 483] width 488 height 16
drag, startPoint x: 672, startPoint y: 464, endPoint x: 475, endPoint y: 405, distance: 205.4
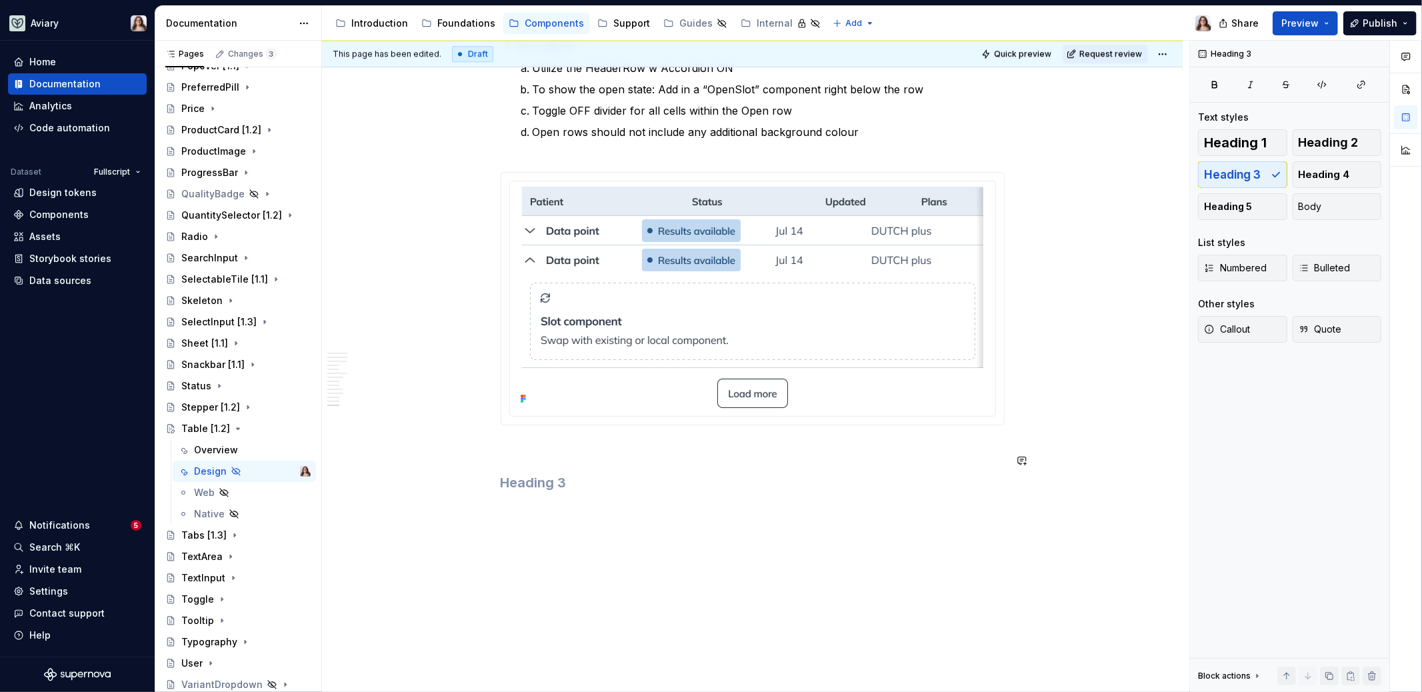
scroll to position [3188, 0]
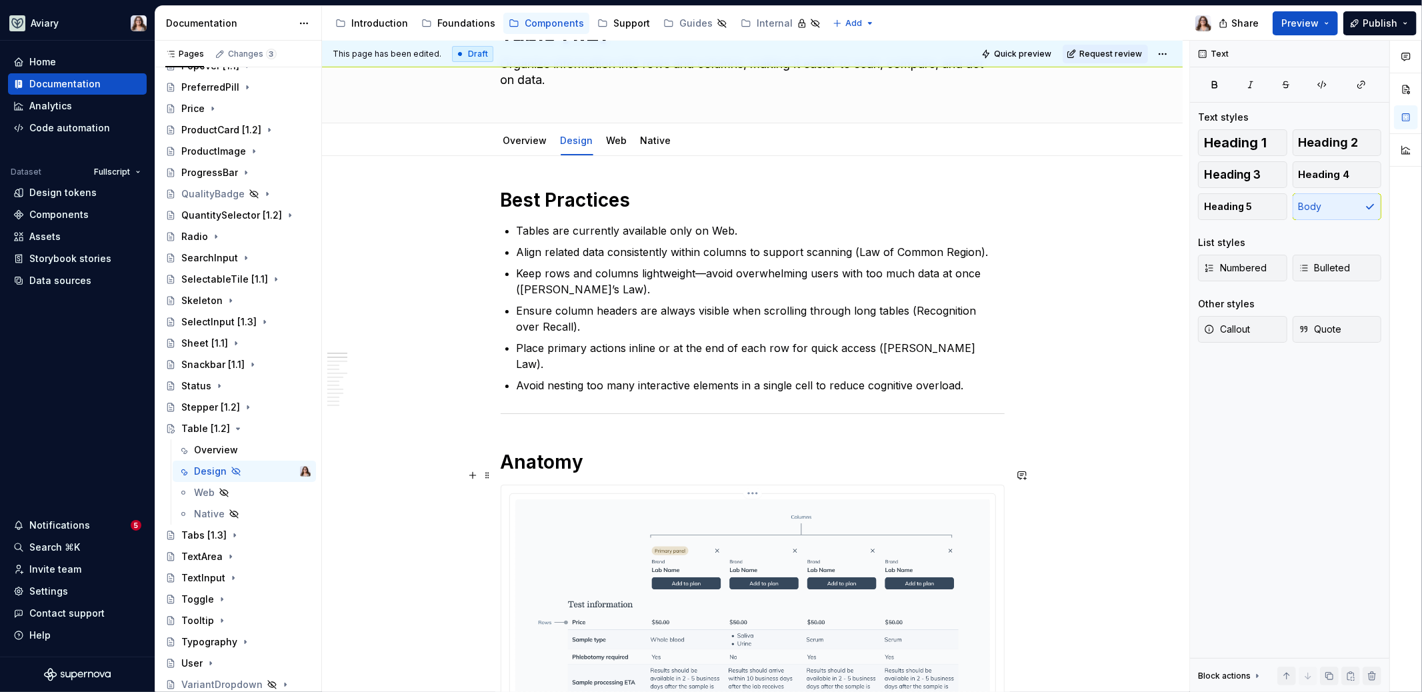
scroll to position [0, 0]
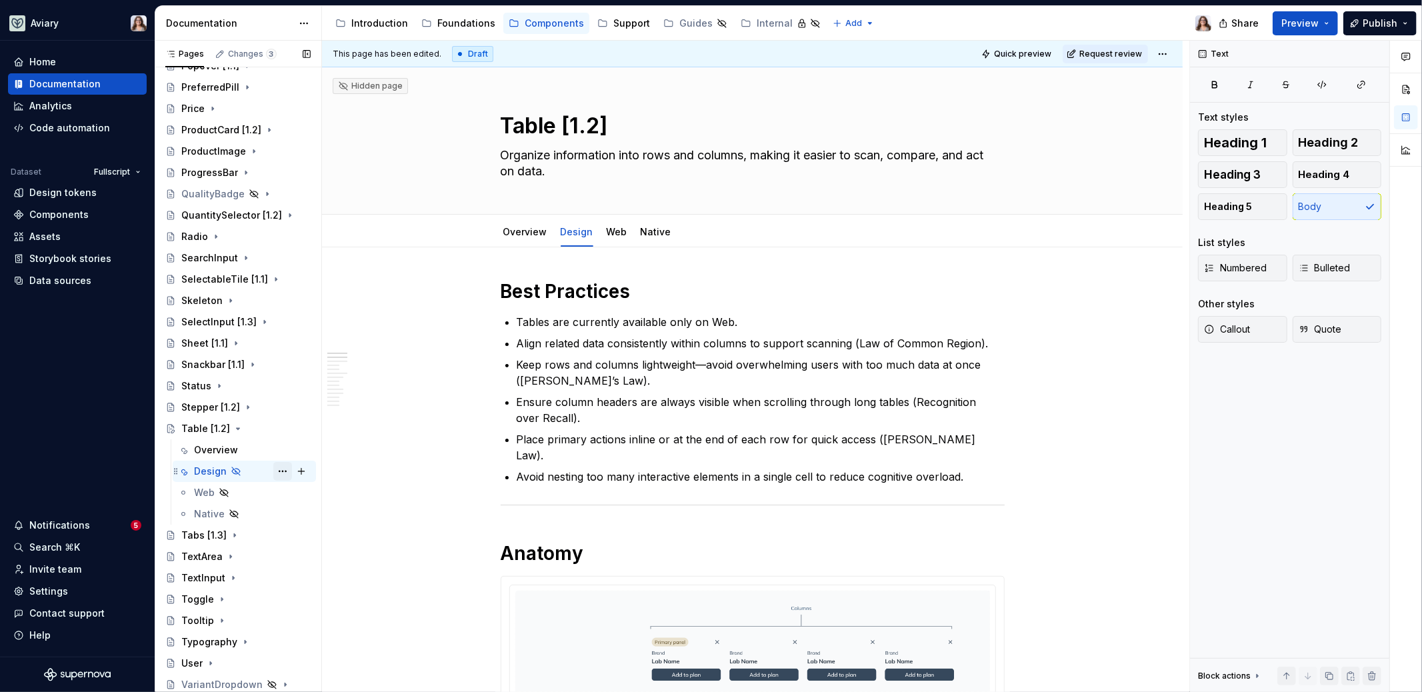
click at [273, 467] on button "Page tree" at bounding box center [282, 471] width 19 height 19
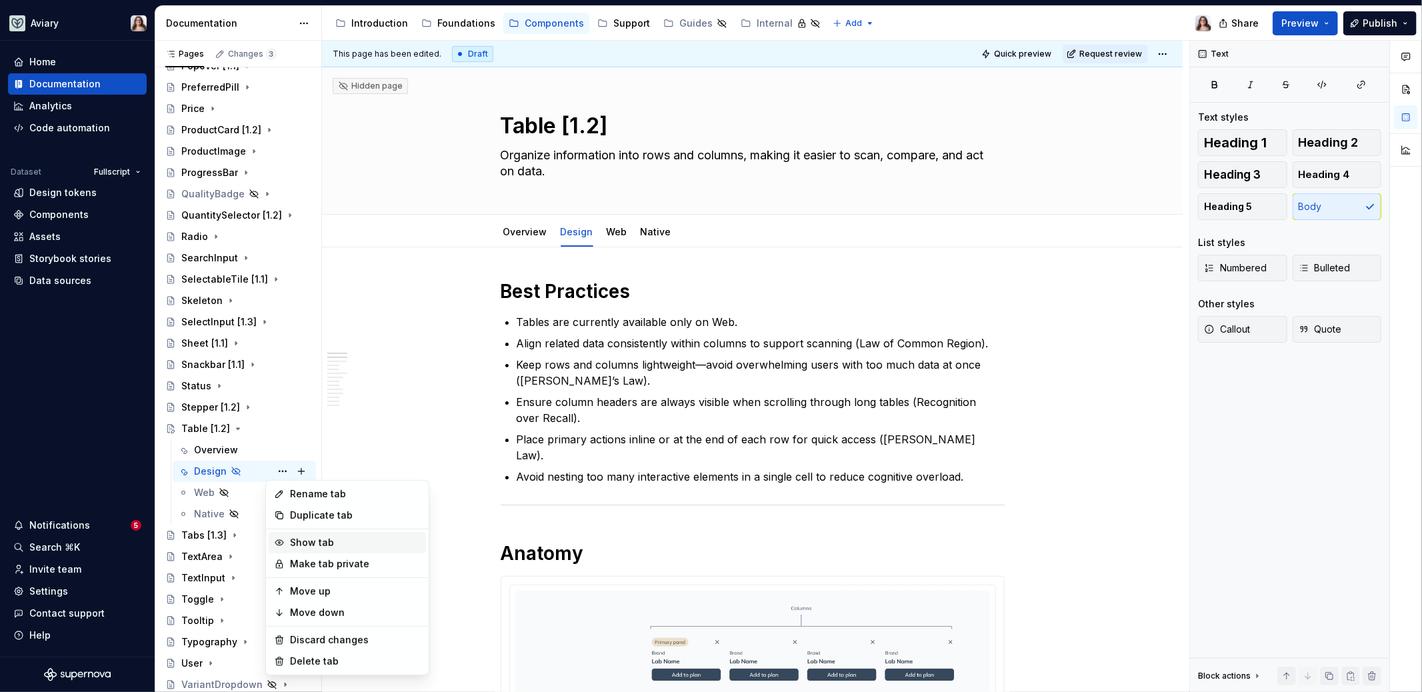
click at [323, 544] on div "Show tab" at bounding box center [355, 542] width 131 height 13
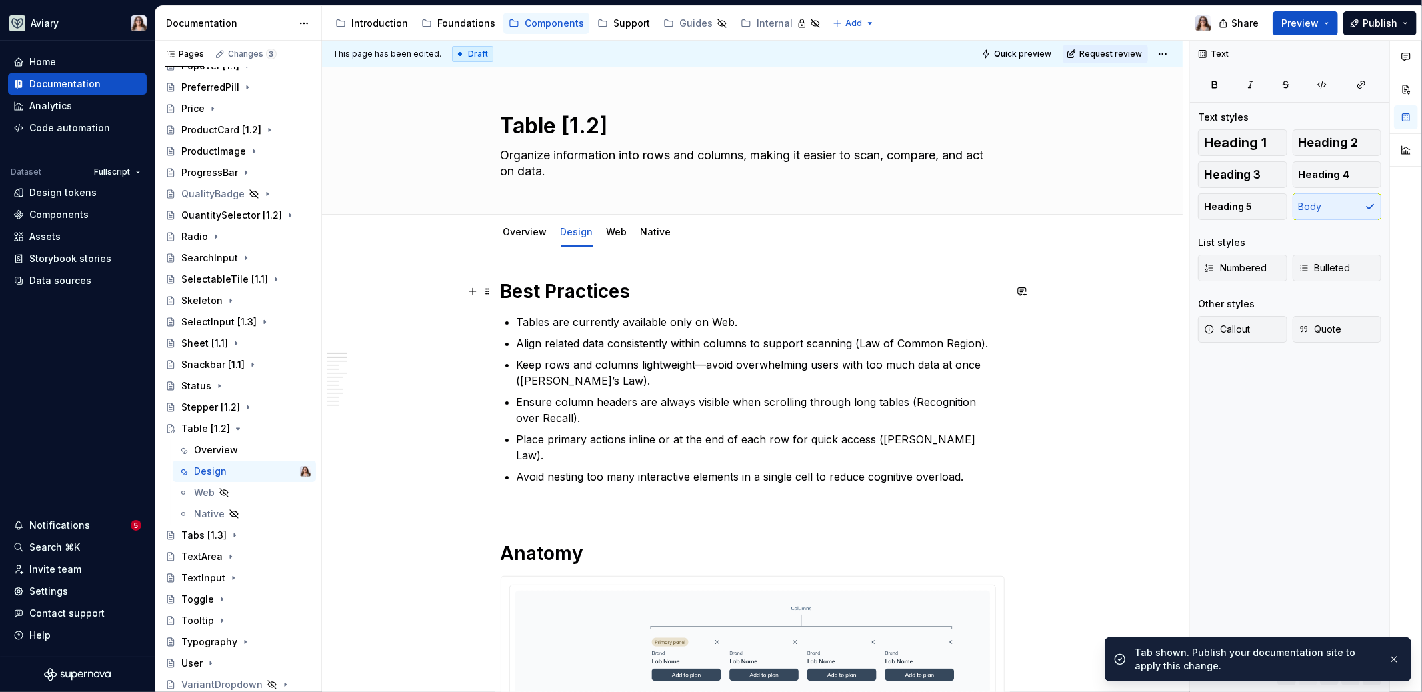
click at [633, 287] on h1 "Best Practices" at bounding box center [753, 291] width 504 height 24
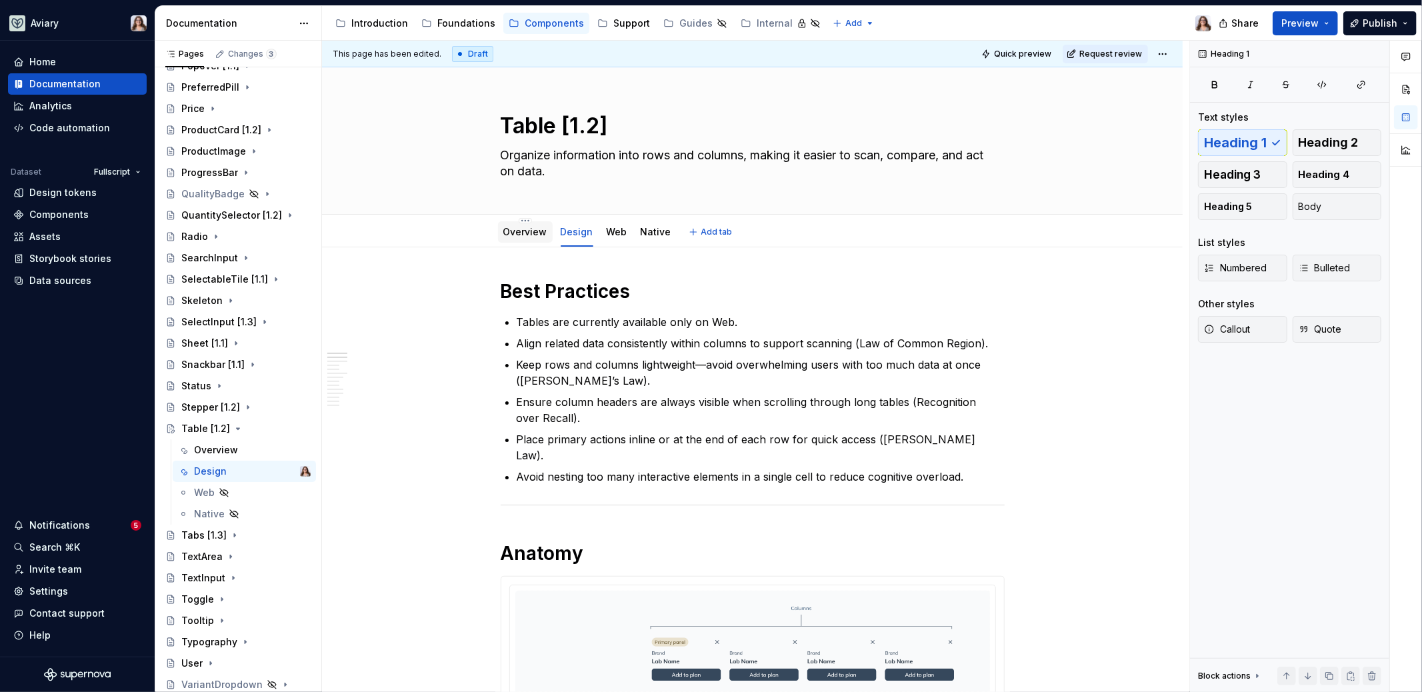
click at [516, 226] on link "Overview" at bounding box center [525, 231] width 44 height 11
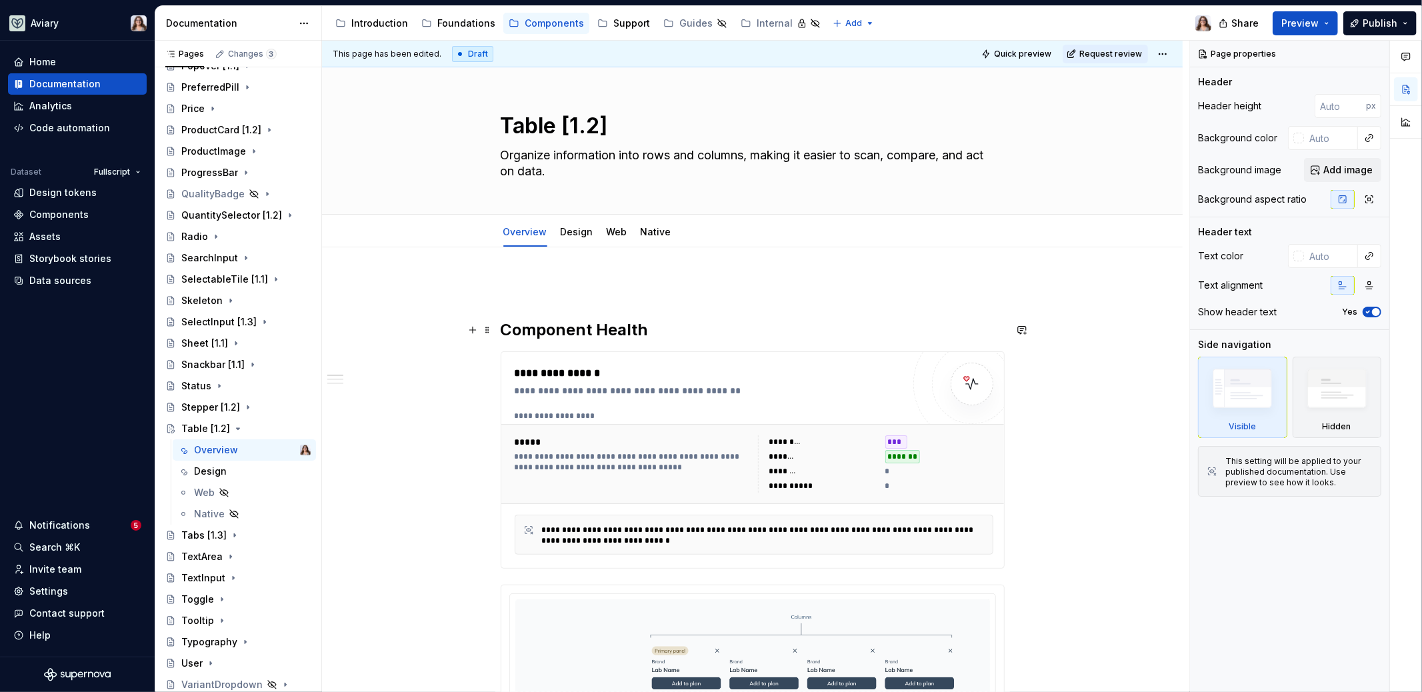
click at [505, 329] on h2 "Component Health" at bounding box center [753, 329] width 504 height 21
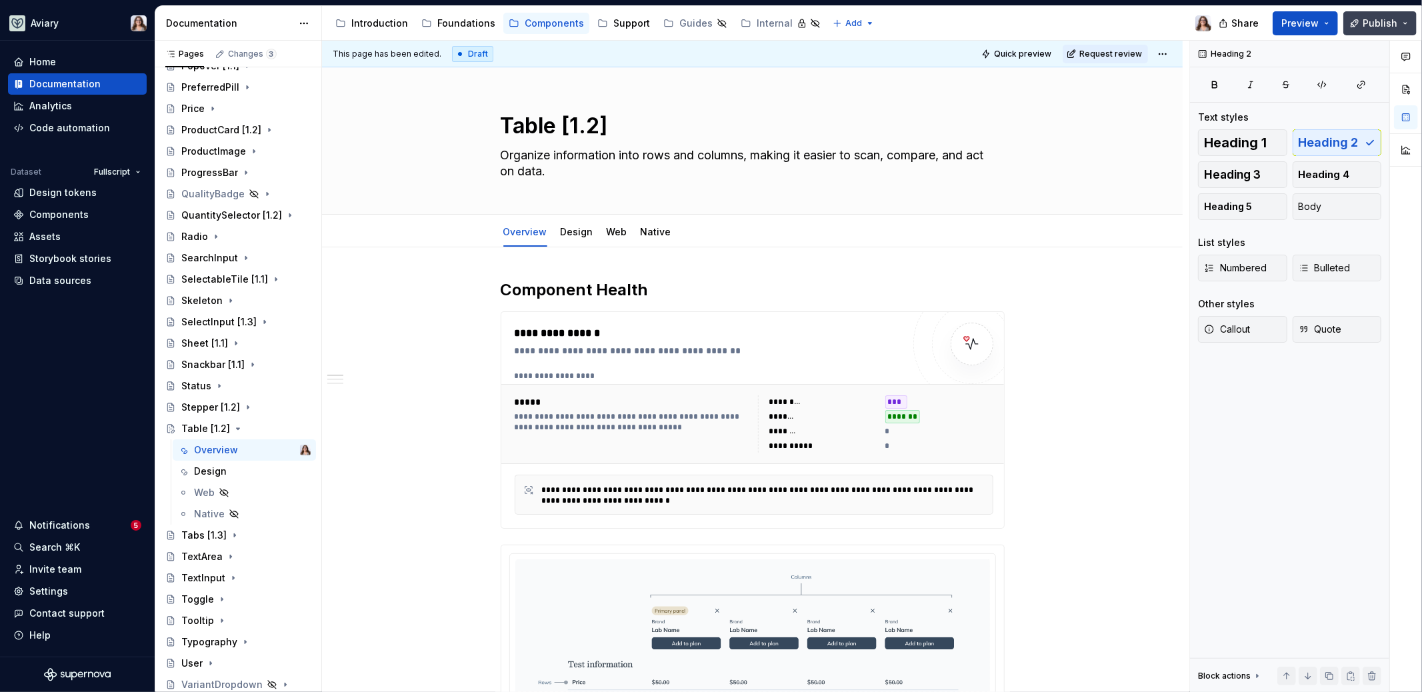
click at [1375, 29] on span "Publish" at bounding box center [1380, 23] width 35 height 13
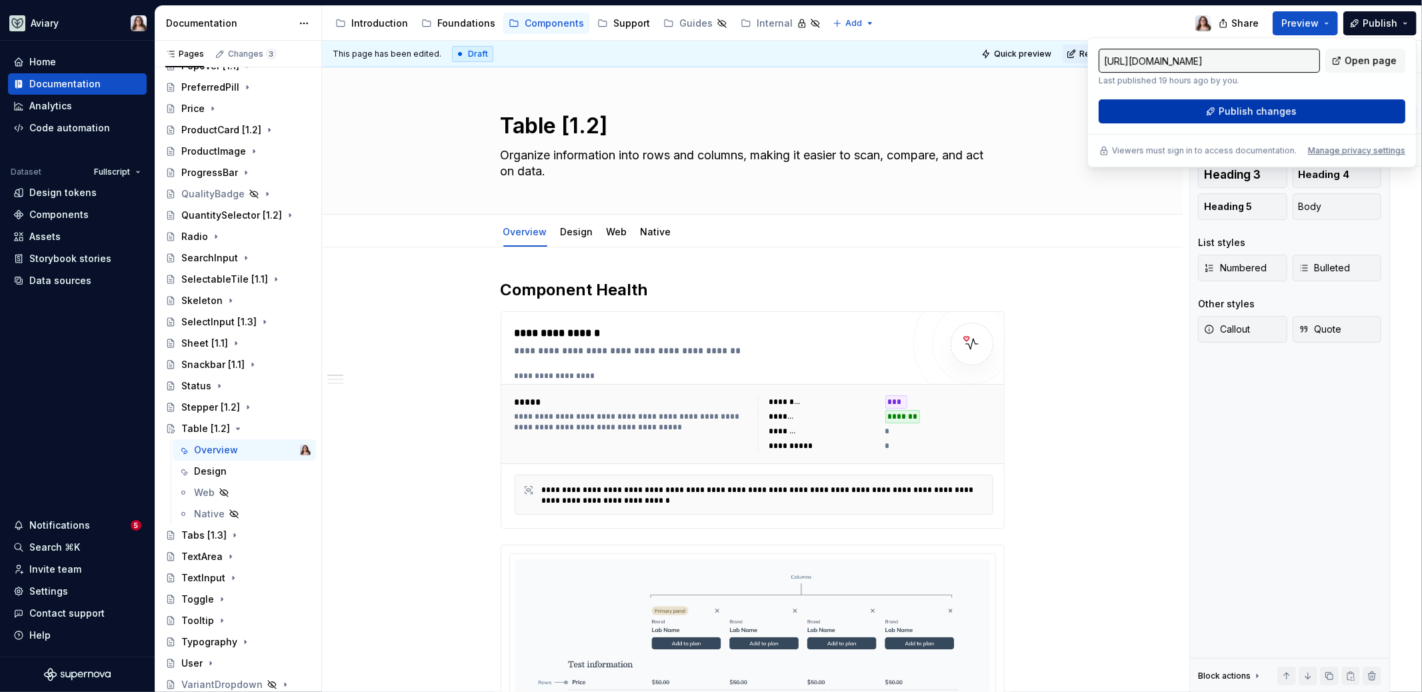
click at [1251, 113] on span "Publish changes" at bounding box center [1258, 111] width 78 height 13
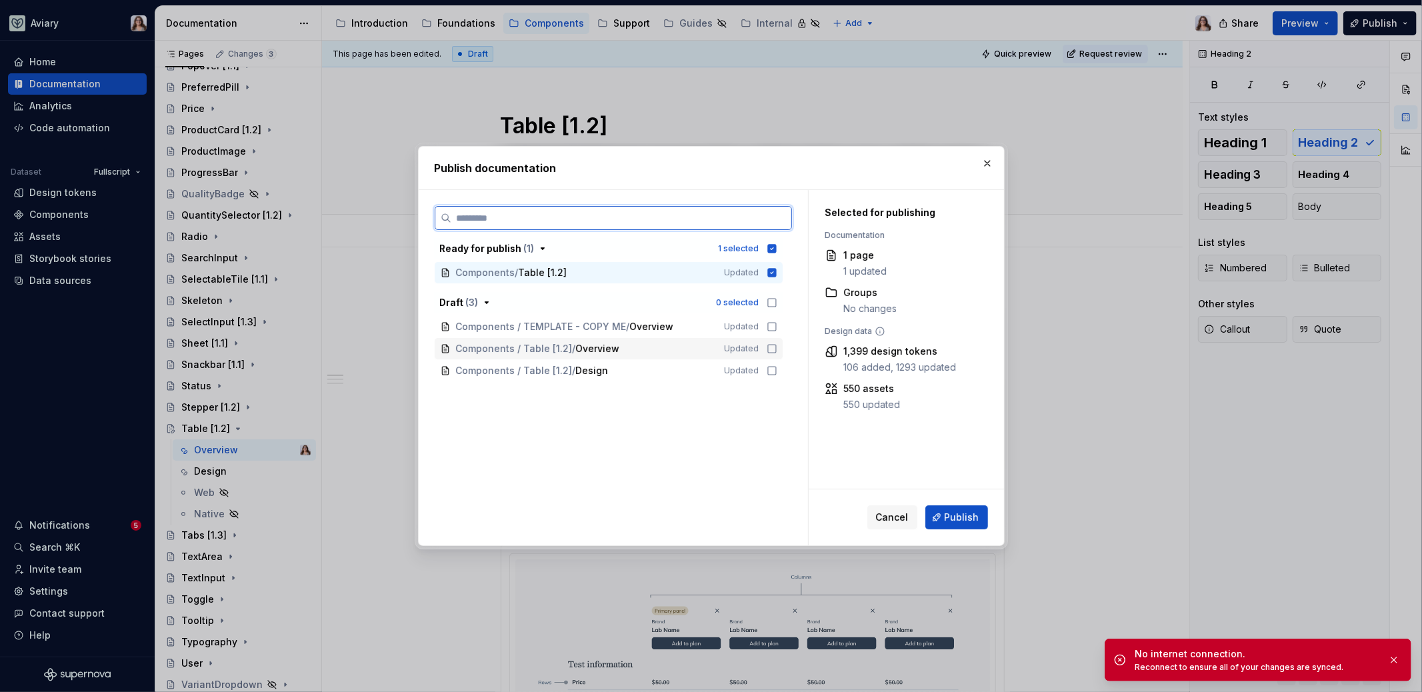
click at [771, 348] on icon at bounding box center [772, 348] width 11 height 11
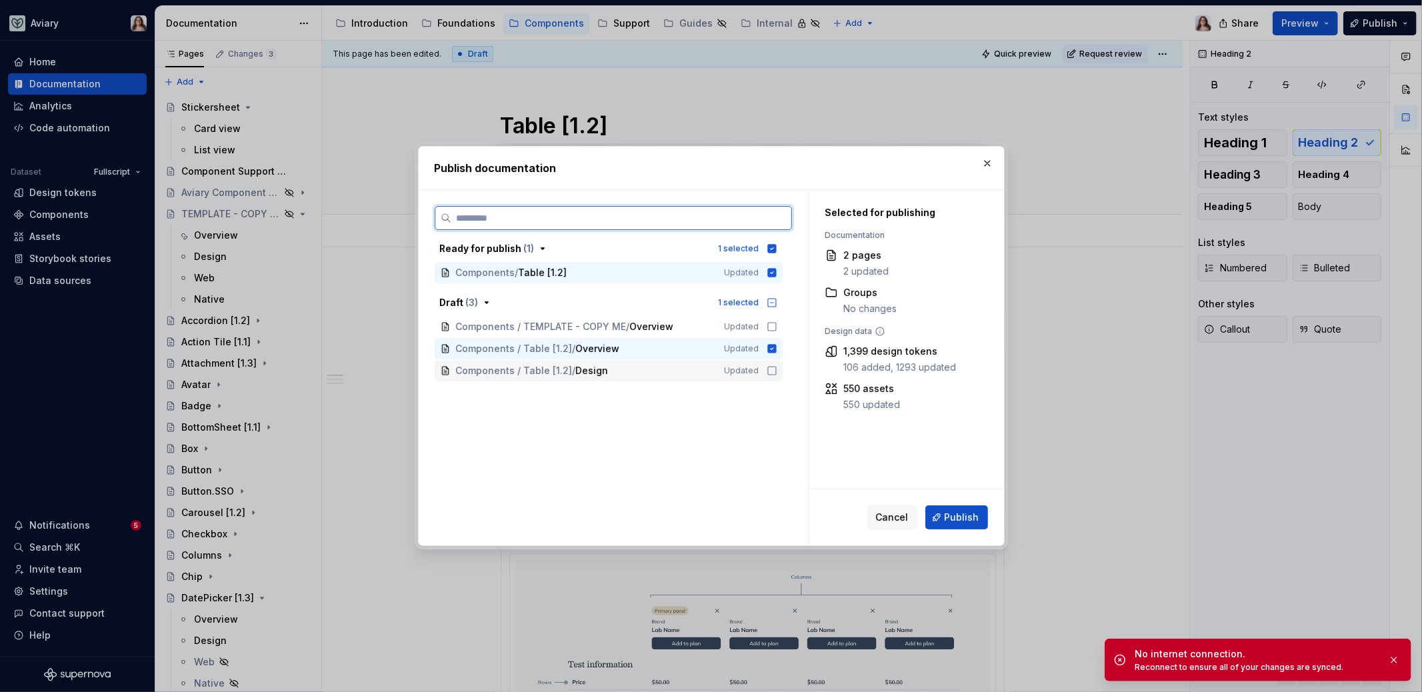
scroll to position [1257, 0]
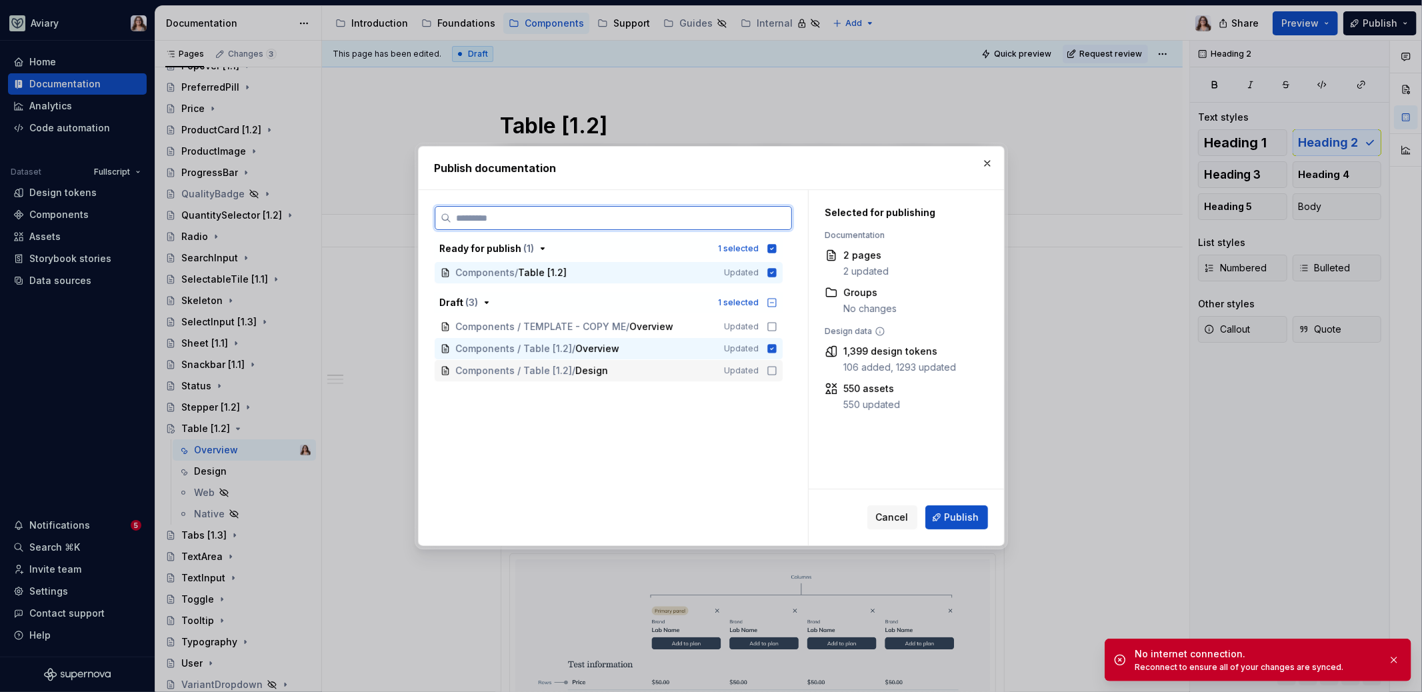
click at [771, 373] on icon at bounding box center [772, 370] width 11 height 11
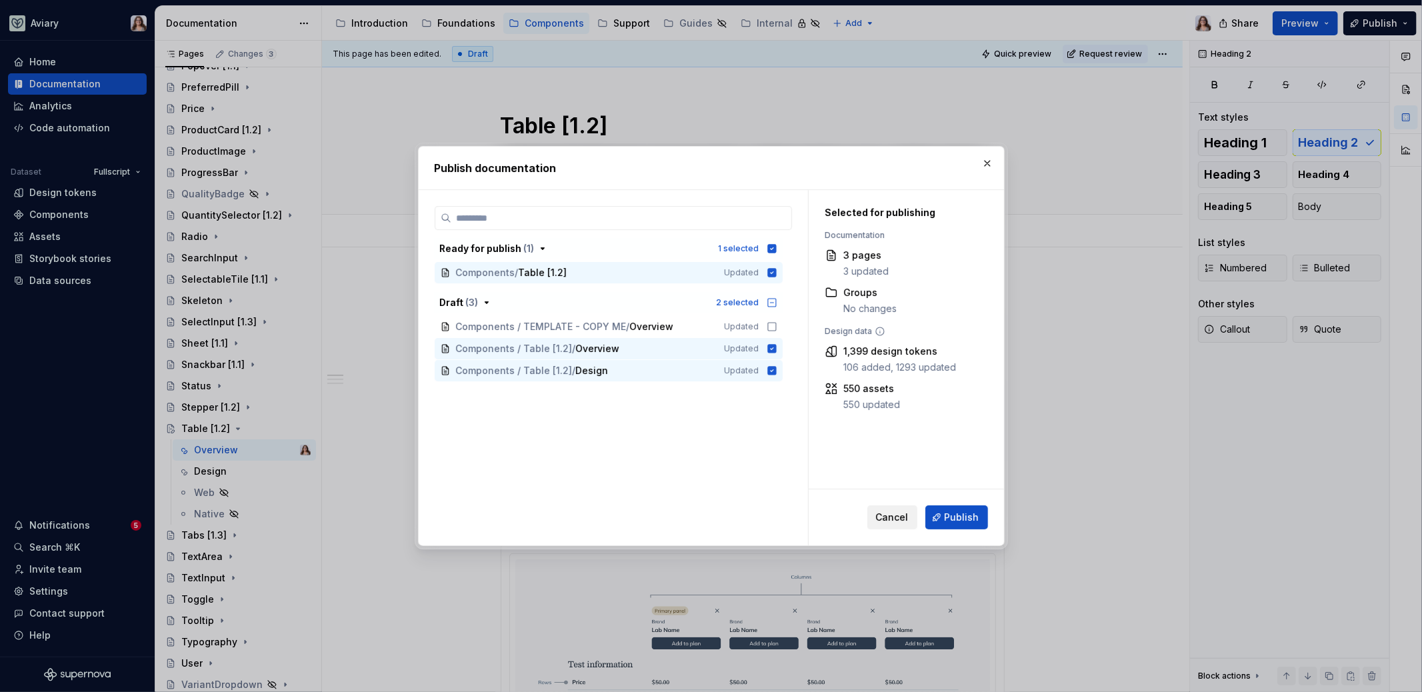
click at [900, 516] on span "Cancel" at bounding box center [892, 517] width 33 height 13
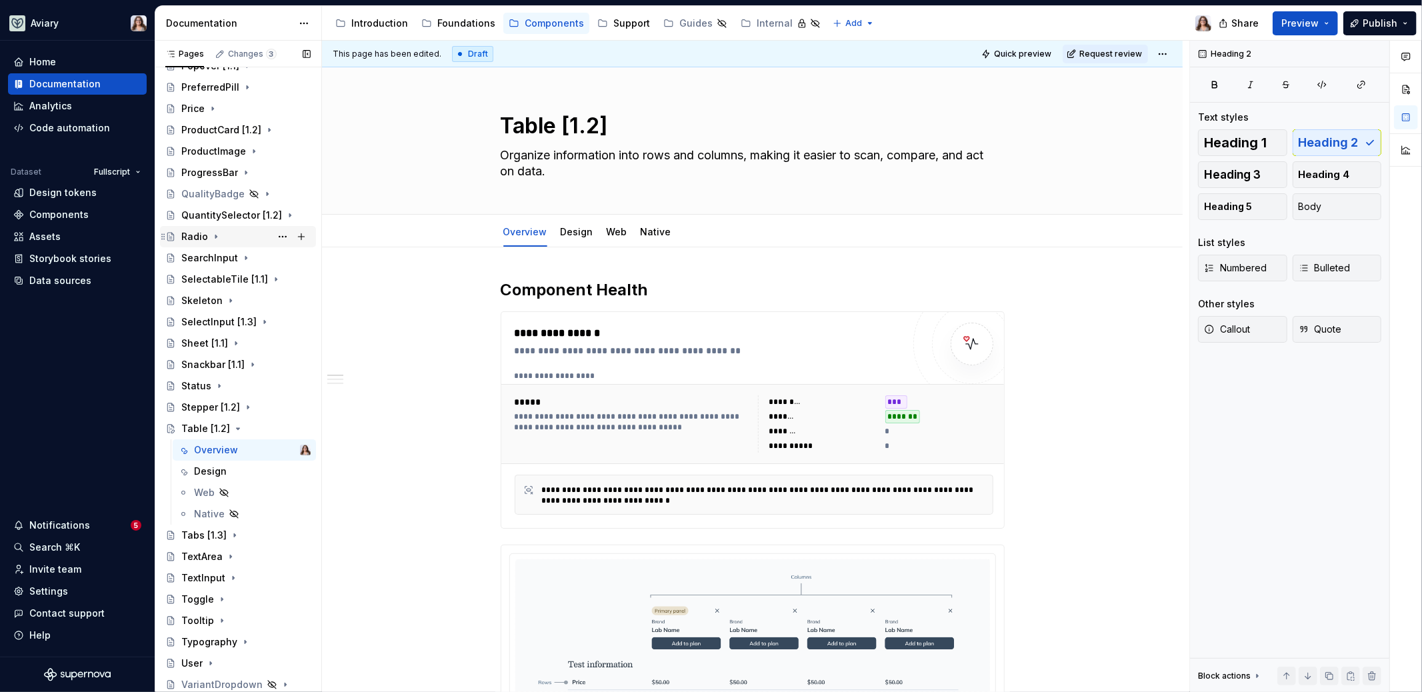
scroll to position [0, 0]
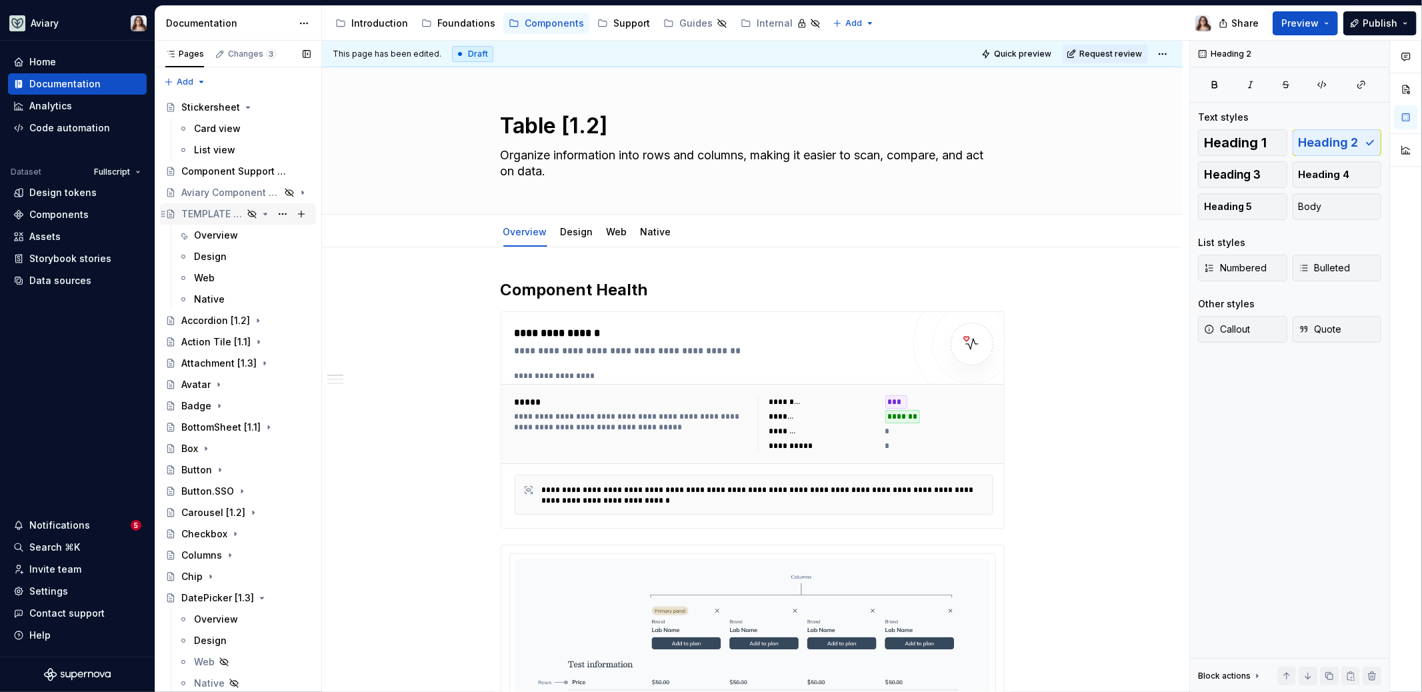
click at [212, 216] on div "TEMPLATE - COPY ME" at bounding box center [211, 213] width 61 height 13
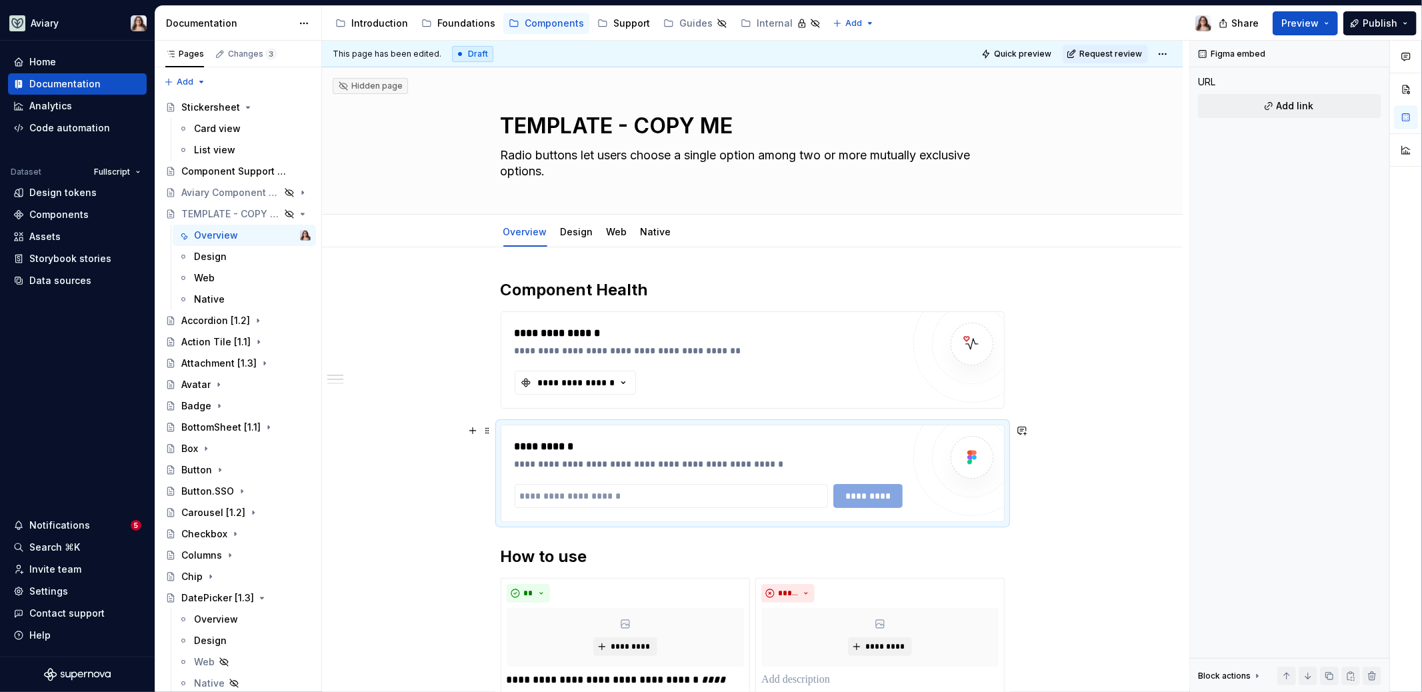
click at [662, 445] on div "**********" at bounding box center [709, 447] width 389 height 16
type textarea "*"
click at [761, 457] on div "**********" at bounding box center [709, 463] width 389 height 13
click at [571, 448] on div "**********" at bounding box center [709, 447] width 389 height 16
click at [452, 469] on div "**********" at bounding box center [752, 634] width 861 height 775
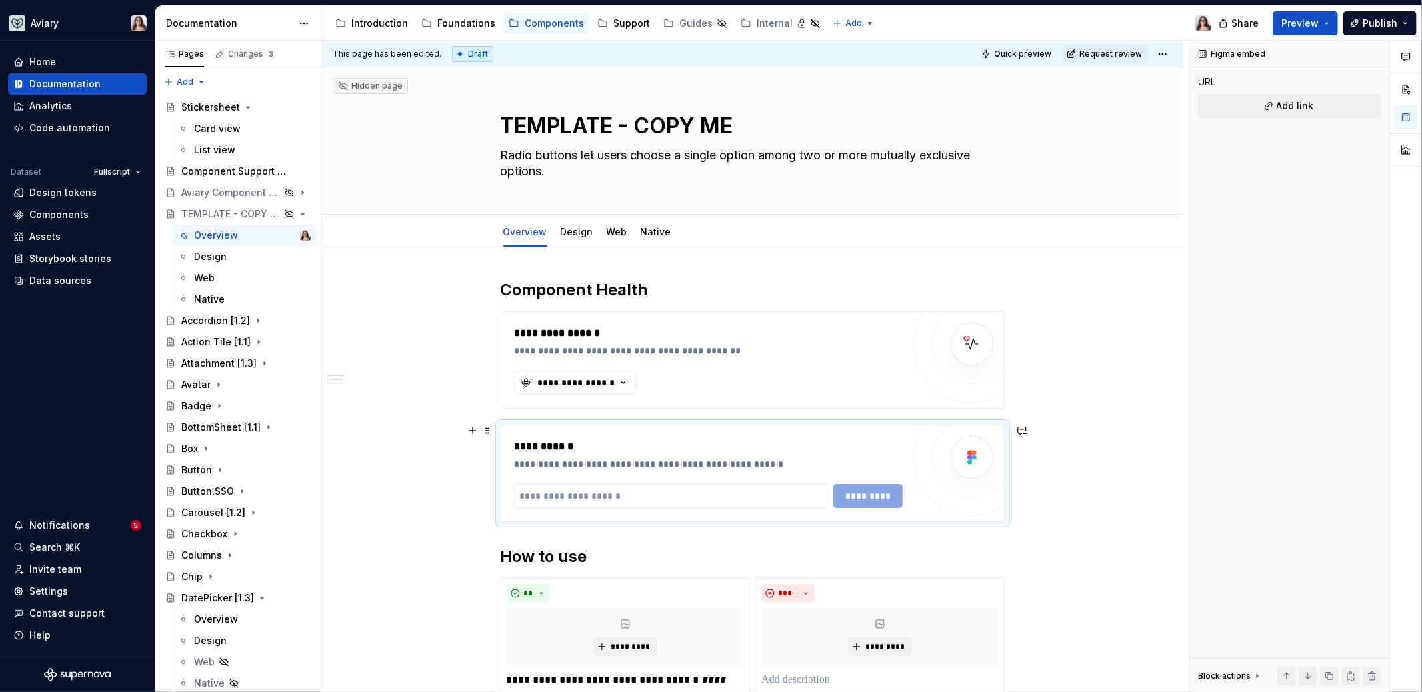
click at [535, 457] on div "**********" at bounding box center [709, 463] width 389 height 13
click at [620, 432] on div "**********" at bounding box center [752, 473] width 503 height 96
drag, startPoint x: 441, startPoint y: 411, endPoint x: 539, endPoint y: 493, distance: 127.4
click at [540, 493] on div "**********" at bounding box center [755, 367] width 867 height 652
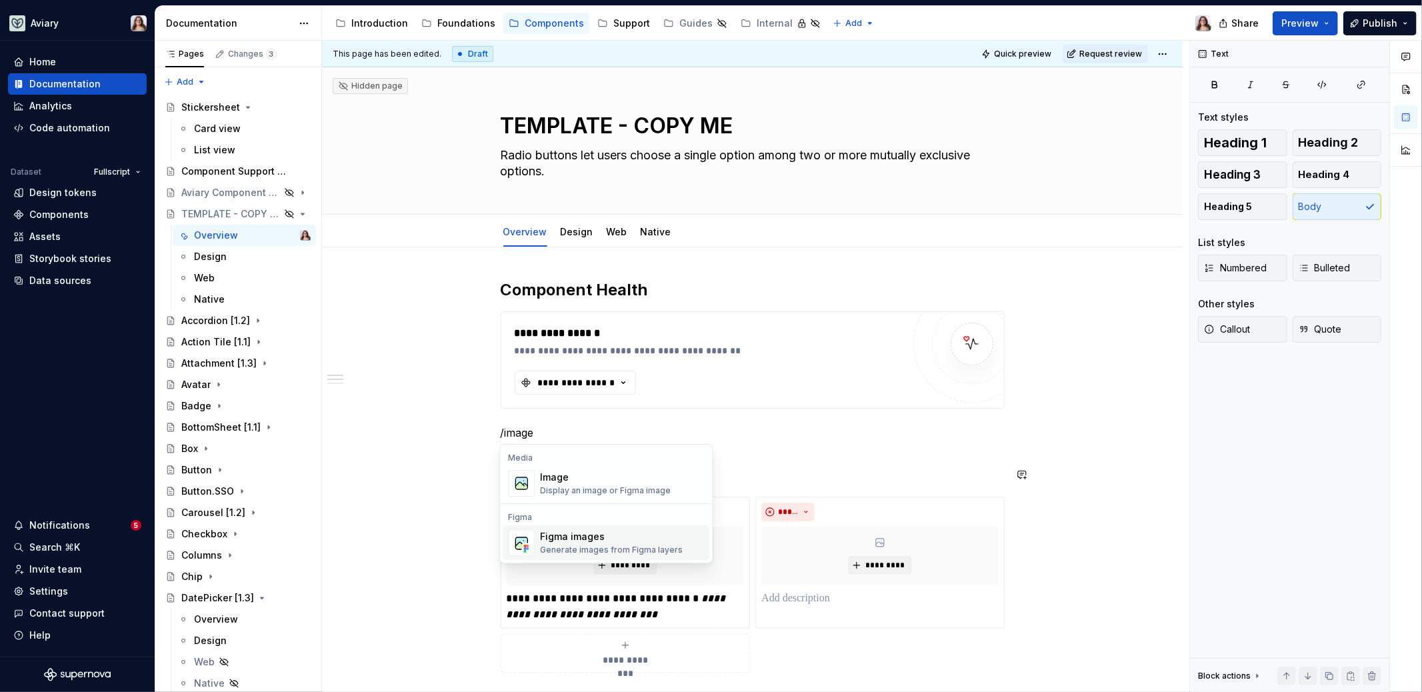
click at [575, 528] on span "Figma images Generate images from Figma layers" at bounding box center [606, 542] width 207 height 35
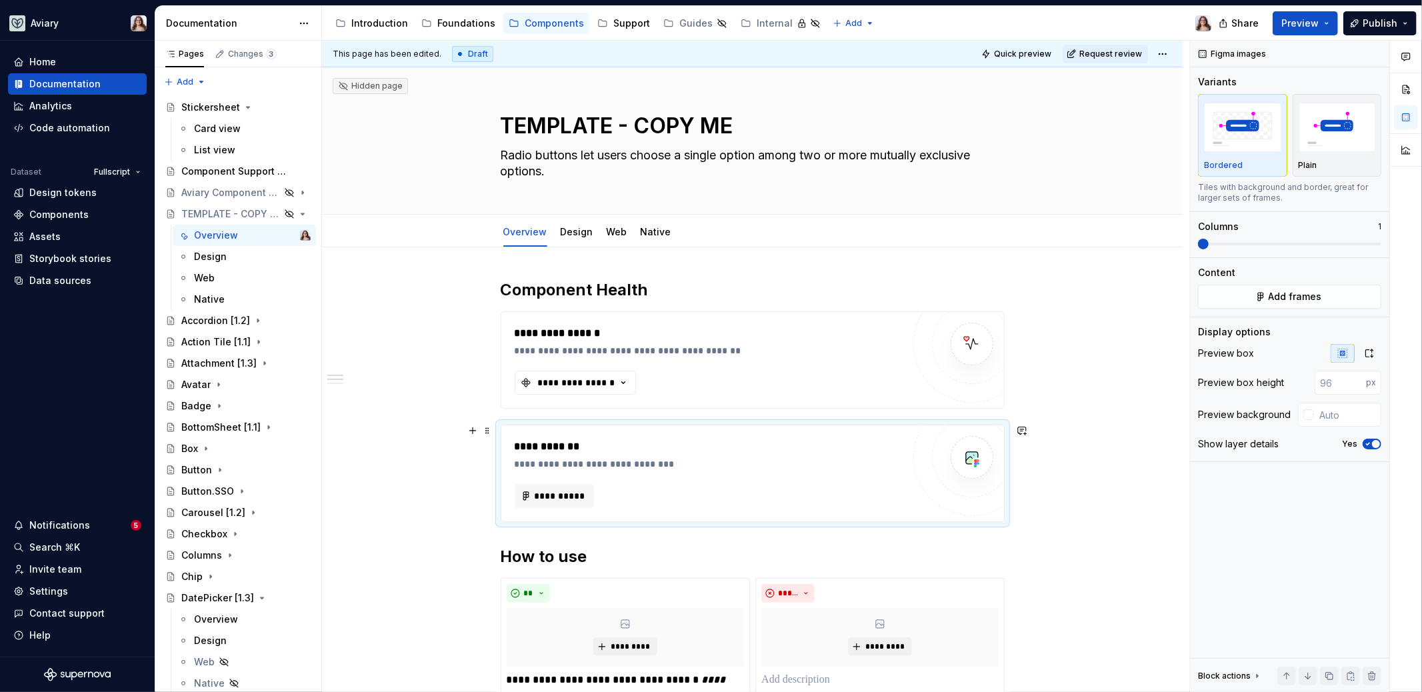
click at [418, 501] on div "**********" at bounding box center [752, 634] width 861 height 775
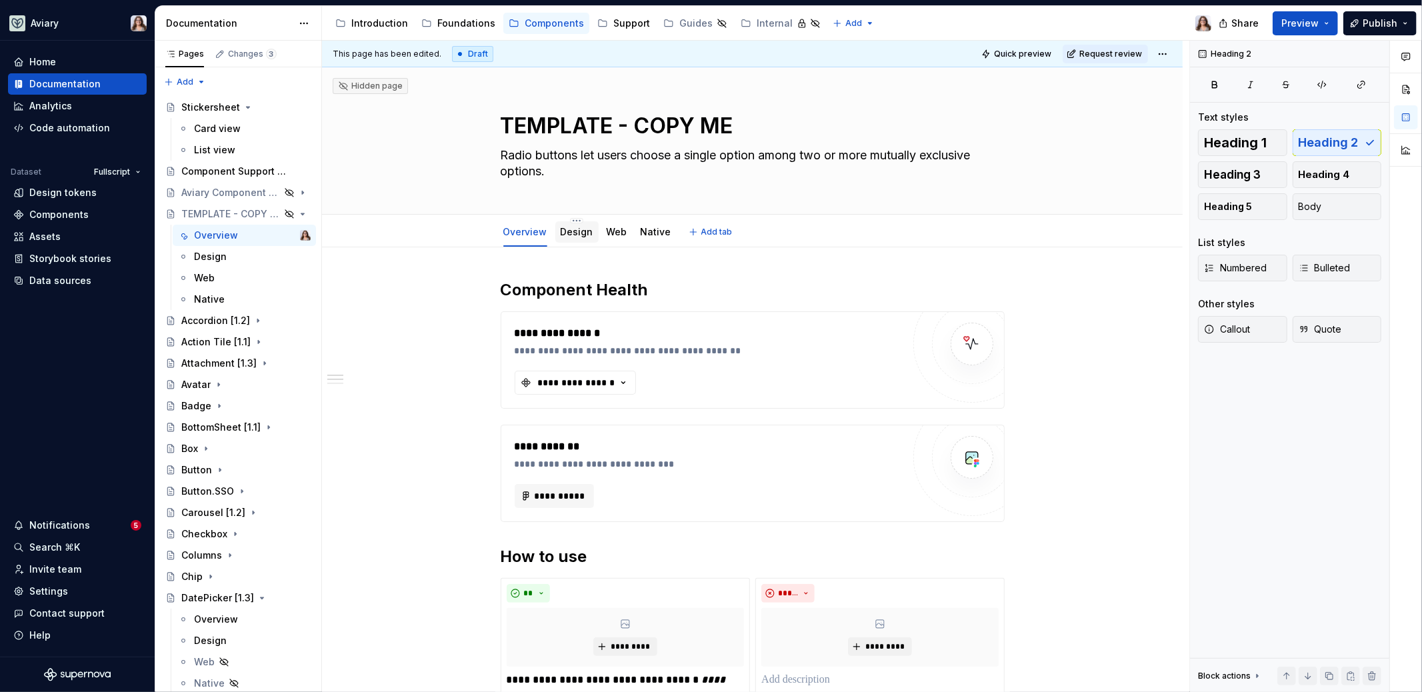
click at [571, 227] on link "Design" at bounding box center [577, 231] width 33 height 11
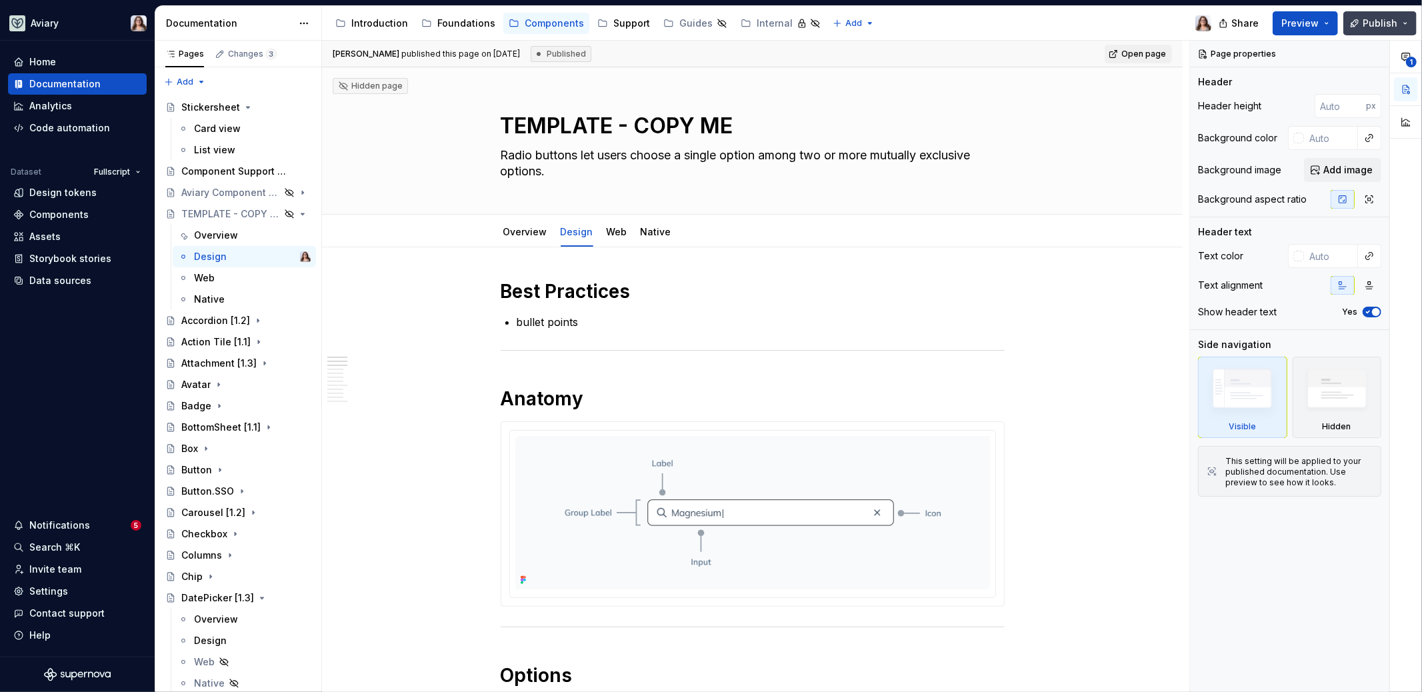
click at [1371, 29] on span "Publish" at bounding box center [1380, 23] width 35 height 13
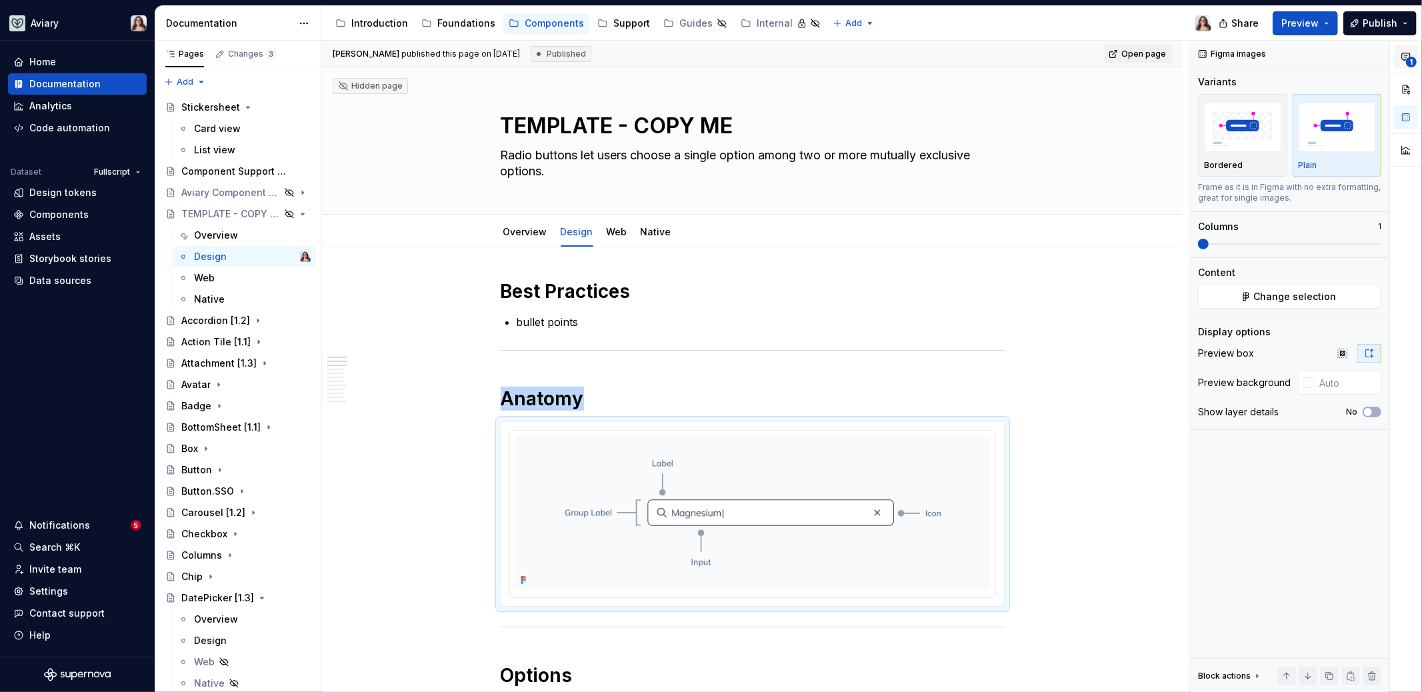
click at [1410, 60] on span "1" at bounding box center [1411, 62] width 11 height 11
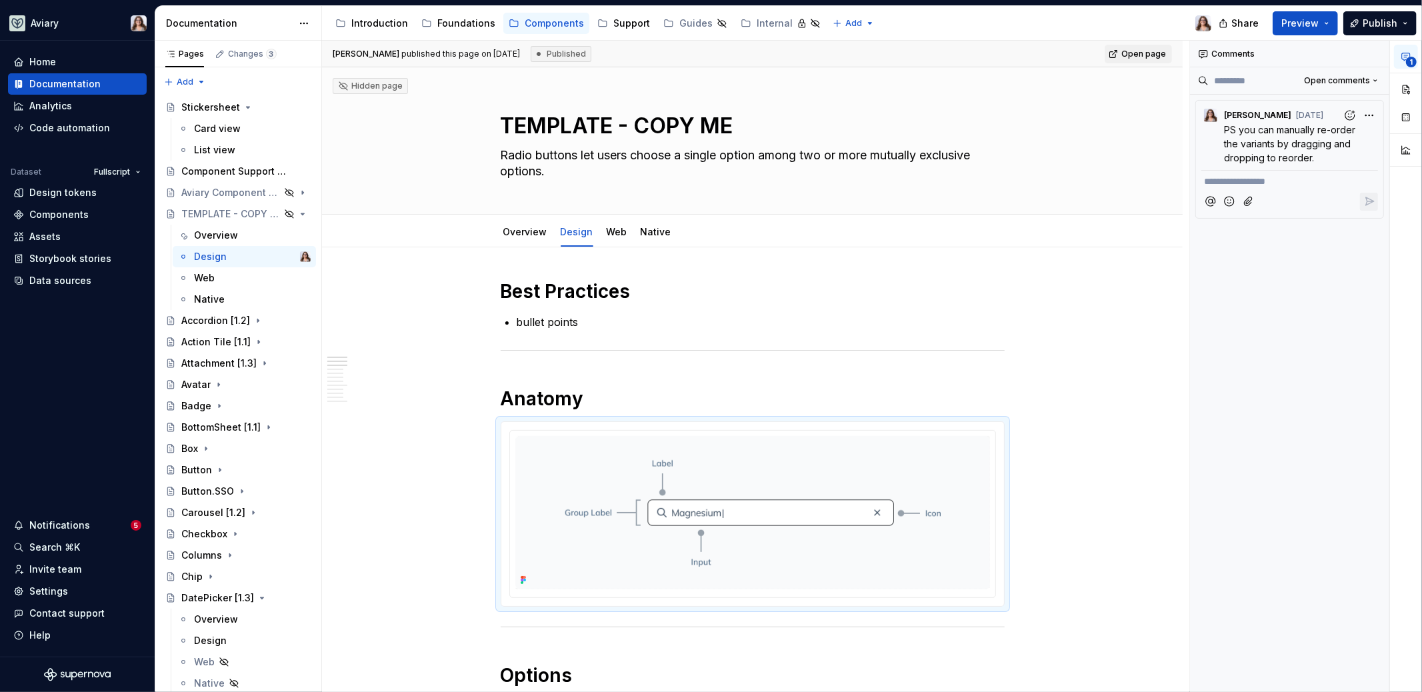
click at [1151, 18] on div "Accessibility guide for tree Page tree. Navigate the tree with the arrow keys. …" at bounding box center [772, 23] width 900 height 35
click at [1365, 25] on span "Publish" at bounding box center [1380, 23] width 35 height 13
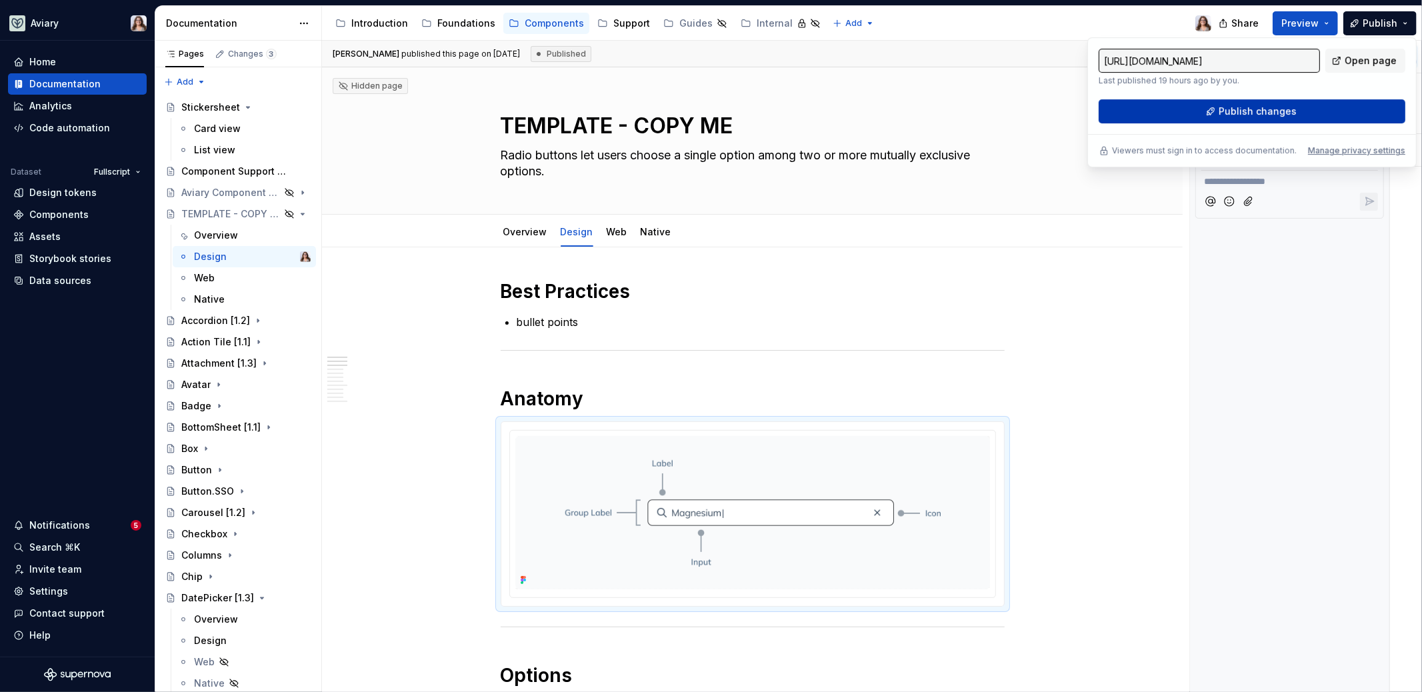
click at [1252, 113] on span "Publish changes" at bounding box center [1258, 111] width 78 height 13
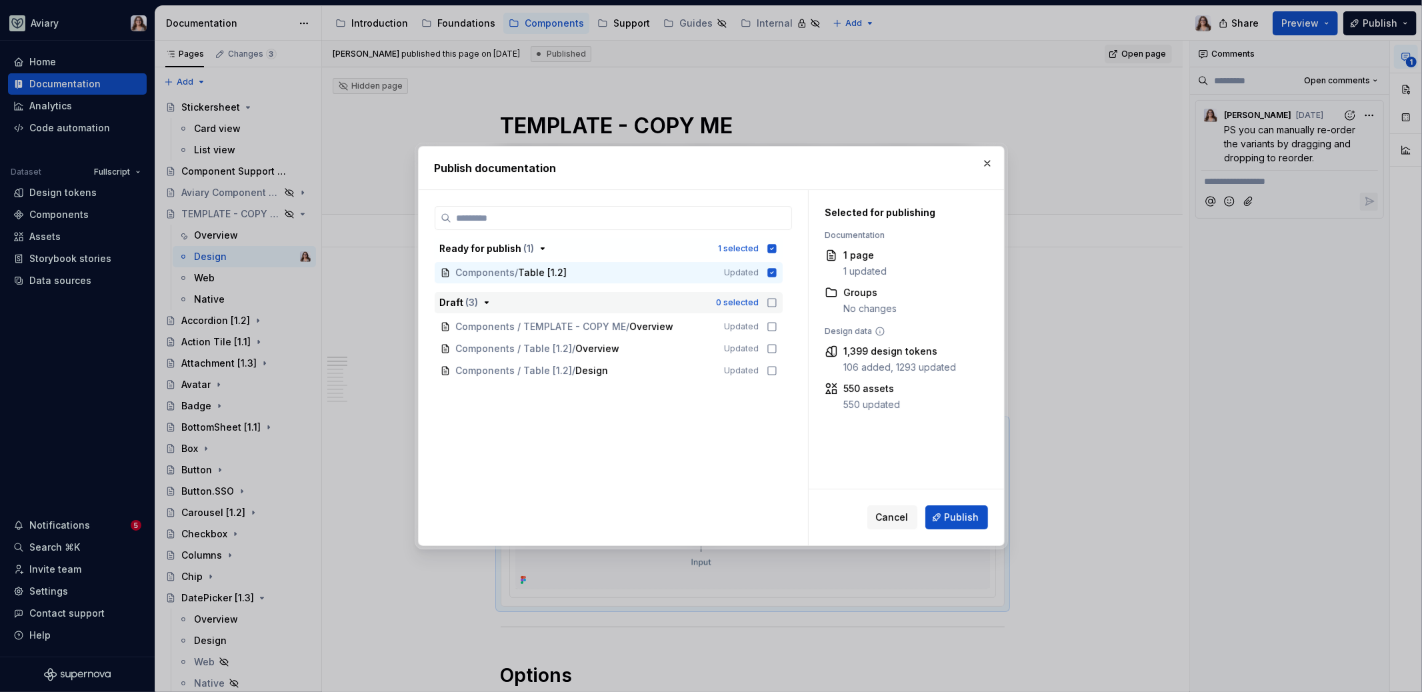
click at [771, 303] on icon "button" at bounding box center [772, 302] width 11 height 11
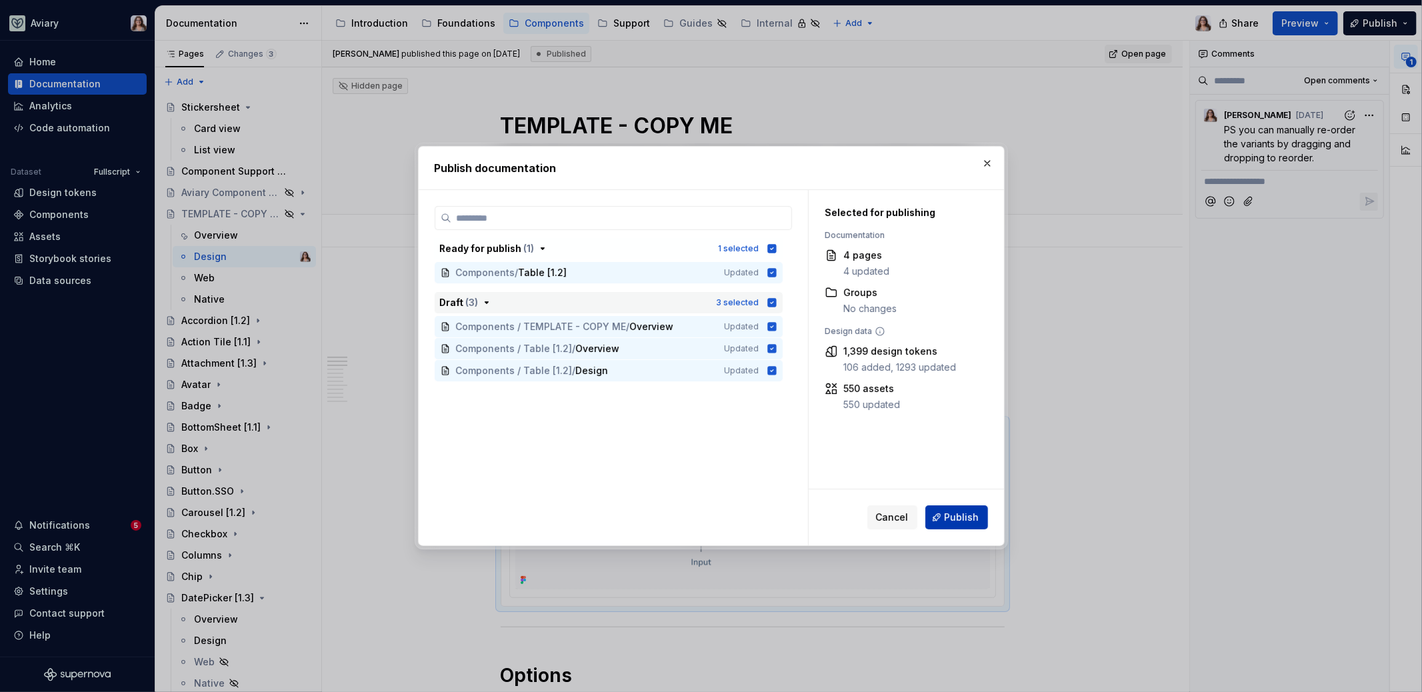
click at [963, 517] on span "Publish" at bounding box center [962, 517] width 35 height 13
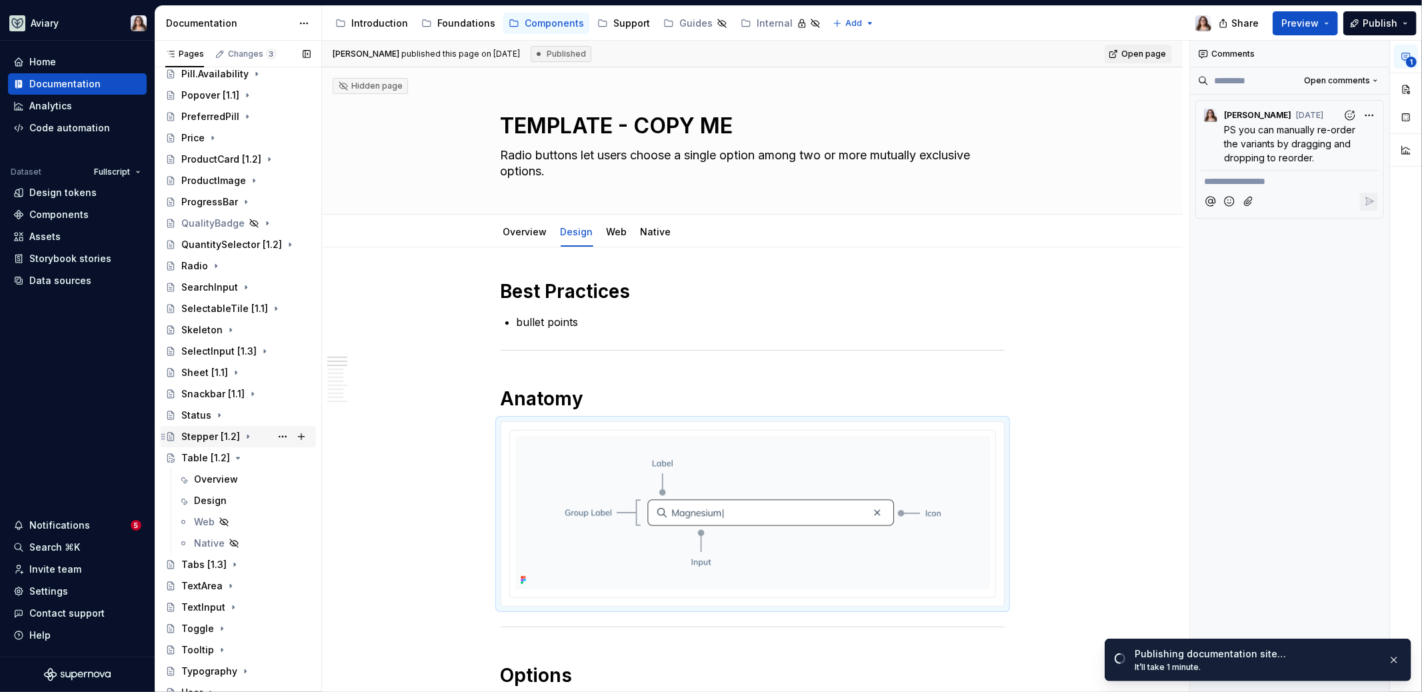
scroll to position [1233, 0]
click at [211, 453] on div "Table [1.2]" at bounding box center [205, 452] width 49 height 13
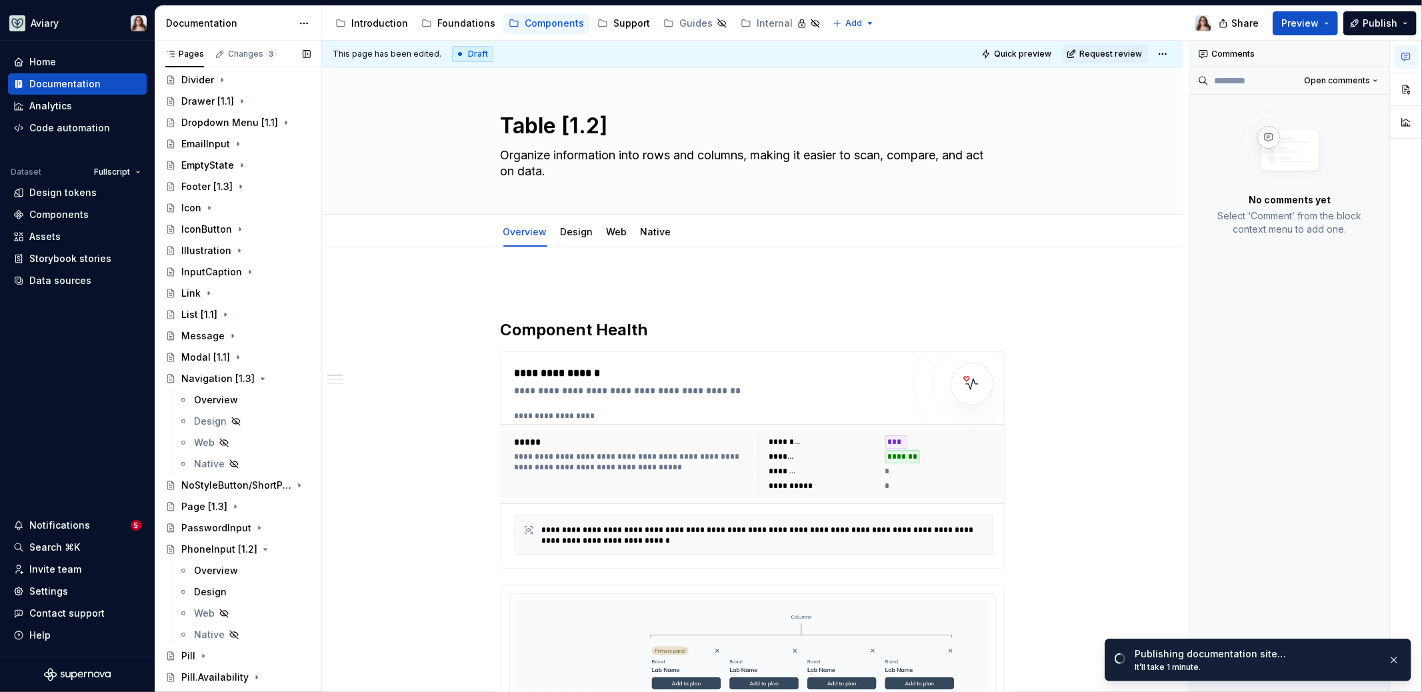
scroll to position [622, 0]
click at [221, 379] on div "Navigation [1.3]" at bounding box center [217, 381] width 73 height 13
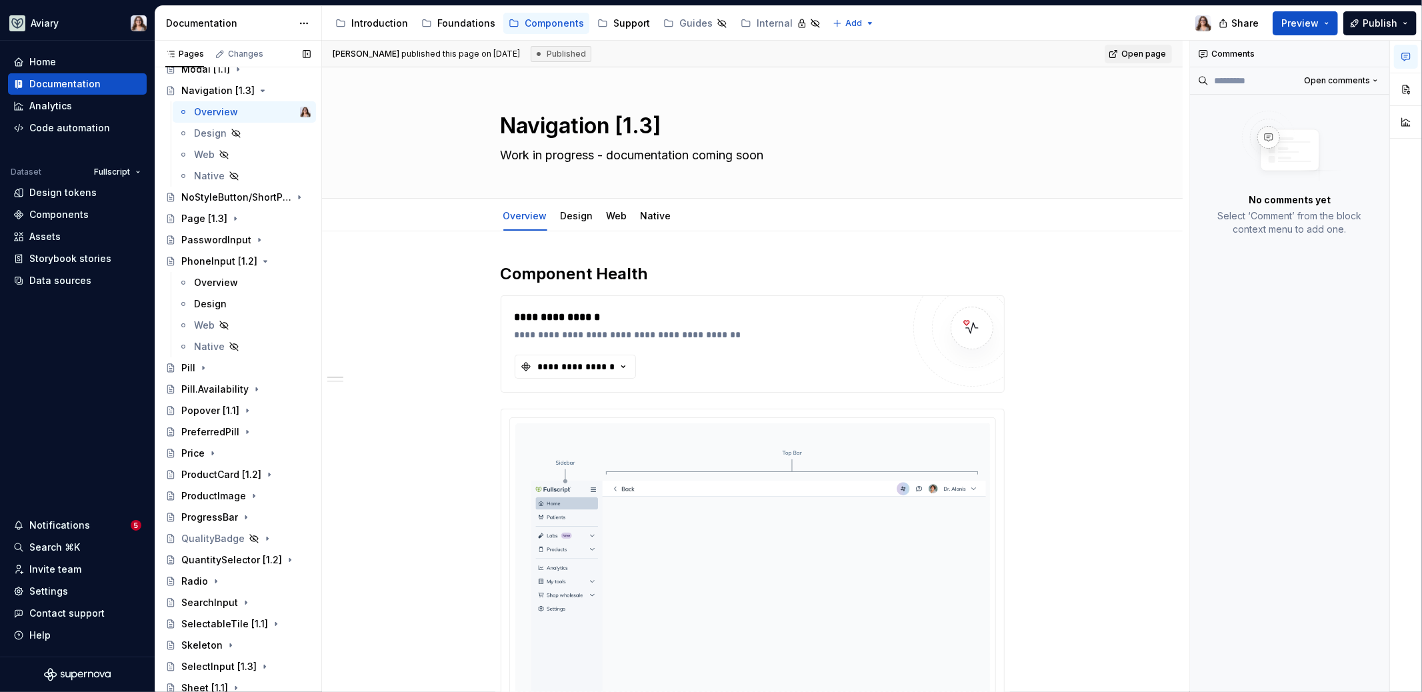
scroll to position [637, 0]
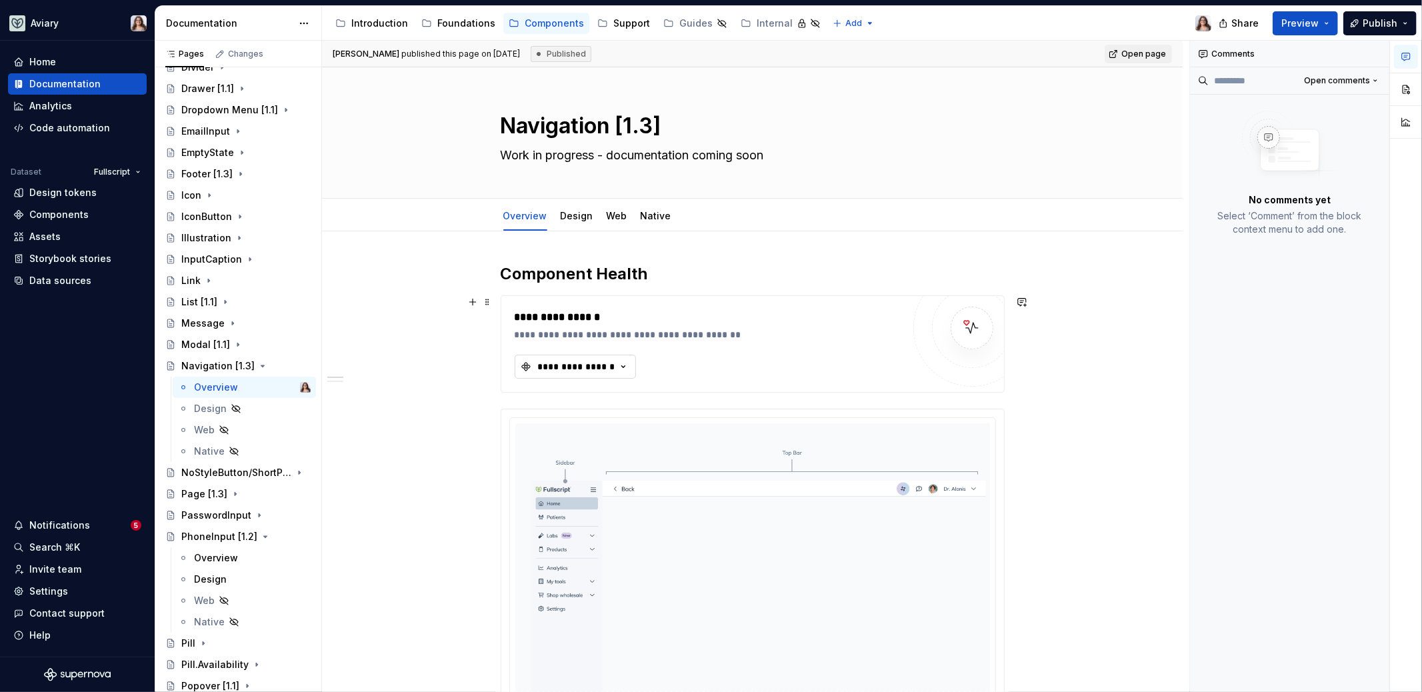
click at [605, 365] on div "**********" at bounding box center [577, 366] width 80 height 13
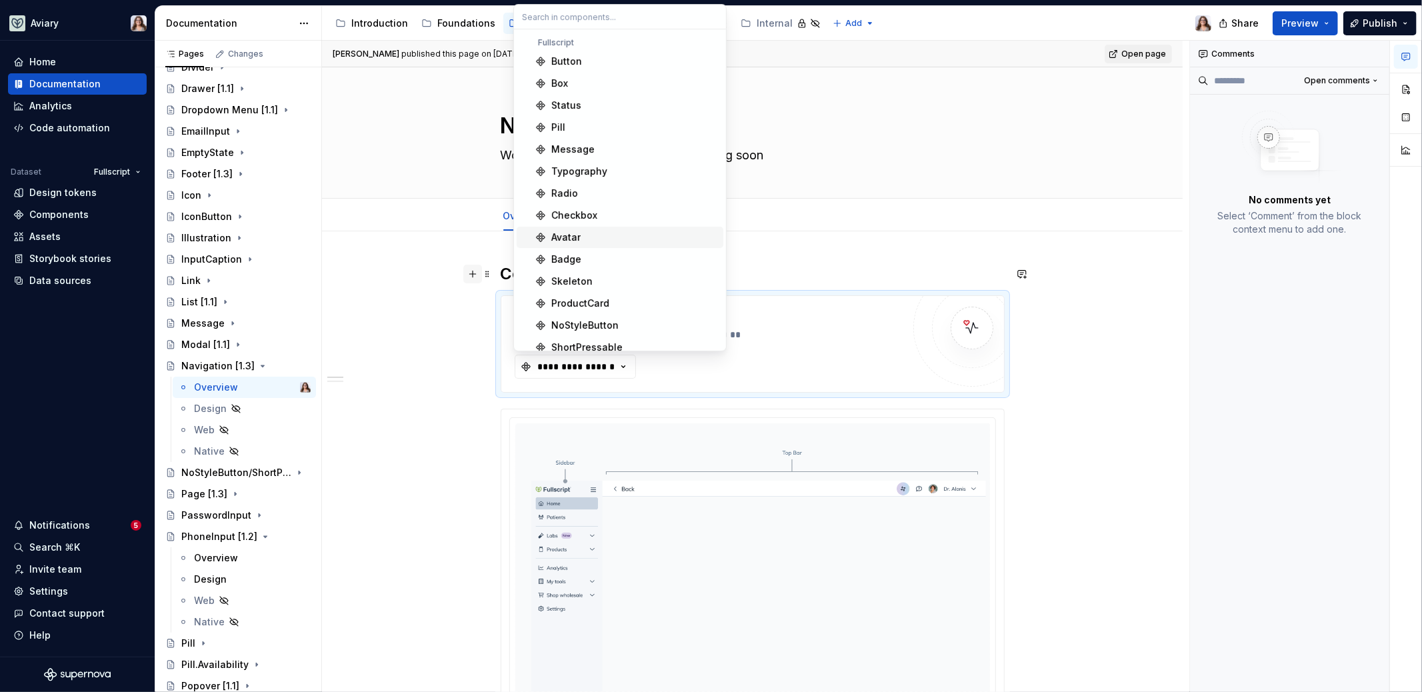
click at [465, 273] on button "button" at bounding box center [472, 274] width 19 height 19
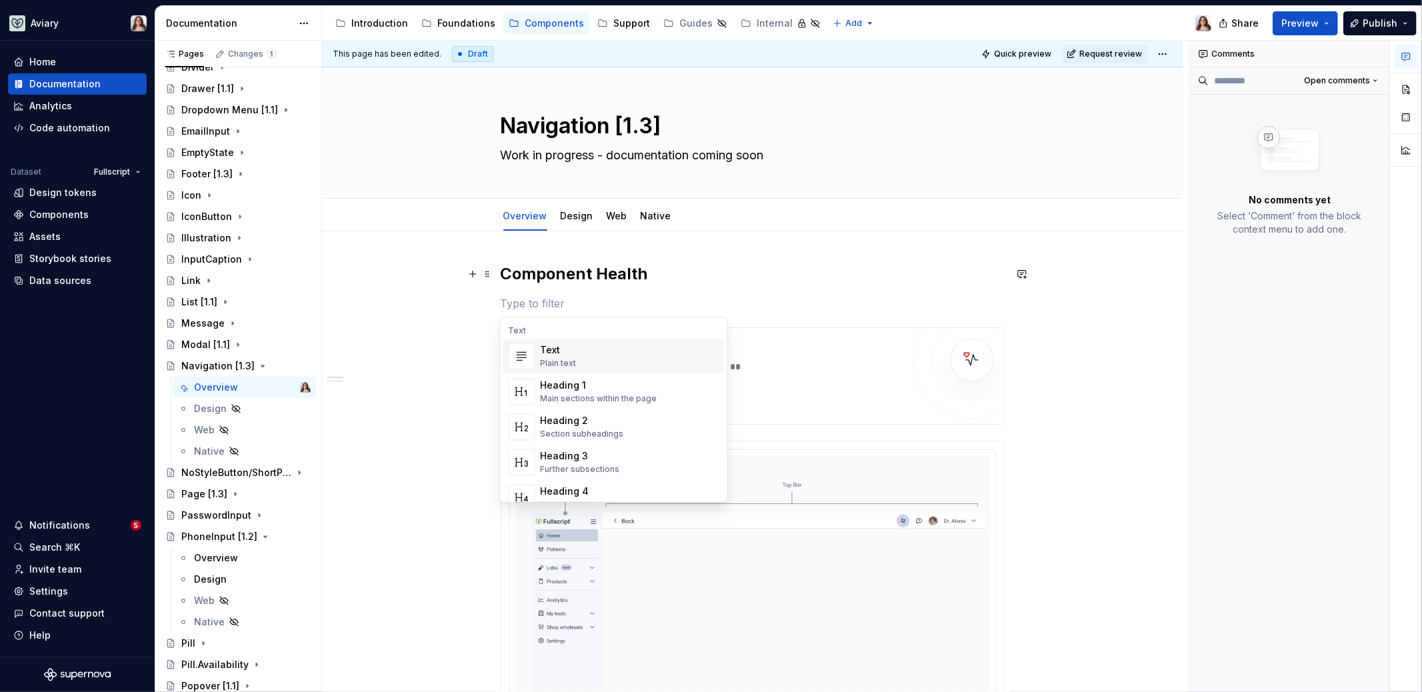
type textarea "*"
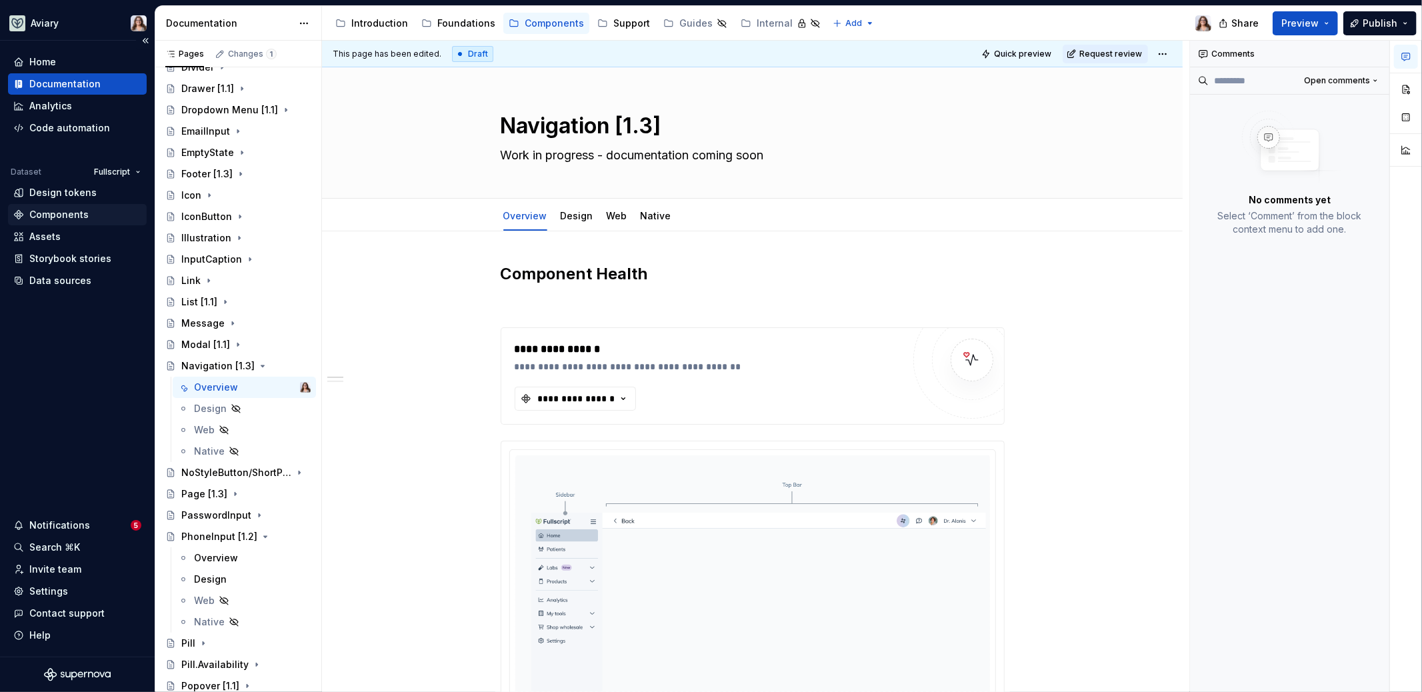
click at [64, 210] on div "Components" at bounding box center [58, 214] width 59 height 13
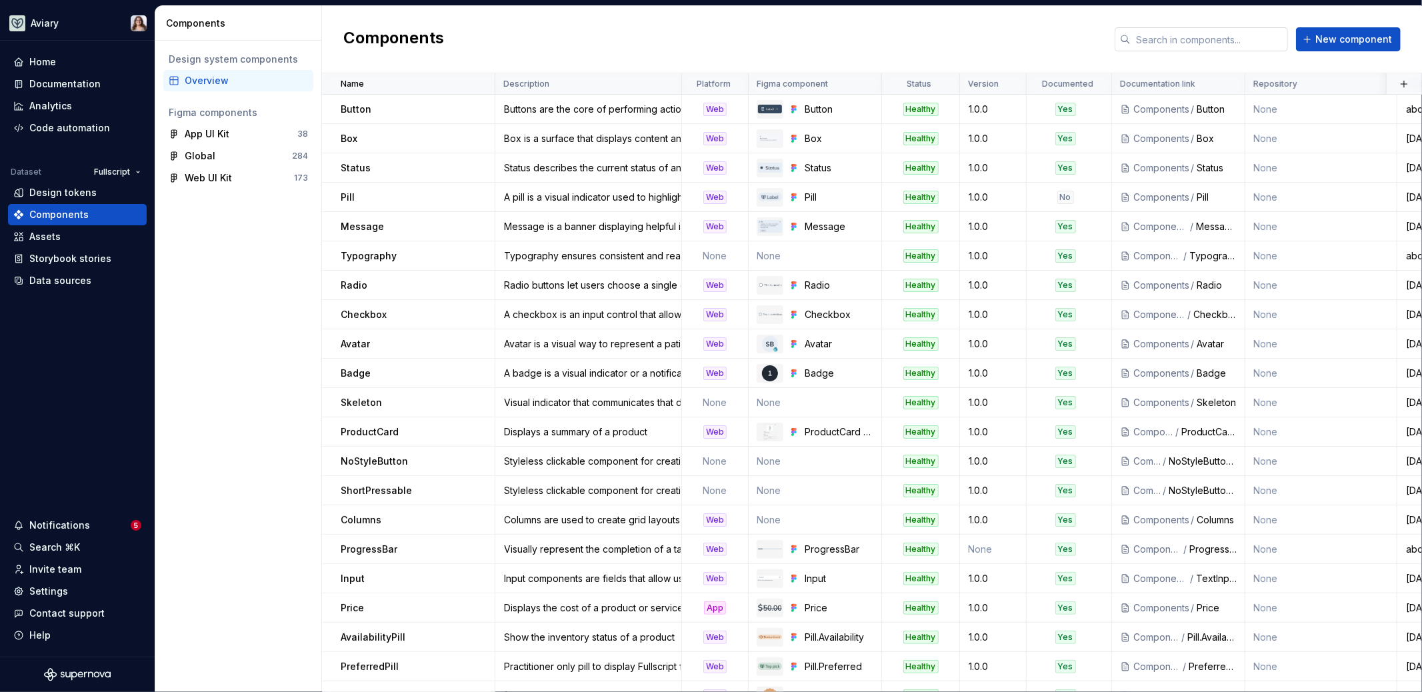
click at [1193, 41] on input "text" at bounding box center [1209, 39] width 157 height 24
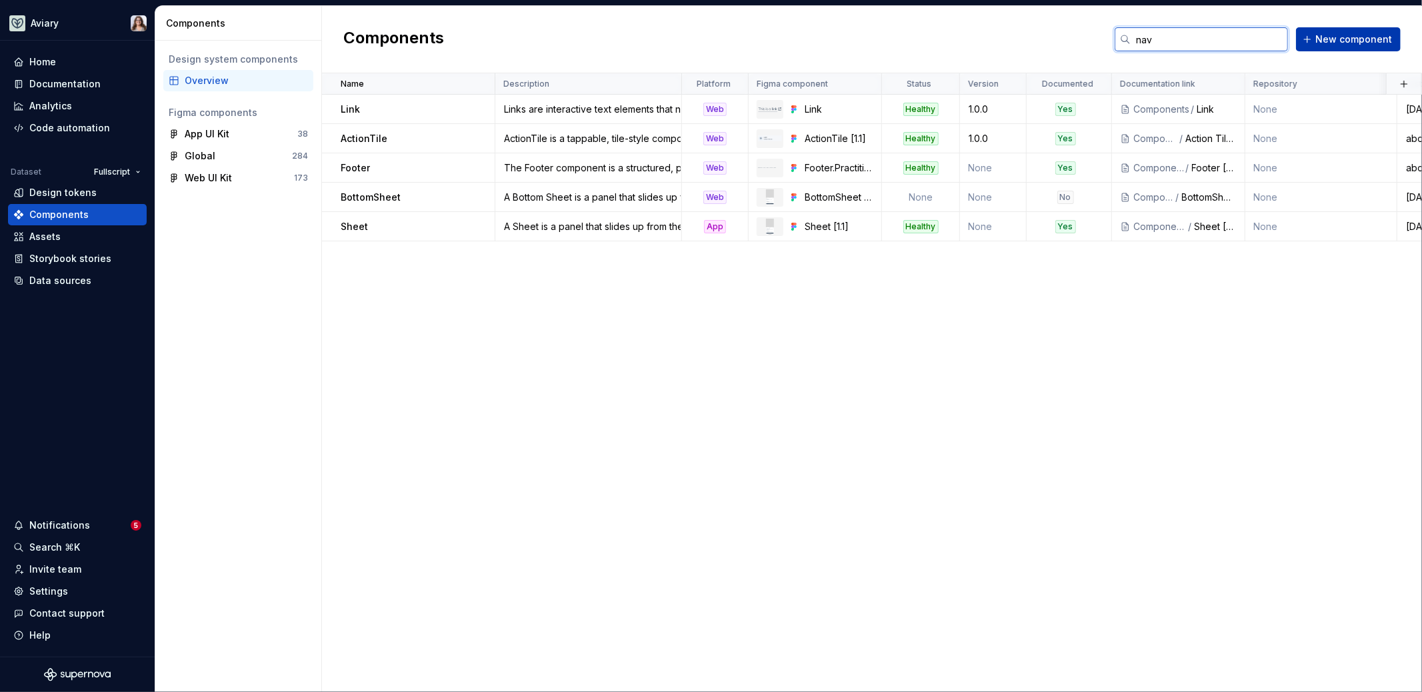
type input "nav"
click at [1323, 41] on span "New component" at bounding box center [1354, 39] width 77 height 13
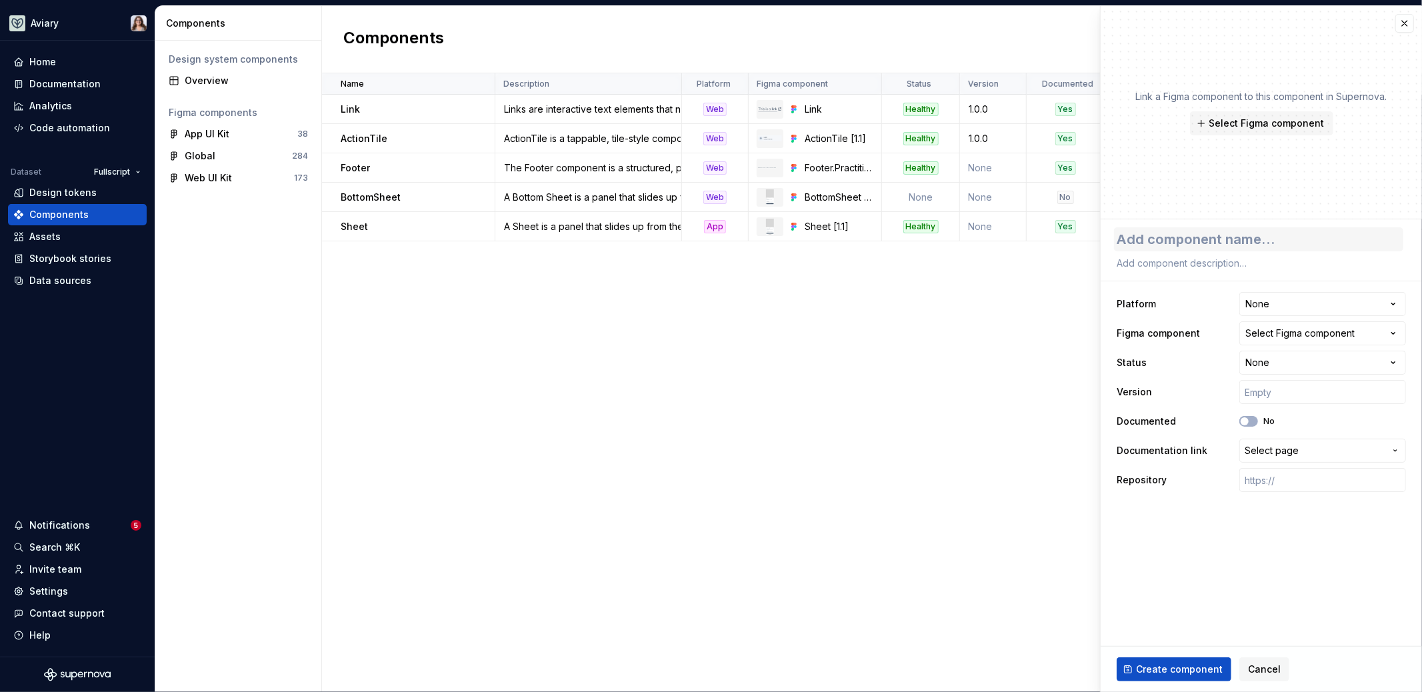
type textarea "*"
click at [1280, 335] on div "Select Figma component" at bounding box center [1299, 333] width 109 height 13
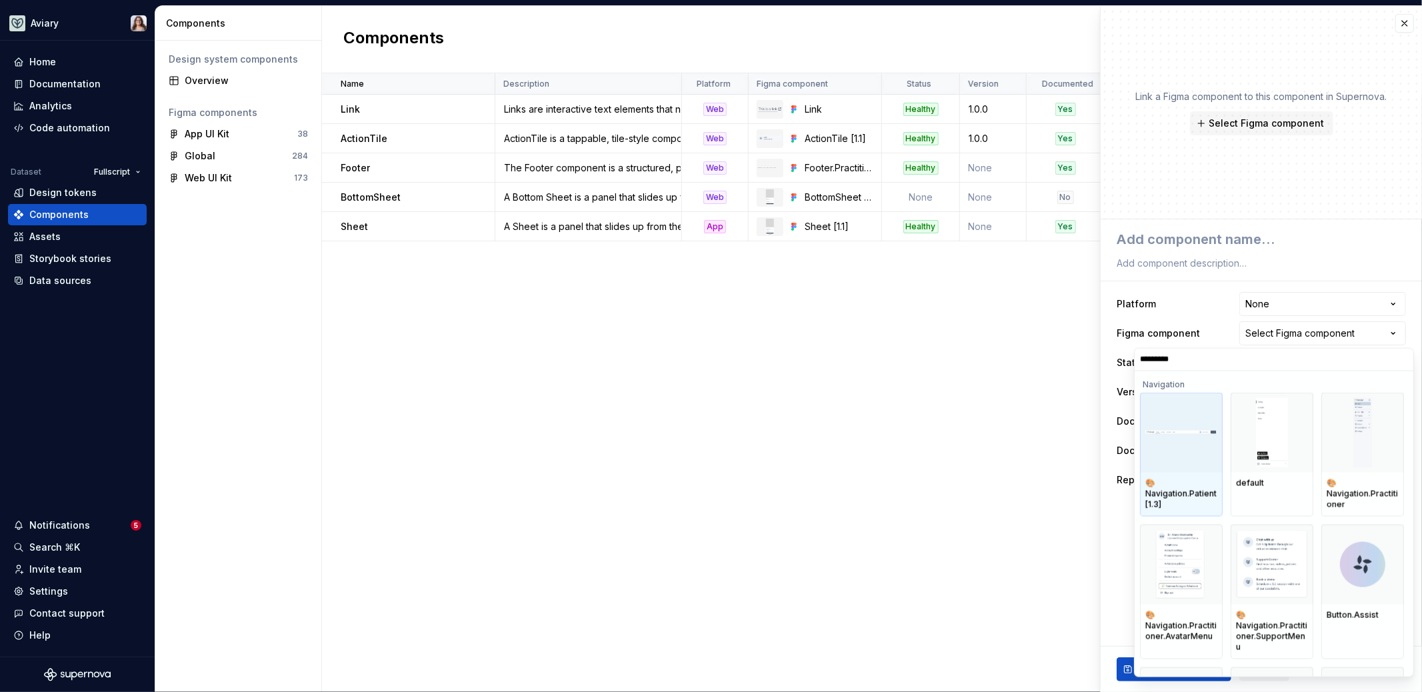
type input "**********"
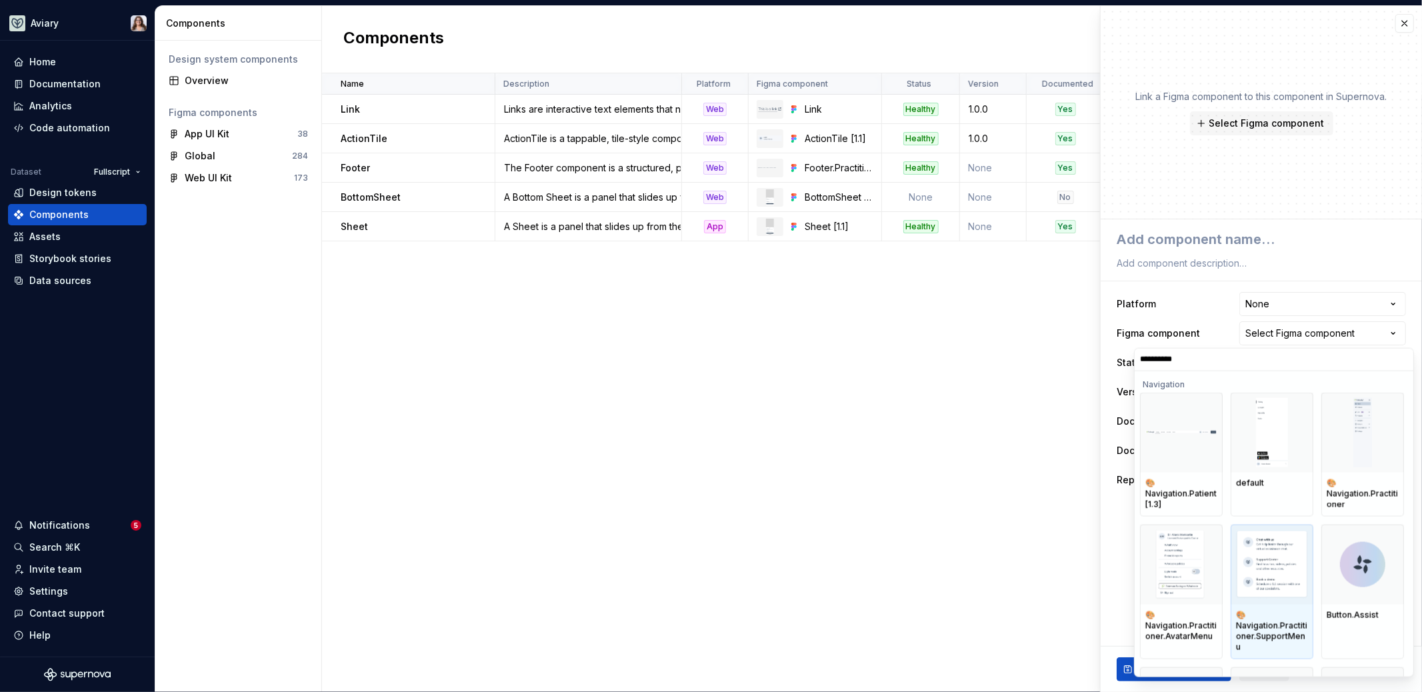
scroll to position [81, 0]
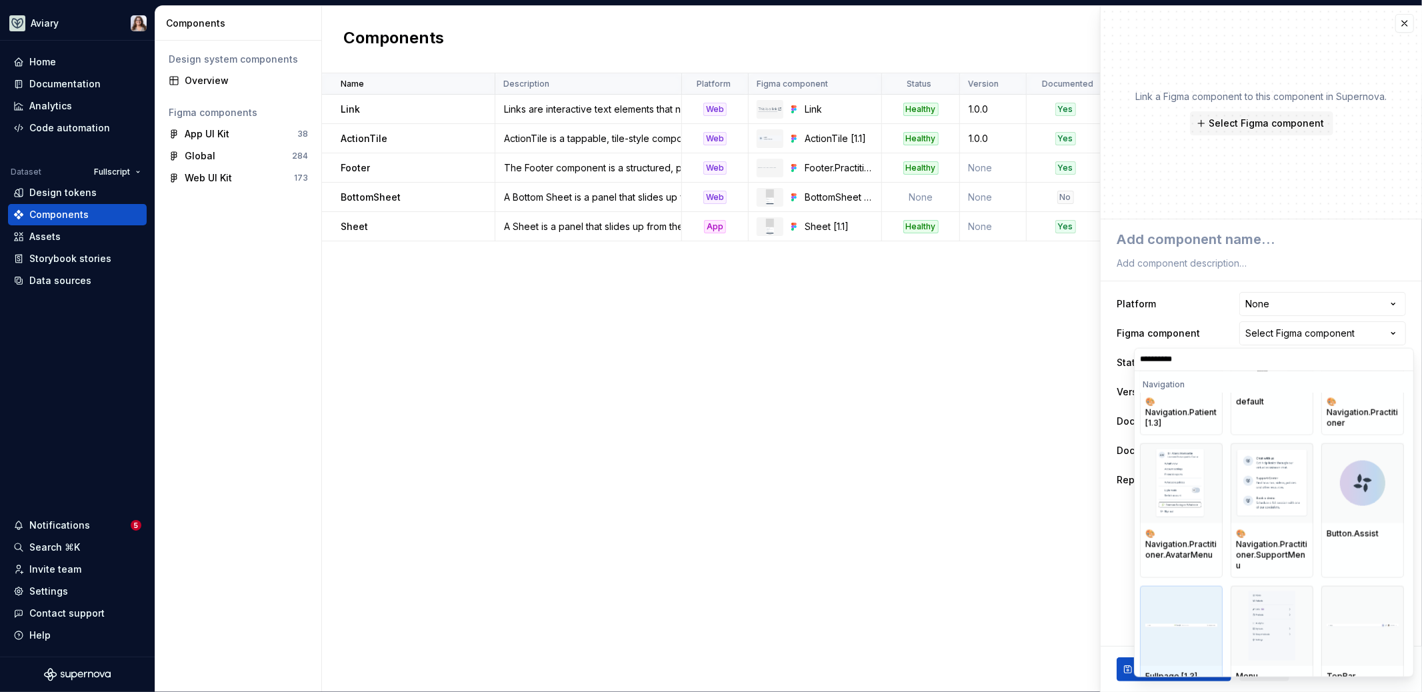
click at [1184, 607] on div at bounding box center [1181, 625] width 83 height 80
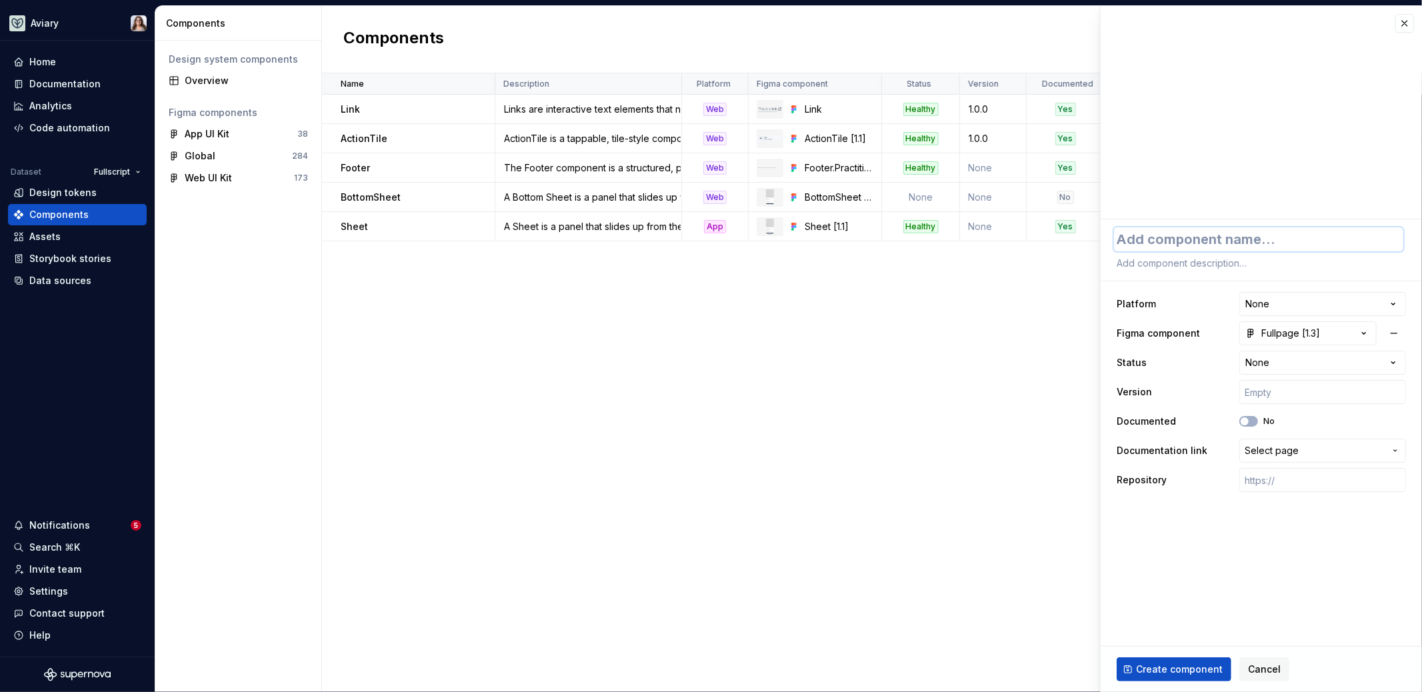
click at [1141, 235] on textarea at bounding box center [1258, 239] width 289 height 24
type textarea "*"
type textarea "N"
type textarea "*"
type textarea "Nav"
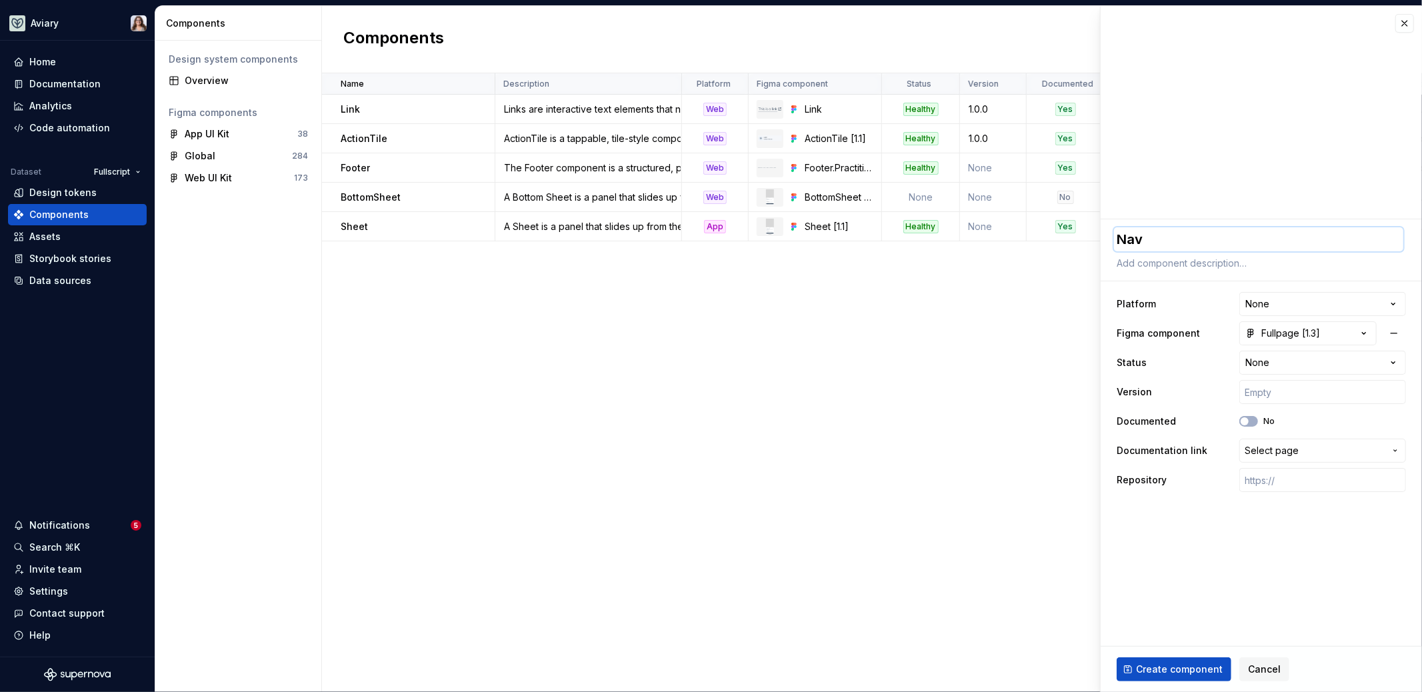
type textarea "*"
type textarea "Navi"
type textarea "*"
type textarea "Navig"
type textarea "*"
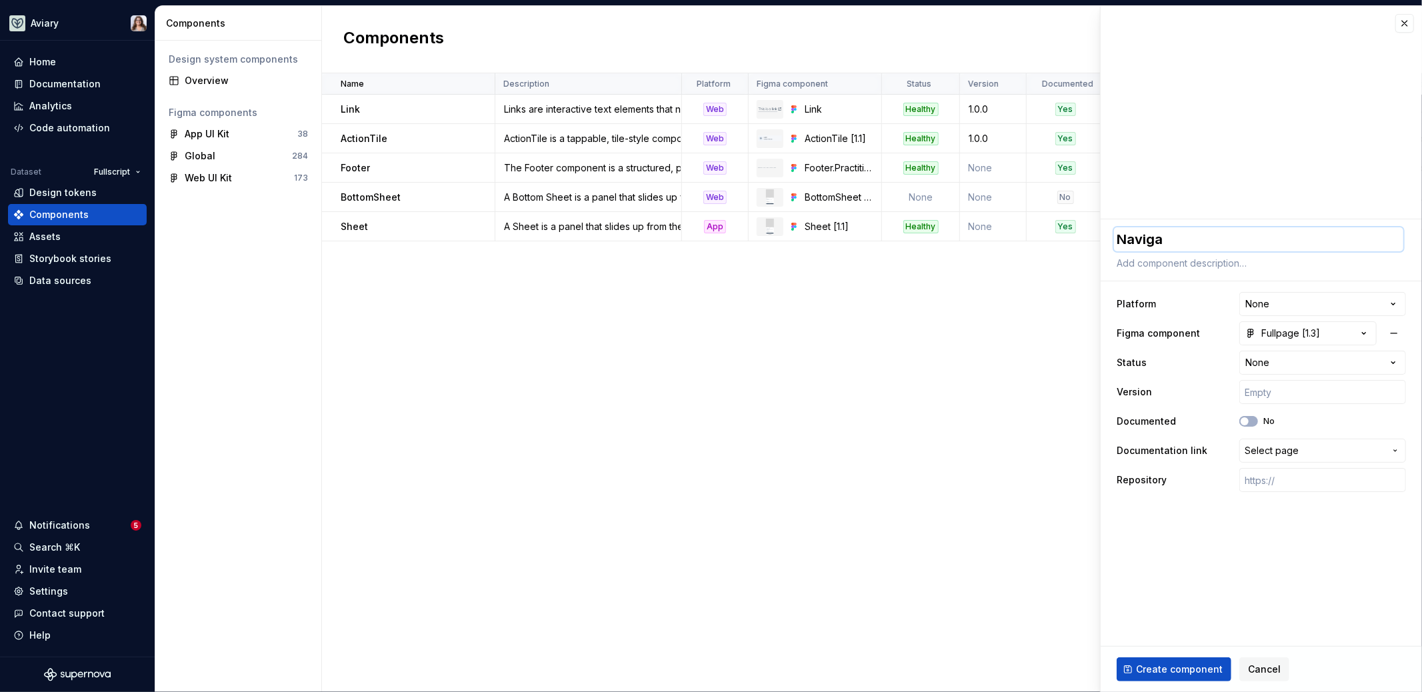
type textarea "Navigat"
type textarea "*"
type textarea "Navigati"
type textarea "*"
type textarea "Navigatio"
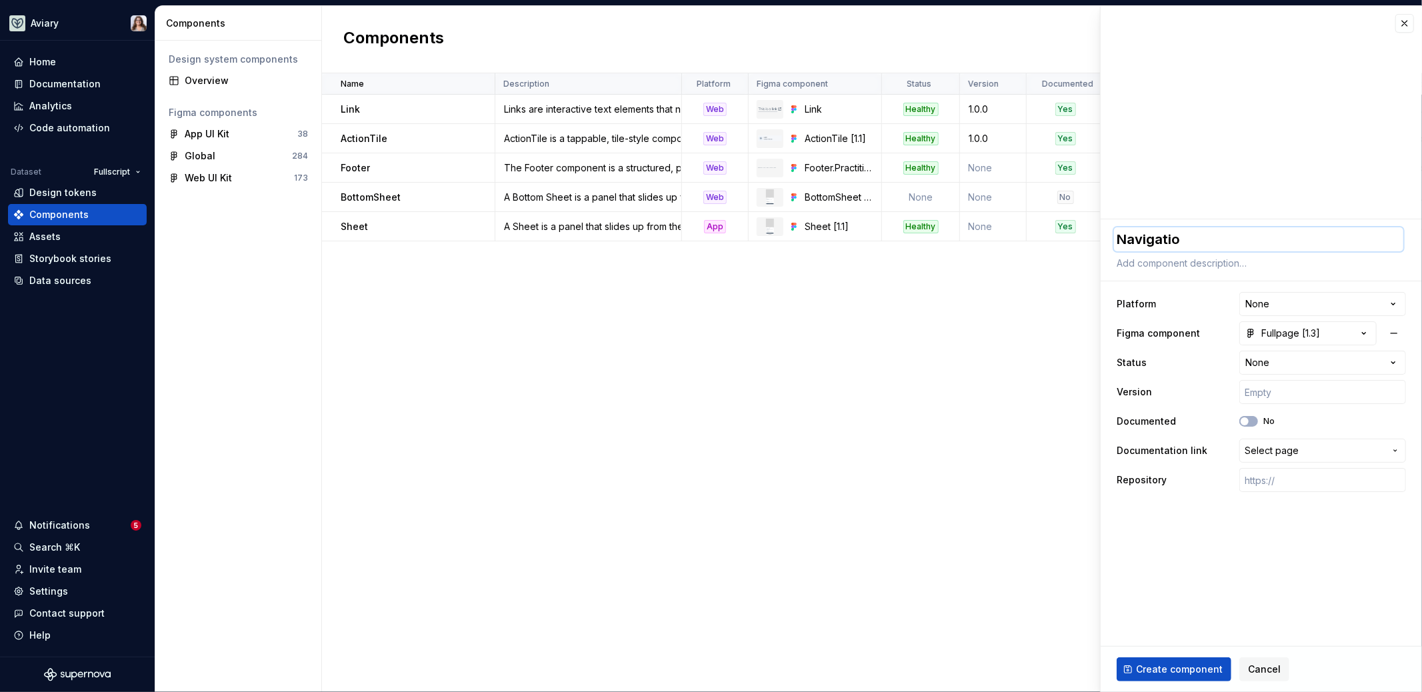
type textarea "*"
type textarea "Navigation"
type textarea "*"
type textarea "NavigationP"
type textarea "*"
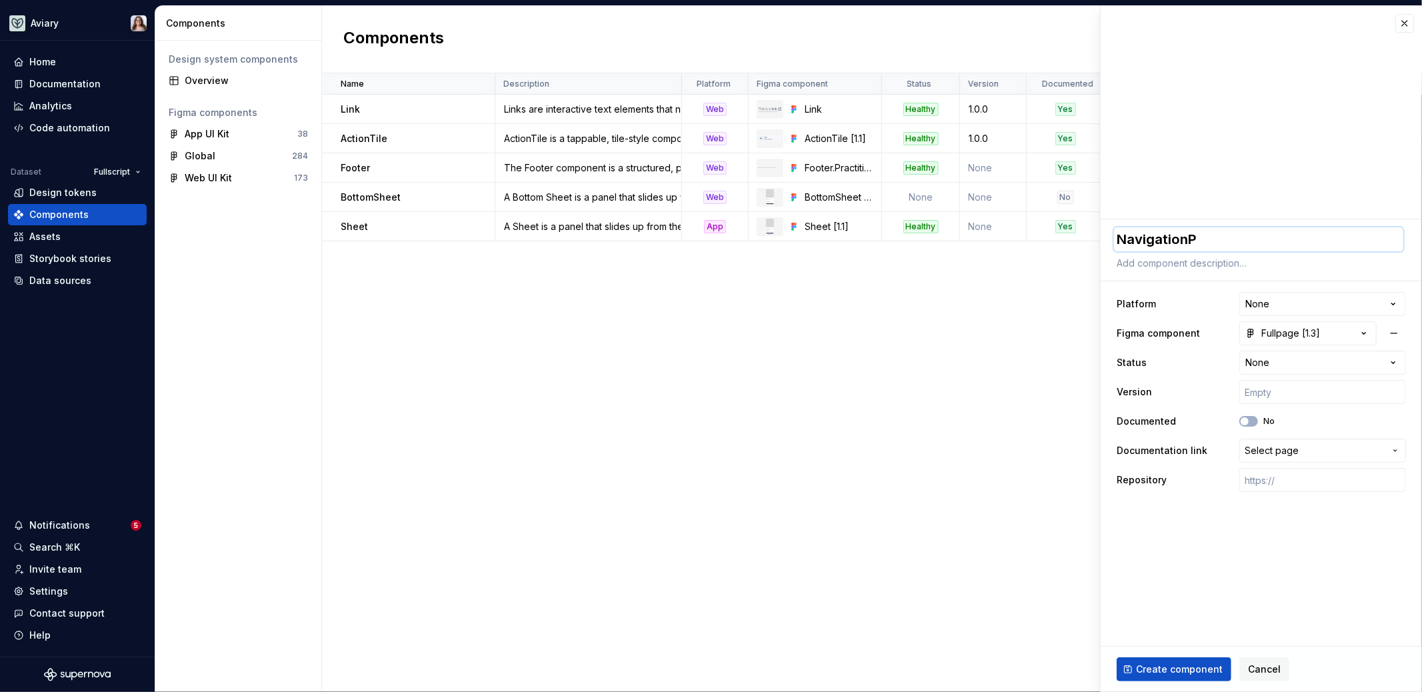
type textarea "NavigationPr"
type textarea "*"
type textarea "NavigationPra"
type textarea "*"
type textarea "NavigationPrac"
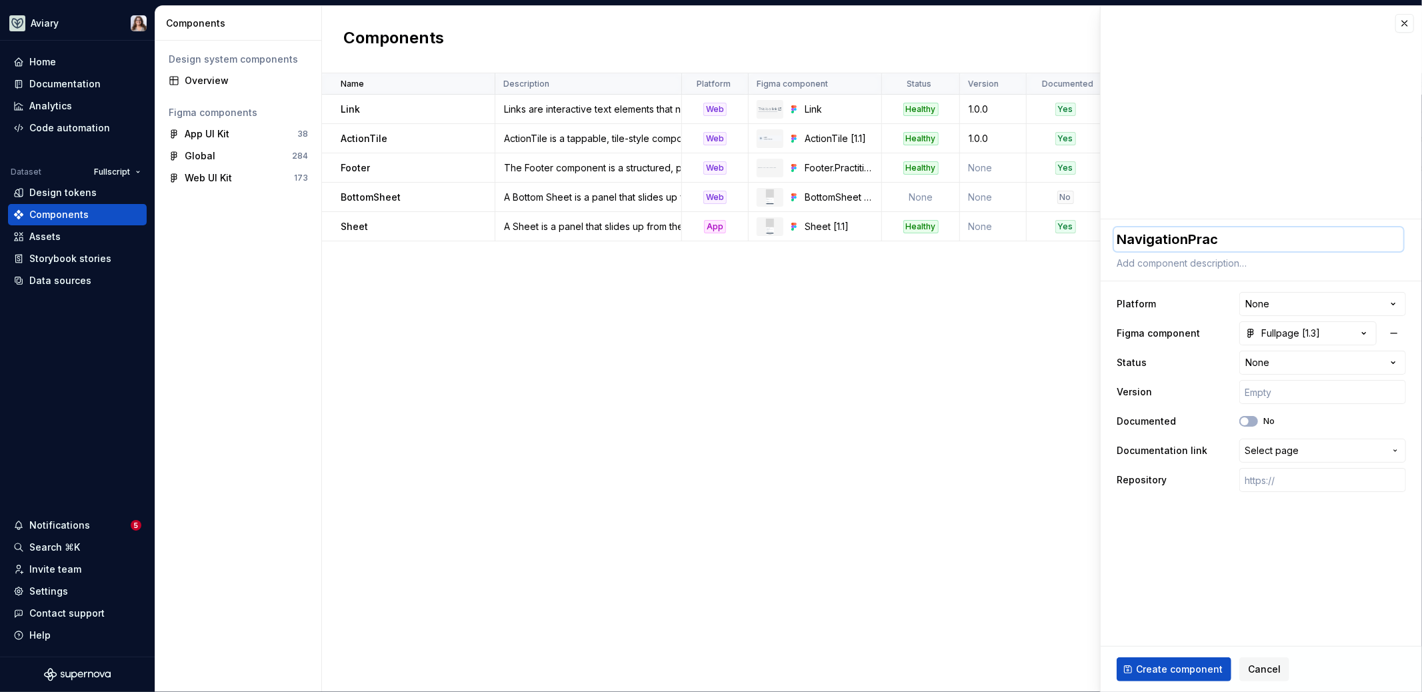
type textarea "*"
type textarea "NavigationPract"
type textarea "*"
type textarea "NavigationPracti"
type textarea "*"
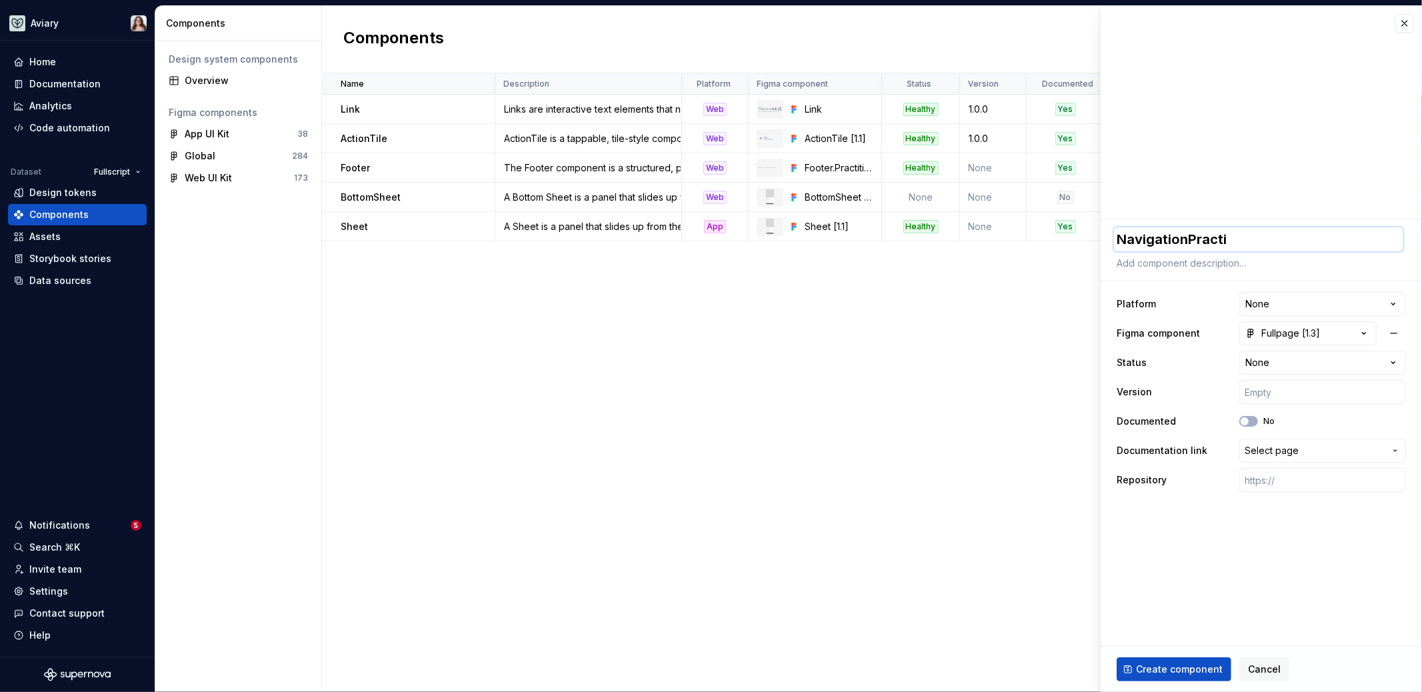
type textarea "NavigationPractit"
type textarea "*"
type textarea "NavigationPractiti"
type textarea "*"
type textarea "NavigationPractitio"
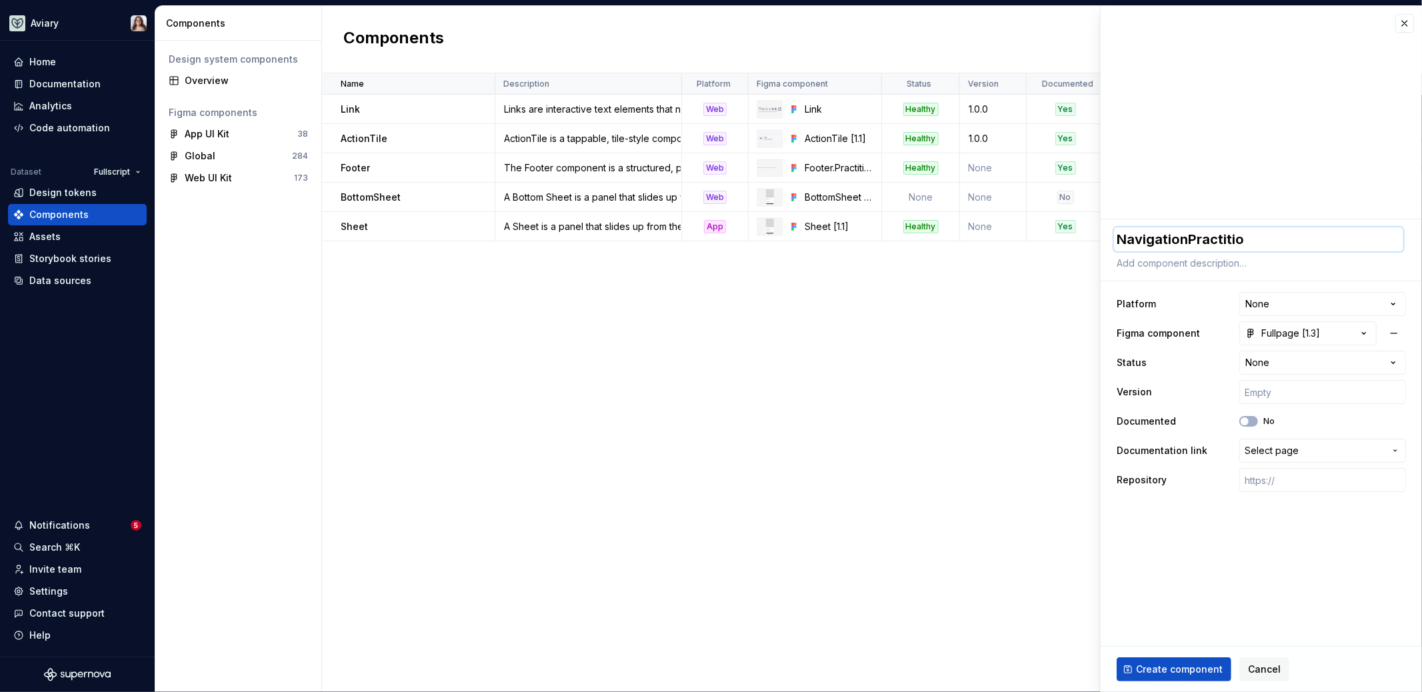
type textarea "*"
type textarea "NavigationPractition"
type textarea "*"
type textarea "NavigationPractitioner"
type textarea "*"
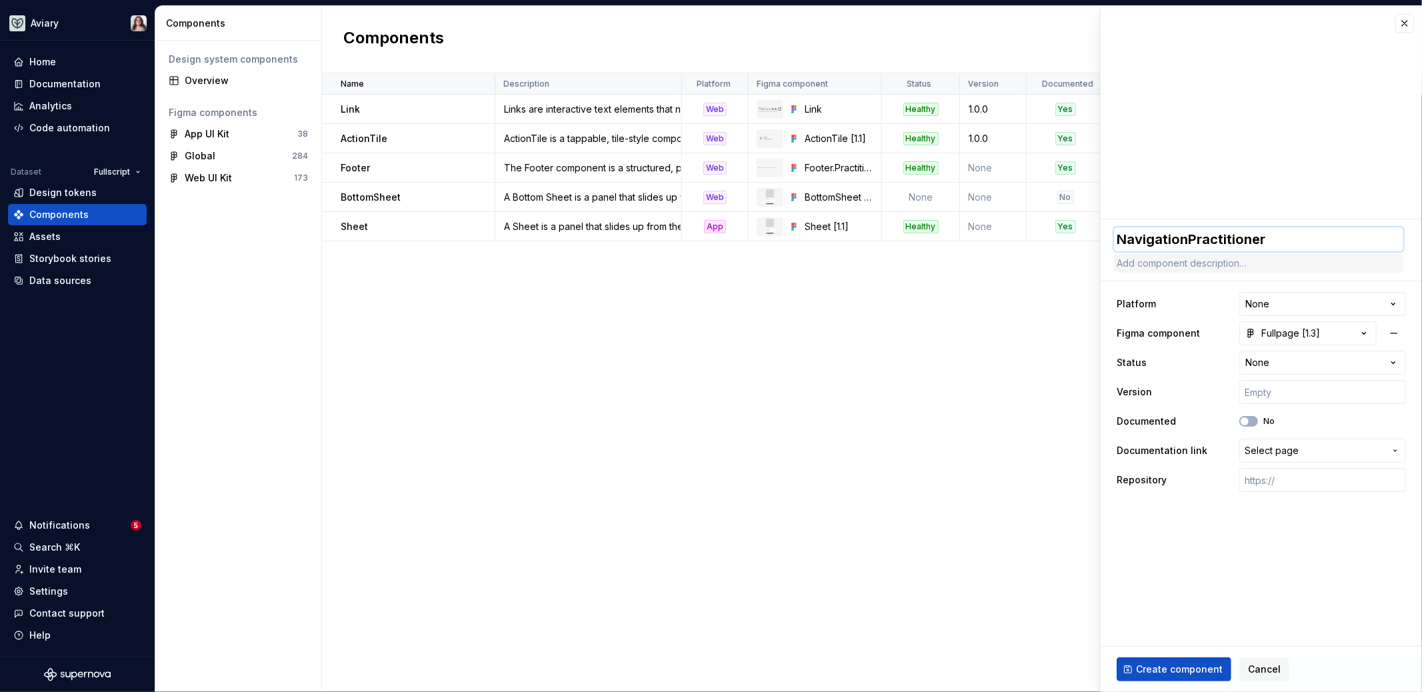
type textarea "NavigationPractitioner/"
type textarea "*"
type textarea "NavigationPractitioner"
type textarea "*"
type textarea "NavigationPractitioner/"
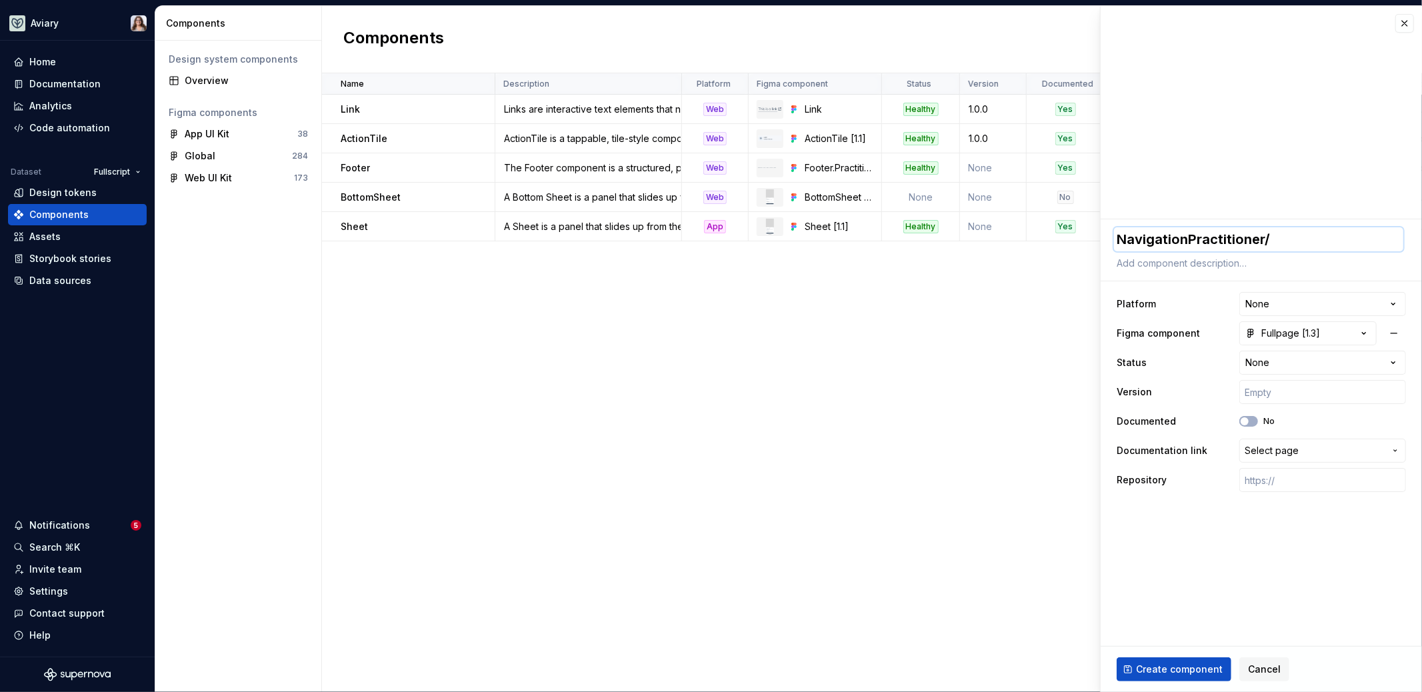
click at [1185, 241] on textarea "NavigationPractitioner/" at bounding box center [1258, 239] width 289 height 24
type textarea "*"
type textarea "Navigation/Practitioner/"
type textarea "*"
type textarea "NavigationPractitioner/"
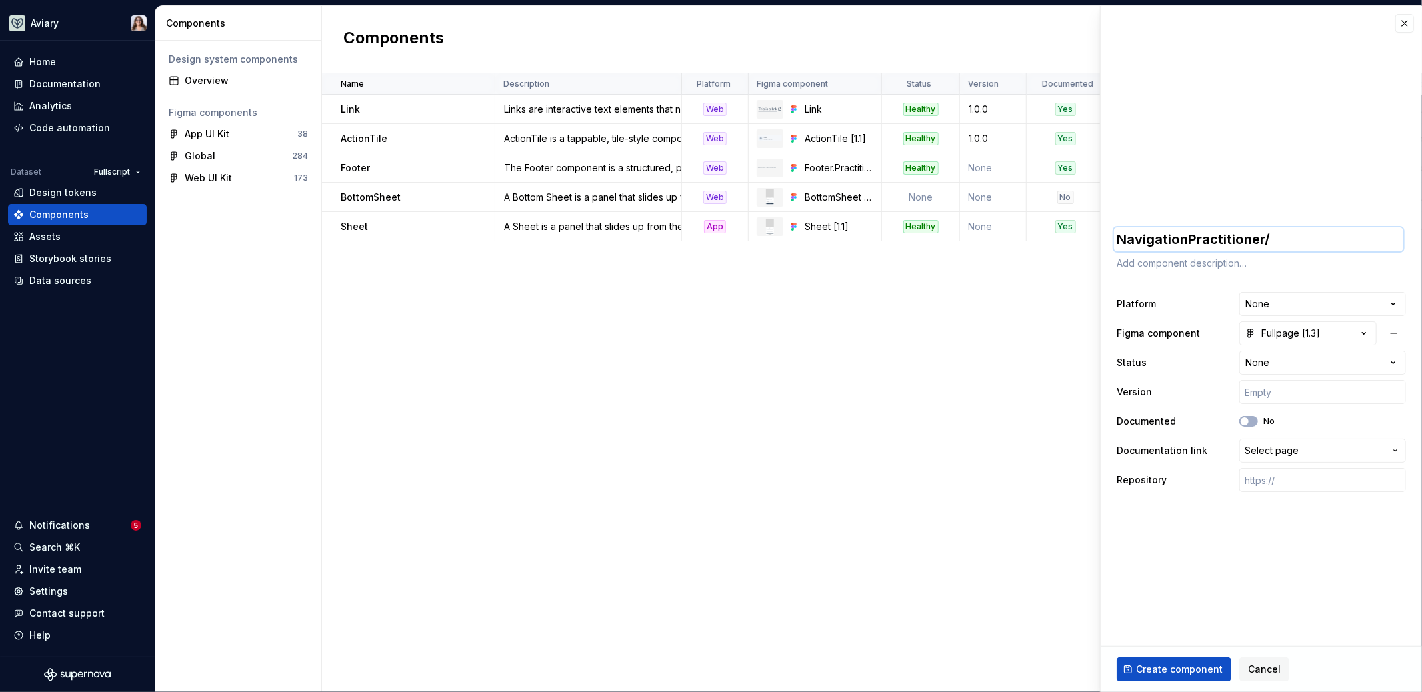
type textarea "*"
type textarea "Navigation.Practitioner/"
click at [1276, 235] on textarea "Navigation.Practitioner/" at bounding box center [1258, 239] width 289 height 24
type textarea "*"
type textarea "Navigation.Practitioner/F"
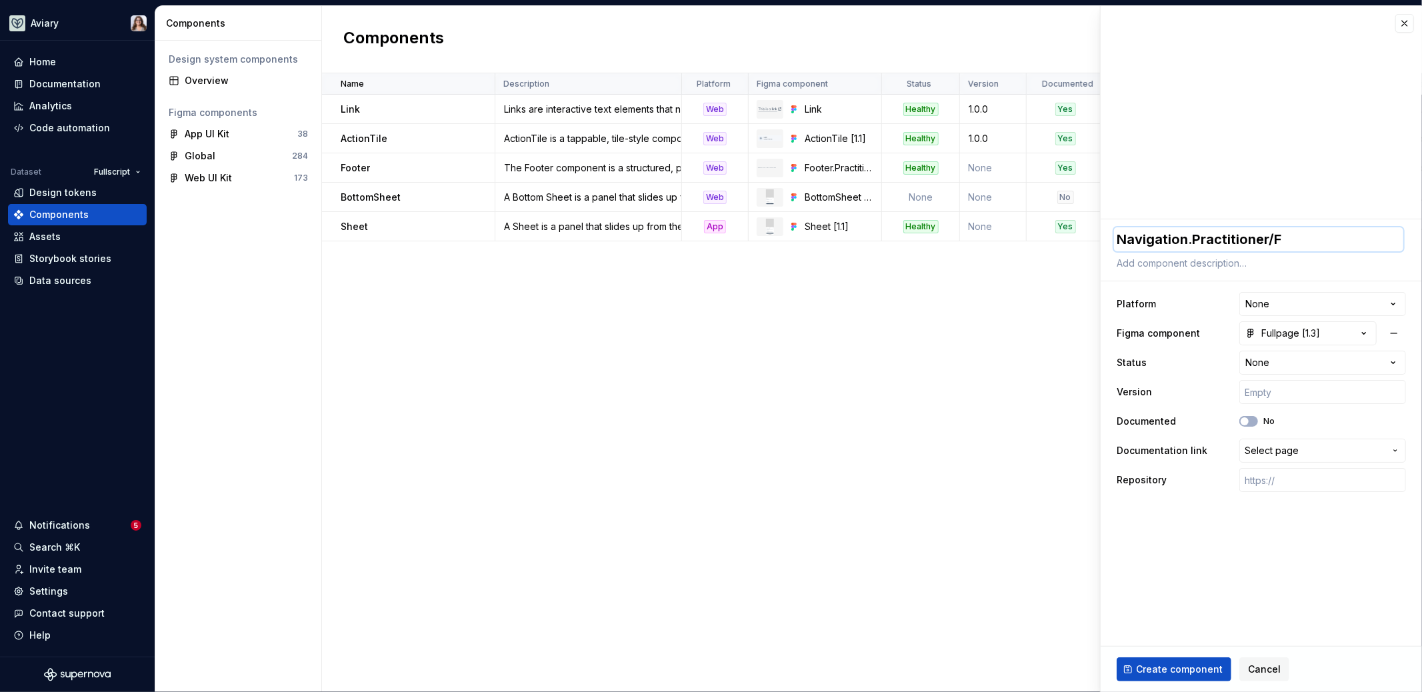
type textarea "*"
type textarea "Navigation.Practitioner/Fu"
type textarea "*"
type textarea "Navigation.Practitioner/Ful"
type textarea "*"
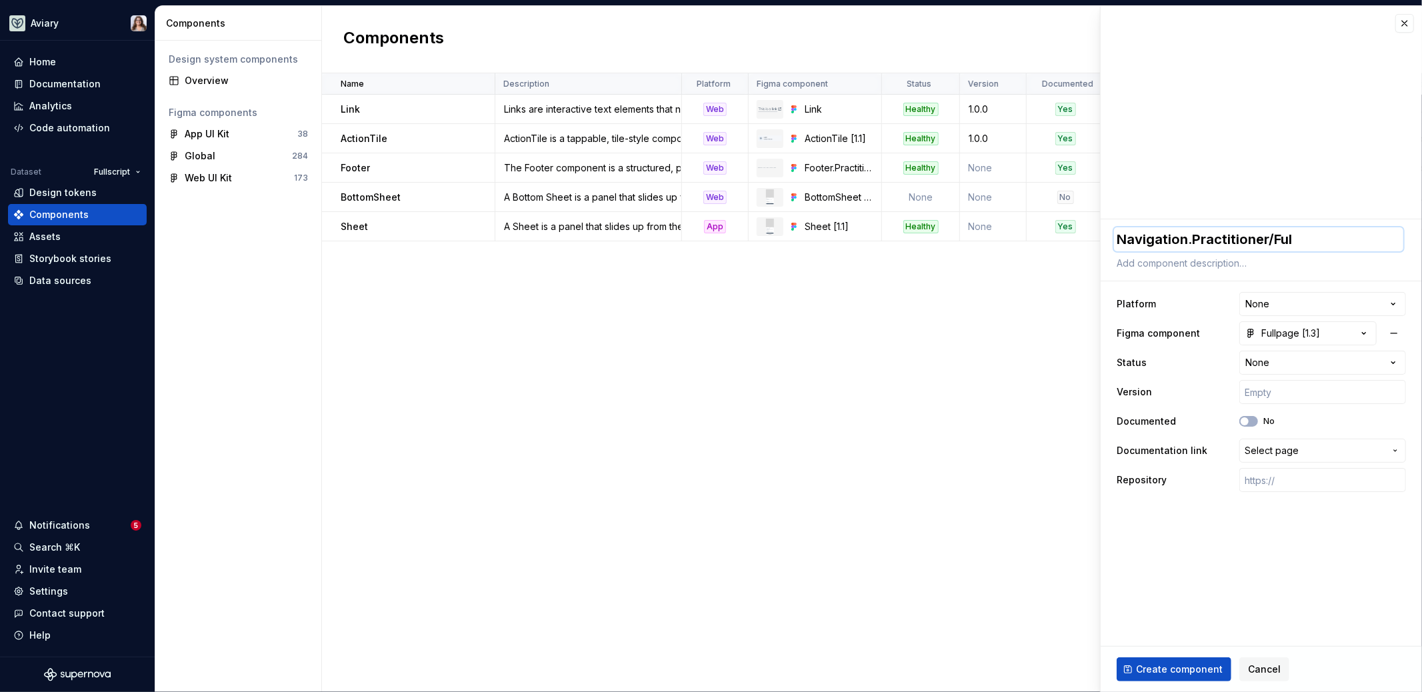
type textarea "Navigation.Practitioner/Full"
type textarea "*"
type textarea "Navigation.Practitioner/Fullp"
type textarea "*"
type textarea "Navigation.Practitioner/Fullpa"
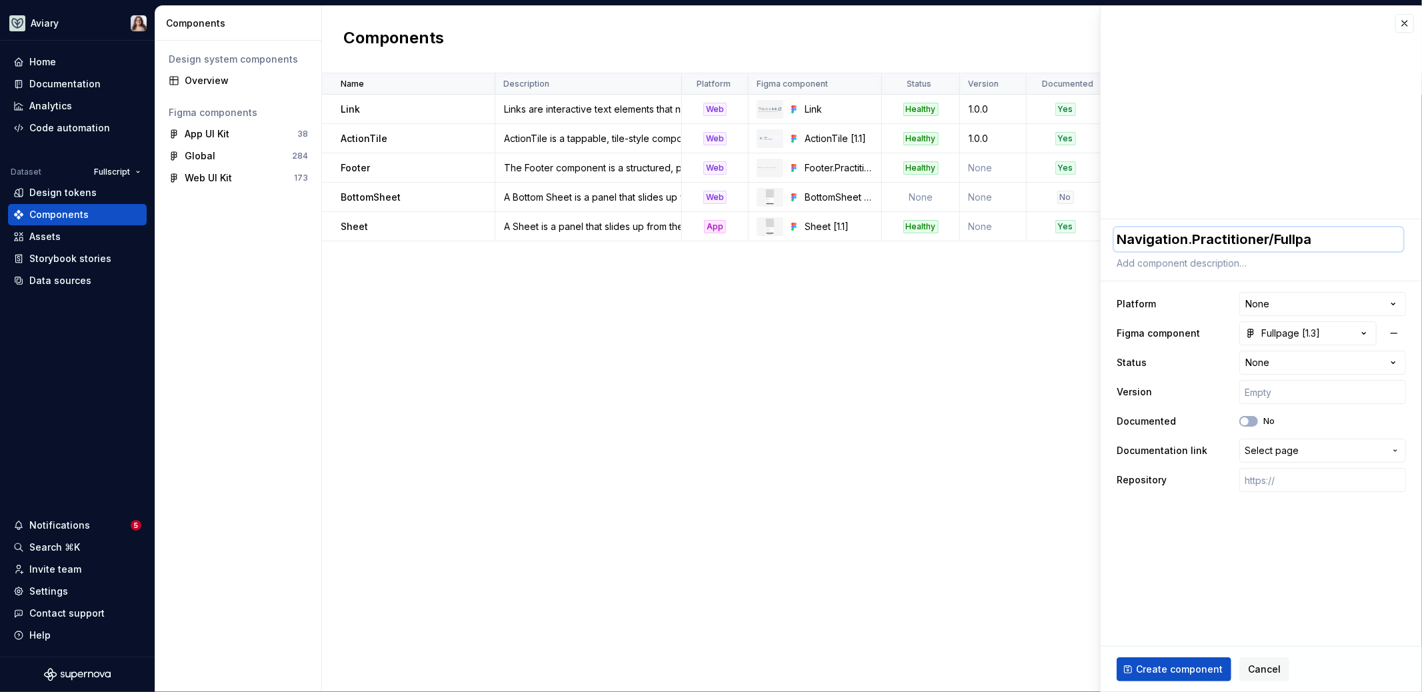
type textarea "*"
type textarea "Navigation.Practitioner/Fullpag"
type textarea "*"
type textarea "Navigation.Practitioner/Fullpage"
click at [1182, 263] on textarea at bounding box center [1258, 263] width 289 height 19
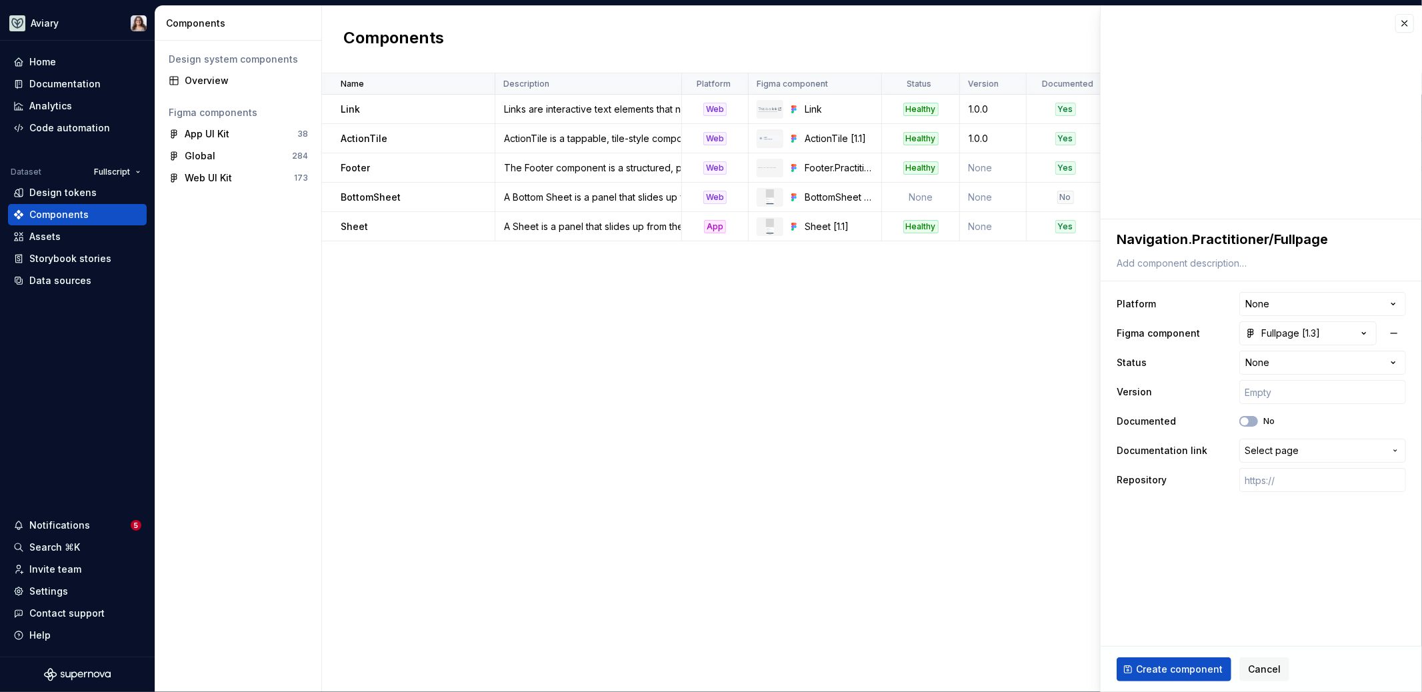
click at [1201, 579] on fieldset "**********" at bounding box center [1261, 455] width 321 height 473
click at [1271, 306] on html "Aviary Home Documentation Analytics Code automation Dataset Fullscript Design t…" at bounding box center [711, 346] width 1422 height 692
select select "**********"
click at [1207, 530] on fieldset "**********" at bounding box center [1261, 455] width 321 height 473
click at [1164, 669] on span "Create component" at bounding box center [1179, 669] width 87 height 13
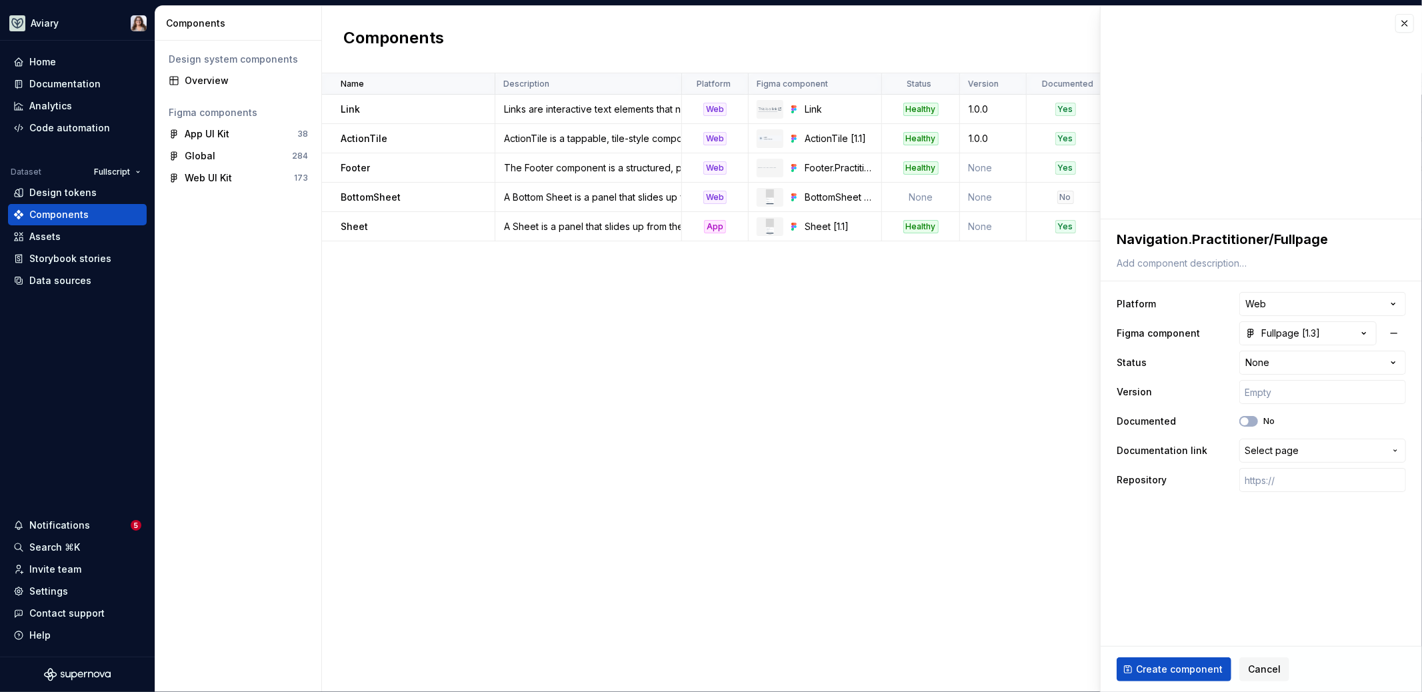
type textarea "*"
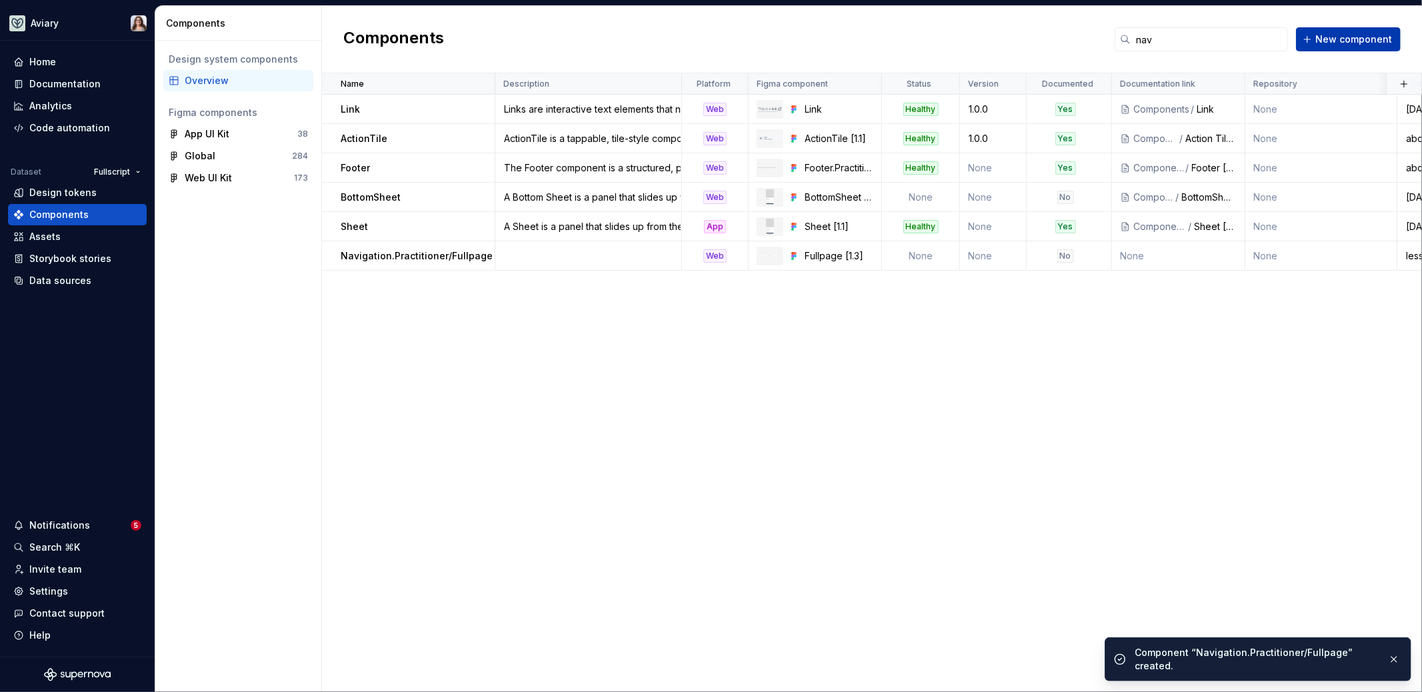
click at [1344, 39] on span "New component" at bounding box center [1354, 39] width 77 height 13
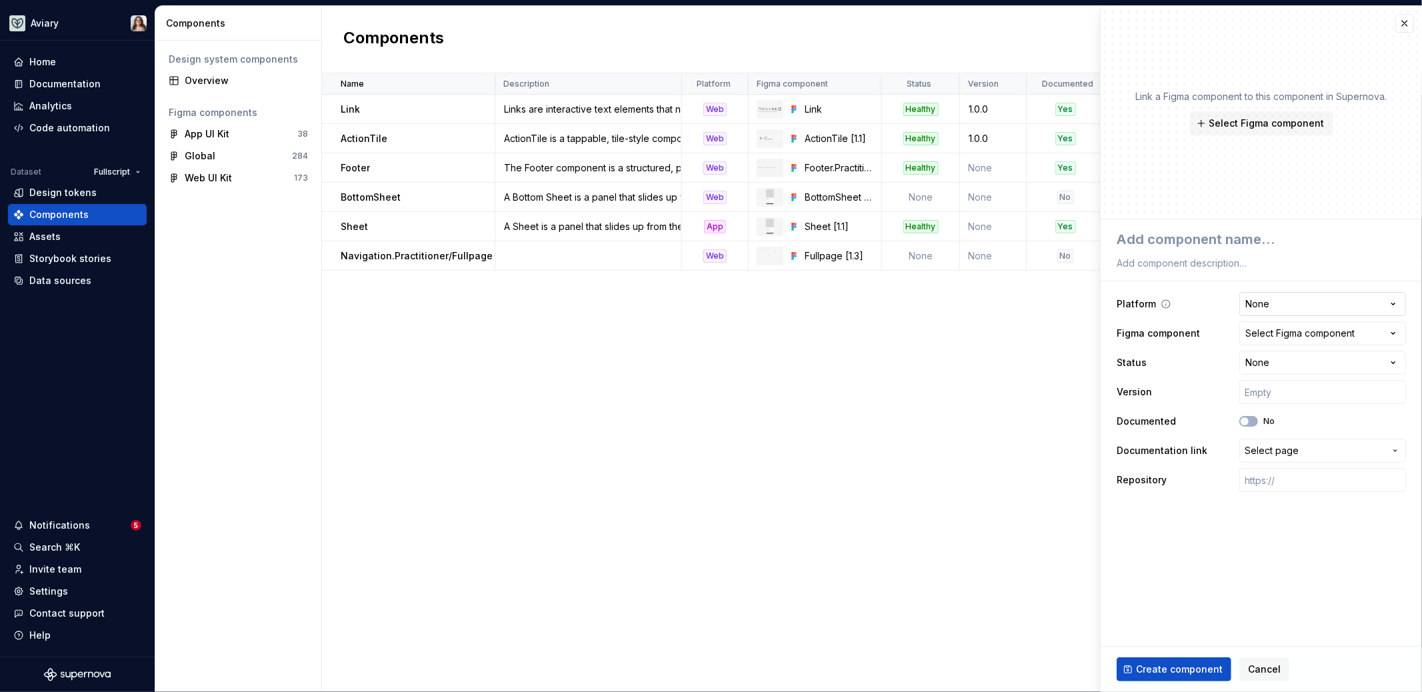
type textarea "*"
type textarea "N"
type textarea "*"
type textarea "Nav"
type textarea "*"
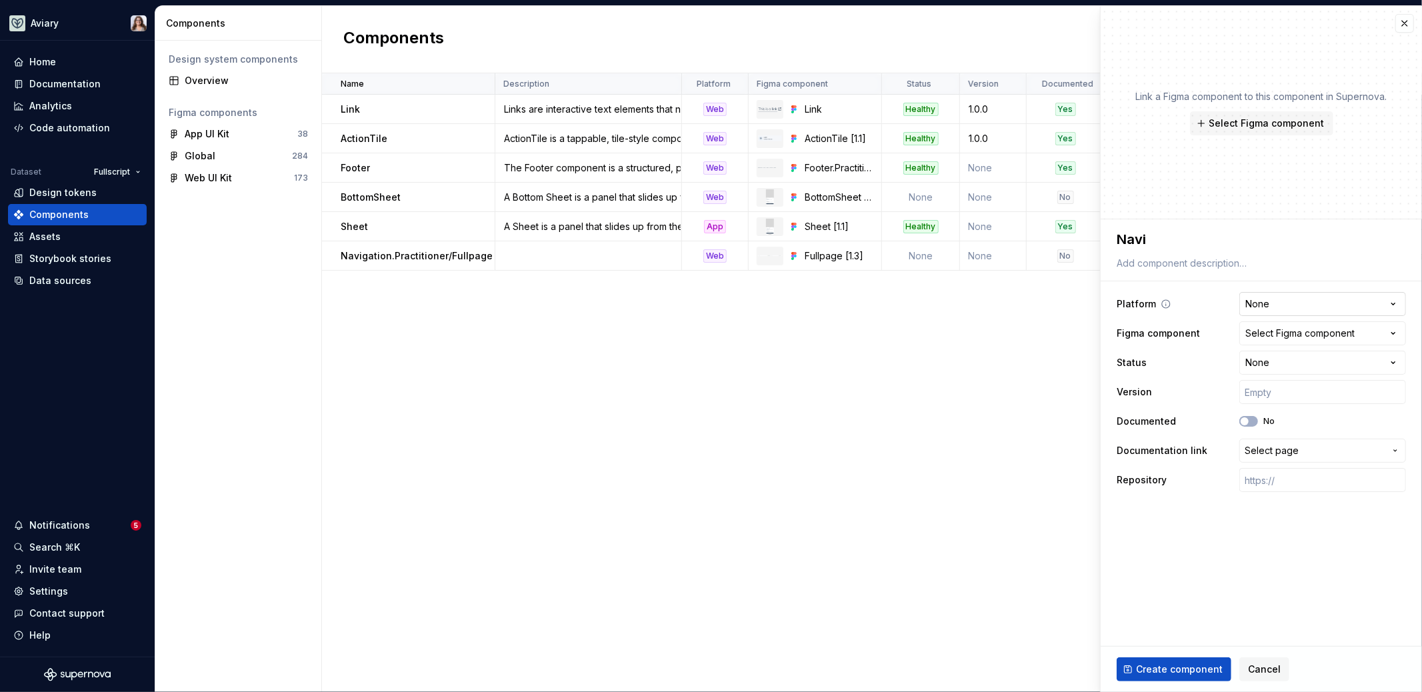
type textarea "Navig"
type textarea "*"
type textarea "Naviga"
type textarea "*"
type textarea "Navigati"
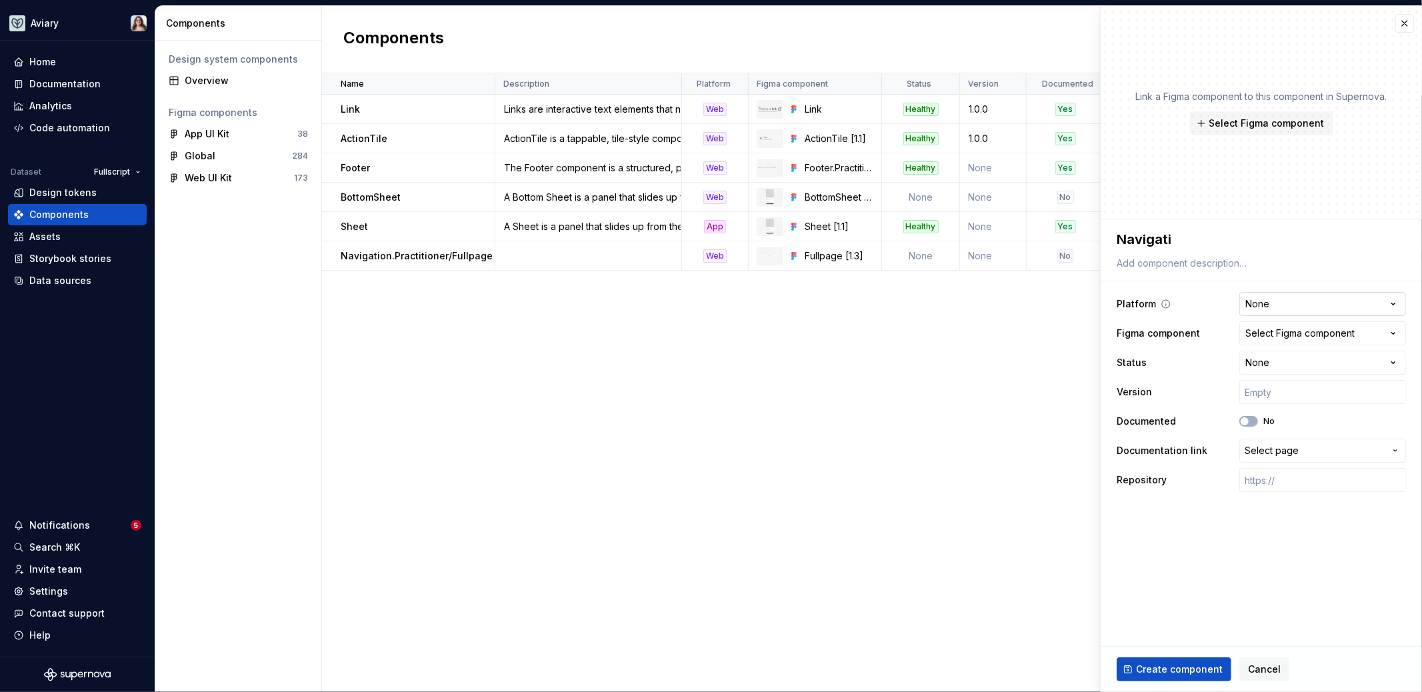
type textarea "*"
type textarea "Navigatio"
type textarea "*"
type textarea "Navigation"
type textarea "*"
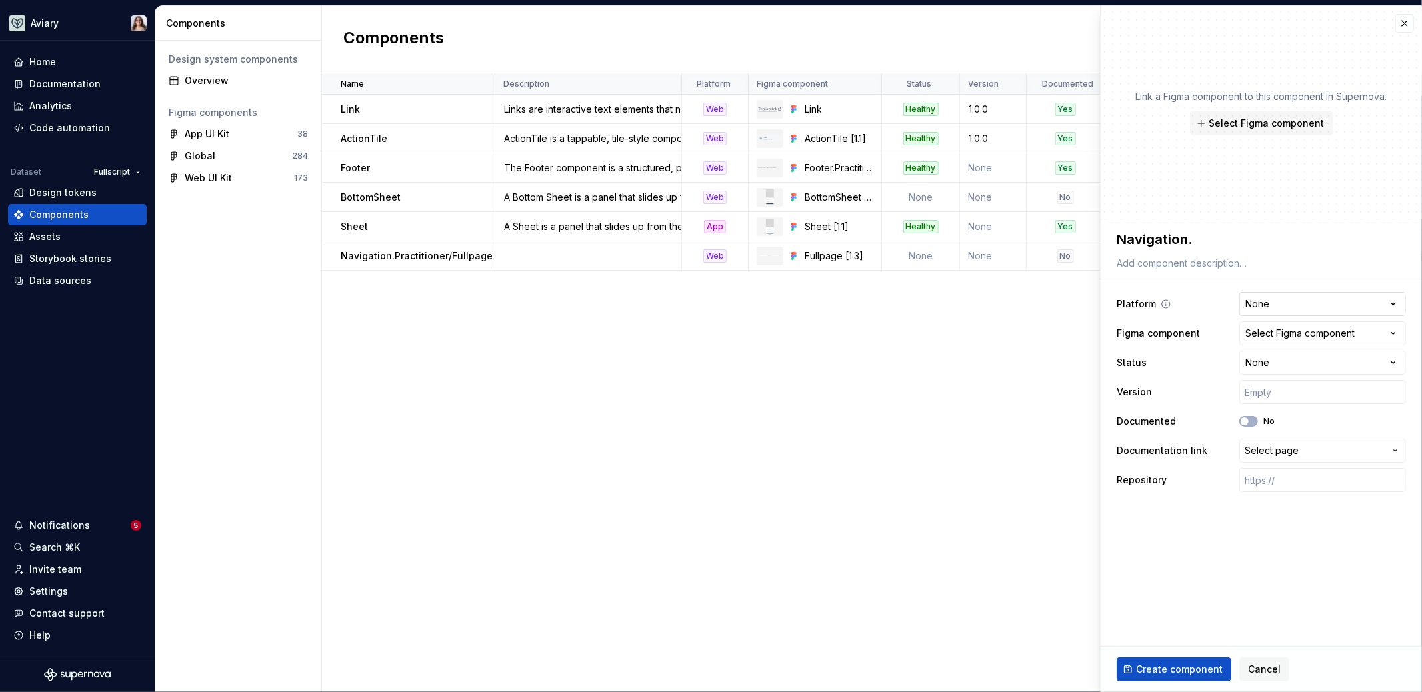
type textarea "Navigation.P"
type textarea "*"
type textarea "[DOMAIN_NAME]"
type textarea "*"
type textarea "Navigation.Pra"
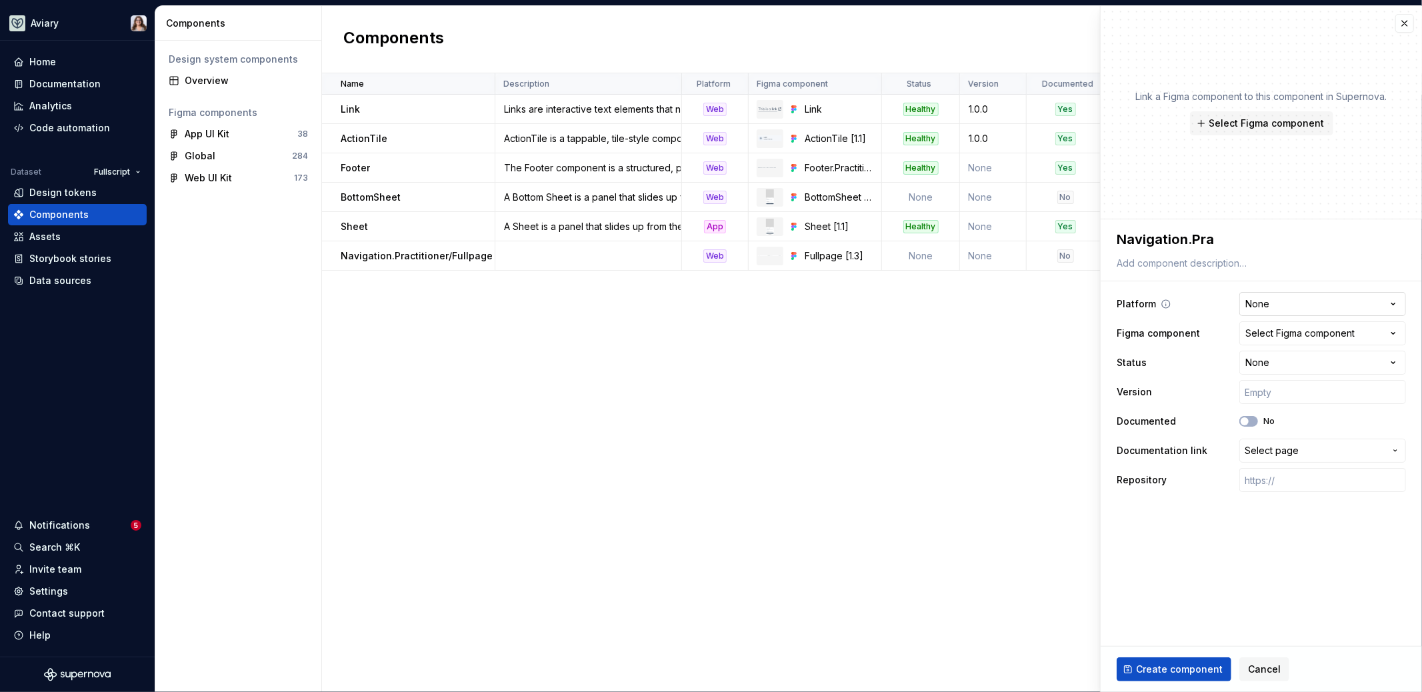
type textarea "*"
type textarea "Navigation.Prac"
type textarea "*"
type textarea "Navigation.Pract"
type textarea "*"
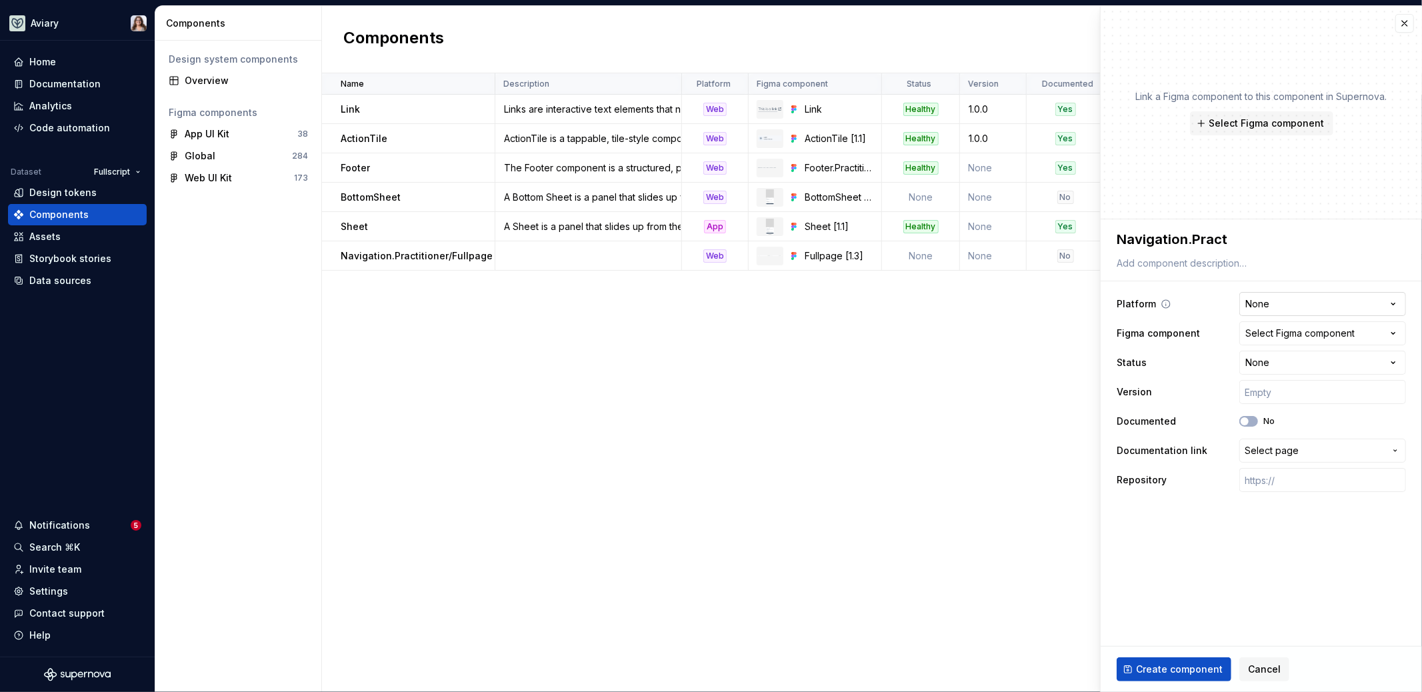
type textarea "Navigation.Practi"
type textarea "*"
type textarea "Navigation.Practit"
type textarea "*"
type textarea "Navigation.Practiti"
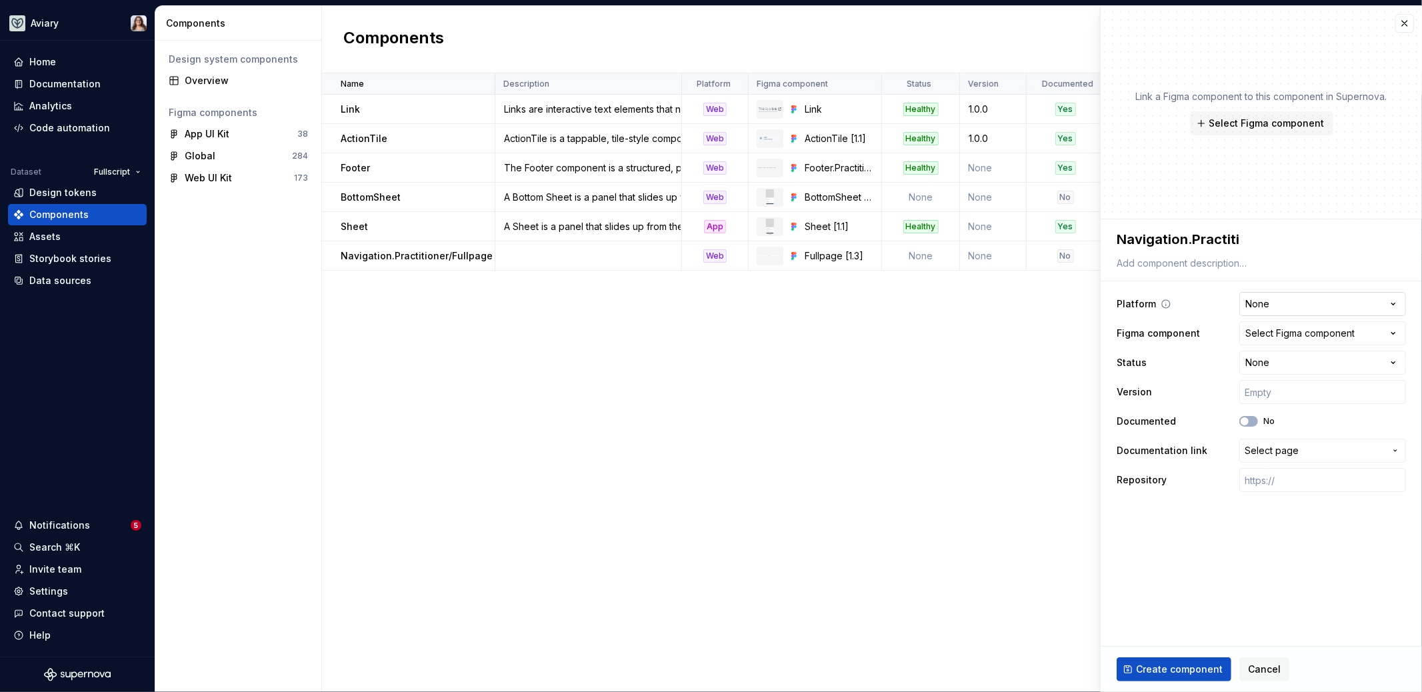
type textarea "*"
type textarea "Navigation.Practitio"
type textarea "*"
type textarea "Navigation.Practition"
type textarea "*"
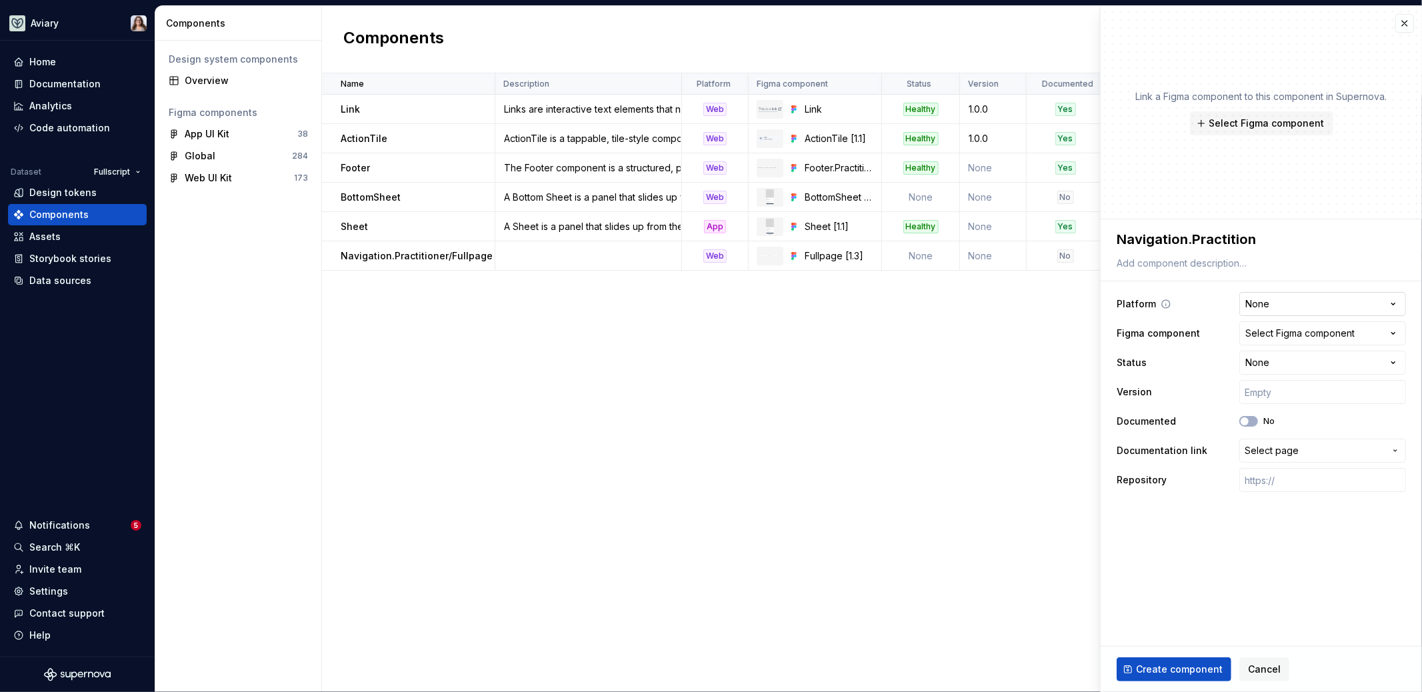
type textarea "Navigation.Practitione"
type textarea "*"
type textarea "Navigation.Practitioner"
type textarea "*"
type textarea "Navigation.Practitioner"
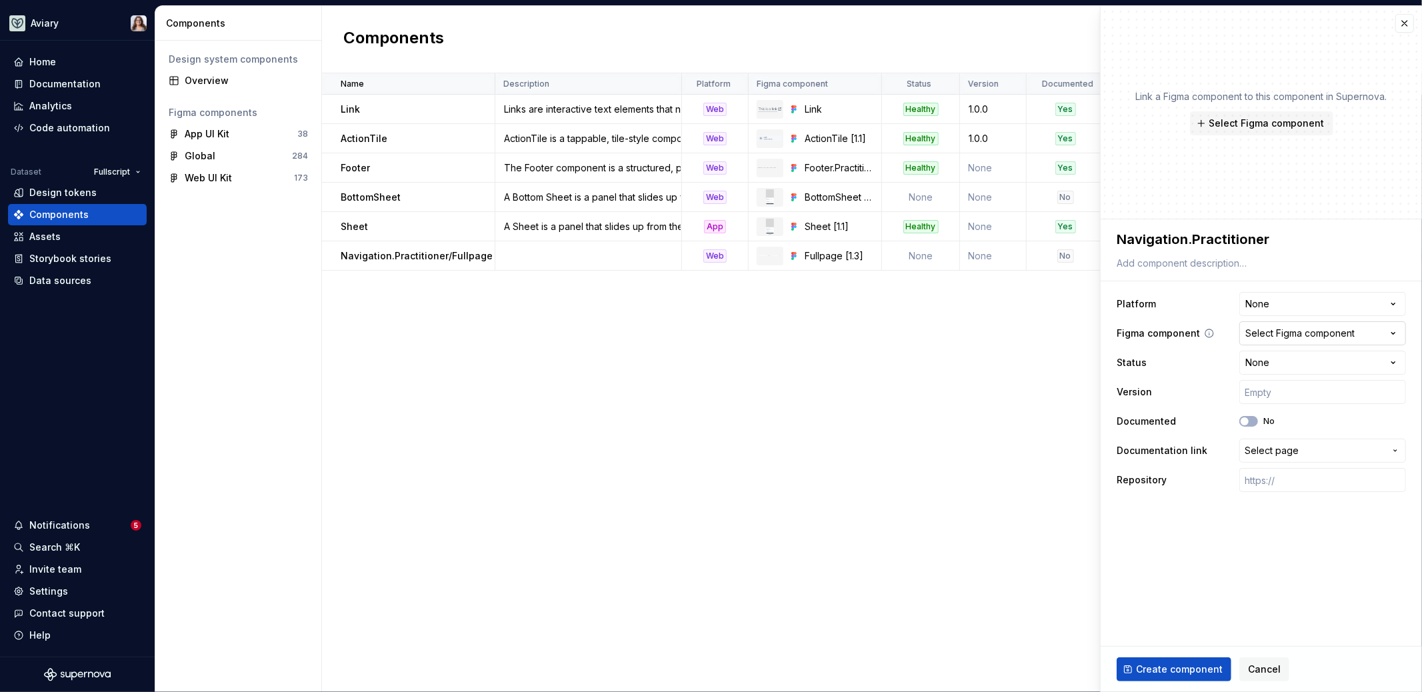
click at [1297, 339] on div "Select Figma component" at bounding box center [1299, 333] width 109 height 13
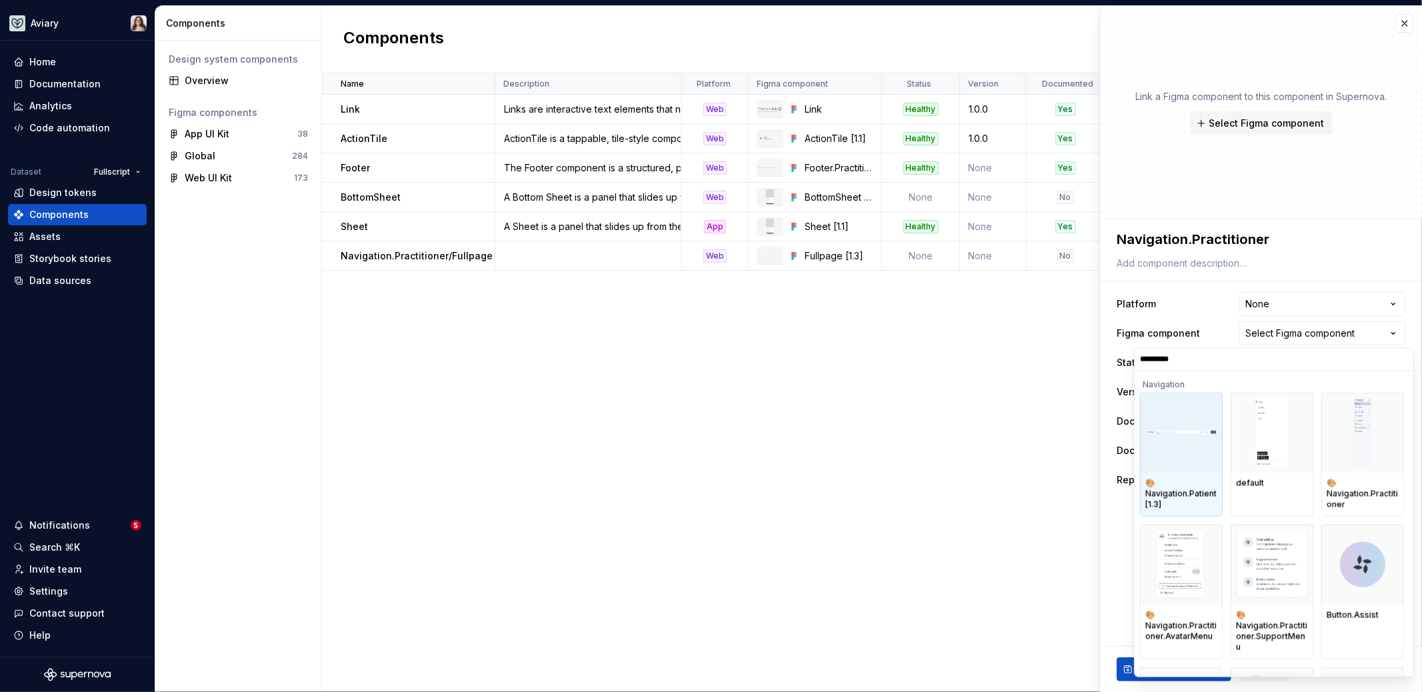
type input "**********"
click at [1174, 471] on div at bounding box center [1181, 432] width 83 height 80
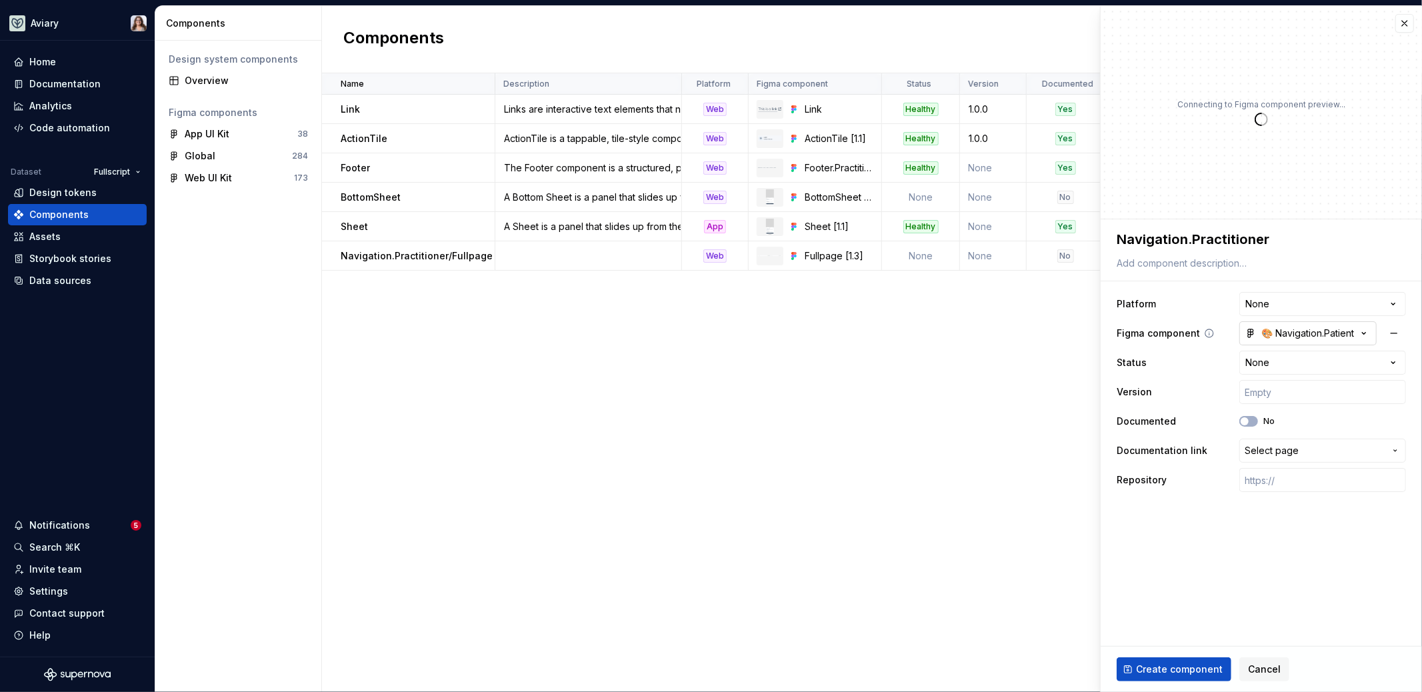
type textarea "*"
click at [1290, 333] on div "🎨 Navigation.Patient [1.3]" at bounding box center [1301, 333] width 112 height 13
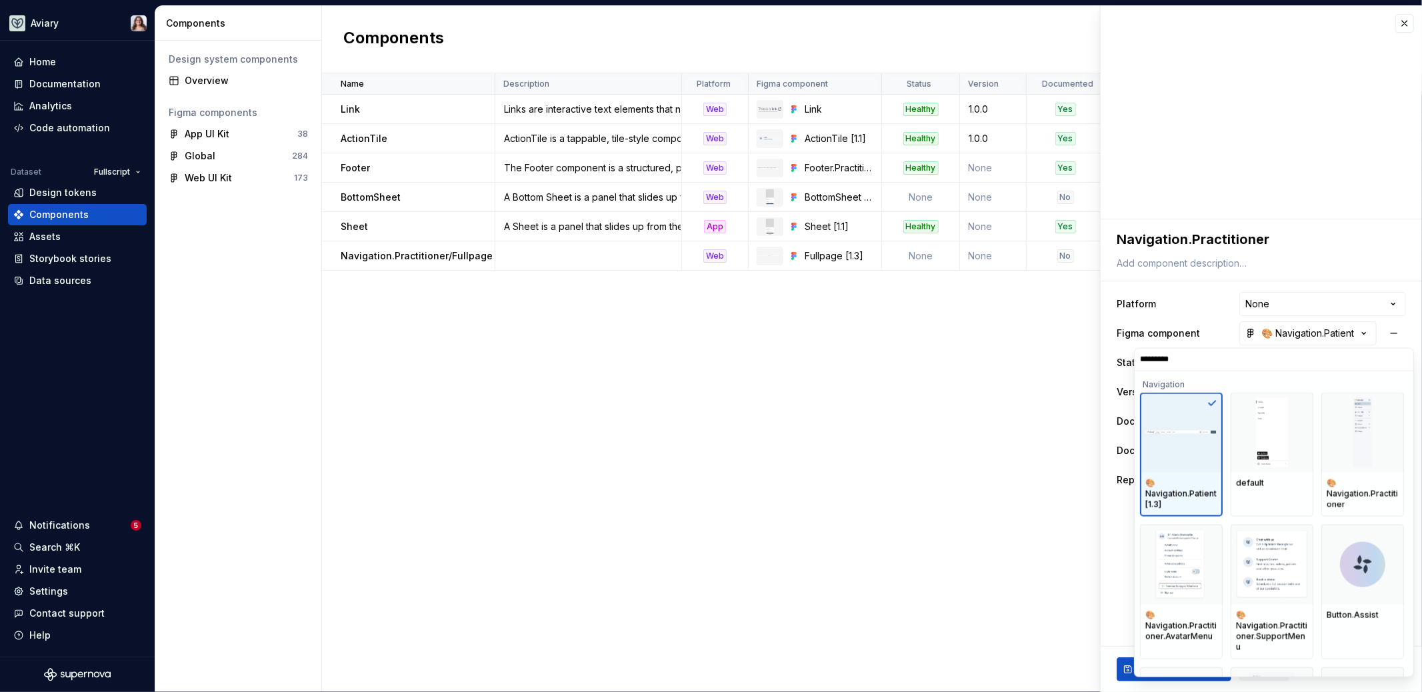
type input "**********"
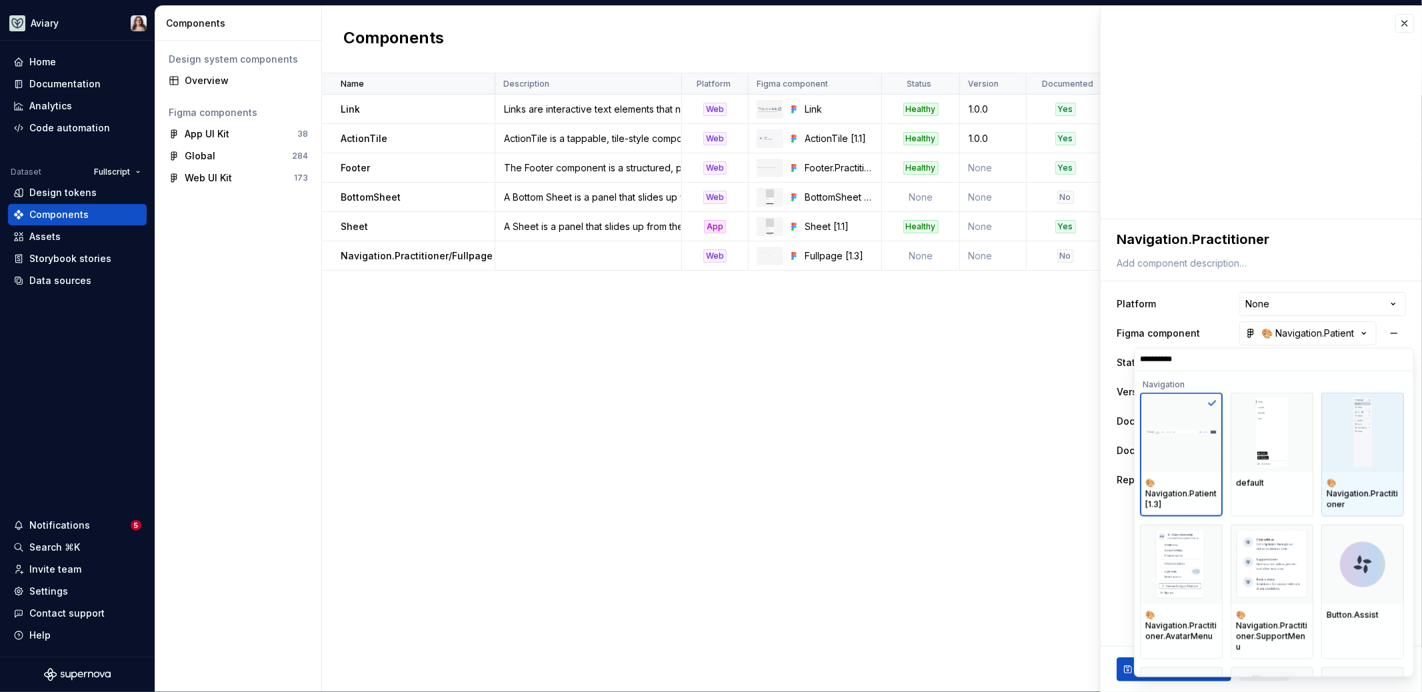
click at [1370, 493] on div "🎨Navigation.Practitioner" at bounding box center [1363, 493] width 72 height 32
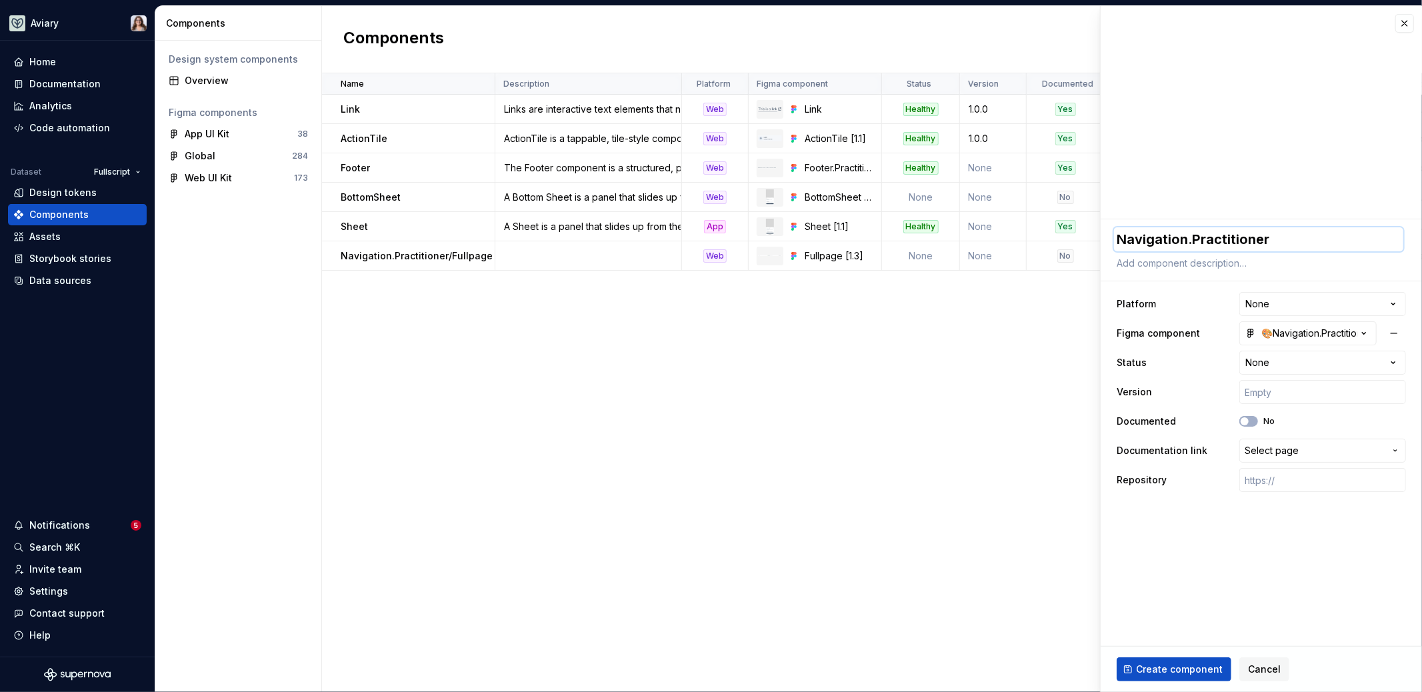
click at [1283, 239] on textarea "Navigation.Practitioner" at bounding box center [1258, 239] width 289 height 24
type textarea "*"
type textarea "Navigation.Practitioner/"
type textarea "*"
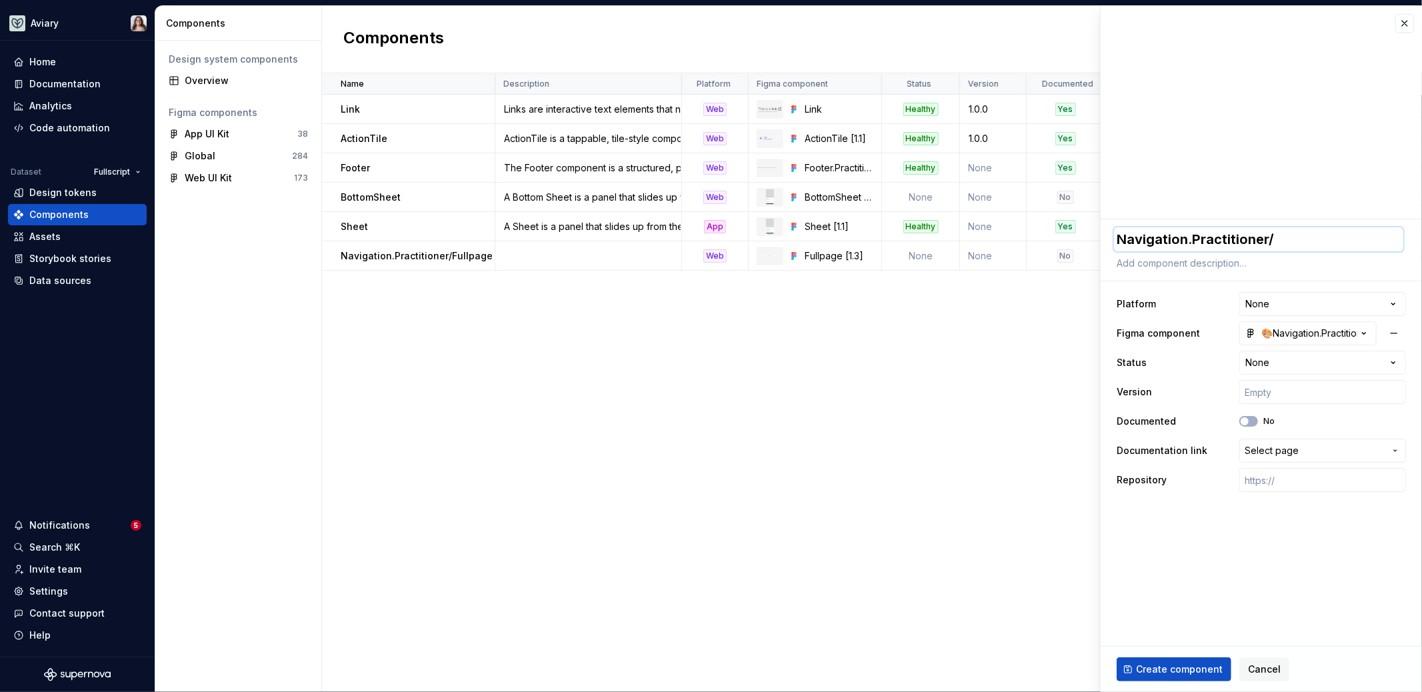
type textarea "Navigation.Practitioner/S"
type textarea "*"
type textarea "Navigation.Practitioner/Si"
type textarea "*"
type textarea "Navigation.Practitioner/Sid"
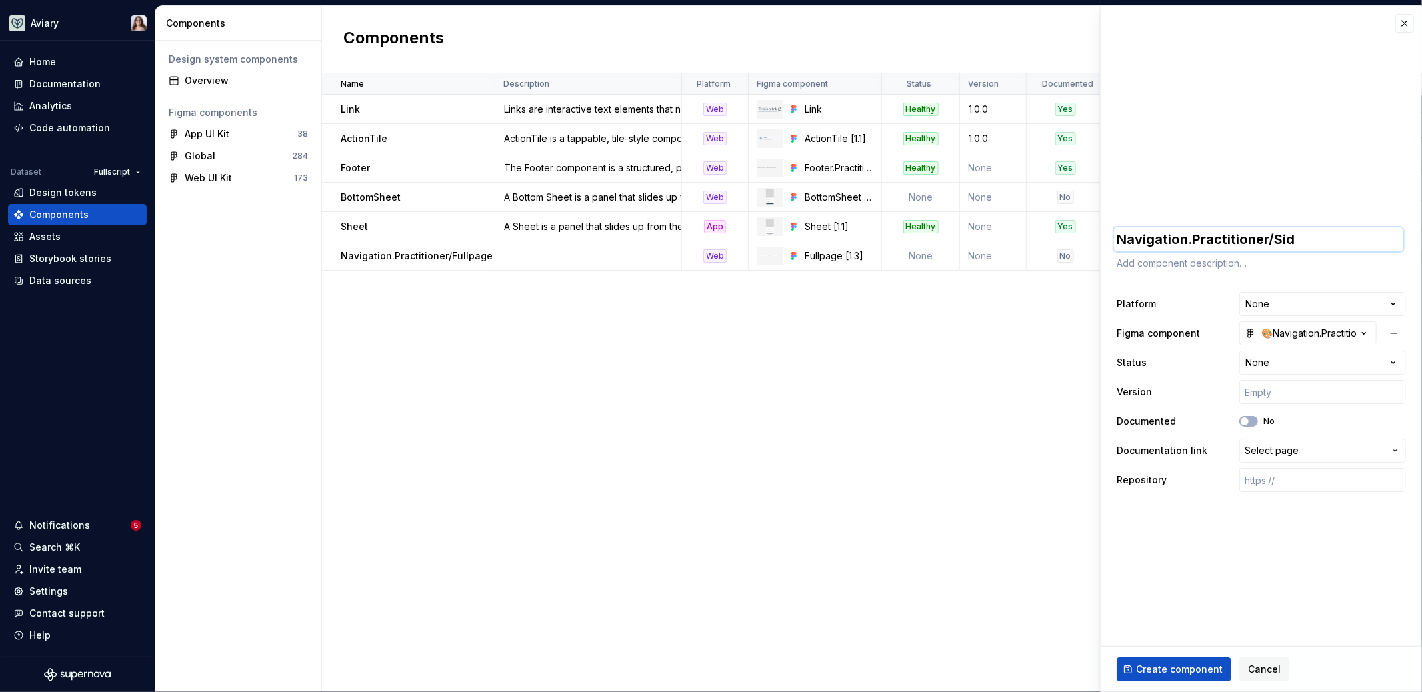
type textarea "*"
type textarea "Navigation.Practitioner/Side"
type textarea "*"
type textarea "Navigation.Practitioner/Sideb"
type textarea "*"
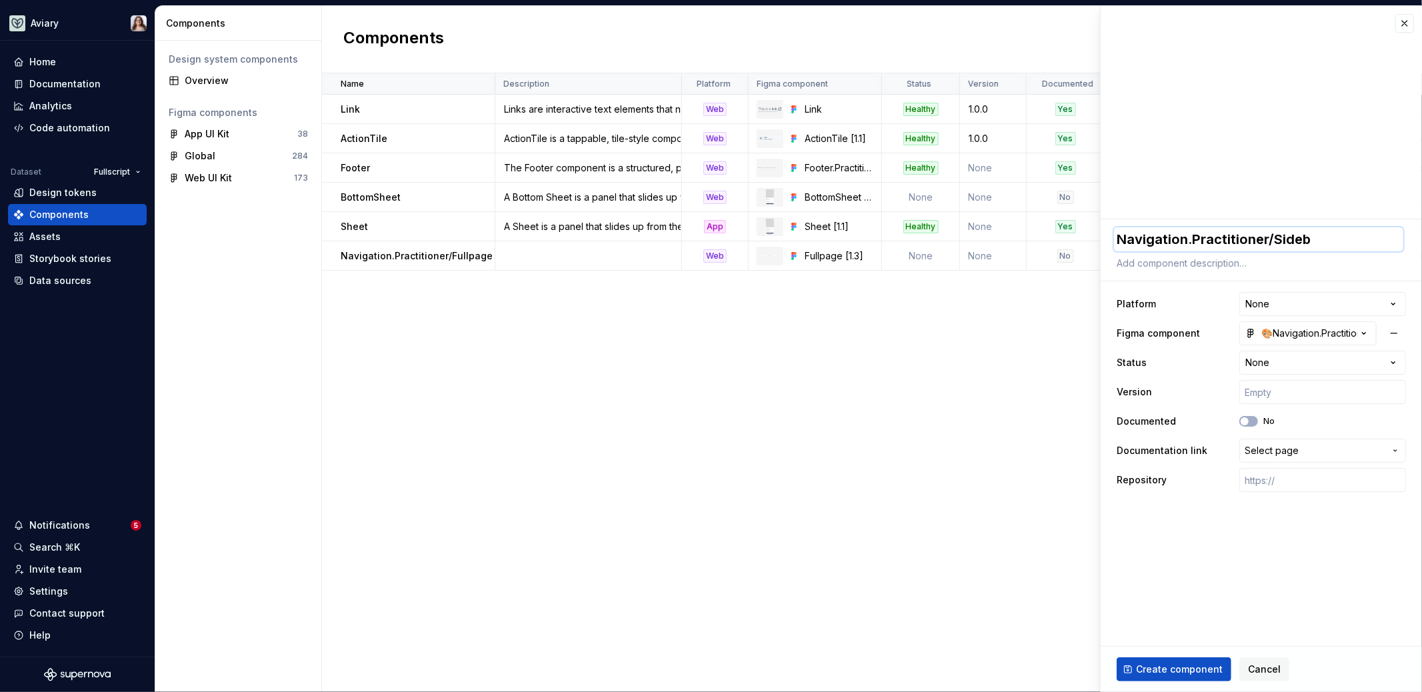
type textarea "Navigation.Practitioner/Sideba"
type textarea "*"
type textarea "Navigation.Practitioner/Sidebar"
click at [1259, 291] on html "Aviary Home Documentation Analytics Code automation Dataset Fullscript Design t…" at bounding box center [711, 346] width 1422 height 692
select select "**********"
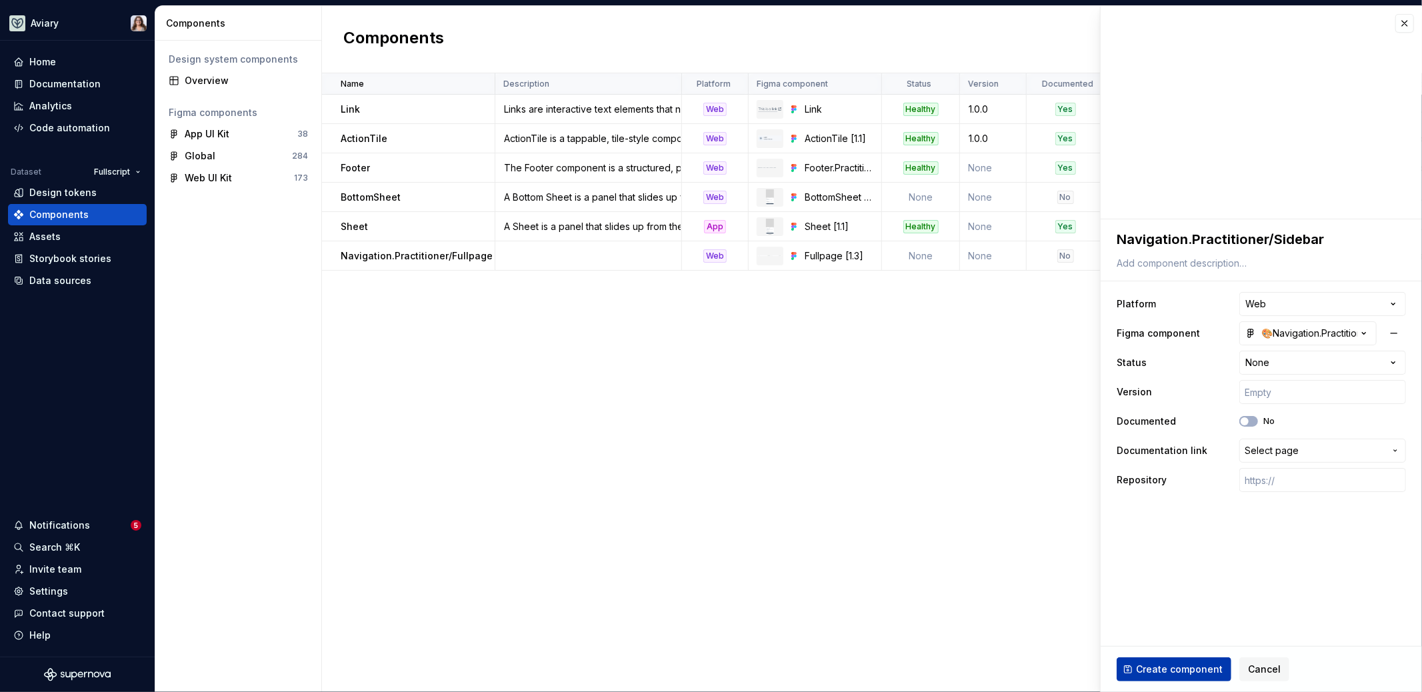
click at [1141, 671] on span "Create component" at bounding box center [1179, 669] width 87 height 13
type textarea "*"
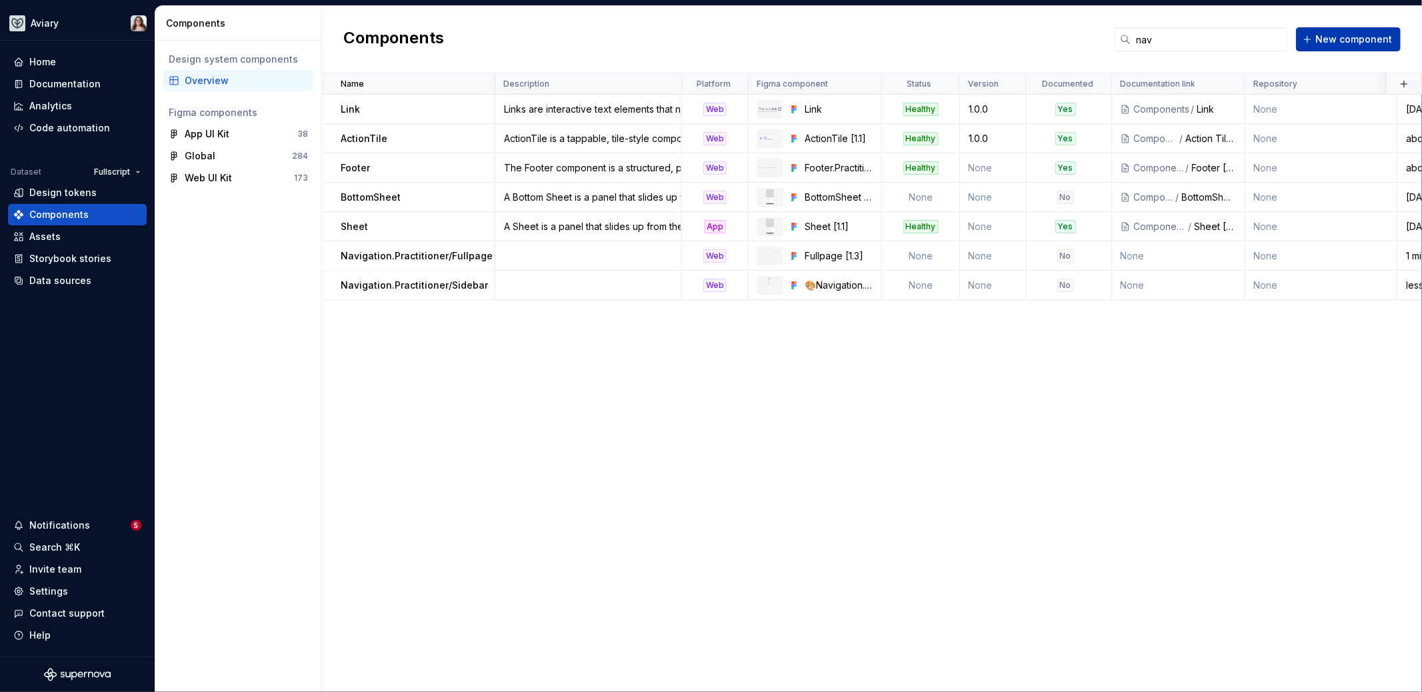
click at [1322, 38] on span "New component" at bounding box center [1354, 39] width 77 height 13
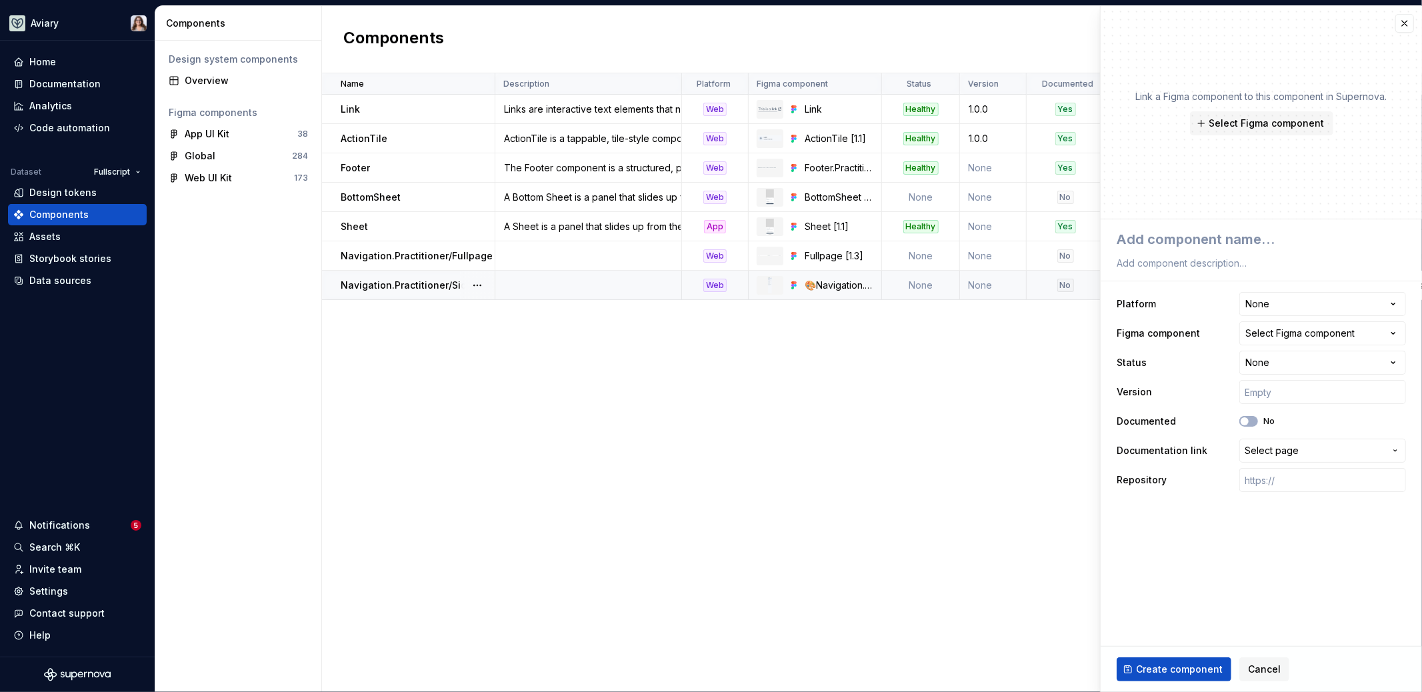
click at [367, 283] on p "Navigation.Practitioner/Sidebar" at bounding box center [414, 285] width 147 height 13
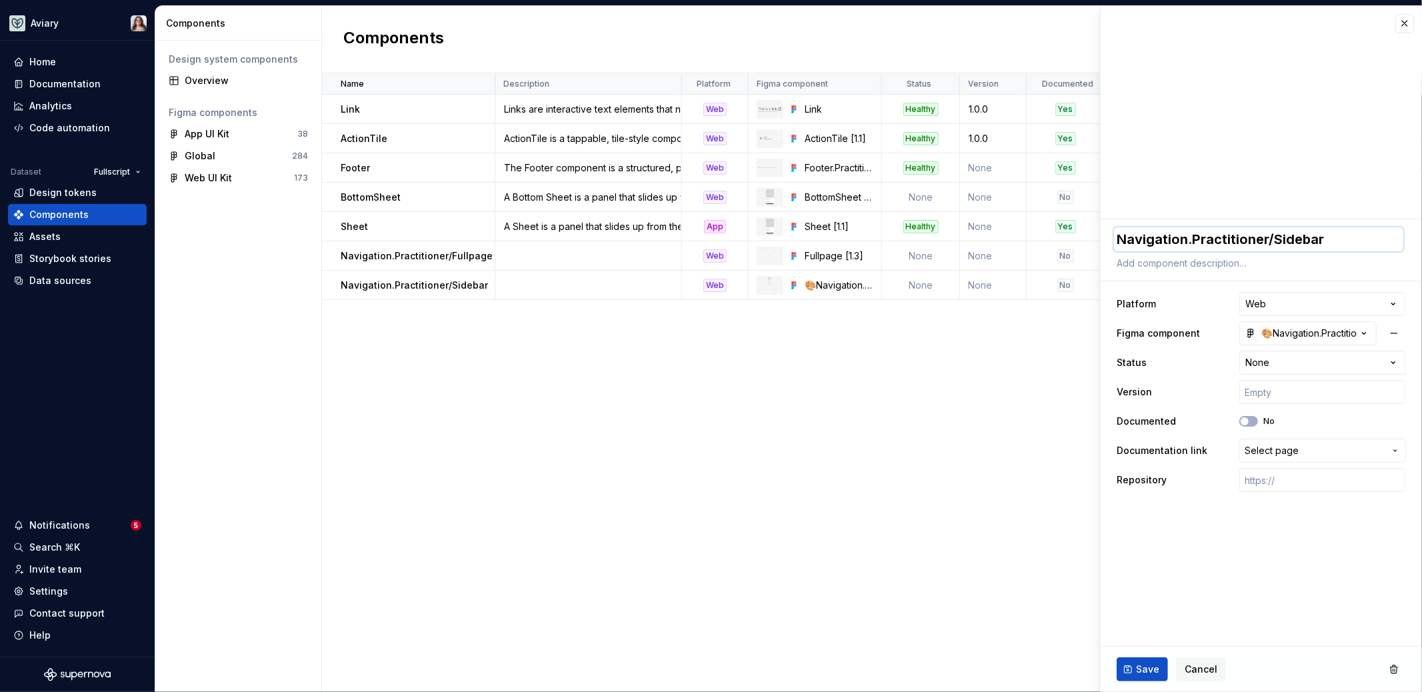
click at [1118, 239] on textarea "Navigation.Practitioner/Sidebar" at bounding box center [1258, 239] width 289 height 24
type textarea "*"
type textarea "🎨Navigation.Practitioner/Sidebar"
click at [1139, 674] on span "Save" at bounding box center [1147, 669] width 23 height 13
type textarea "*"
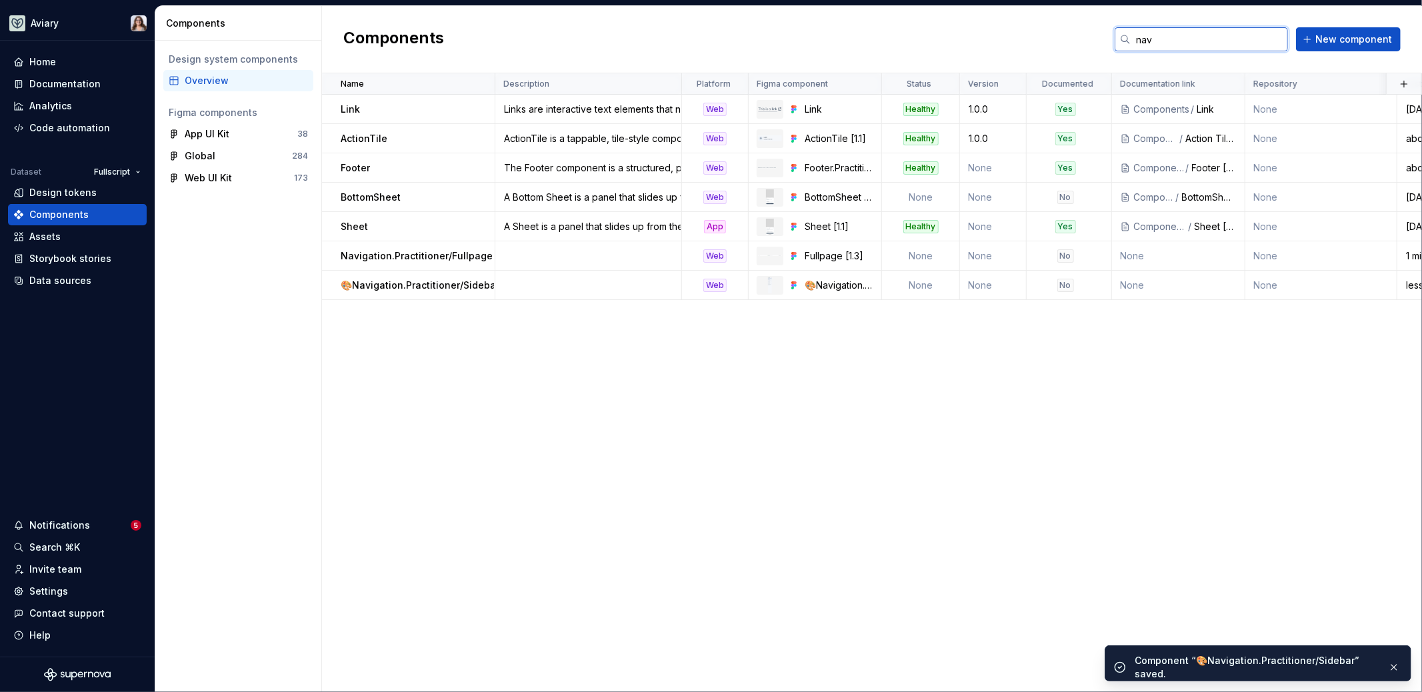
click at [1207, 34] on input "nav" at bounding box center [1209, 39] width 157 height 24
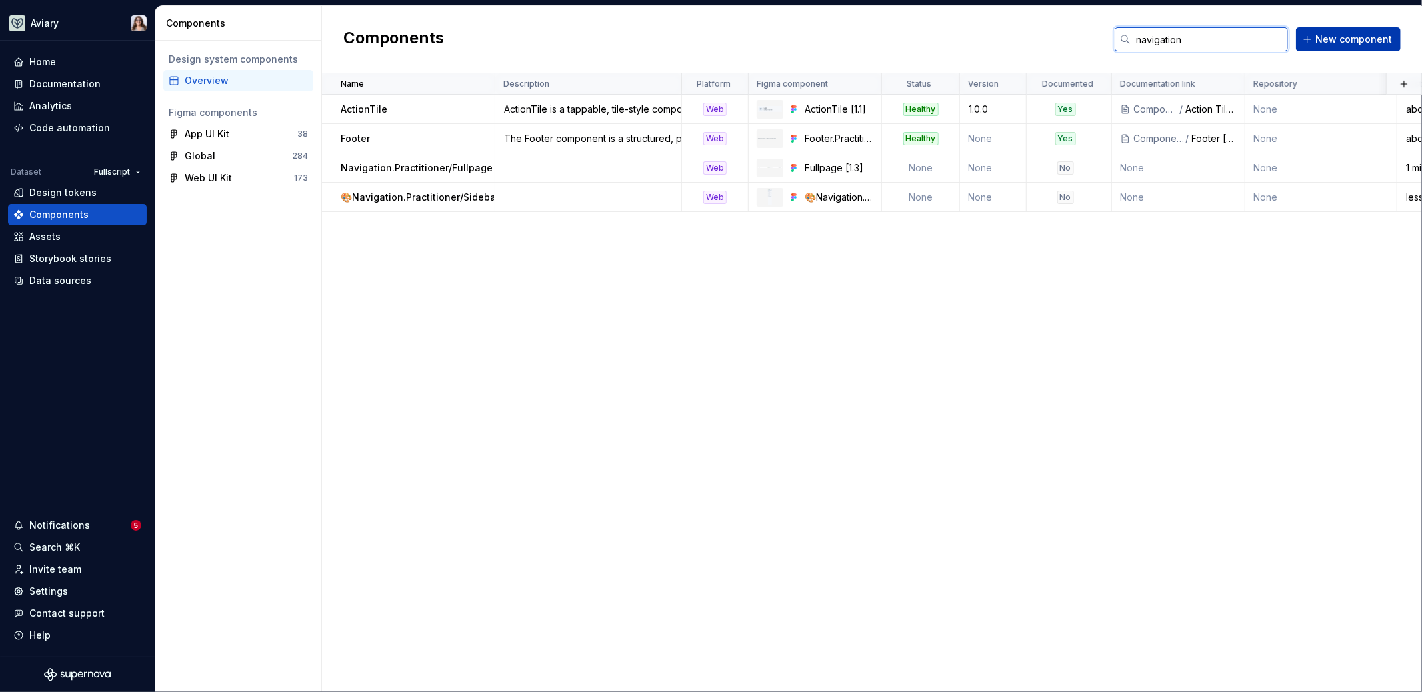
type input "navigation"
click at [1339, 39] on span "New component" at bounding box center [1354, 39] width 77 height 13
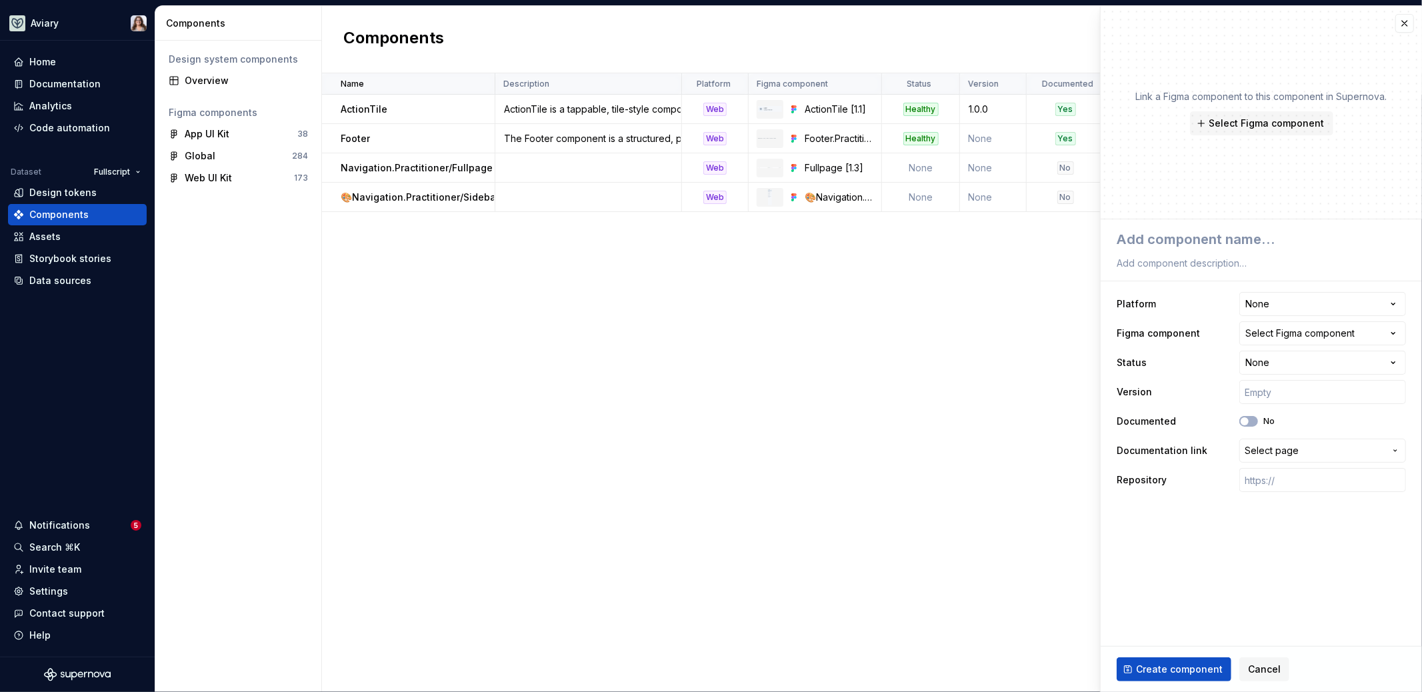
type textarea "*"
type textarea "N"
type textarea "*"
type textarea "Na"
type textarea "*"
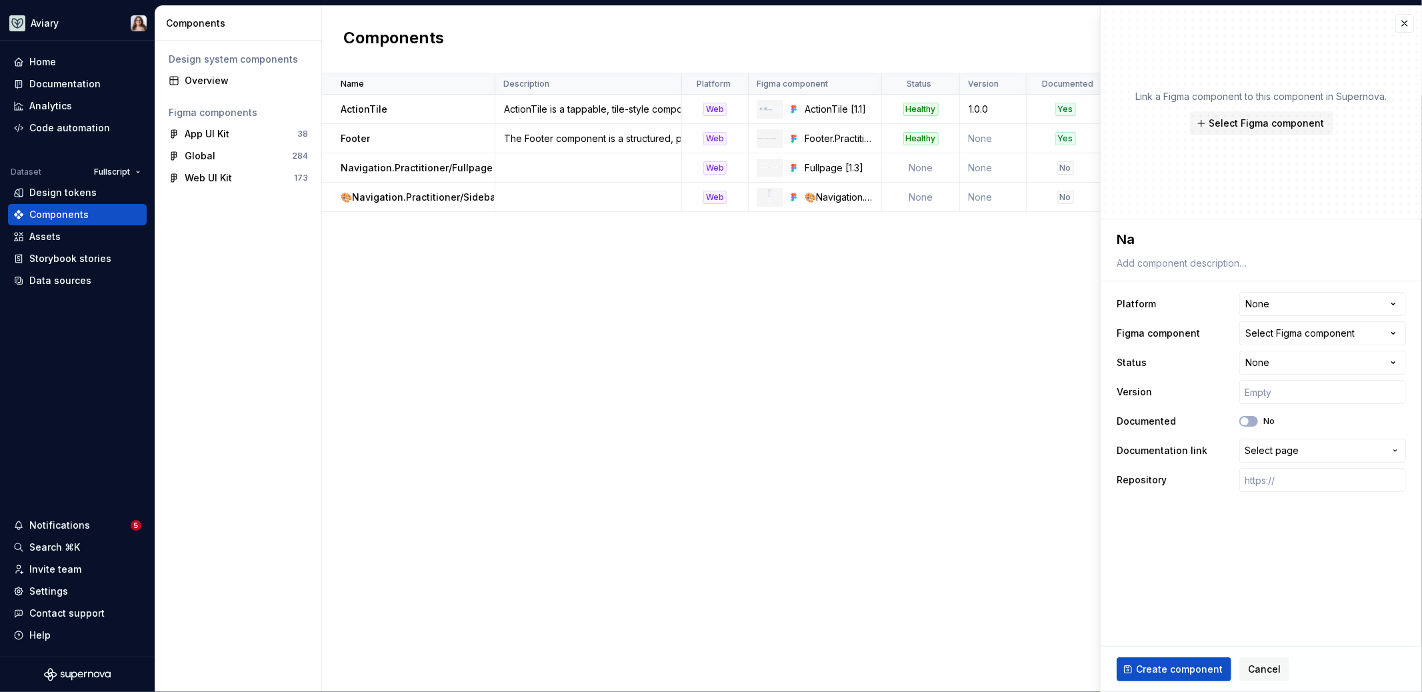
type textarea "Nav"
type textarea "*"
type textarea "Navi"
type textarea "*"
type textarea "Naviga"
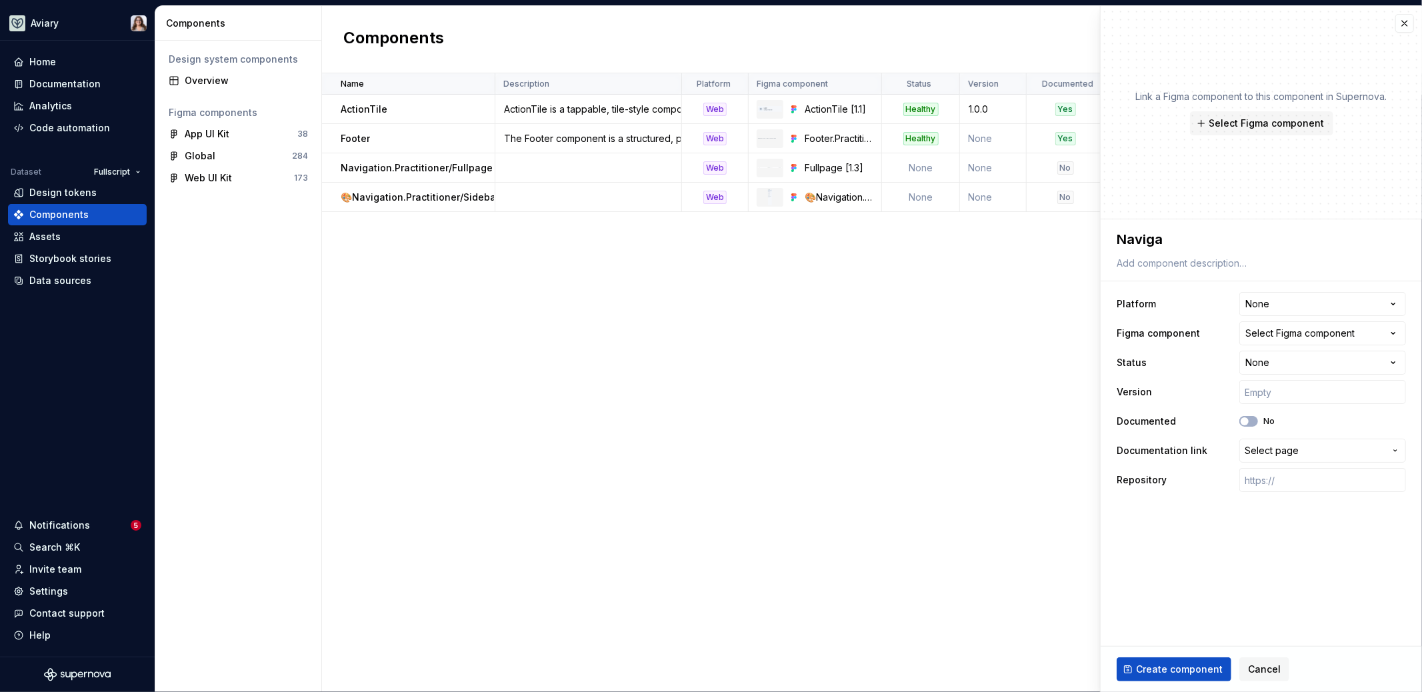
type textarea "*"
type textarea "Navigat"
type textarea "*"
type textarea "Navigati"
type textarea "*"
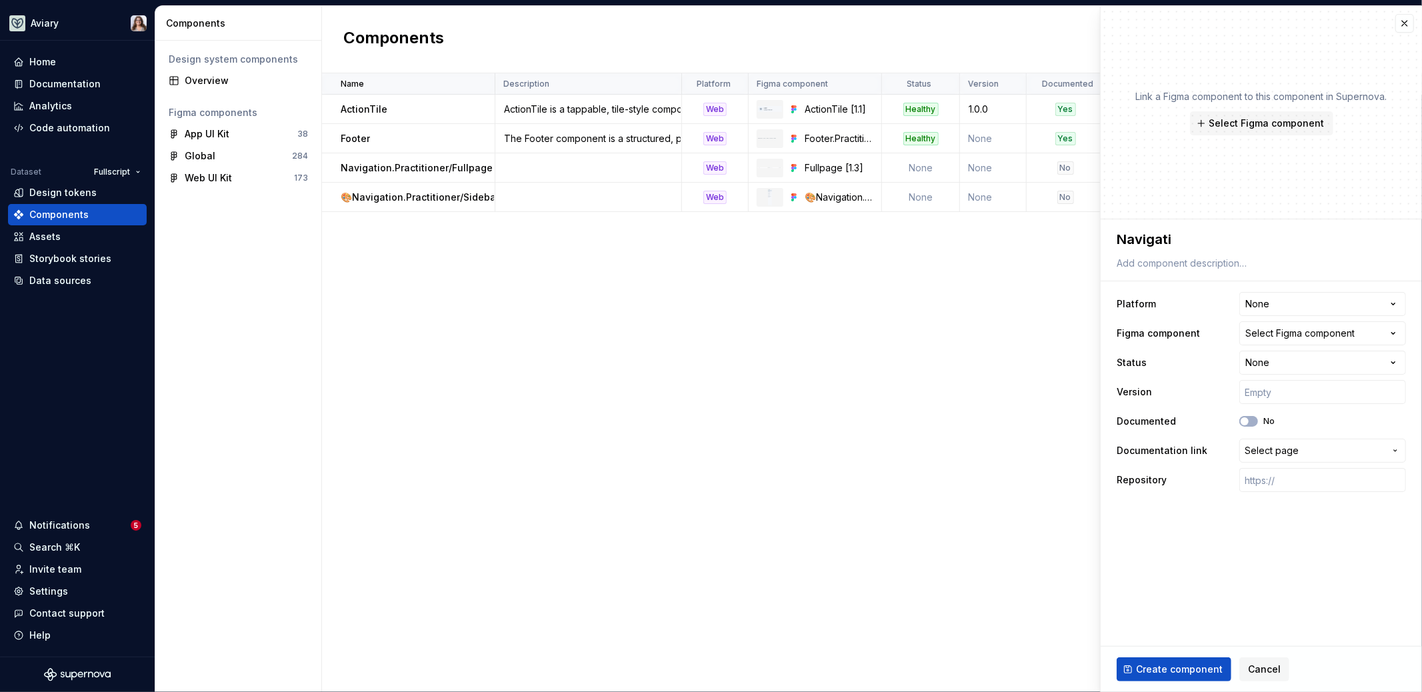
type textarea "Navigatio"
type textarea "*"
type textarea "Navigation"
click at [1274, 333] on div "Select Figma component" at bounding box center [1299, 333] width 109 height 13
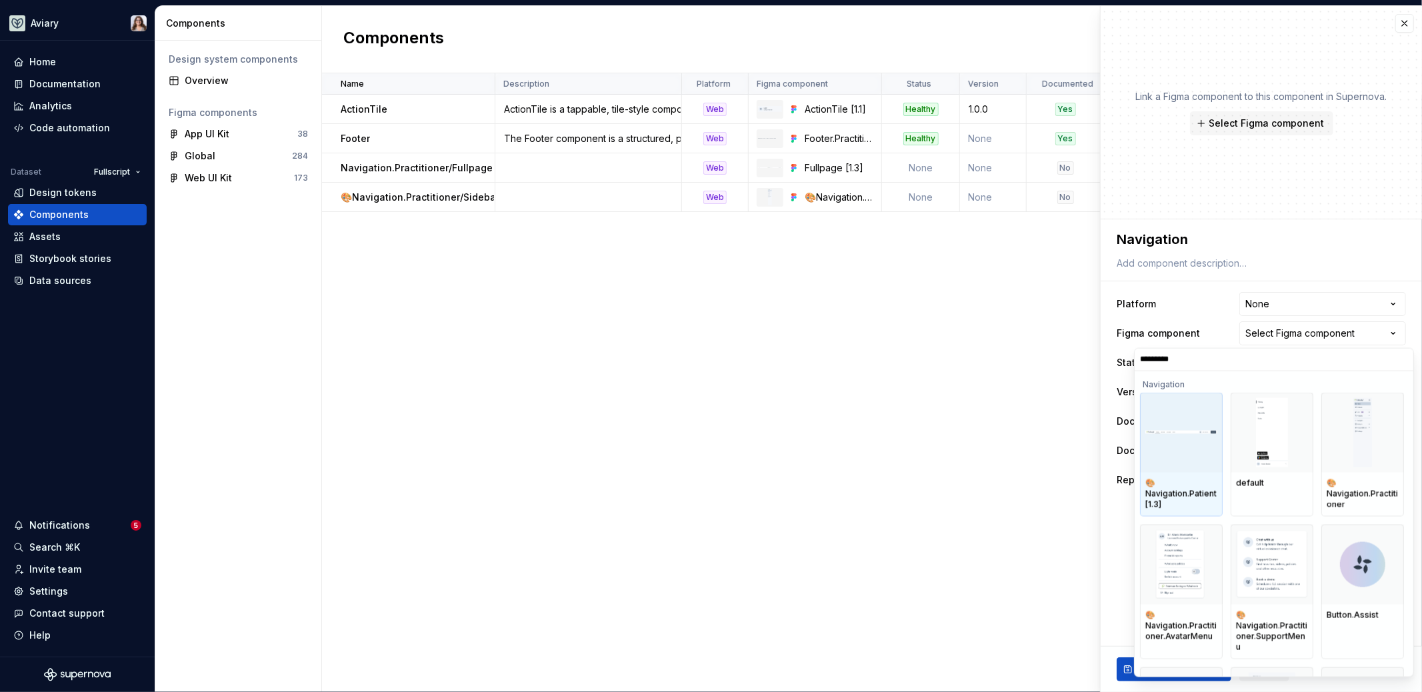
type input "**********"
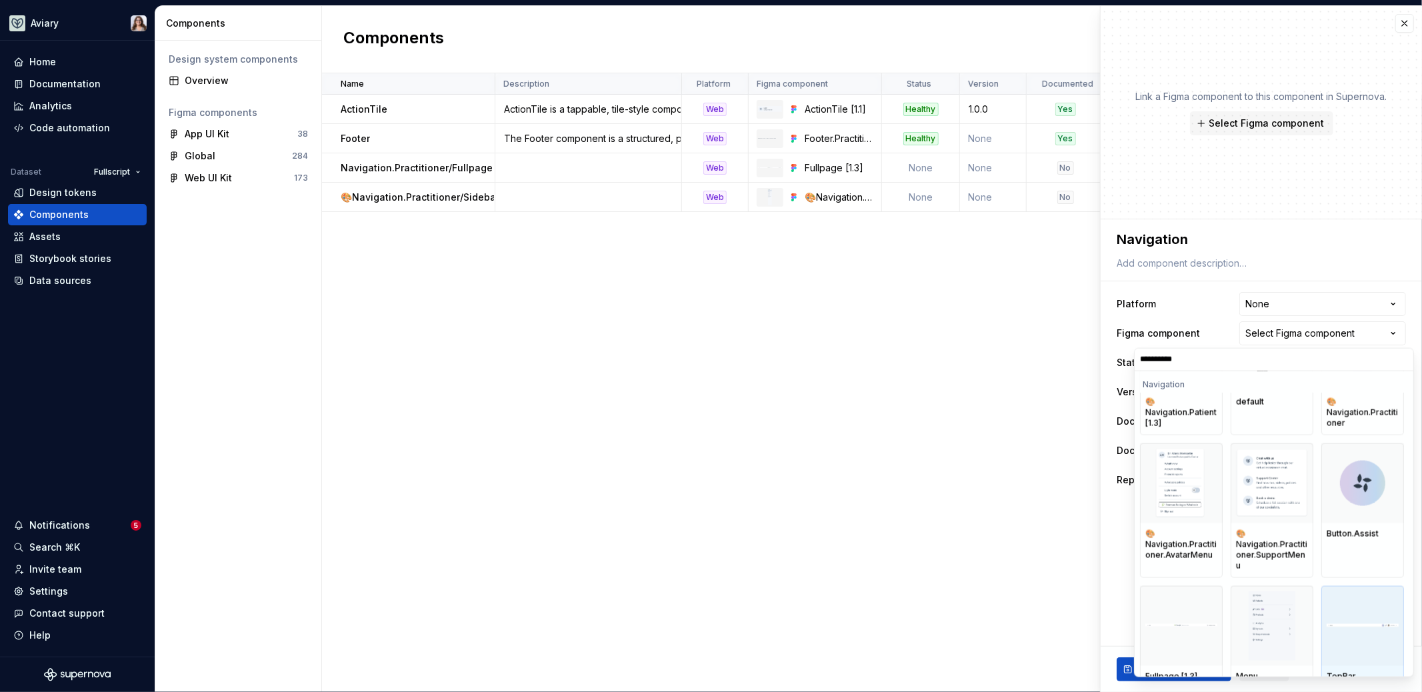
click at [1345, 623] on div at bounding box center [1363, 625] width 83 height 80
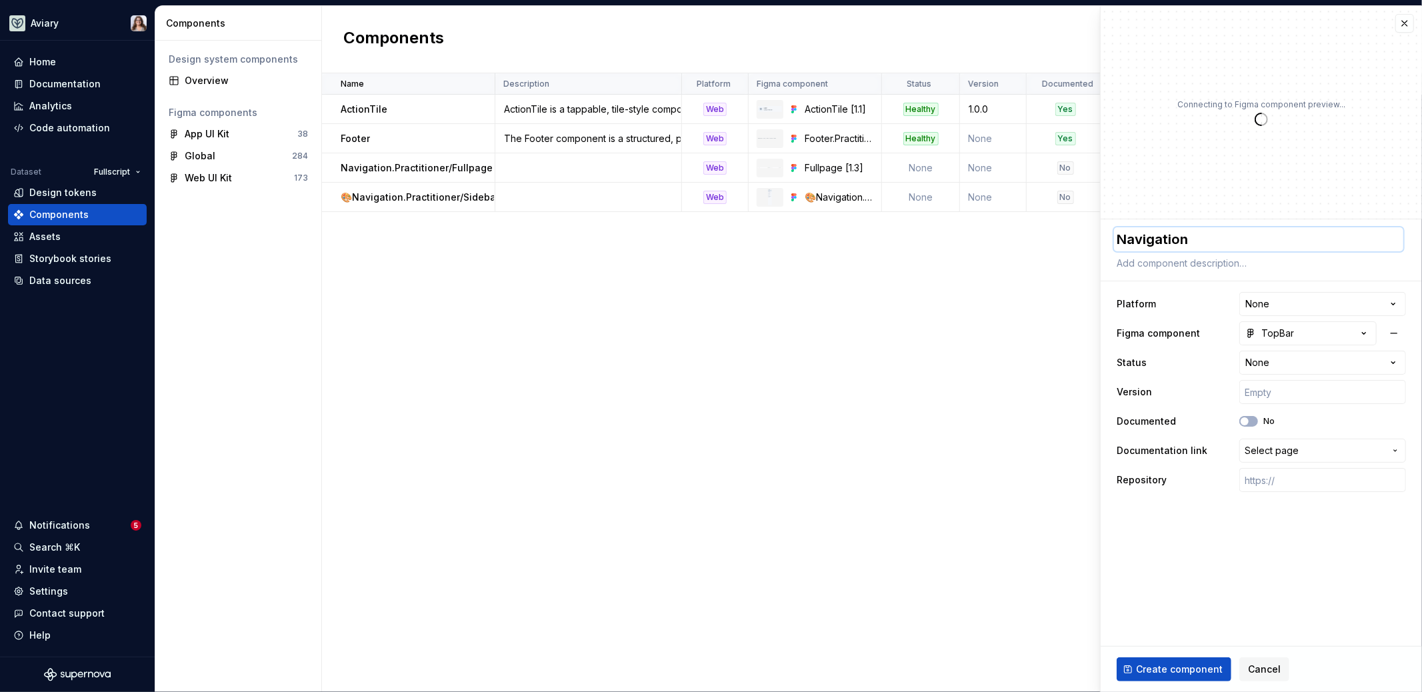
click at [1195, 237] on textarea "Navigation" at bounding box center [1258, 239] width 289 height 24
type textarea "*"
type textarea "Navigation."
type textarea "*"
type textarea "Navigation.P"
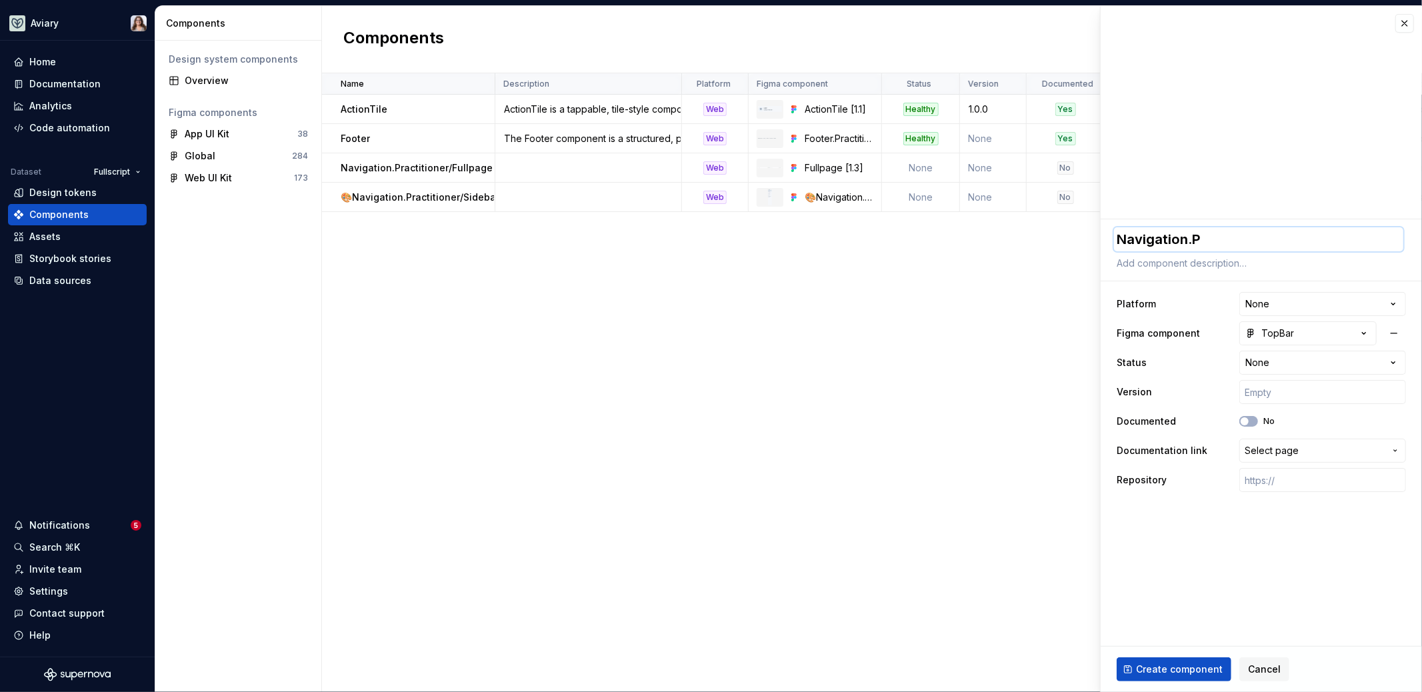
type textarea "*"
type textarea "[DOMAIN_NAME]"
type textarea "*"
type textarea "Navigation.Pra"
type textarea "*"
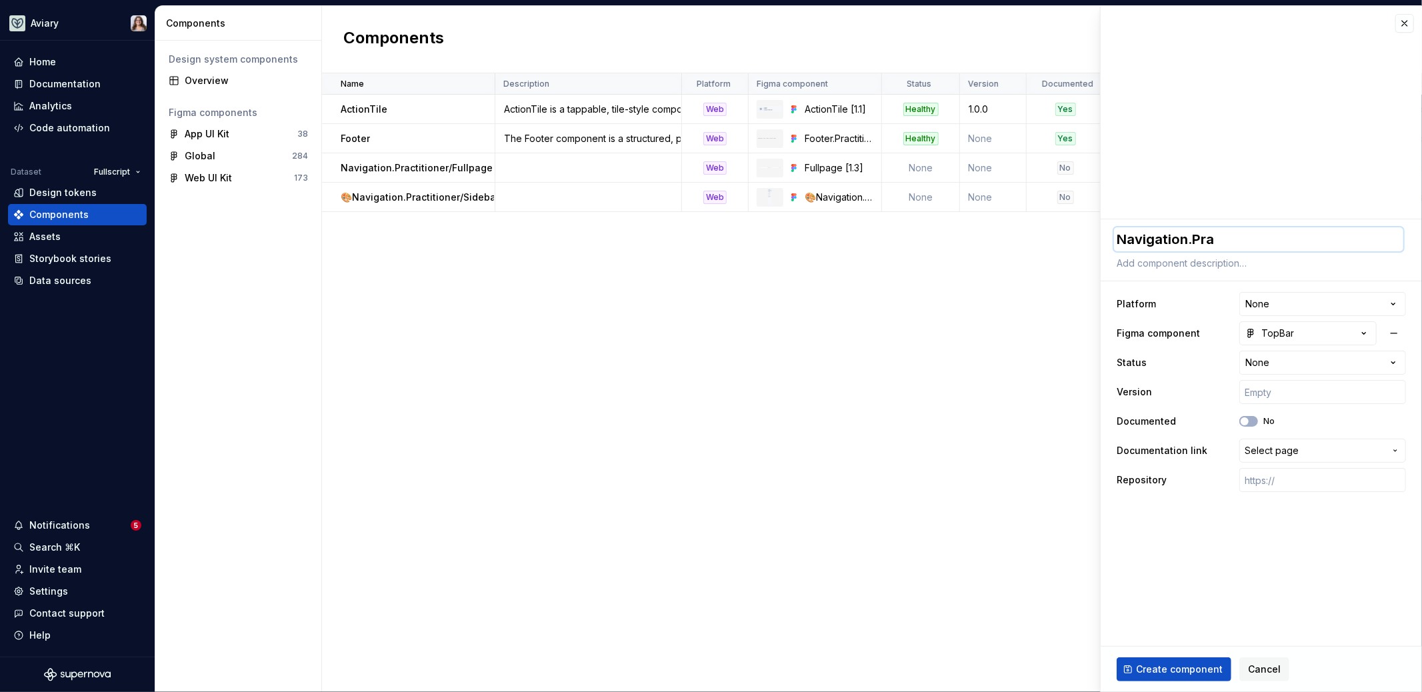
type textarea "Navigation.Prac"
type textarea "*"
type textarea "Navigation.Praci"
type textarea "*"
type textarea "Navigation.Pracit"
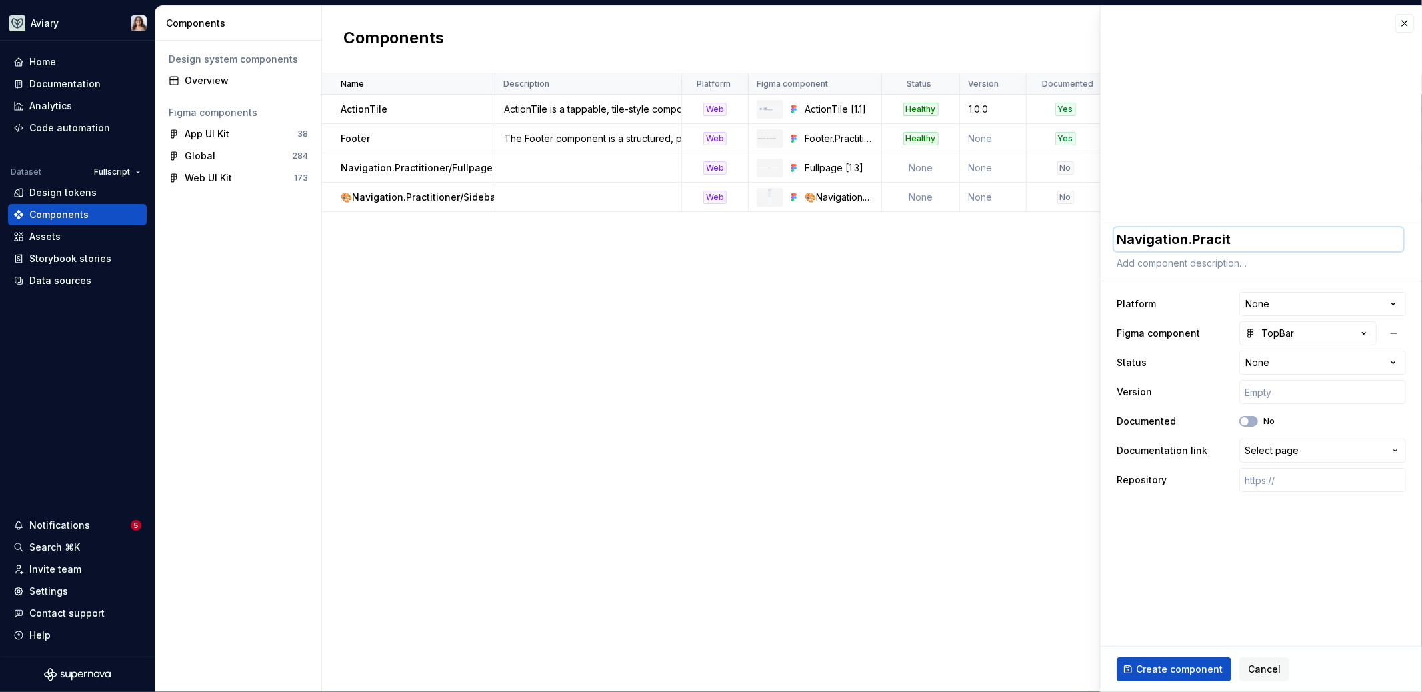
type textarea "*"
type textarea "Navigation.Praci"
type textarea "*"
type textarea "Navigation.Prac"
type textarea "*"
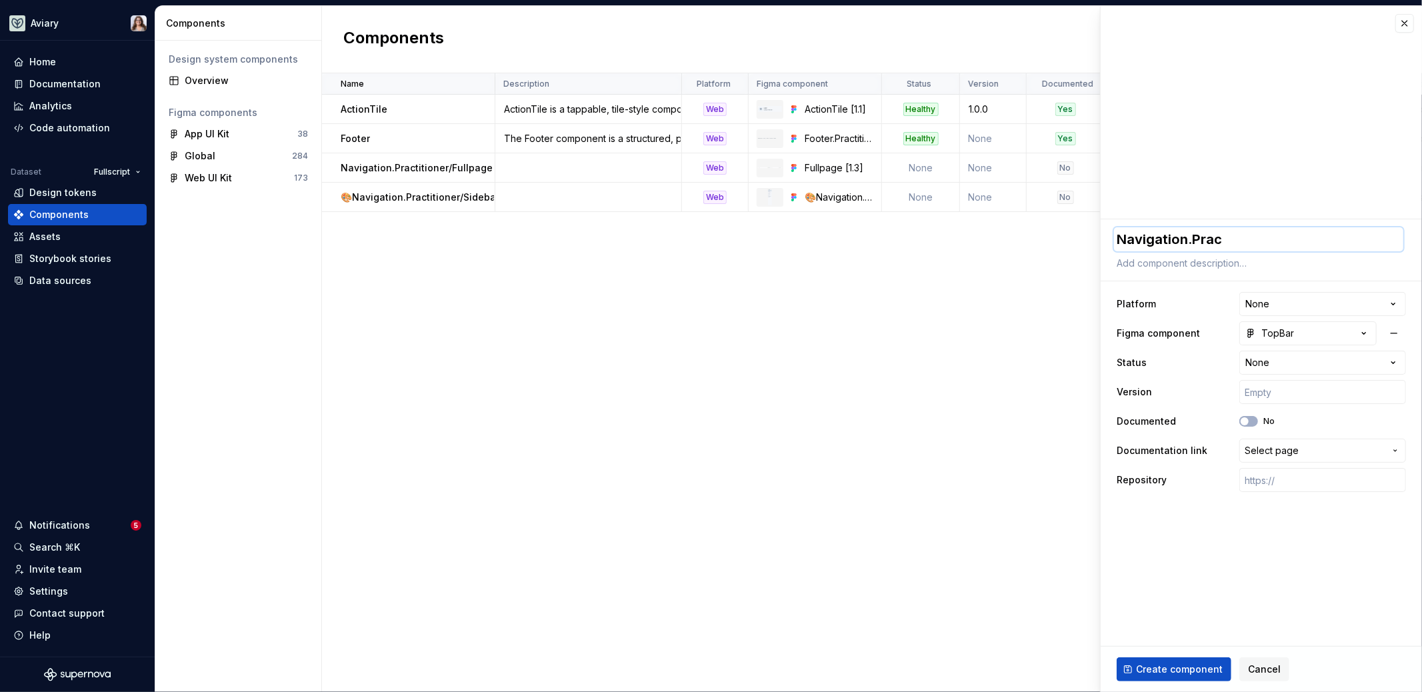
type textarea "Navigation.Pract"
type textarea "*"
type textarea "Navigation.Practi"
type textarea "*"
type textarea "Navigation.Practit"
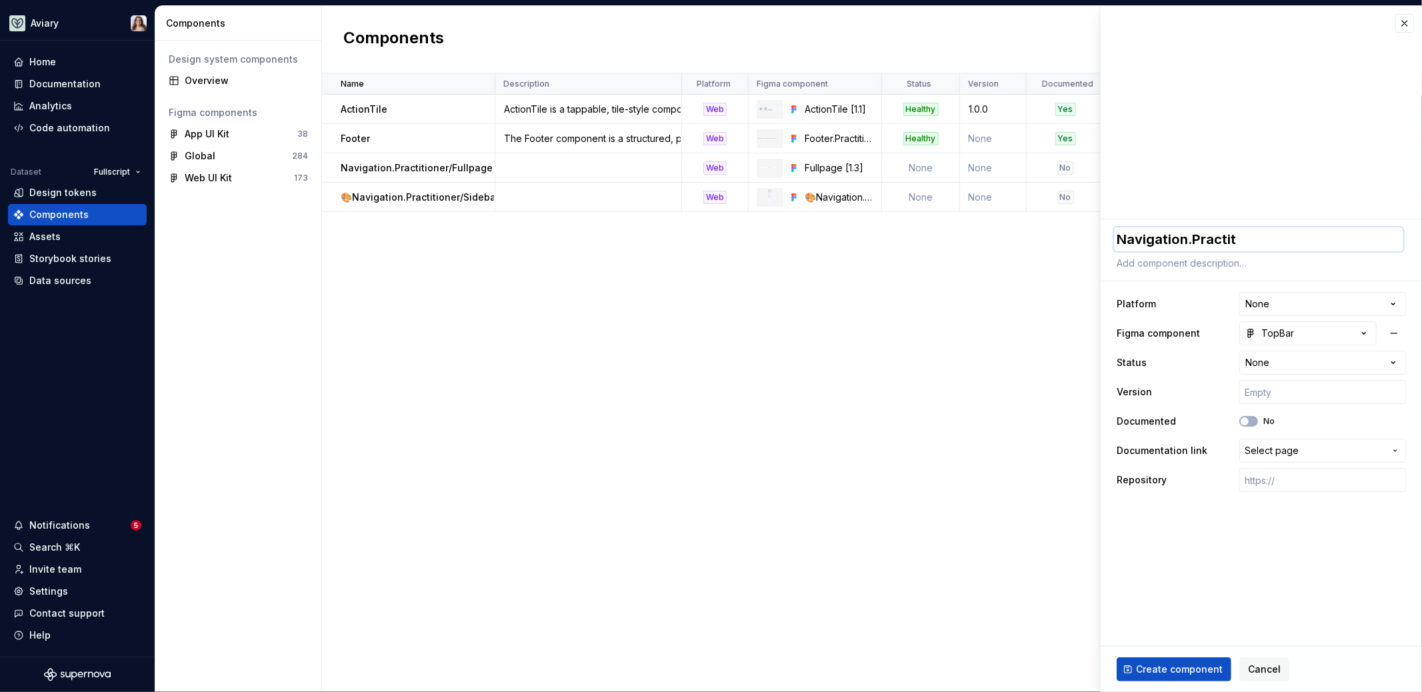
type textarea "*"
type textarea "Navigation.Practiti"
type textarea "*"
type textarea "Navigation.Practitio"
type textarea "*"
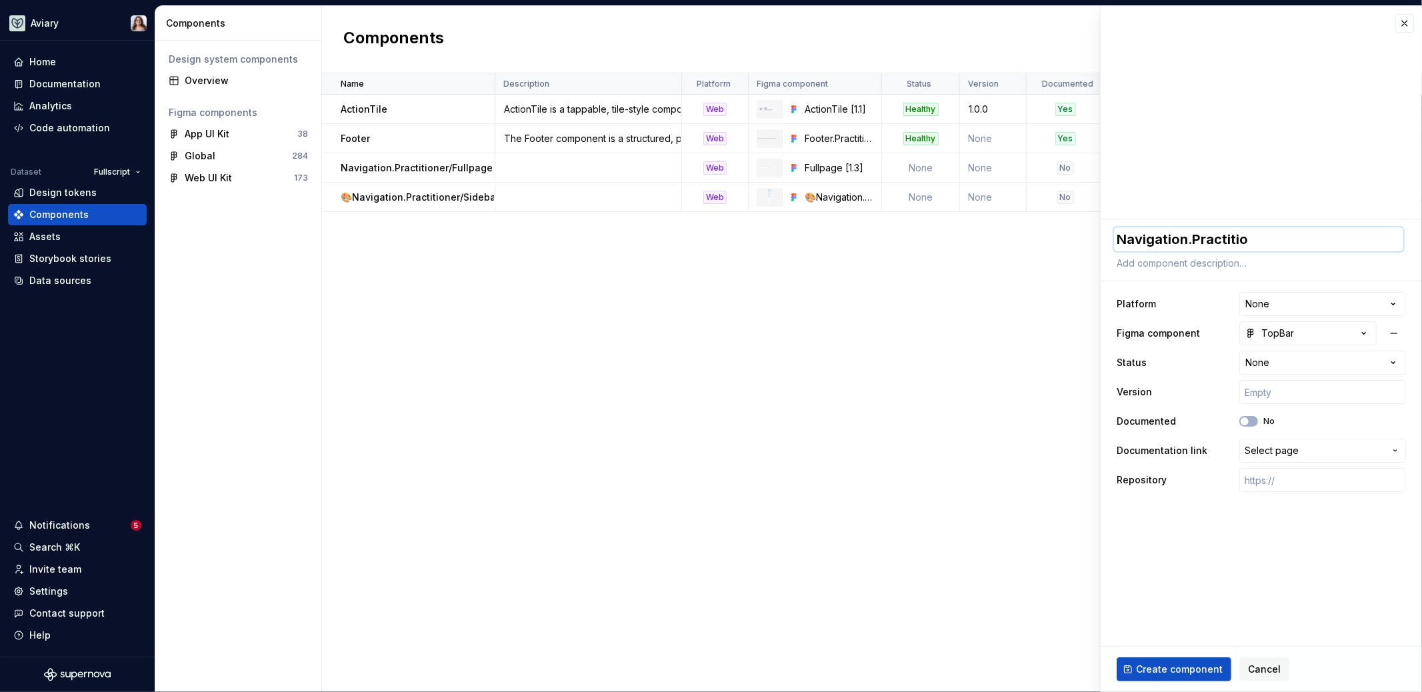
type textarea "Navigation.Practition"
type textarea "*"
type textarea "Navigation.Practitione"
type textarea "*"
type textarea "Navigation.Practitioner"
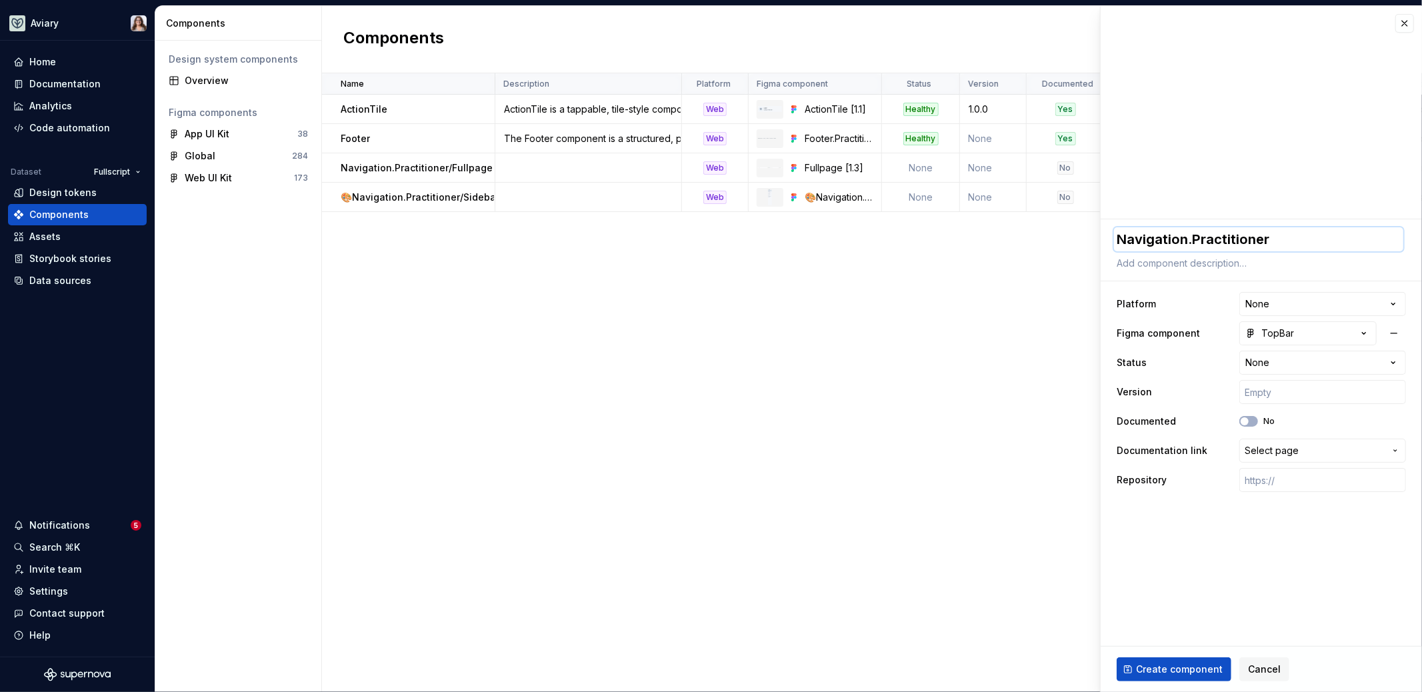
type textarea "*"
type textarea "Navigation.Practitioner/"
type textarea "*"
type textarea "Navigation.Practitioner/T"
type textarea "*"
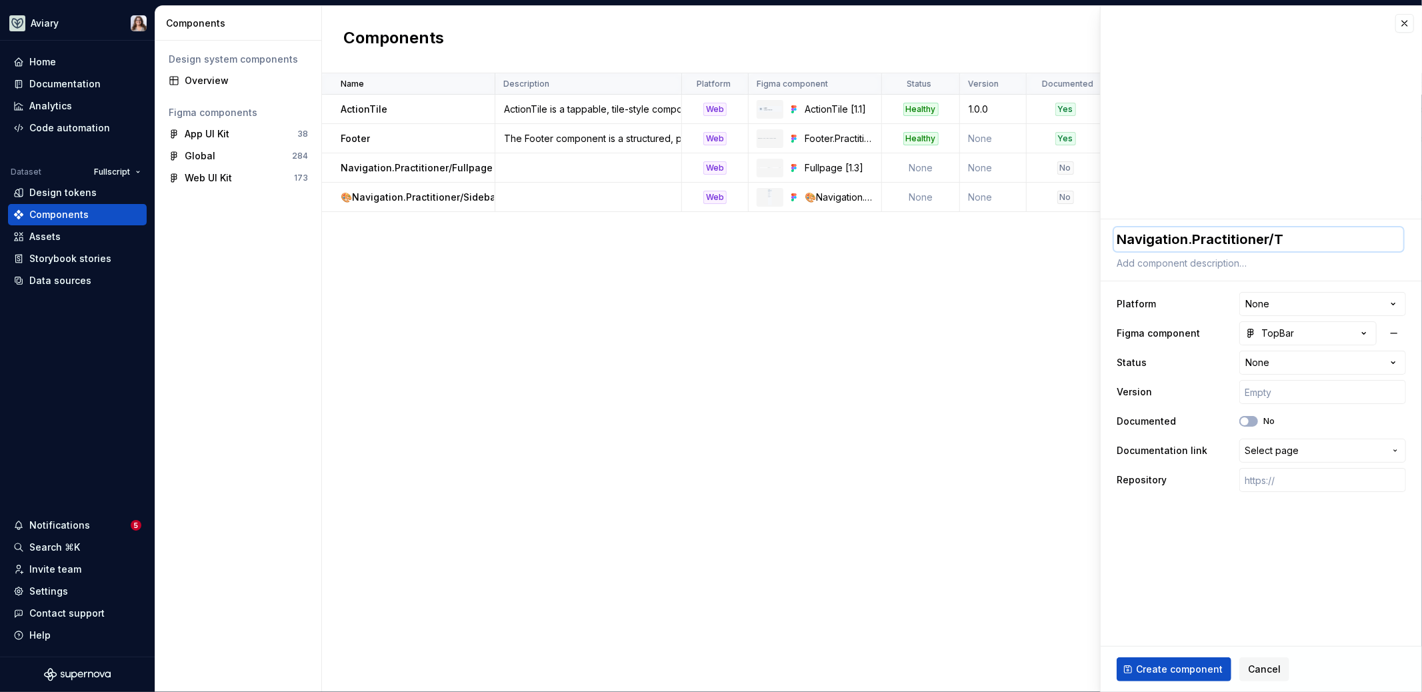
type textarea "Navigation.Practitioner/To"
click at [1268, 302] on html "Aviary Home Documentation Analytics Code automation Dataset Fullscript Design t…" at bounding box center [711, 346] width 1422 height 692
click at [1177, 672] on span "Create component" at bounding box center [1179, 669] width 87 height 13
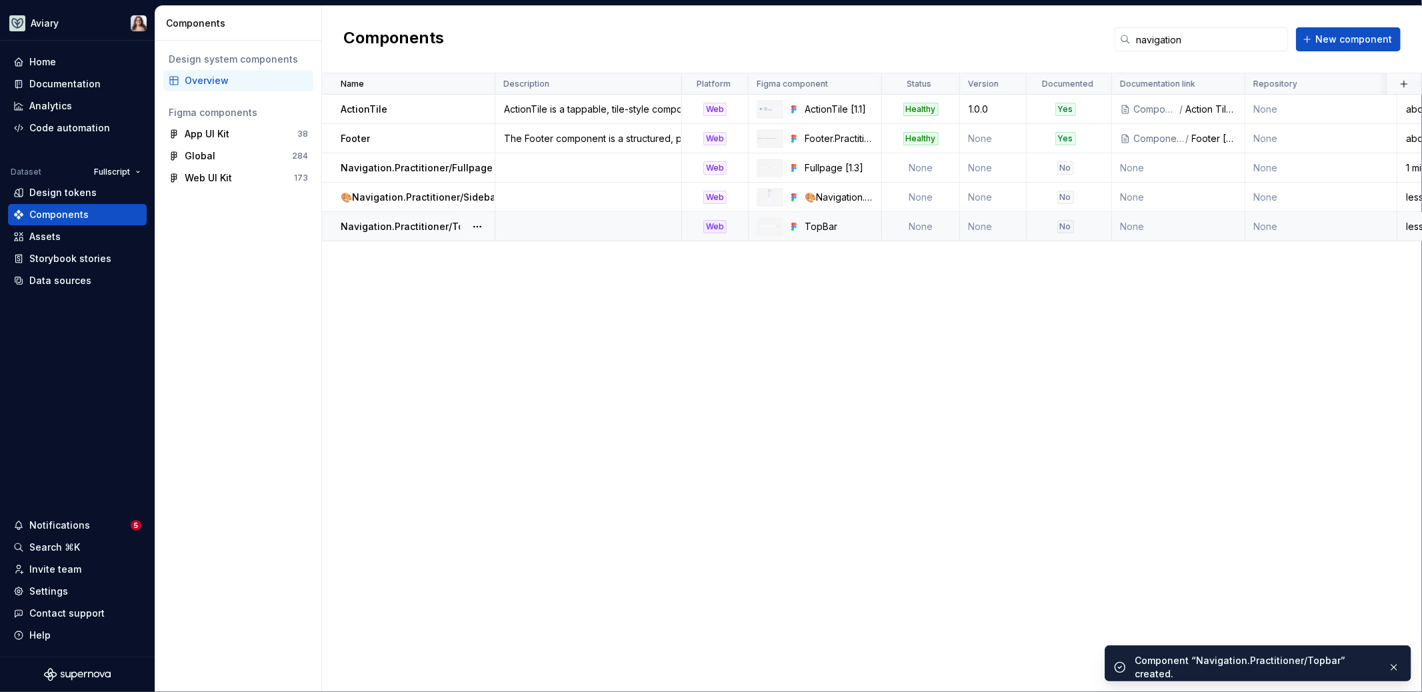
click at [416, 220] on p "Navigation.Practitioner/Topbar" at bounding box center [413, 226] width 145 height 13
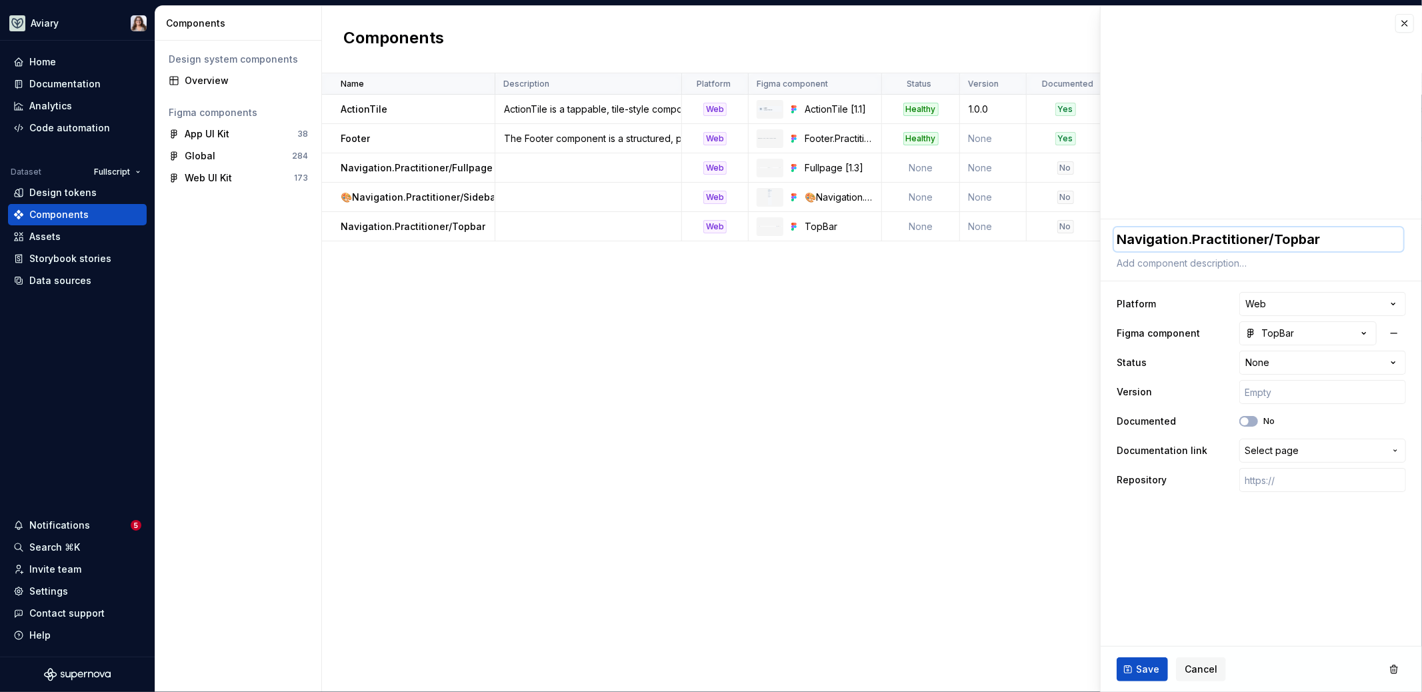
click at [1117, 237] on textarea "Navigation.Practitioner/Topbar" at bounding box center [1258, 239] width 289 height 24
click at [1191, 567] on fieldset "**********" at bounding box center [1261, 455] width 321 height 473
click at [1136, 673] on span "Save" at bounding box center [1147, 669] width 23 height 13
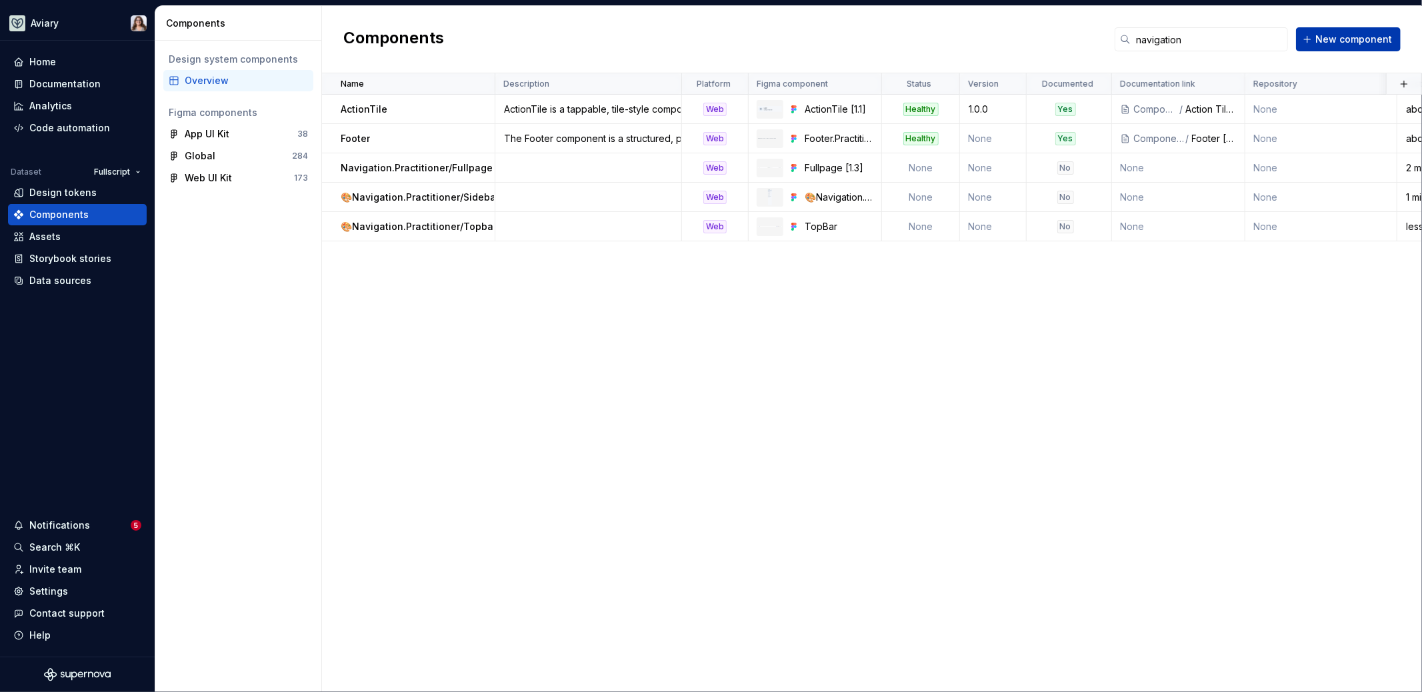
click at [1324, 44] on span "New component" at bounding box center [1354, 39] width 77 height 13
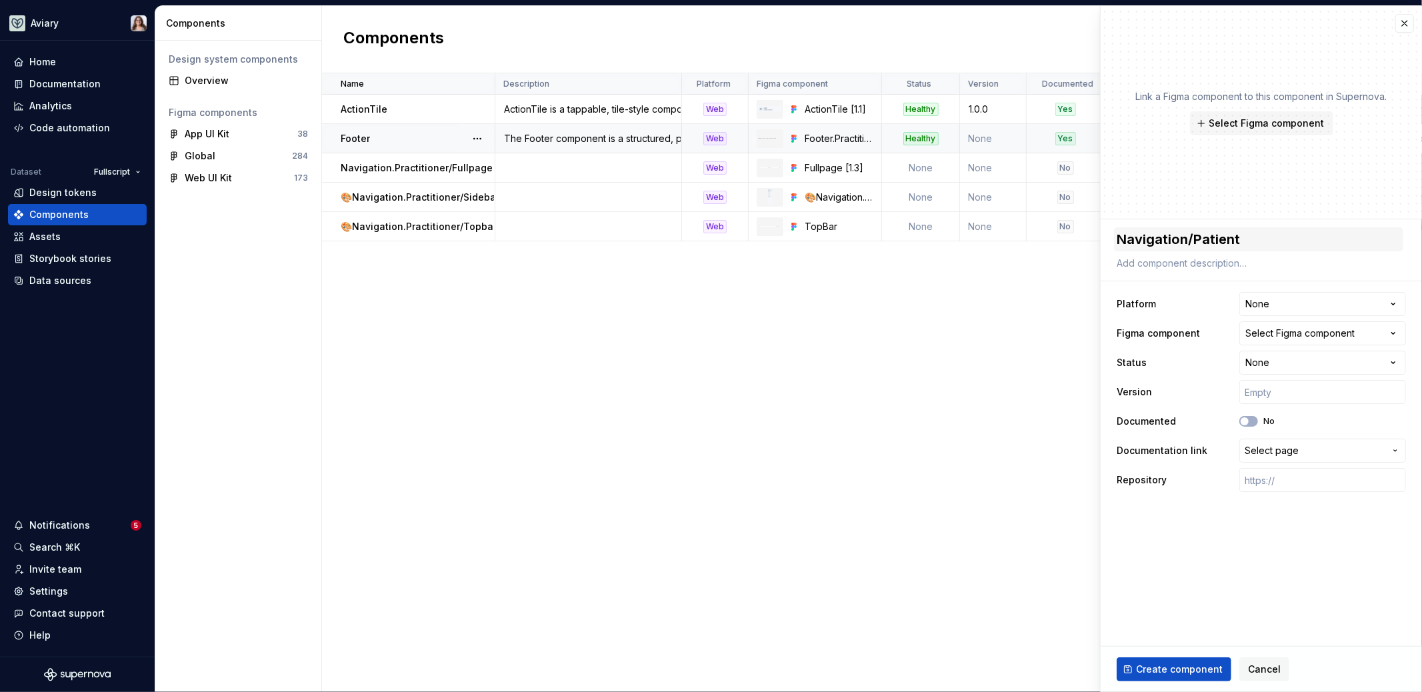
click at [1190, 243] on textarea "Navigation/Patient" at bounding box center [1258, 239] width 289 height 24
click at [1304, 333] on div "Select Figma component" at bounding box center [1299, 333] width 109 height 13
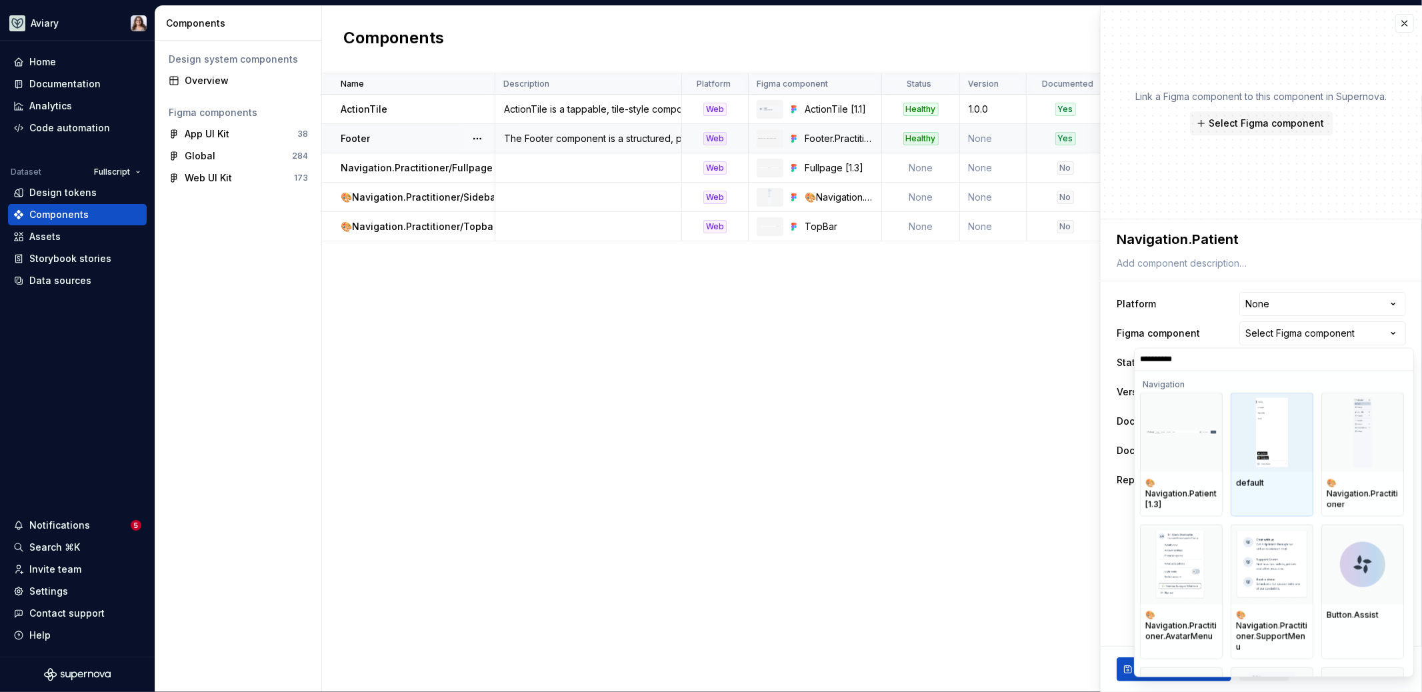
scroll to position [12, 0]
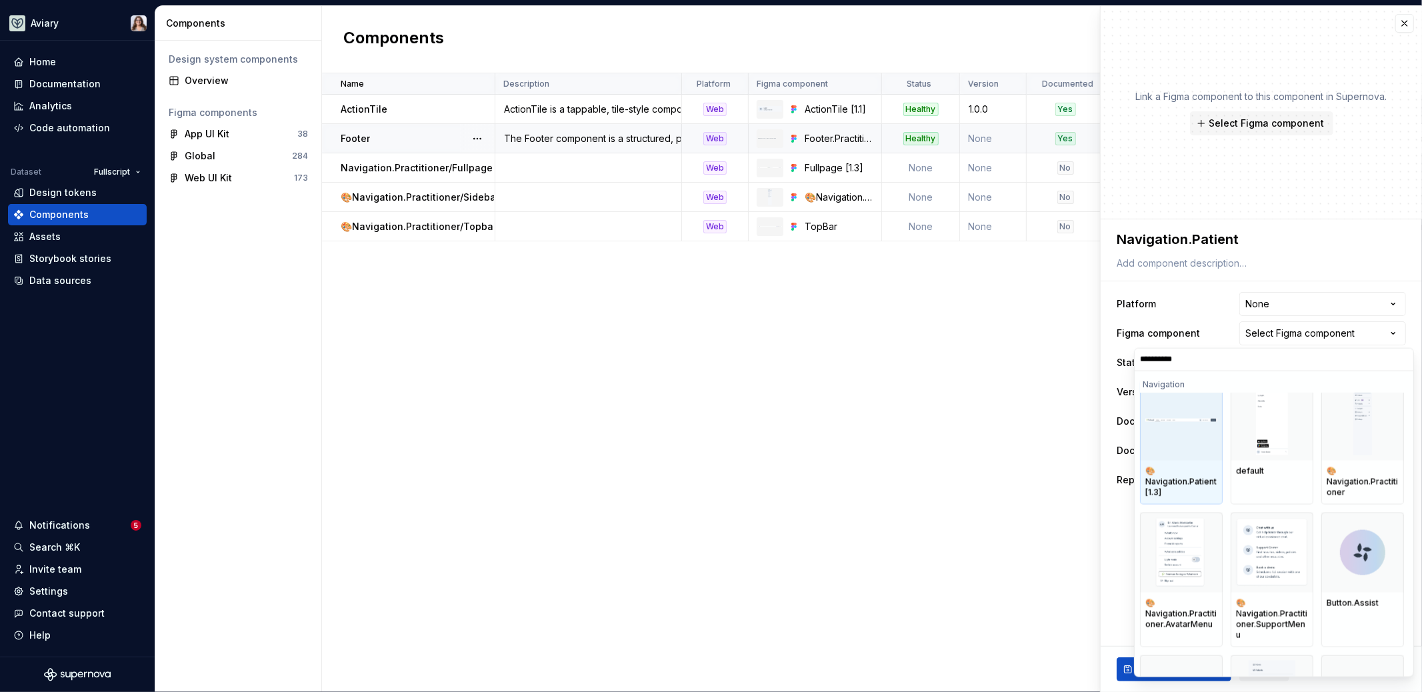
click at [1184, 493] on div "🎨 Navigation.Patient [1.3]" at bounding box center [1181, 481] width 72 height 32
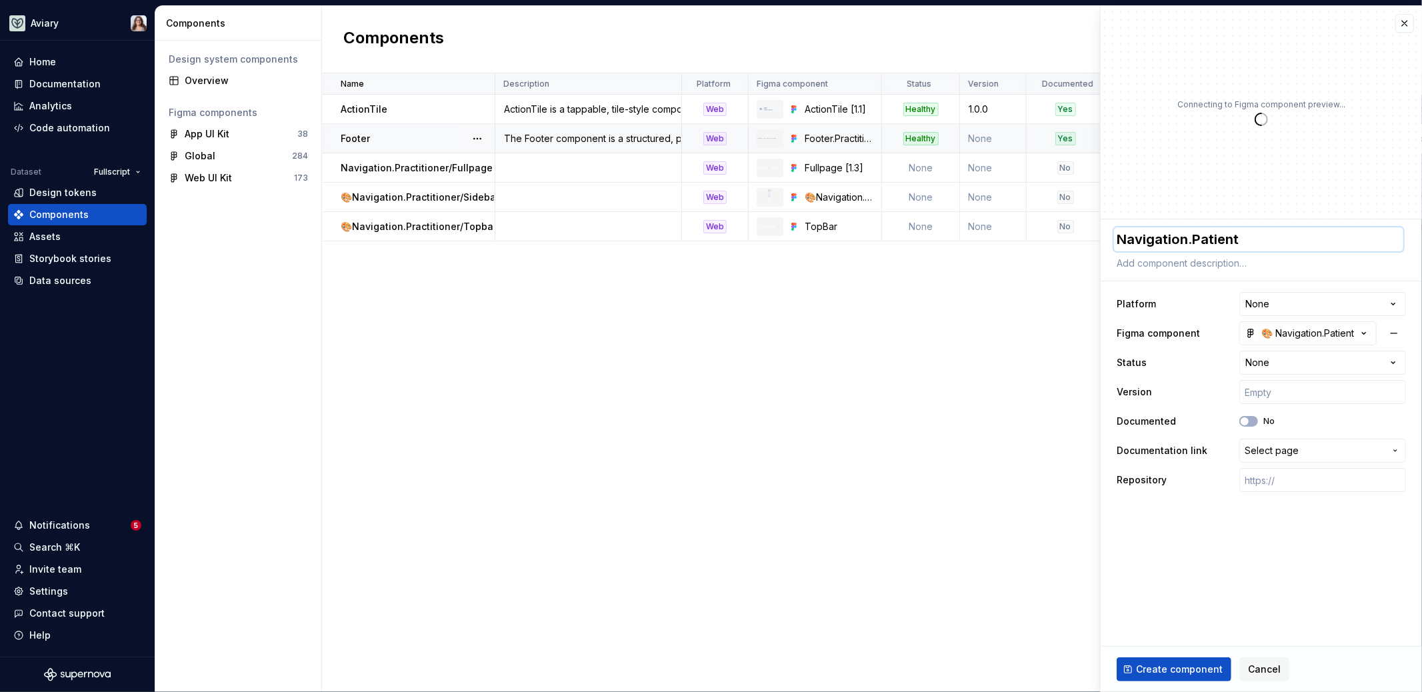
click at [1119, 239] on textarea "Navigation.Patient" at bounding box center [1258, 239] width 289 height 24
click at [1266, 239] on textarea "🎨Navigation.Patient" at bounding box center [1258, 239] width 289 height 24
click at [1107, 259] on div "**********" at bounding box center [1261, 360] width 321 height 283
click at [1159, 670] on span "Create component" at bounding box center [1179, 669] width 87 height 13
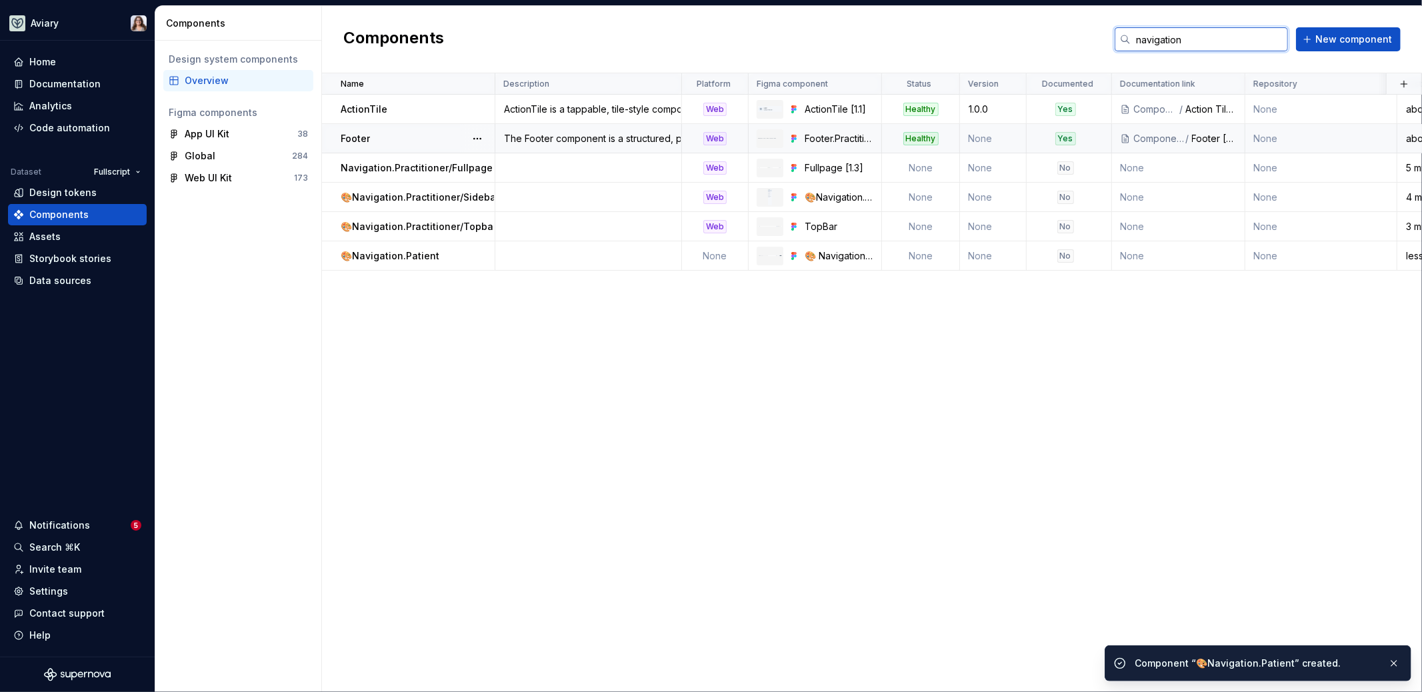
drag, startPoint x: 1191, startPoint y: 37, endPoint x: 1112, endPoint y: 37, distance: 79.3
click at [1112, 37] on div "Components navigation New component" at bounding box center [872, 39] width 1100 height 67
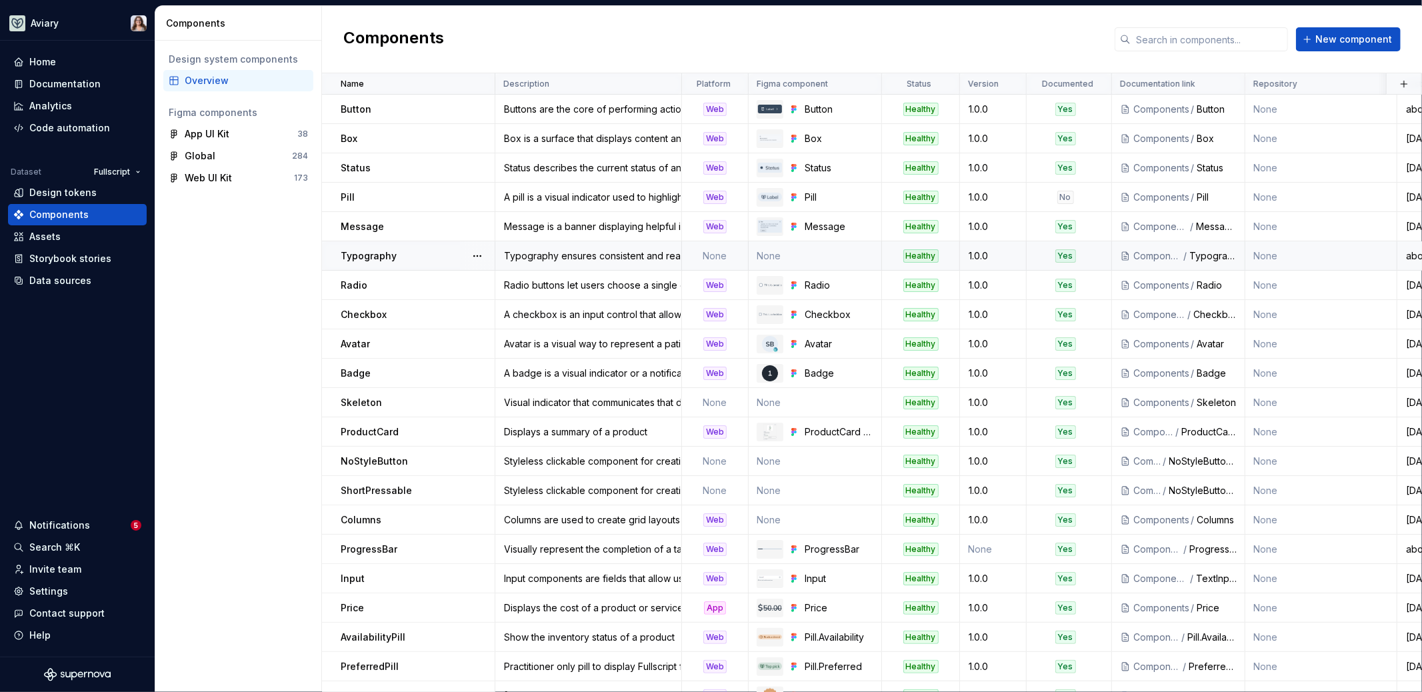
click at [393, 250] on div "Typography" at bounding box center [417, 255] width 153 height 13
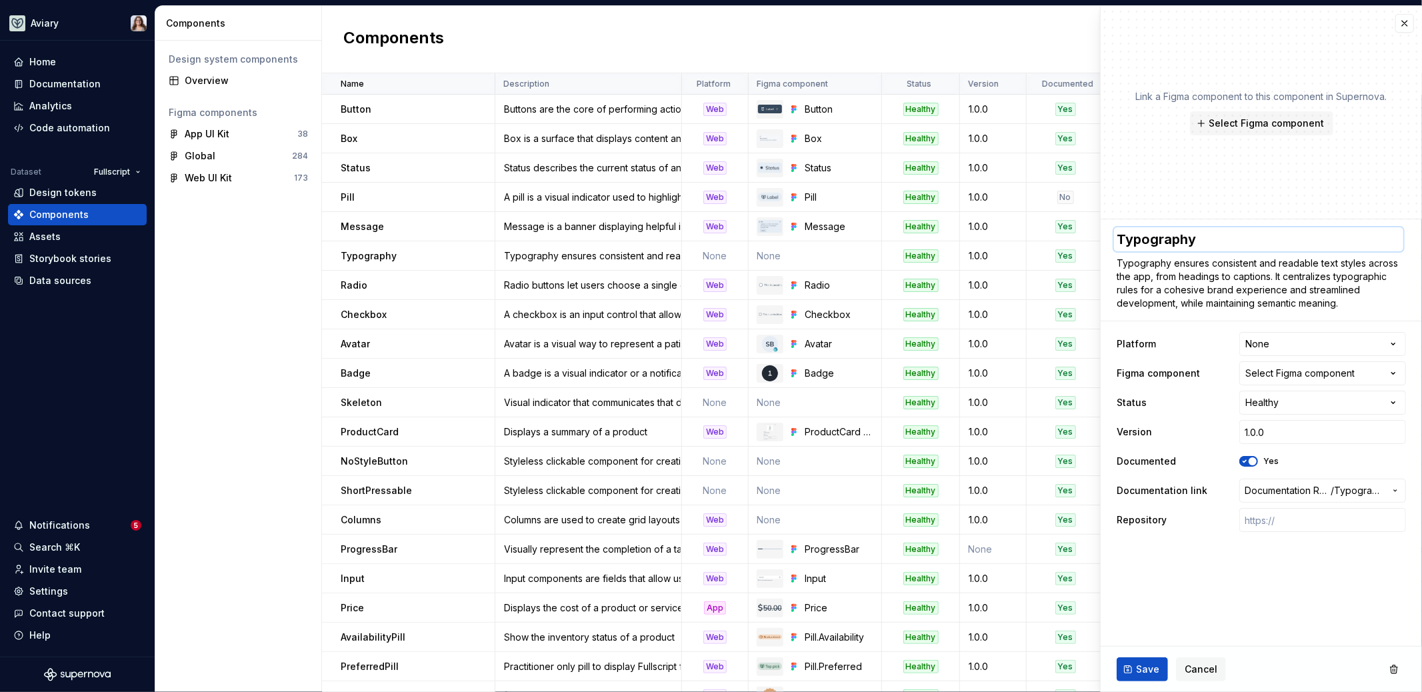
click at [1119, 235] on textarea "Typography" at bounding box center [1258, 239] width 289 height 24
click at [1187, 619] on fieldset "**********" at bounding box center [1261, 455] width 321 height 473
click at [1405, 24] on button "button" at bounding box center [1405, 23] width 19 height 19
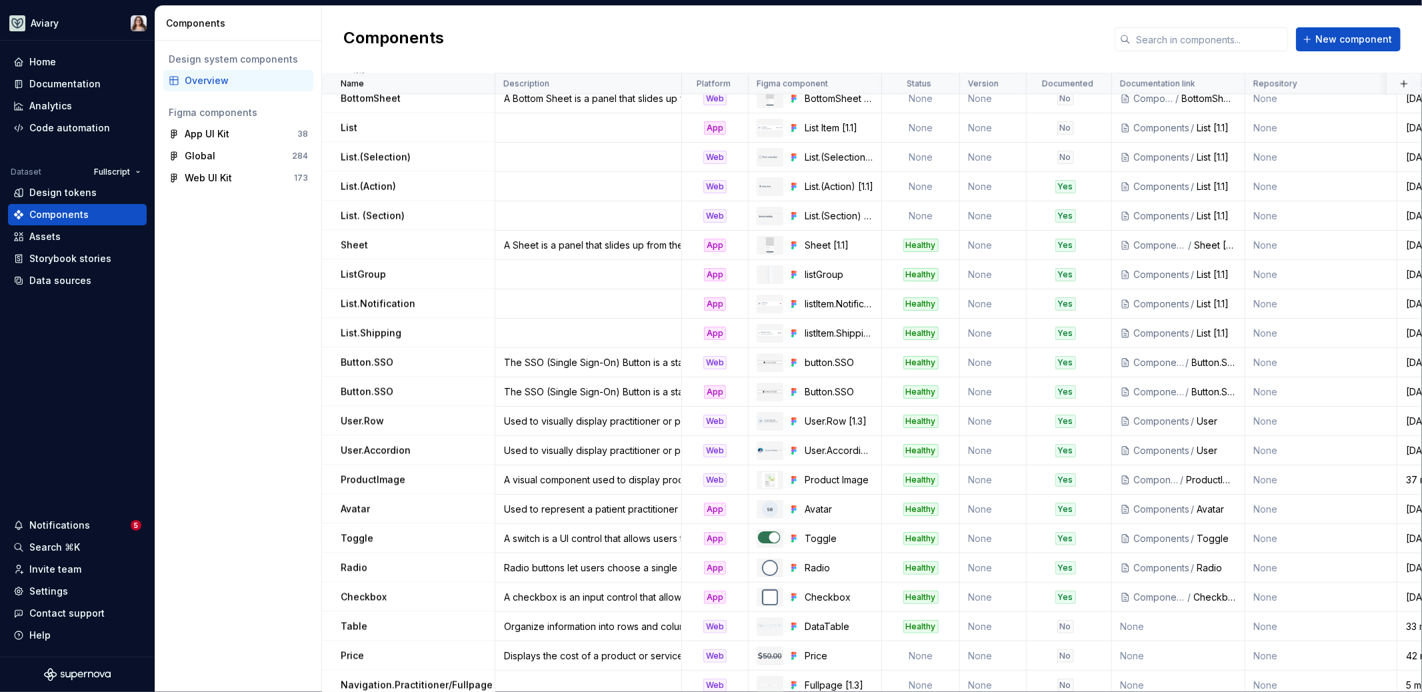
scroll to position [1816, 0]
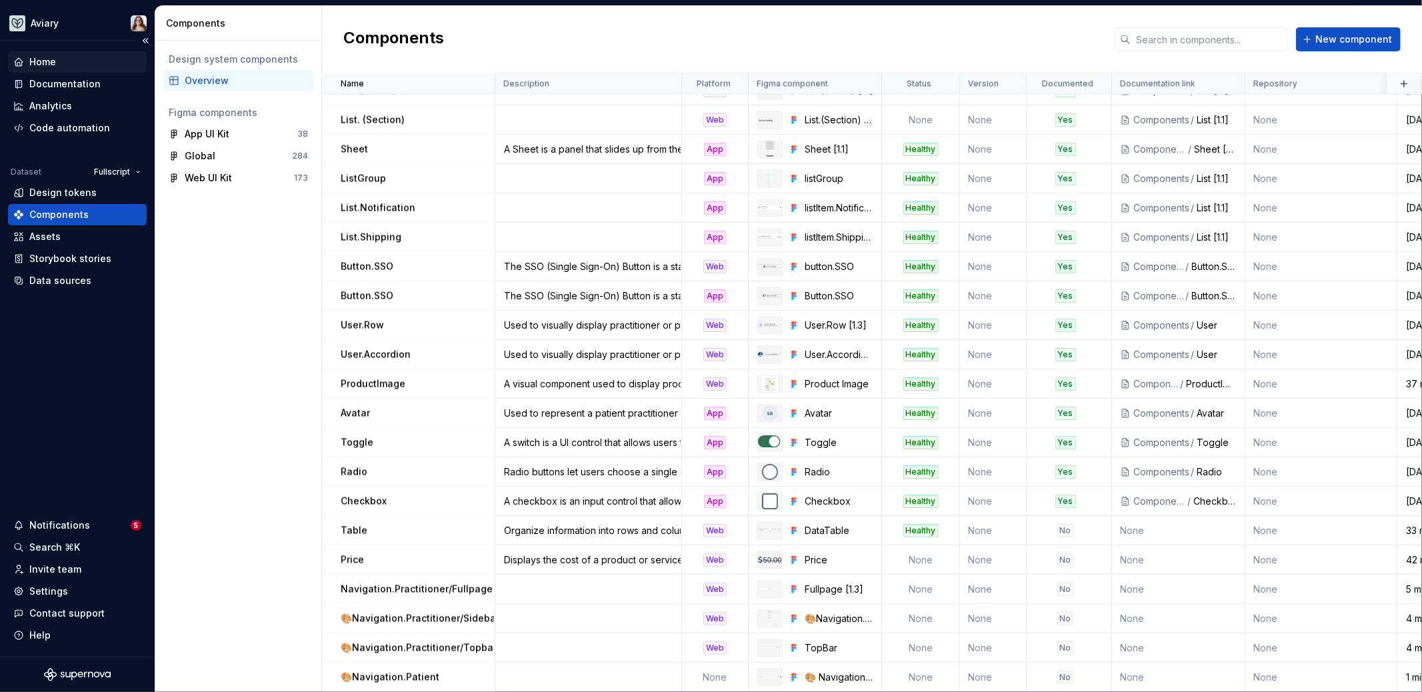
click at [50, 51] on div "Home" at bounding box center [77, 61] width 139 height 21
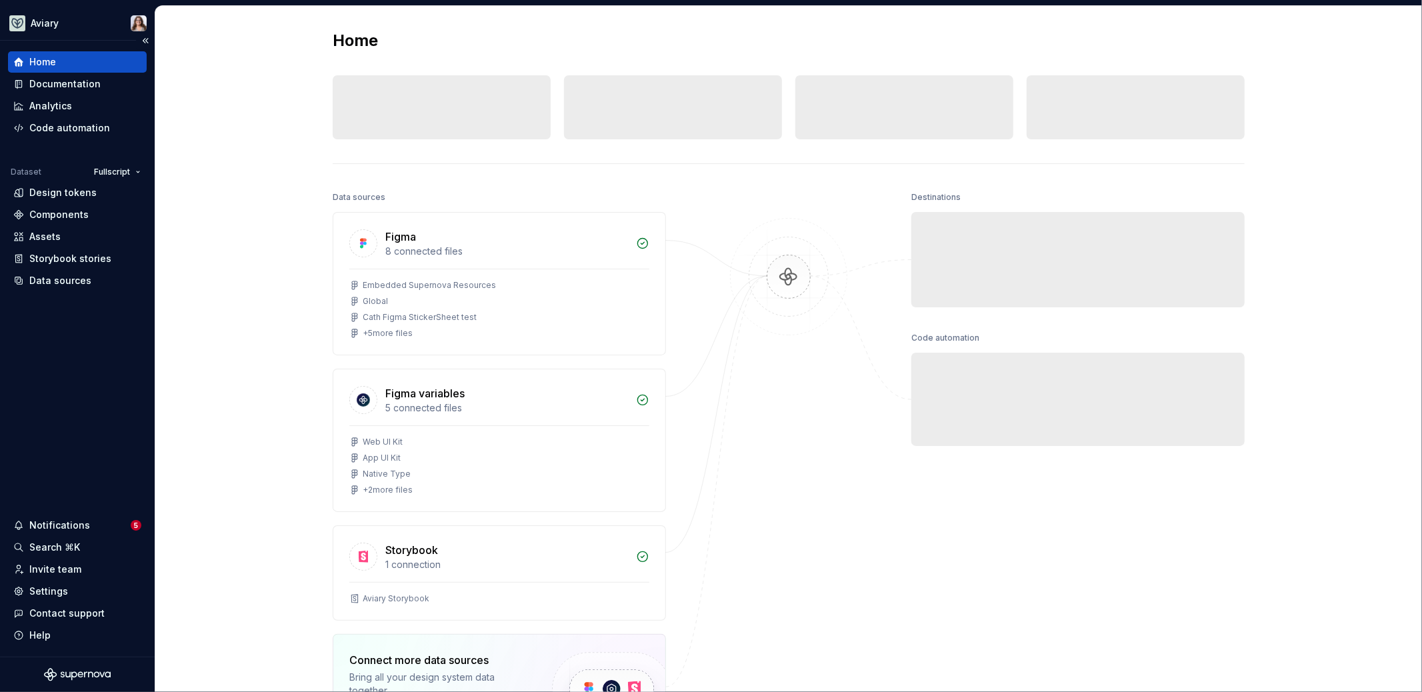
click at [55, 62] on div "Home" at bounding box center [42, 61] width 27 height 13
